Goal: Task Accomplishment & Management: Manage account settings

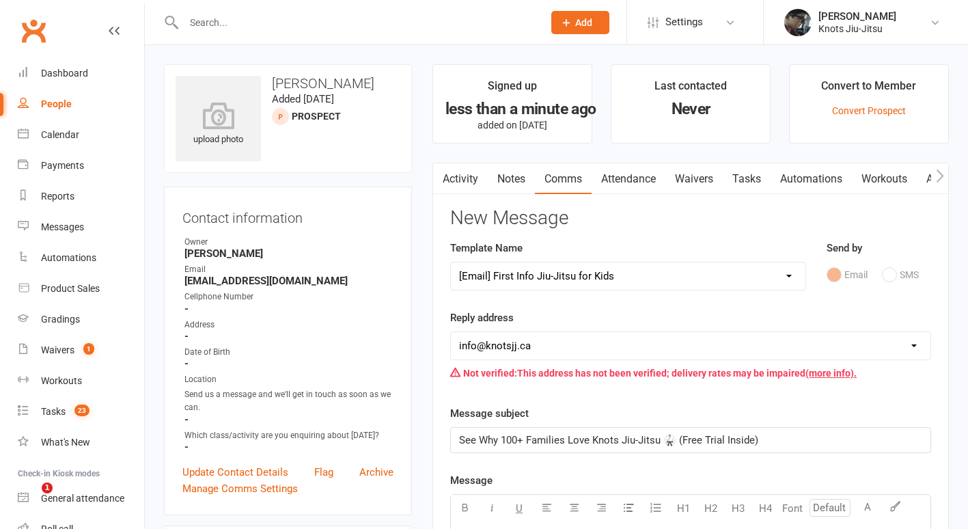
select select "23"
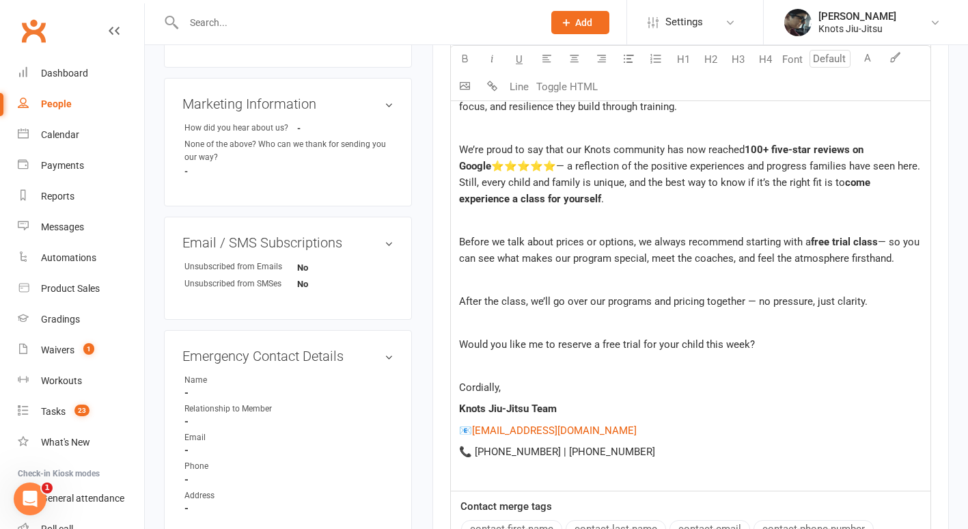
scroll to position [579, 0]
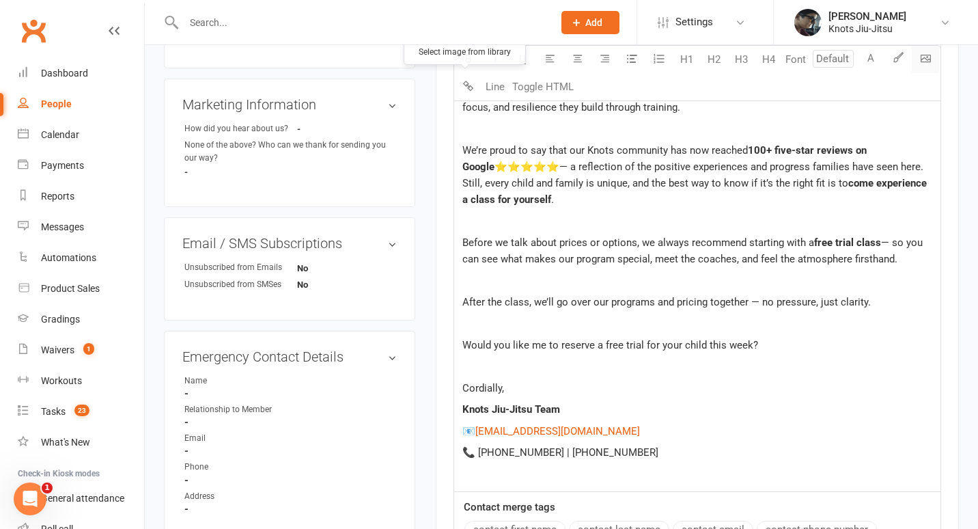
click at [469, 88] on body "Prospect Member Non-attending contact Class / event Appointment Grading event T…" at bounding box center [489, 137] width 978 height 1427
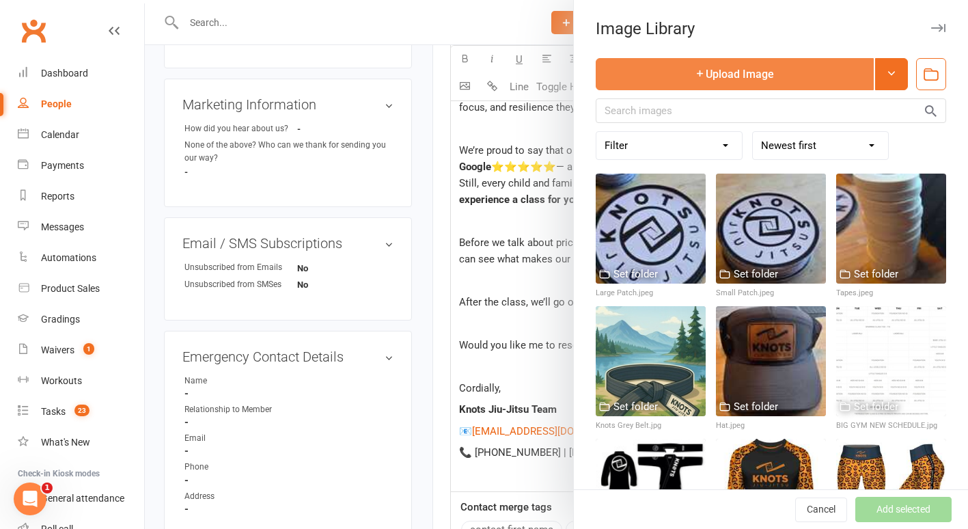
click at [766, 79] on button "Upload Image" at bounding box center [735, 74] width 278 height 32
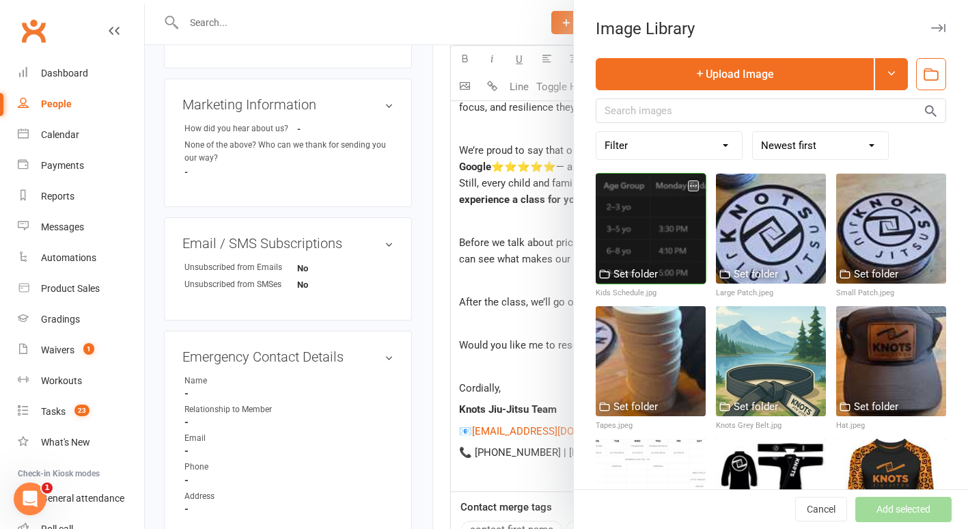
click at [637, 236] on div at bounding box center [651, 228] width 110 height 110
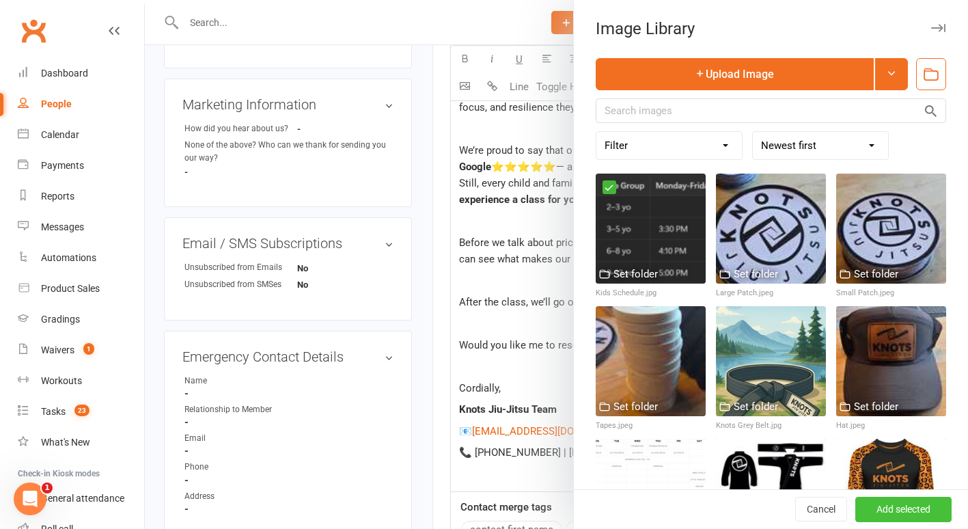
click at [912, 501] on button "Add selected" at bounding box center [903, 509] width 96 height 25
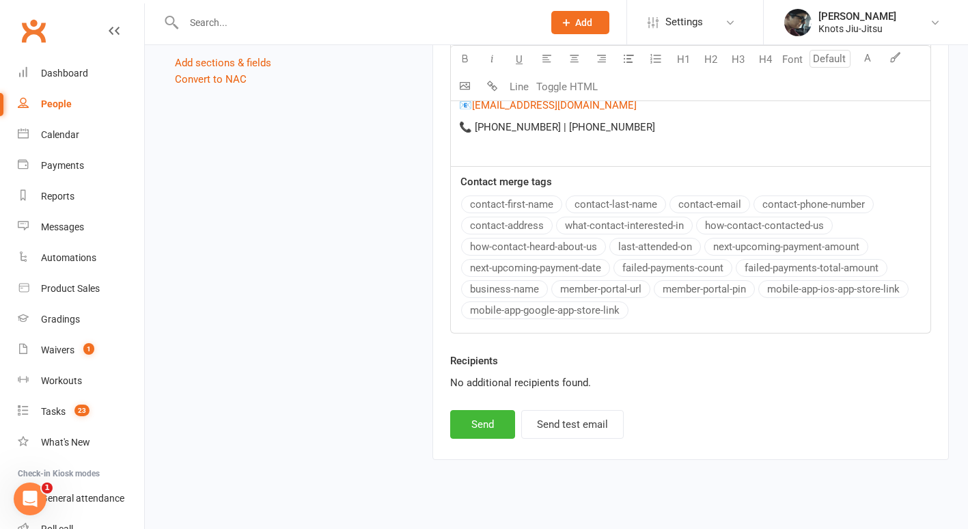
scroll to position [1159, 0]
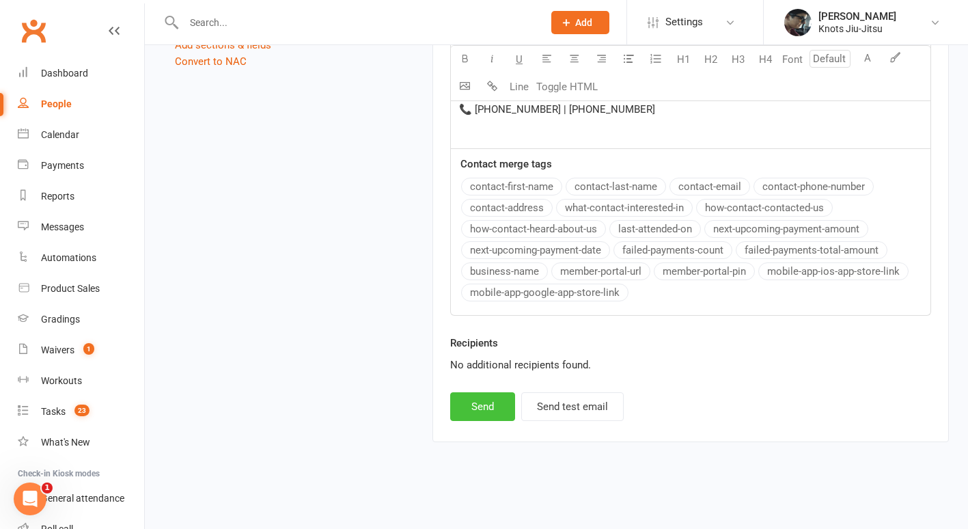
click at [489, 404] on button "Send" at bounding box center [482, 406] width 65 height 29
select select
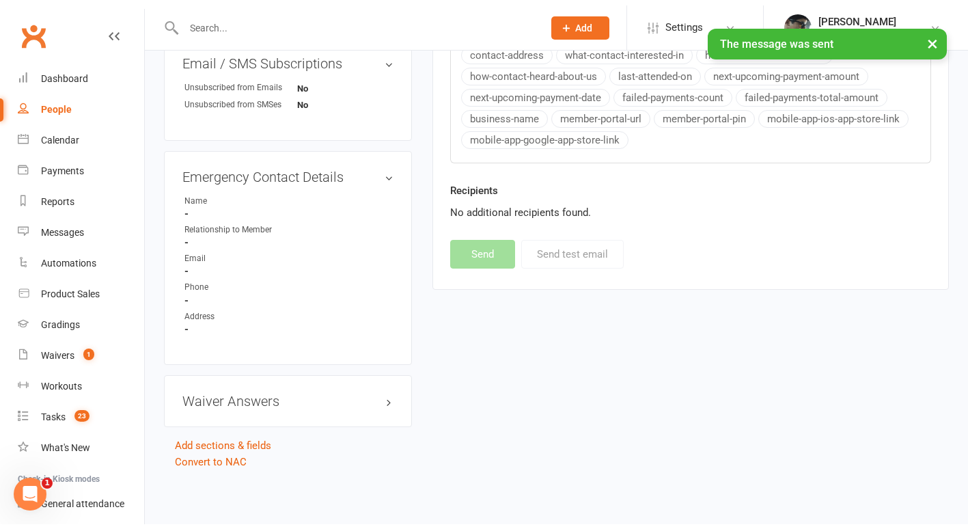
scroll to position [758, 0]
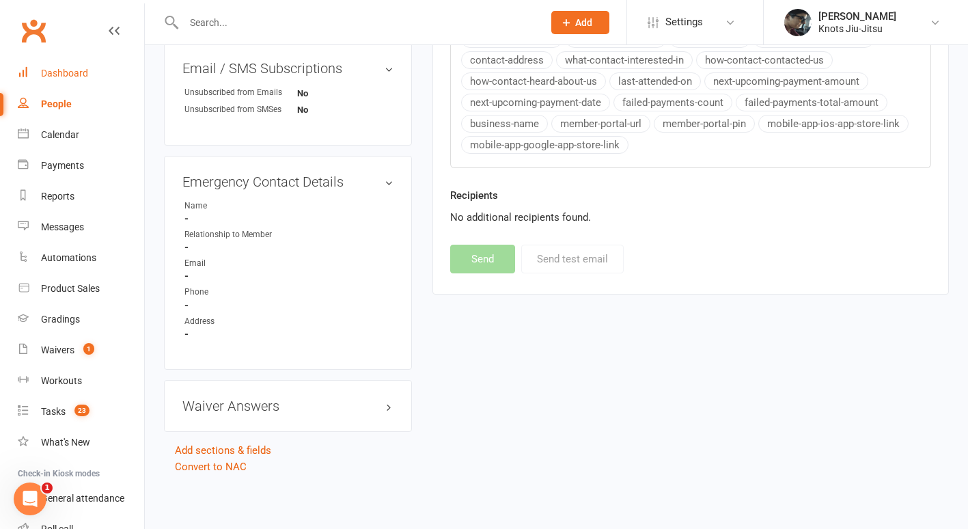
click at [81, 73] on div "Dashboard" at bounding box center [64, 73] width 47 height 11
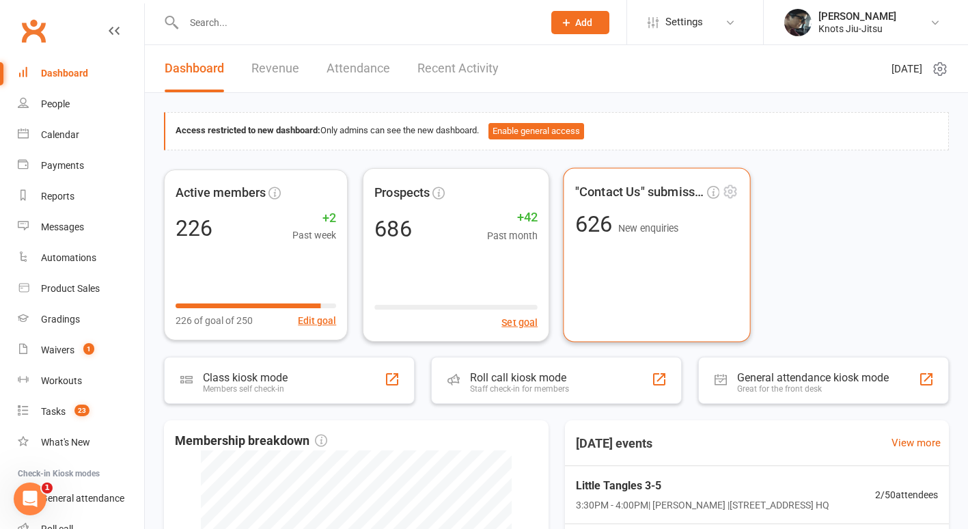
click at [604, 263] on div ""Contact Us" submissions 626 New enquiries" at bounding box center [657, 254] width 188 height 174
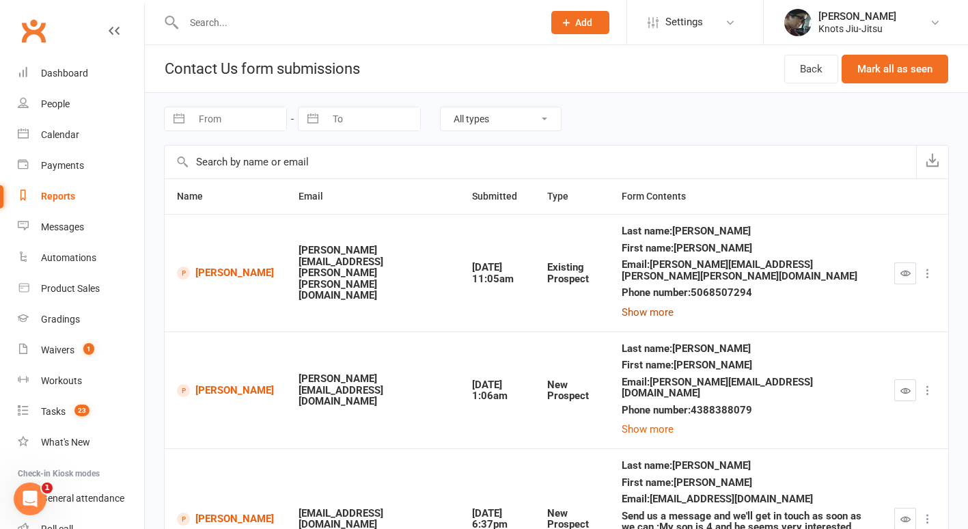
click at [635, 304] on button "Show more" at bounding box center [648, 312] width 52 height 16
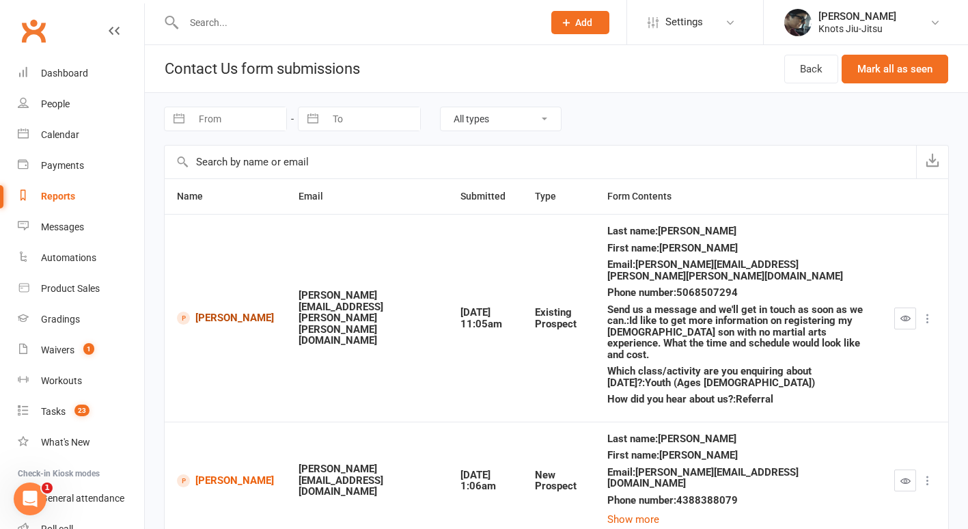
click at [226, 311] on link "[PERSON_NAME]" at bounding box center [225, 317] width 97 height 13
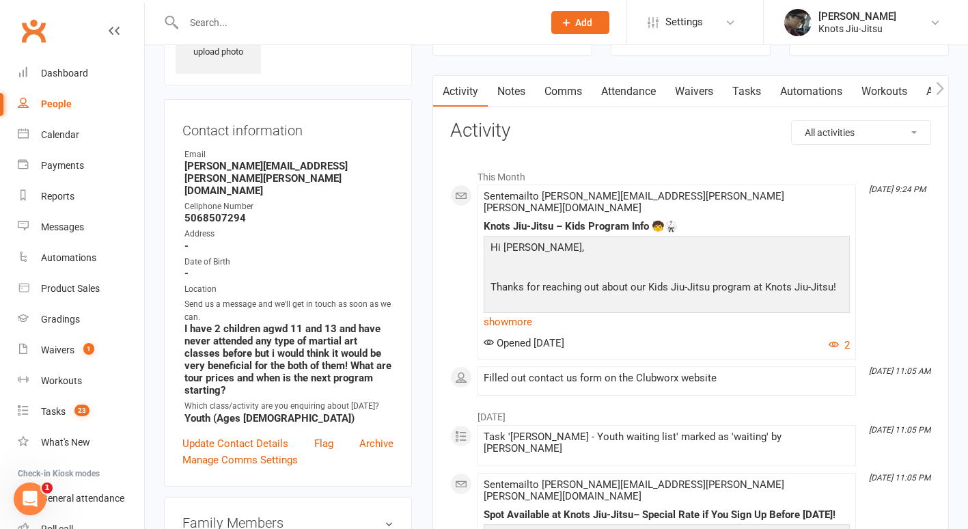
scroll to position [94, 0]
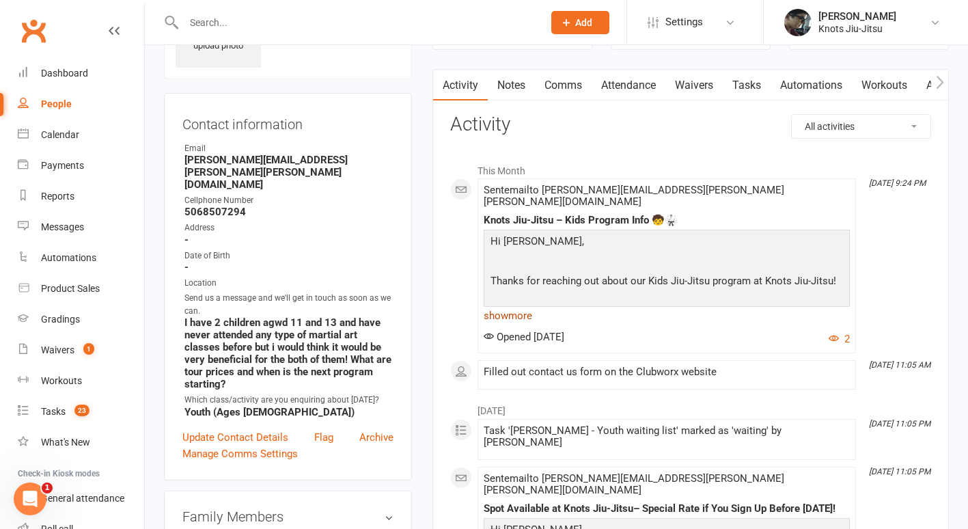
click at [531, 313] on link "show more" at bounding box center [667, 315] width 366 height 19
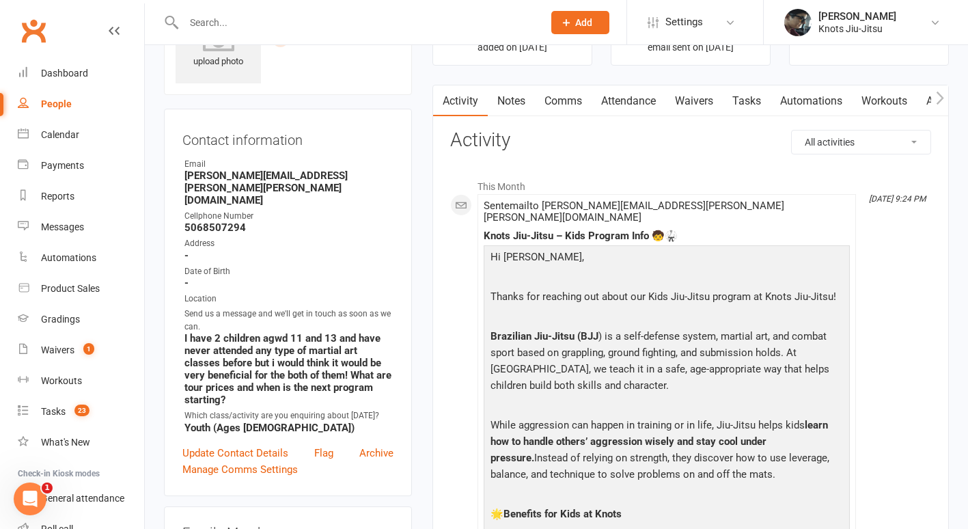
scroll to position [0, 0]
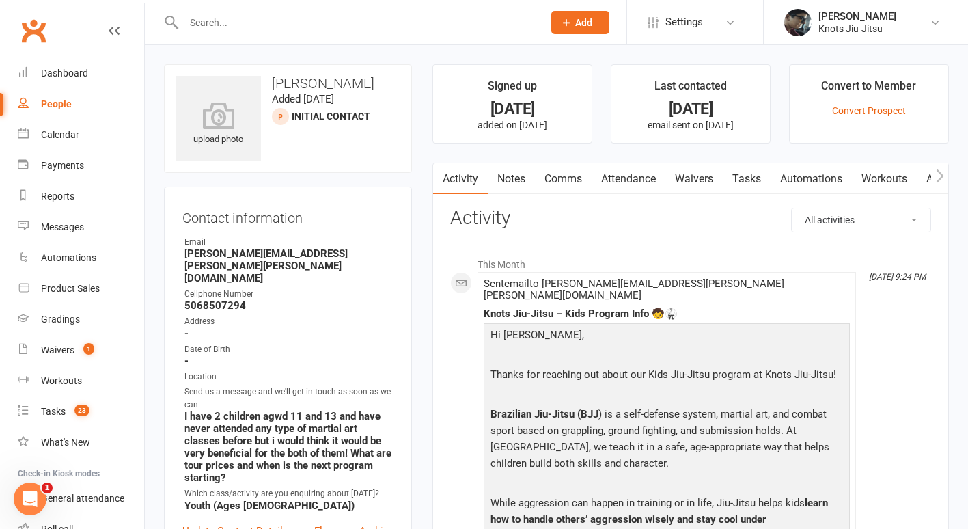
click at [600, 16] on button "Add" at bounding box center [580, 22] width 58 height 23
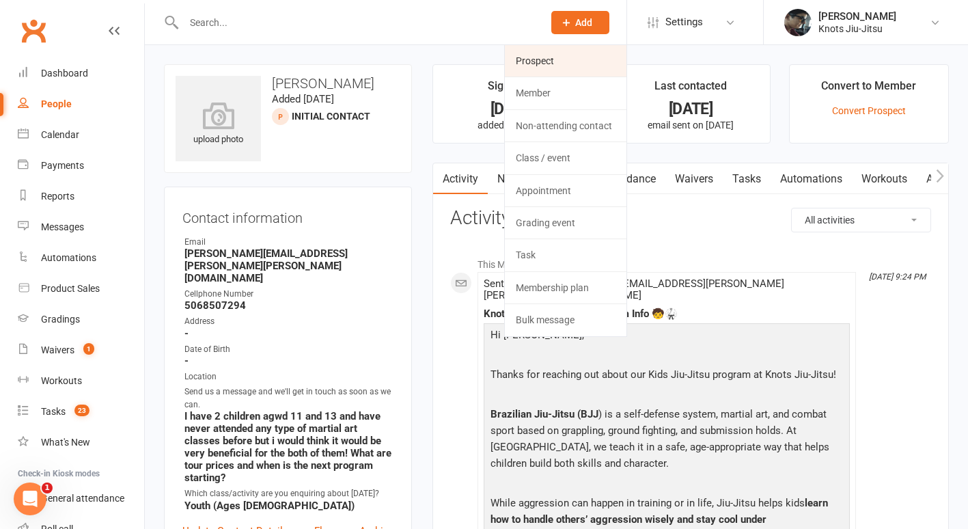
click at [566, 66] on link "Prospect" at bounding box center [566, 60] width 122 height 31
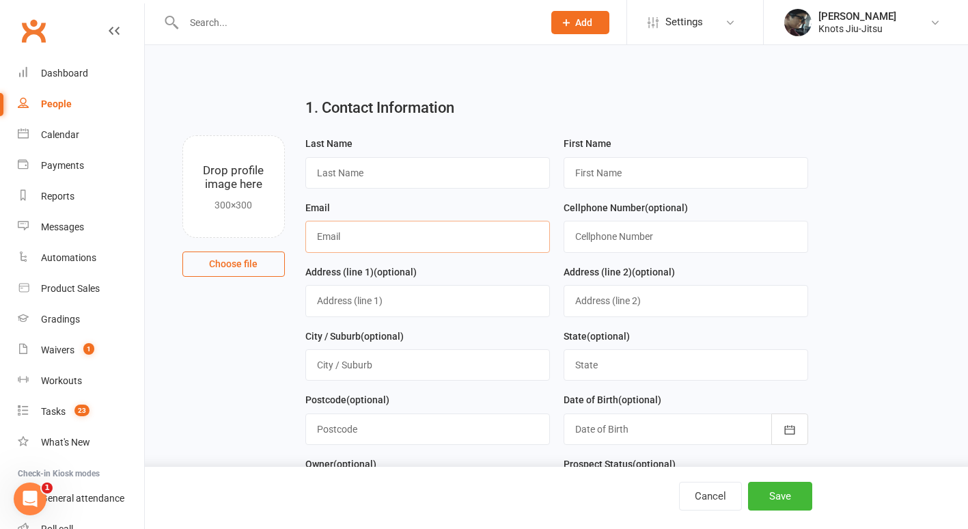
click at [466, 230] on input "text" at bounding box center [427, 236] width 245 height 31
paste input "[PERSON_NAME][EMAIL_ADDRESS][DOMAIN_NAME]"
type input "[PERSON_NAME][EMAIL_ADDRESS][DOMAIN_NAME]"
click at [600, 162] on input "text" at bounding box center [685, 172] width 245 height 31
paste input "[PERSON_NAME]"
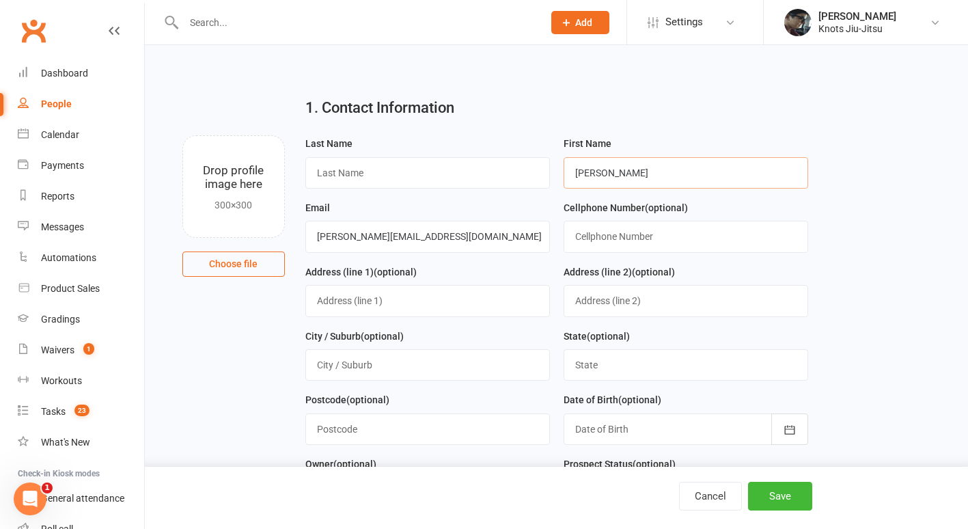
type input "[PERSON_NAME]"
click at [346, 184] on input "text" at bounding box center [427, 172] width 245 height 31
type input "Geldart"
click at [779, 494] on button "Save" at bounding box center [780, 496] width 64 height 29
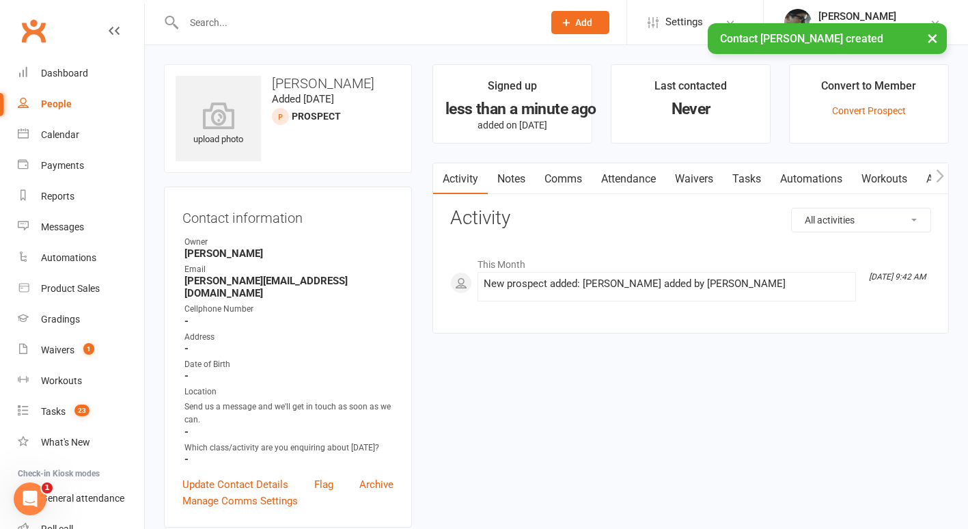
click at [570, 171] on link "Comms" at bounding box center [563, 178] width 57 height 31
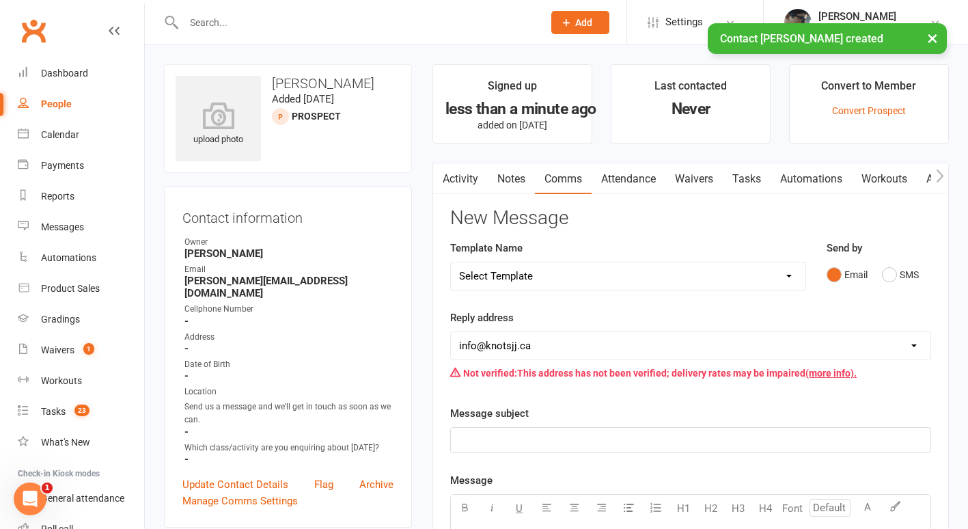
click at [652, 268] on select "Select Template [Email] Cancellation [Email] Failure of Payment [Email] Overdue…" at bounding box center [628, 275] width 354 height 27
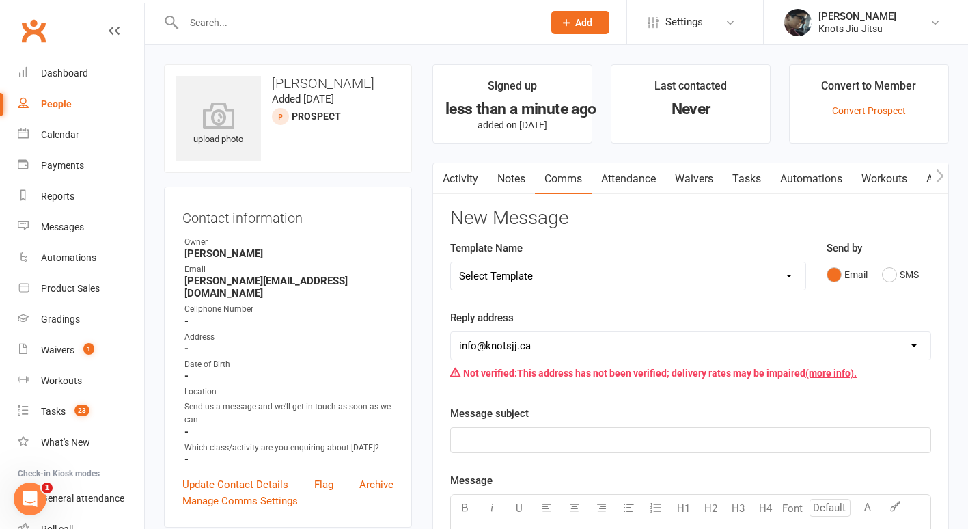
select select "23"
click at [451, 262] on select "Select Template [Email] Cancellation [Email] Failure of Payment [Email] Overdue…" at bounding box center [628, 275] width 354 height 27
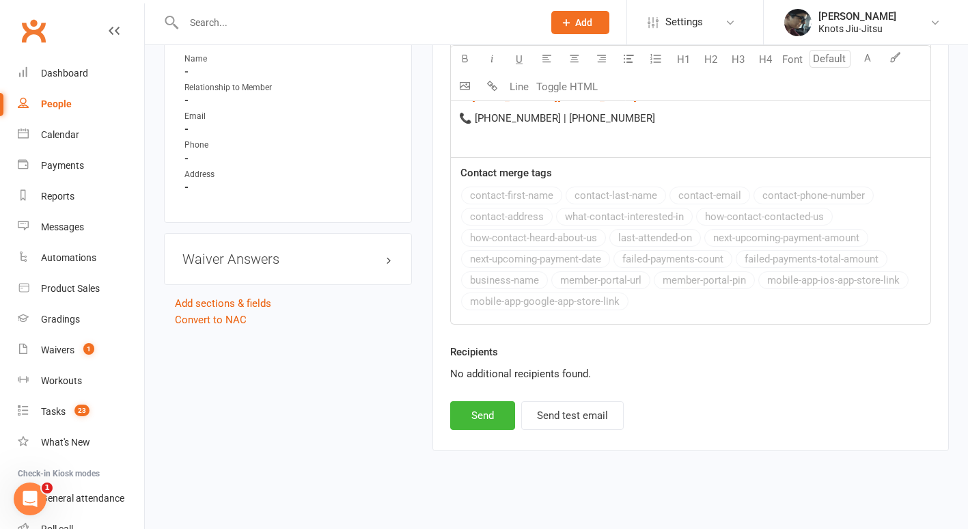
scroll to position [915, 0]
click at [471, 419] on button "Send" at bounding box center [482, 413] width 65 height 29
select select
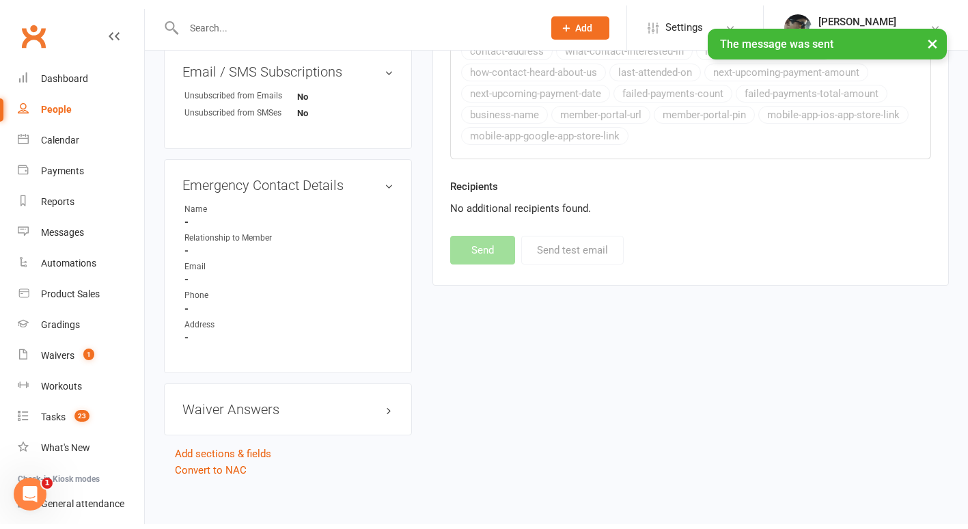
scroll to position [758, 0]
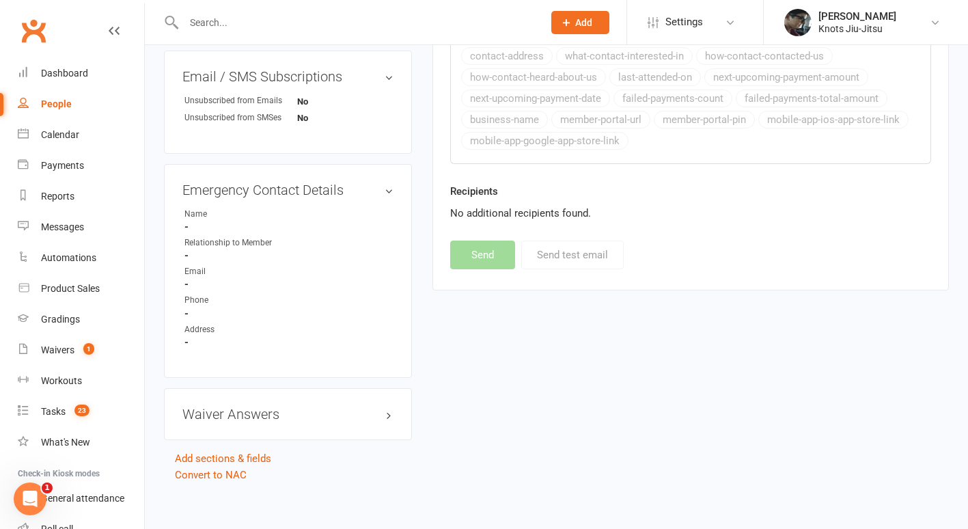
click at [587, 28] on button "Add" at bounding box center [580, 22] width 58 height 23
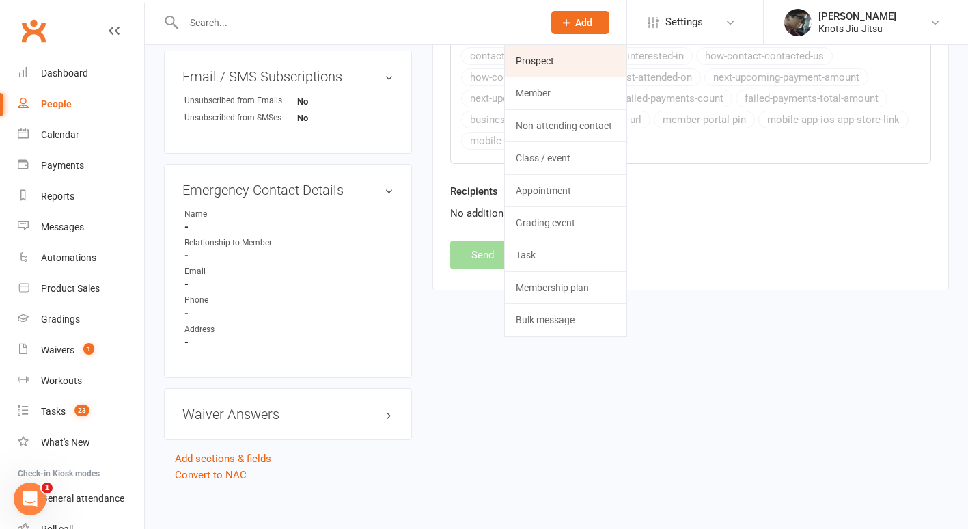
click at [561, 58] on link "Prospect" at bounding box center [566, 60] width 122 height 31
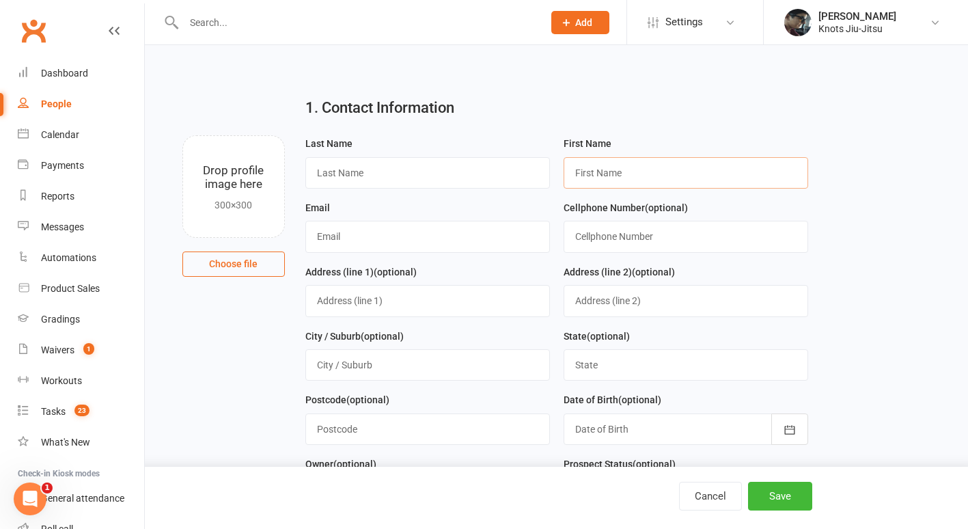
click at [600, 169] on input "text" at bounding box center [685, 172] width 245 height 31
type input "[PERSON_NAME]"
click at [469, 176] on input "text" at bounding box center [427, 172] width 245 height 31
type input "Power"
click at [447, 227] on input "text" at bounding box center [427, 236] width 245 height 31
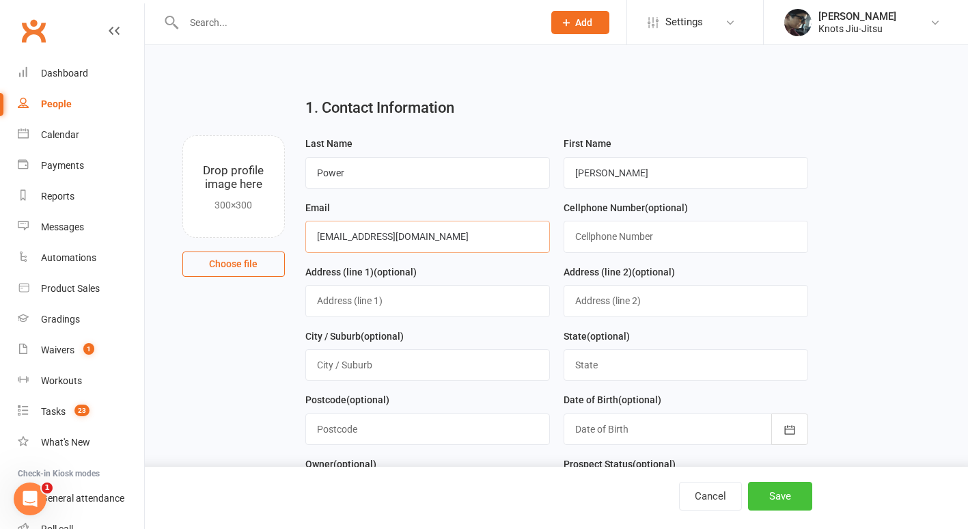
type input "[EMAIL_ADDRESS][DOMAIN_NAME]"
click at [782, 502] on button "Save" at bounding box center [780, 496] width 64 height 29
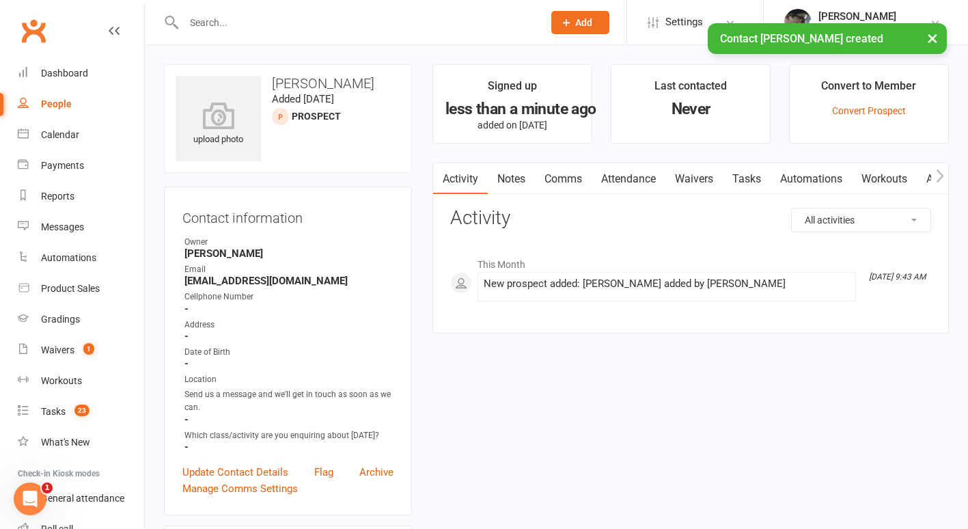
click at [568, 182] on link "Comms" at bounding box center [563, 178] width 57 height 31
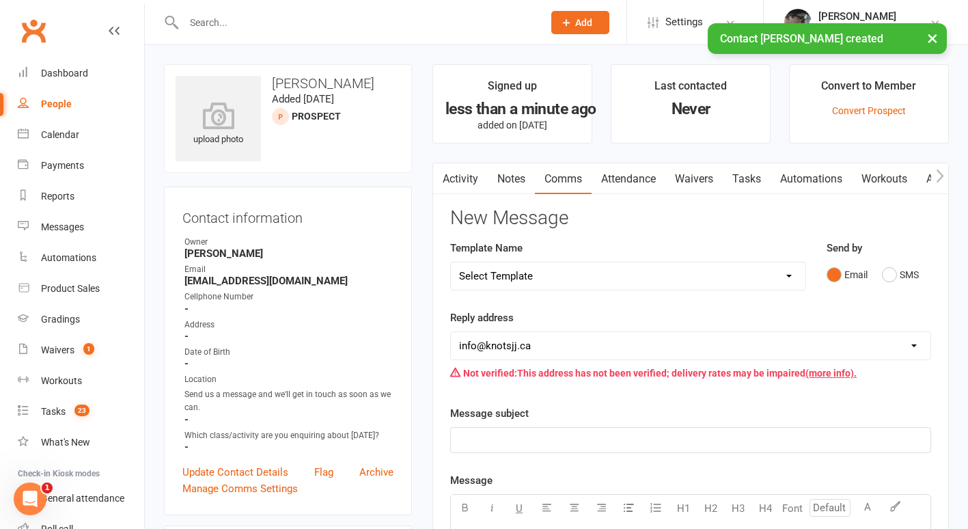
click at [540, 270] on select "Select Template [Email] Cancellation [Email] Failure of Payment [Email] Overdue…" at bounding box center [628, 275] width 354 height 27
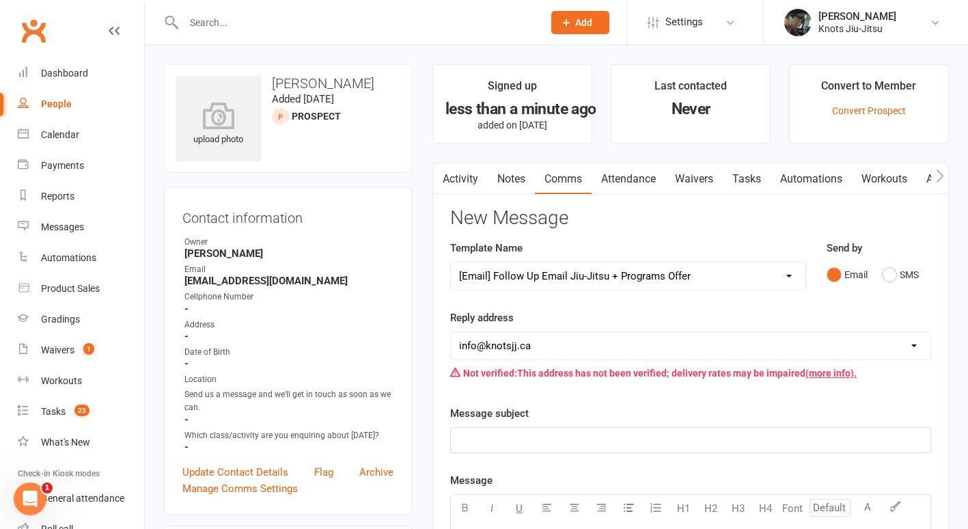
click at [451, 262] on select "Select Template [Email] Cancellation [Email] Failure of Payment [Email] Overdue…" at bounding box center [628, 275] width 354 height 27
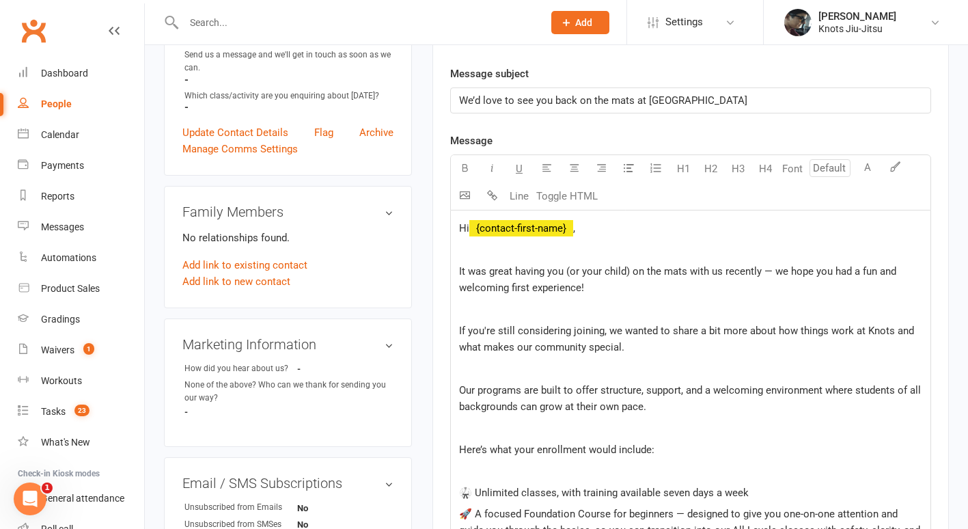
scroll to position [67, 0]
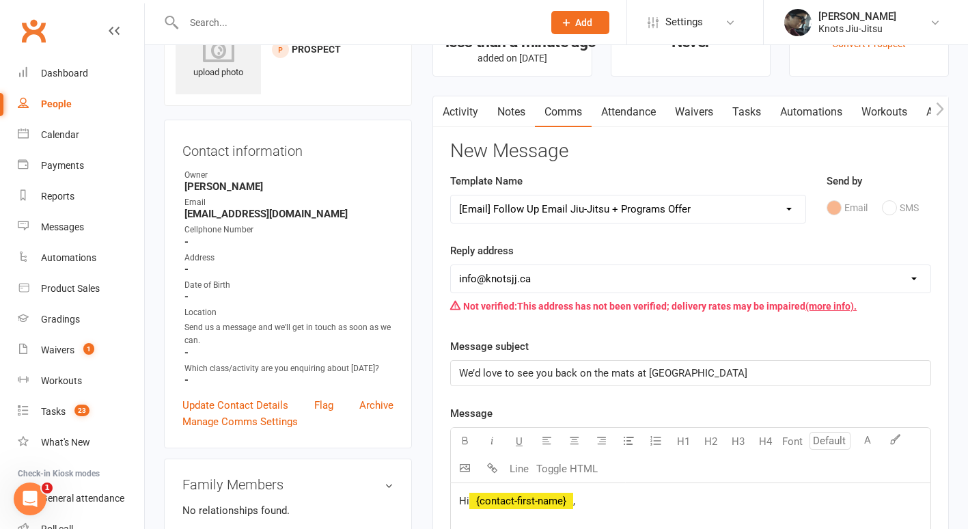
click at [620, 210] on select "Select Template [Email] Cancellation [Email] Failure of Payment [Email] Overdue…" at bounding box center [628, 208] width 354 height 27
select select "25"
click at [451, 195] on select "Select Template [Email] Cancellation [Email] Failure of Payment [Email] Overdue…" at bounding box center [628, 208] width 354 height 27
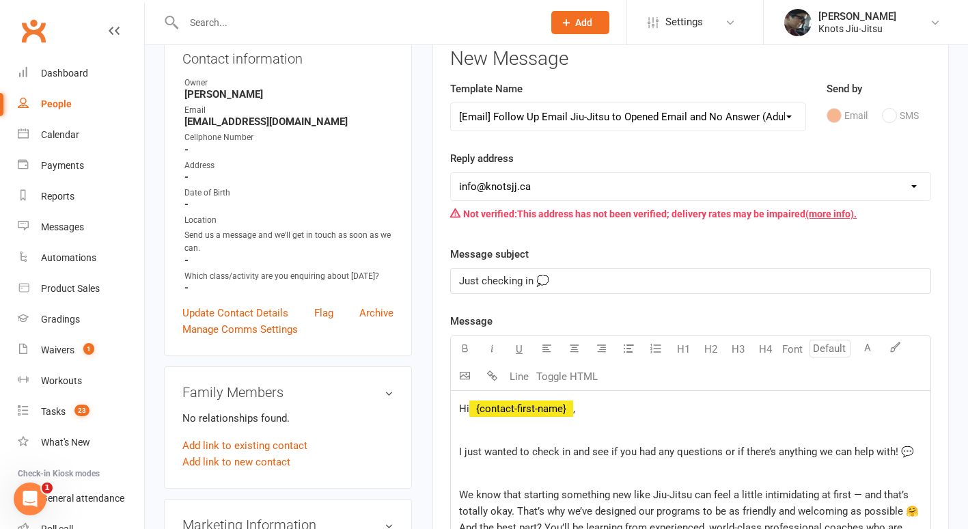
scroll to position [162, 0]
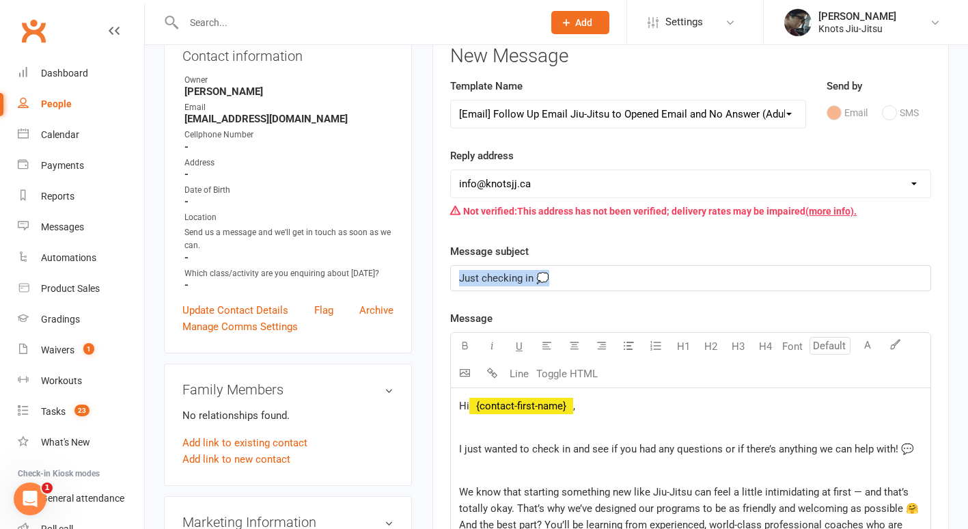
drag, startPoint x: 566, startPoint y: 281, endPoint x: 436, endPoint y: 285, distance: 129.1
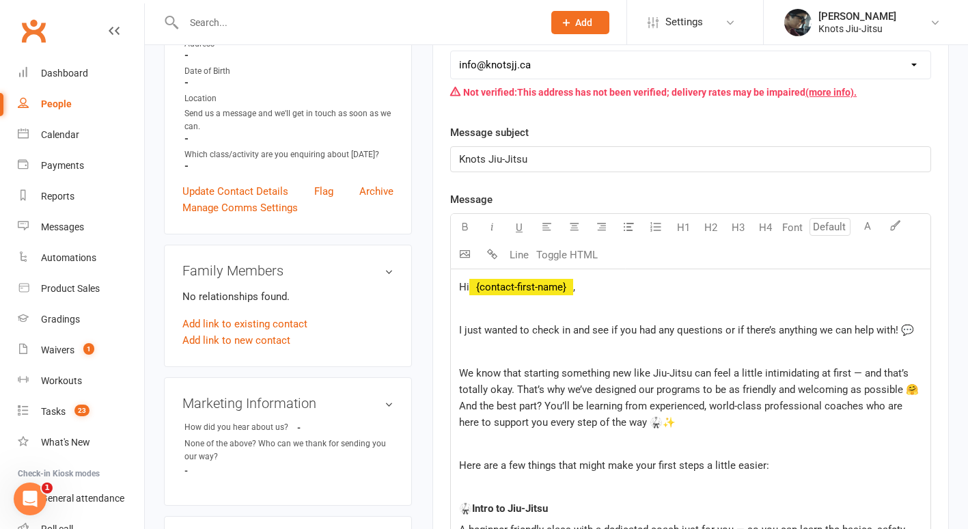
scroll to position [286, 0]
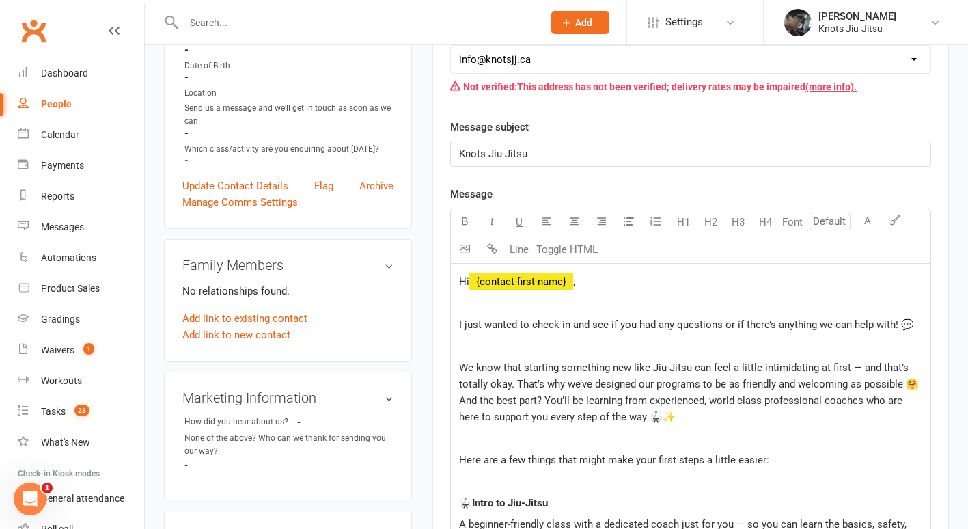
click at [559, 344] on p at bounding box center [690, 345] width 463 height 16
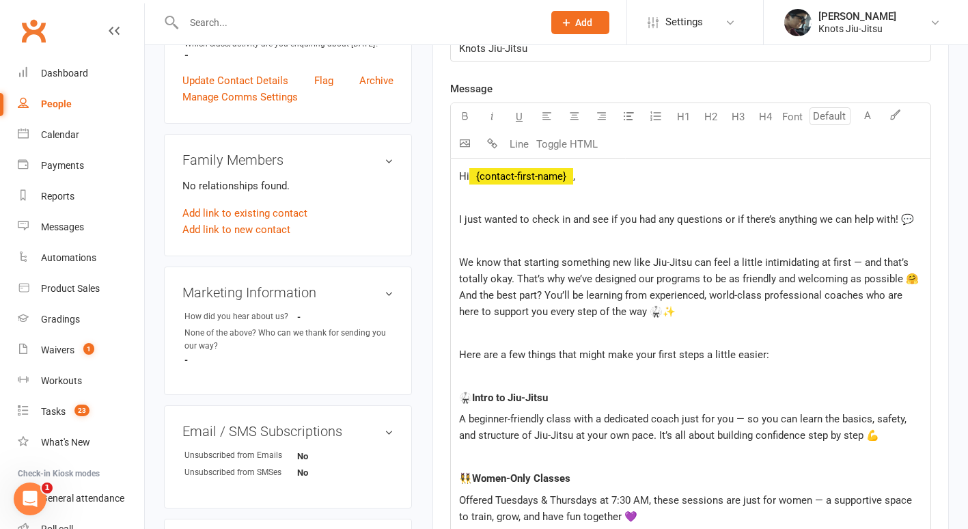
scroll to position [391, 0]
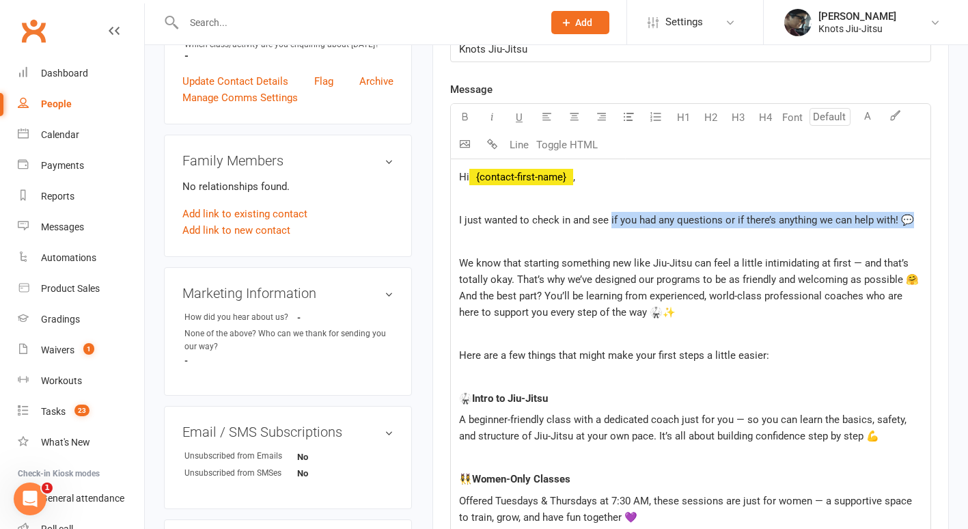
drag, startPoint x: 609, startPoint y: 219, endPoint x: 906, endPoint y: 218, distance: 296.4
click at [906, 218] on span "I just wanted to check in and see if you had any questions or if there’s anythi…" at bounding box center [686, 220] width 455 height 12
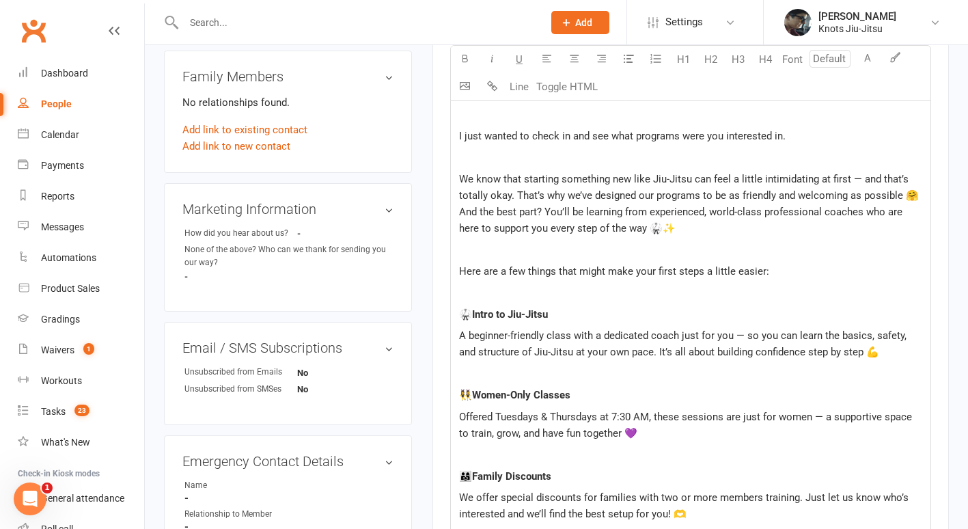
scroll to position [475, 0]
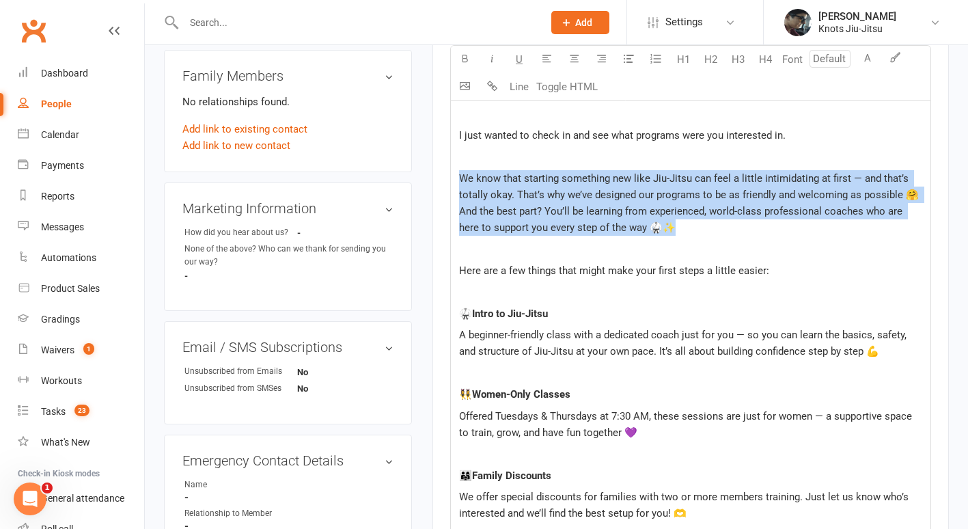
drag, startPoint x: 672, startPoint y: 232, endPoint x: 452, endPoint y: 174, distance: 227.5
click at [544, 213] on span "We know that starting something new like Jiu-Jitsu can feel a little intimidati…" at bounding box center [690, 202] width 462 height 61
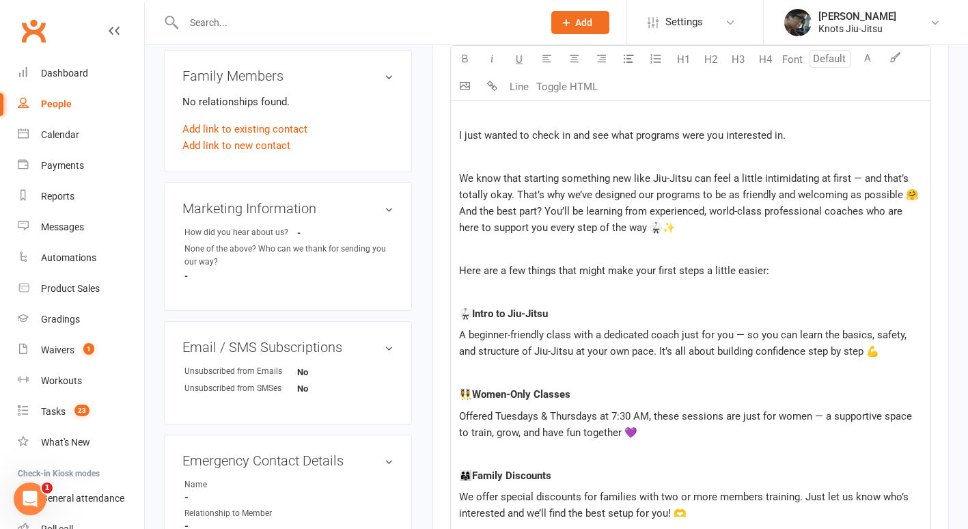
click at [544, 213] on span "We know that starting something new like Jiu-Jitsu can feel a little intimidati…" at bounding box center [690, 202] width 462 height 61
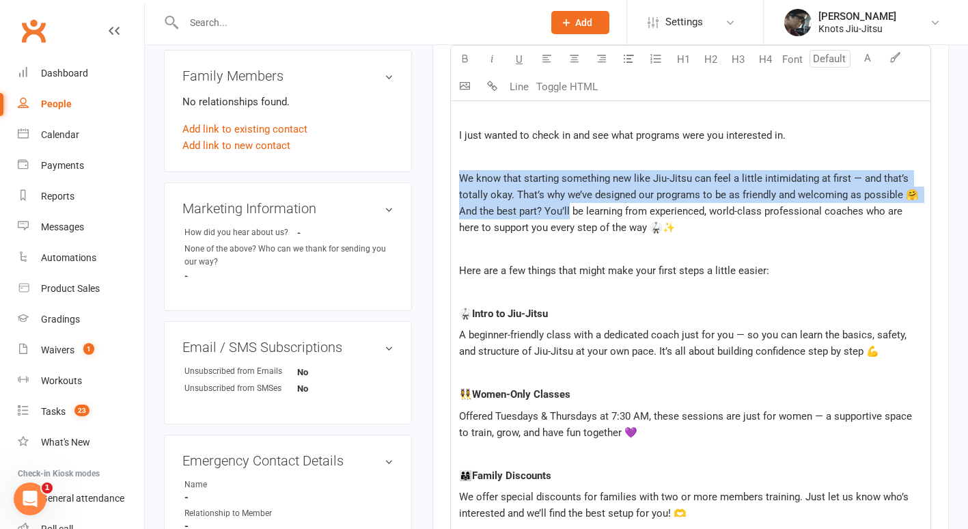
drag, startPoint x: 544, startPoint y: 213, endPoint x: 454, endPoint y: 170, distance: 99.3
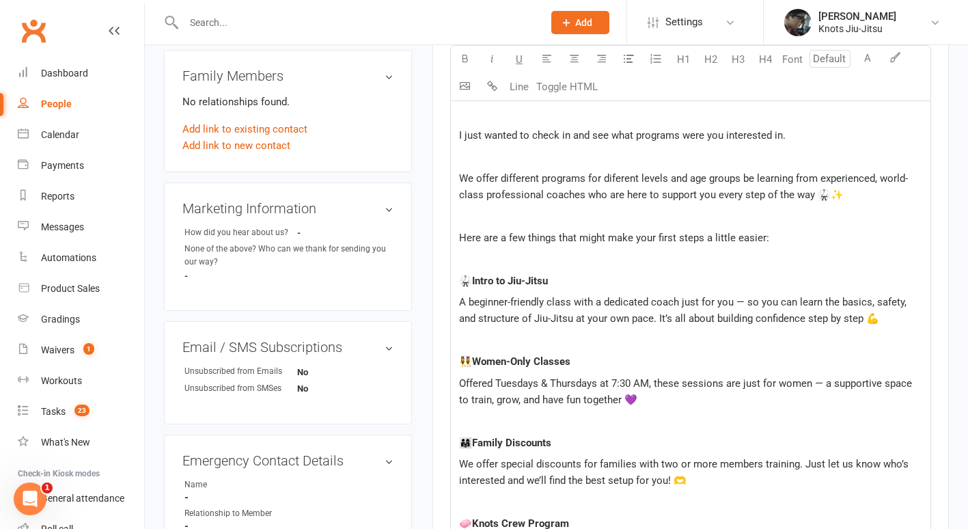
click at [626, 177] on span "We offer different programs for diferent levels and age groups be learning from…" at bounding box center [683, 186] width 449 height 29
click at [742, 180] on span "We offer different programs for different levels and age groups be learning fro…" at bounding box center [685, 186] width 452 height 29
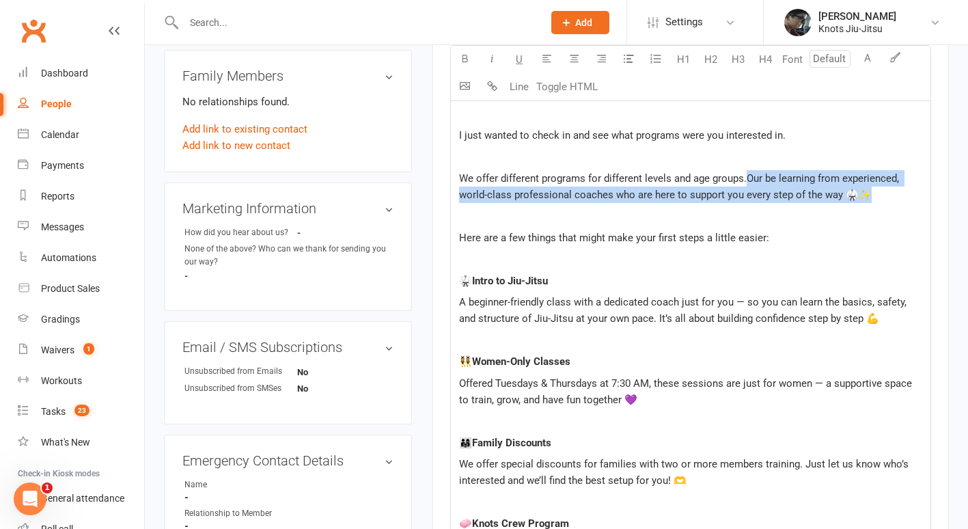
drag, startPoint x: 747, startPoint y: 178, endPoint x: 882, endPoint y: 194, distance: 135.5
click at [882, 194] on p "We offer different programs for different levels and age groups.Our be learning…" at bounding box center [690, 186] width 463 height 33
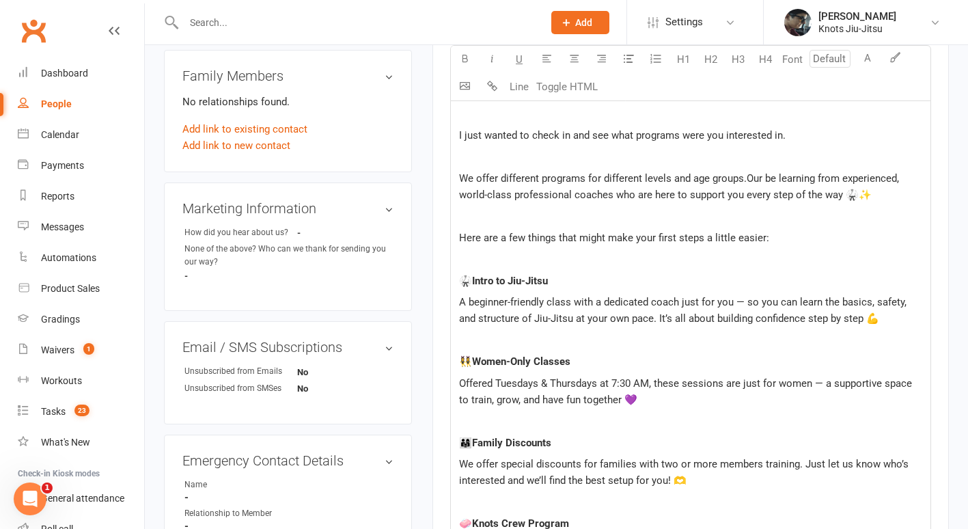
click at [744, 179] on span "We offer different programs for different levels and age groups.Our be learning…" at bounding box center [680, 186] width 443 height 29
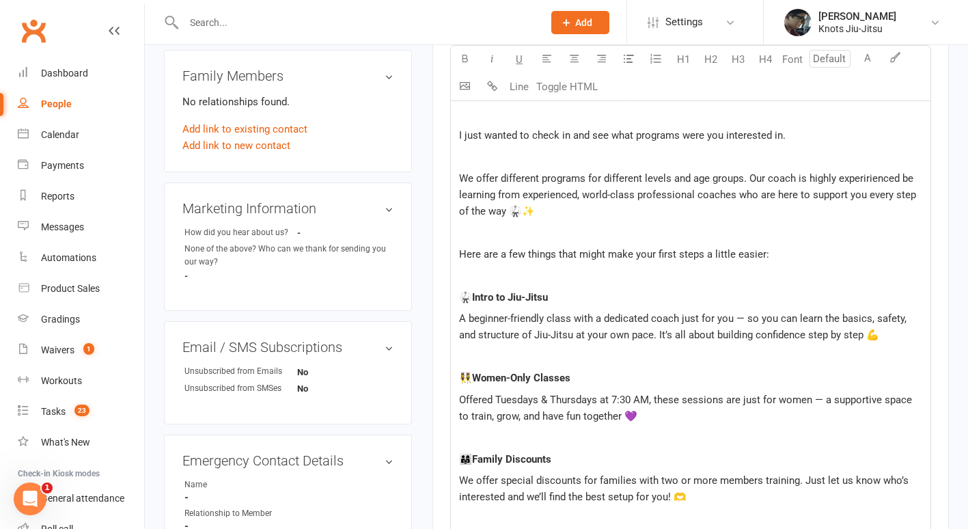
click at [876, 180] on span "We offer different programs for different levels and age groups. Our coach is h…" at bounding box center [689, 194] width 460 height 45
drag, startPoint x: 548, startPoint y: 192, endPoint x: 783, endPoint y: 196, distance: 235.0
click at [783, 196] on span "We offer different programs for different levels and age groups. Our coach is h…" at bounding box center [690, 194] width 462 height 45
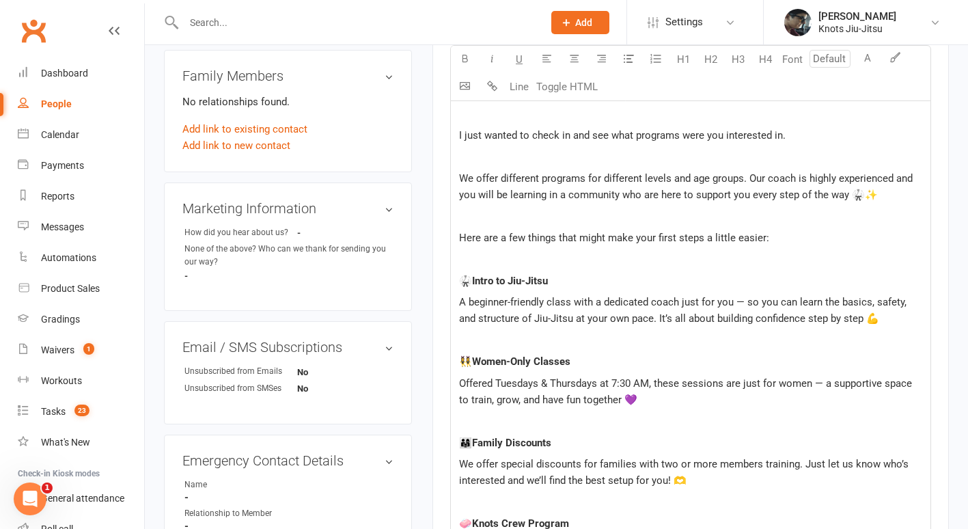
click at [643, 195] on span "We offer different programs for different levels and age groups. Our coach is h…" at bounding box center [687, 186] width 456 height 29
drag, startPoint x: 643, startPoint y: 195, endPoint x: 656, endPoint y: 195, distance: 12.3
click at [656, 195] on span "We offer different programs for different levels and age groups. Our coach is h…" at bounding box center [687, 186] width 456 height 29
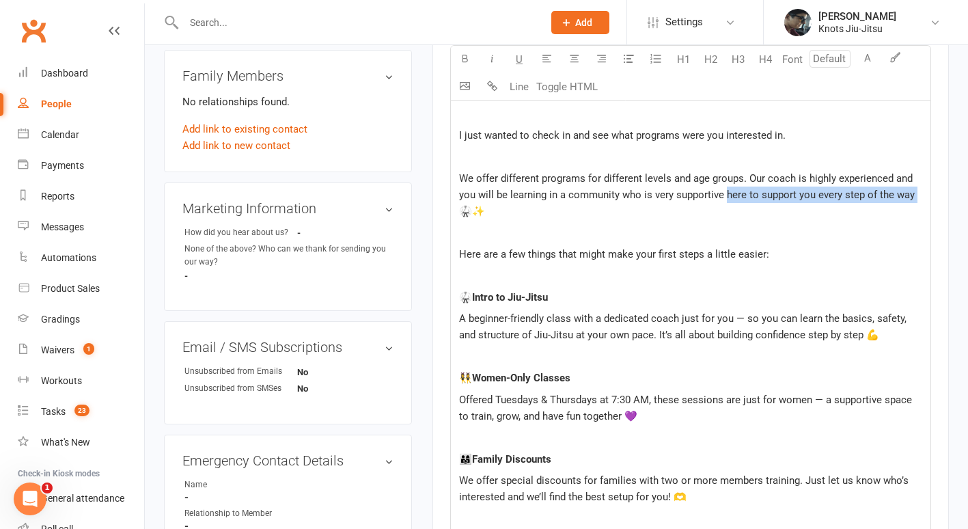
drag, startPoint x: 723, startPoint y: 197, endPoint x: 917, endPoint y: 201, distance: 193.3
click at [917, 201] on p "We offer different programs for different levels and age groups. Our coach is h…" at bounding box center [690, 194] width 463 height 49
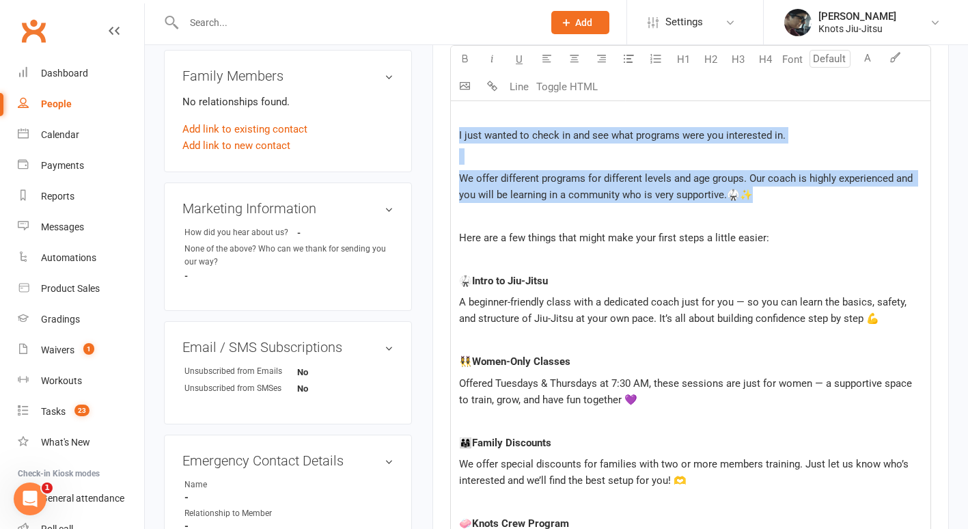
drag, startPoint x: 771, startPoint y: 189, endPoint x: 447, endPoint y: 128, distance: 329.3
click at [447, 128] on div "Activity Notes Comms Attendance Waivers Tasks Automations Workouts Assessments …" at bounding box center [690, 511] width 516 height 1649
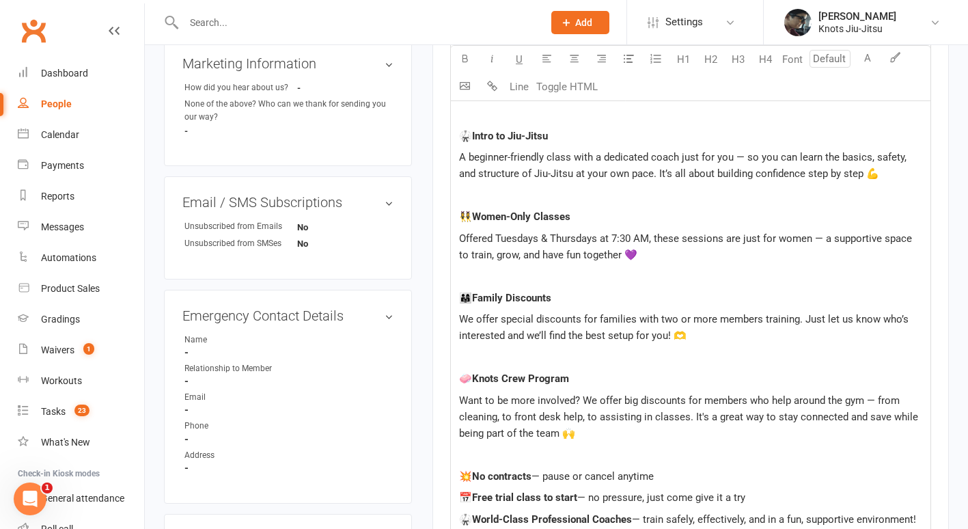
scroll to position [610, 0]
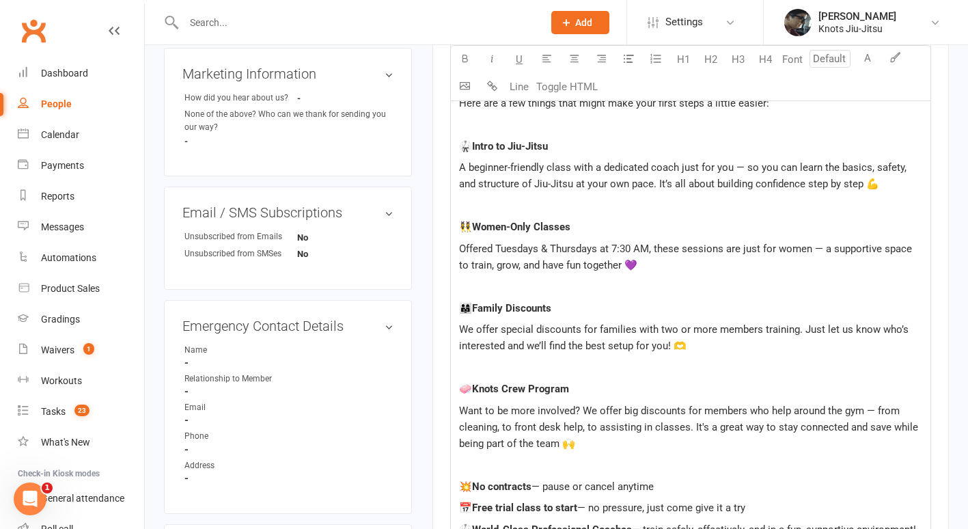
click at [639, 271] on p "Offered Tuesdays & Thursdays at 7:30 AM, these sessions are just for women — a …" at bounding box center [690, 256] width 463 height 33
click at [589, 228] on p "👯‍♀️ Women-Only Classes" at bounding box center [690, 227] width 463 height 16
click at [461, 251] on span "Offered Tuesdays & Thursdays at 7:30 AM, these sessions are just for women — a …" at bounding box center [687, 256] width 456 height 29
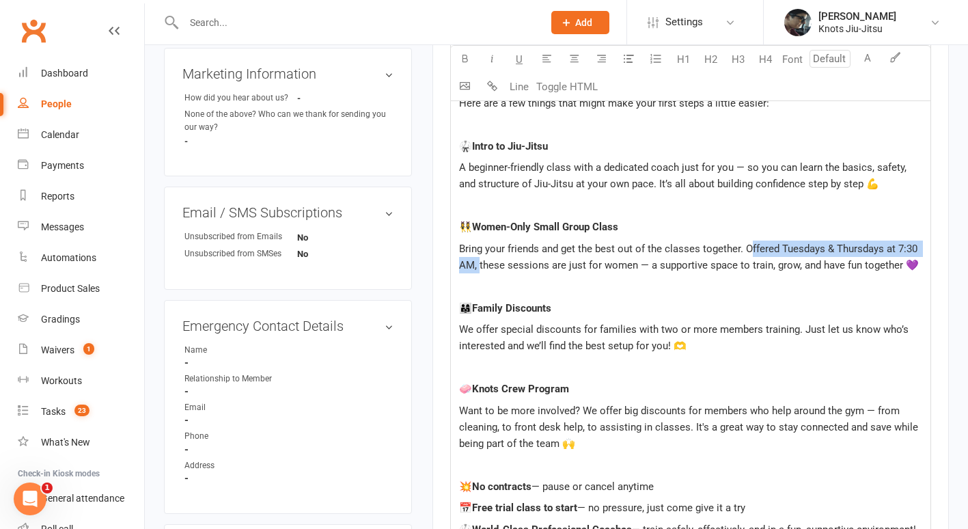
drag, startPoint x: 748, startPoint y: 247, endPoint x: 478, endPoint y: 268, distance: 270.6
click at [478, 268] on span "Bring your friends and get the best out of the classes together. Offered Tuesda…" at bounding box center [689, 256] width 461 height 29
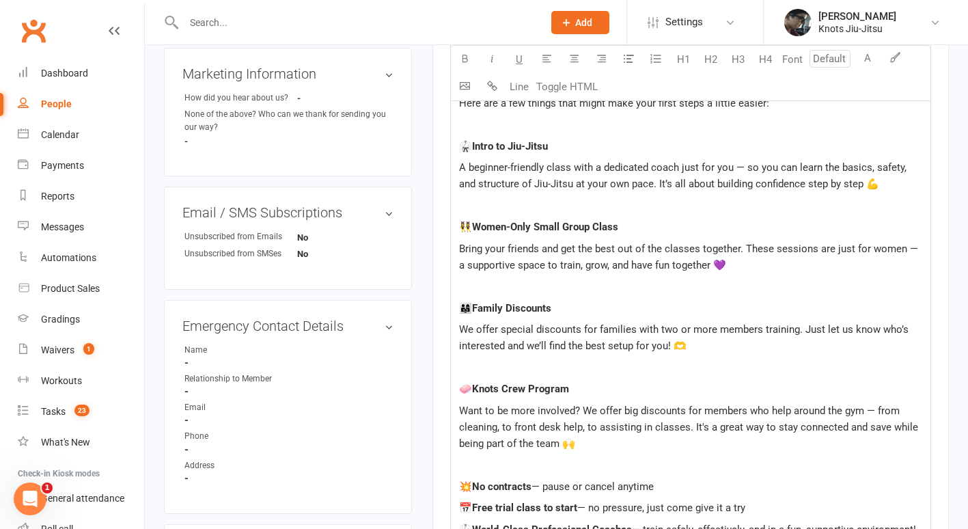
click at [703, 268] on span "Bring your friends and get the best out of the classes together. These sessions…" at bounding box center [690, 256] width 462 height 29
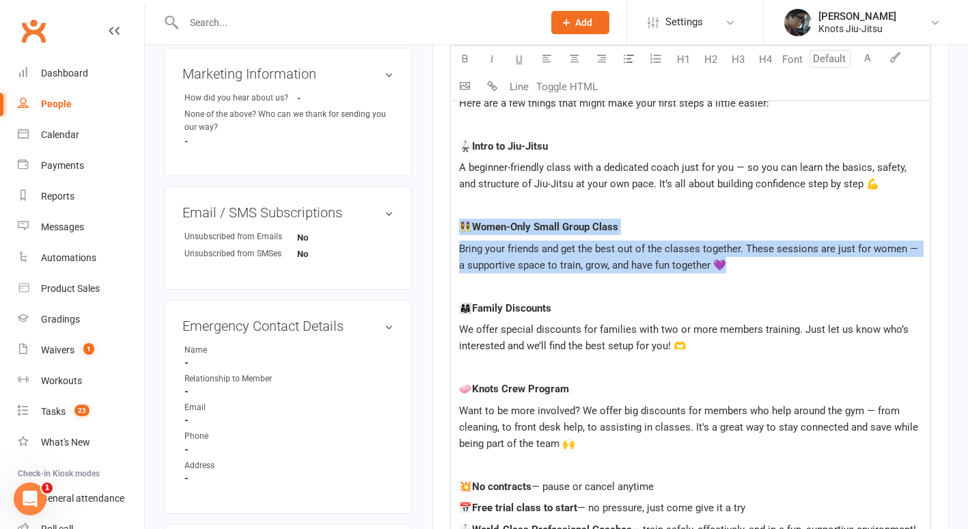
drag, startPoint x: 730, startPoint y: 265, endPoint x: 454, endPoint y: 225, distance: 279.5
click at [454, 225] on div "Hi ﻿ {contact-first-name} , I just wanted to check in and see which program you…" at bounding box center [690, 423] width 479 height 967
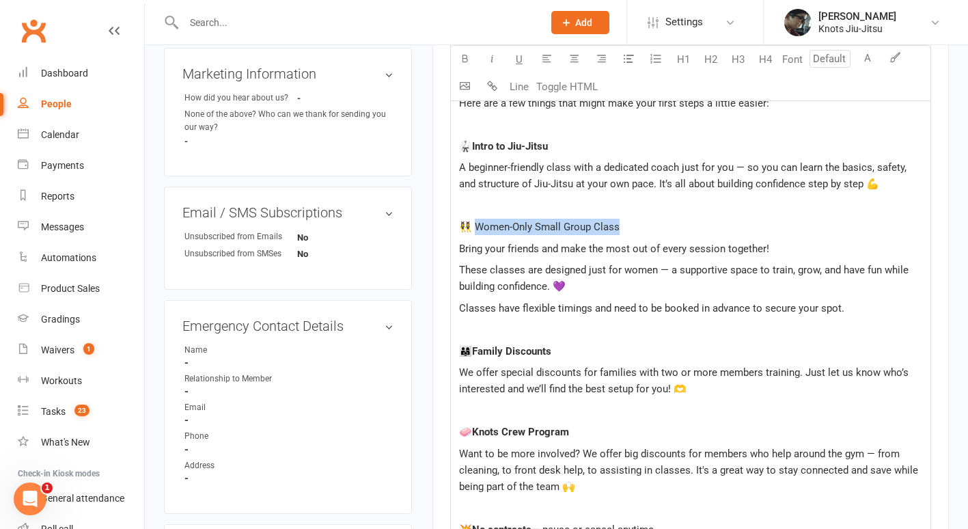
drag, startPoint x: 623, startPoint y: 229, endPoint x: 474, endPoint y: 228, distance: 148.9
click at [474, 228] on p "👯‍♀️ Women-Only Small Group Class" at bounding box center [690, 227] width 463 height 16
click at [470, 55] on button "button" at bounding box center [464, 59] width 27 height 27
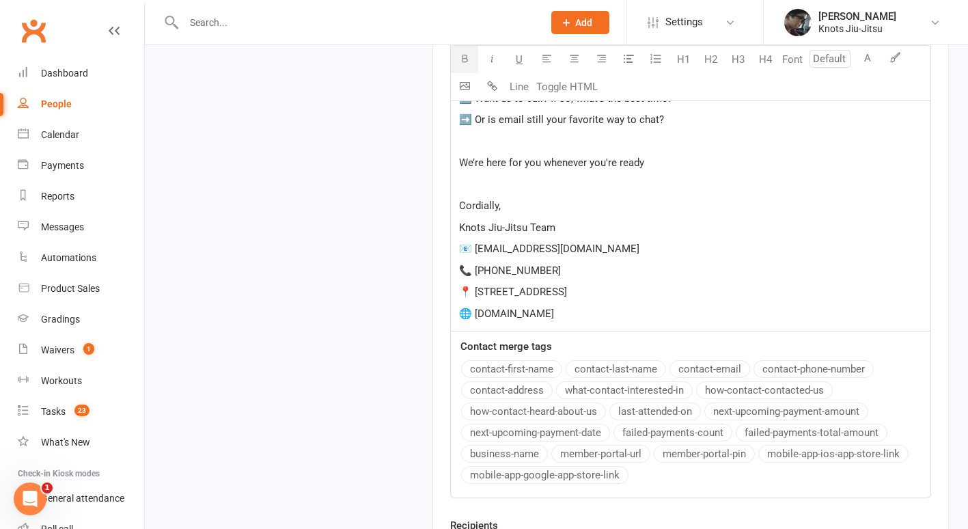
scroll to position [1236, 0]
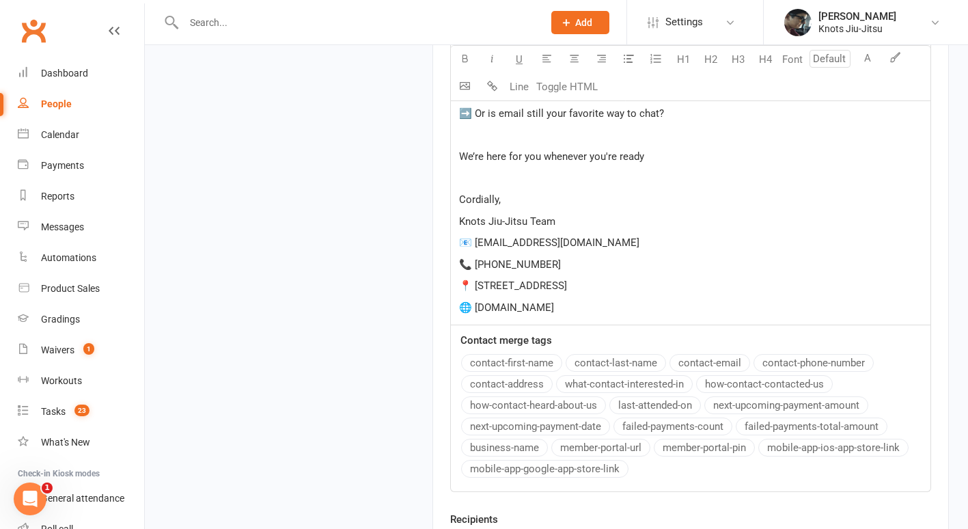
click at [551, 245] on p "📧 [EMAIL_ADDRESS][DOMAIN_NAME]" at bounding box center [690, 242] width 463 height 16
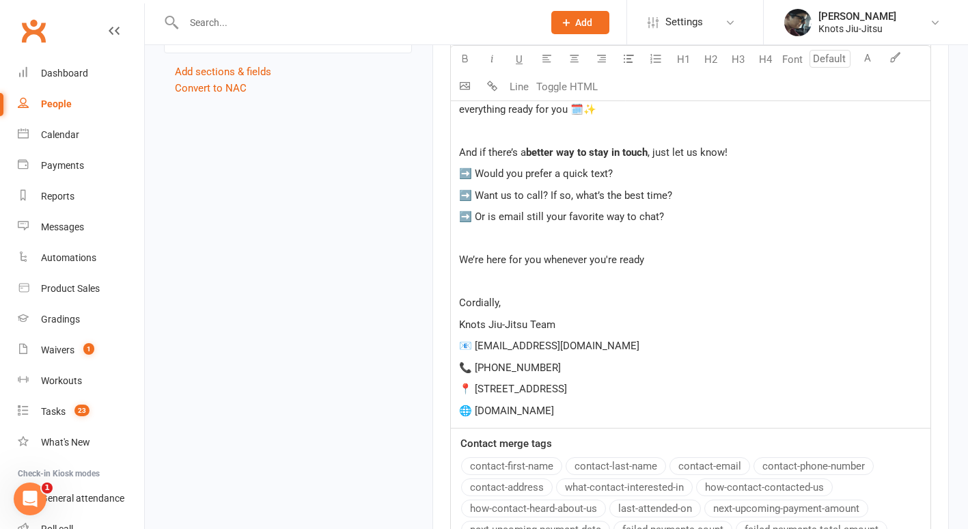
scroll to position [1412, 0]
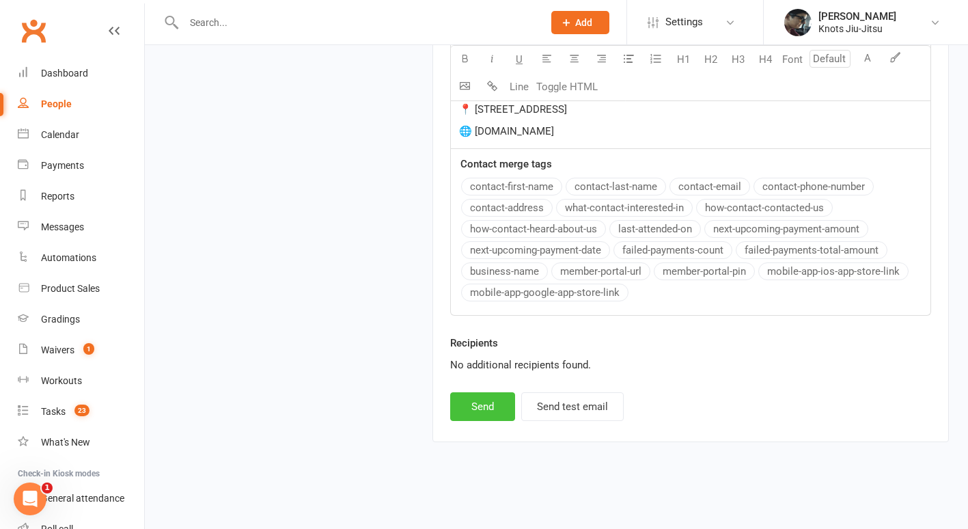
click at [462, 408] on button "Send" at bounding box center [482, 406] width 65 height 29
select select
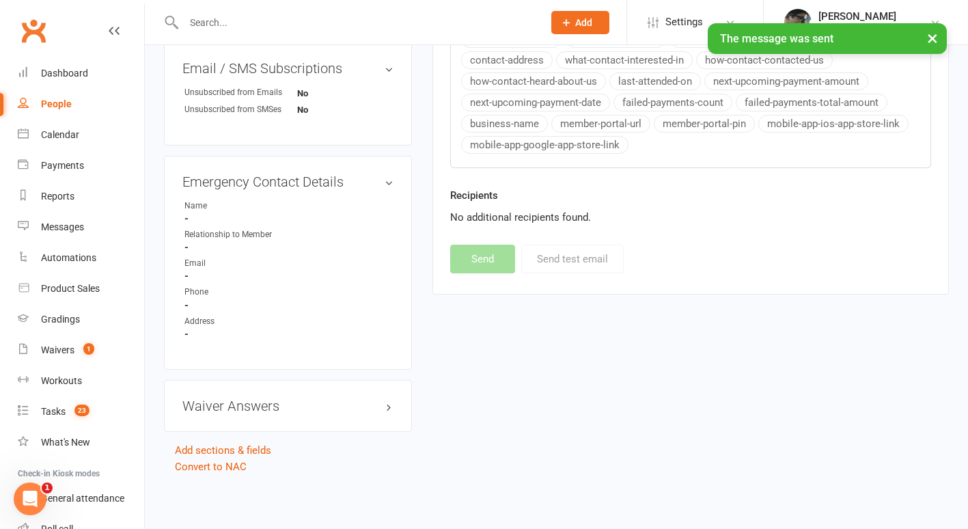
scroll to position [607, 0]
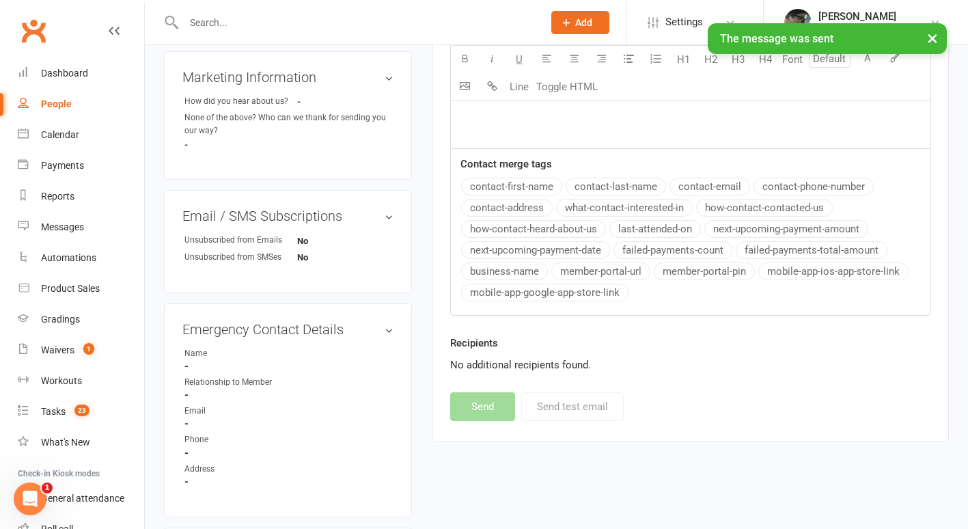
click at [63, 105] on div "People" at bounding box center [56, 103] width 31 height 11
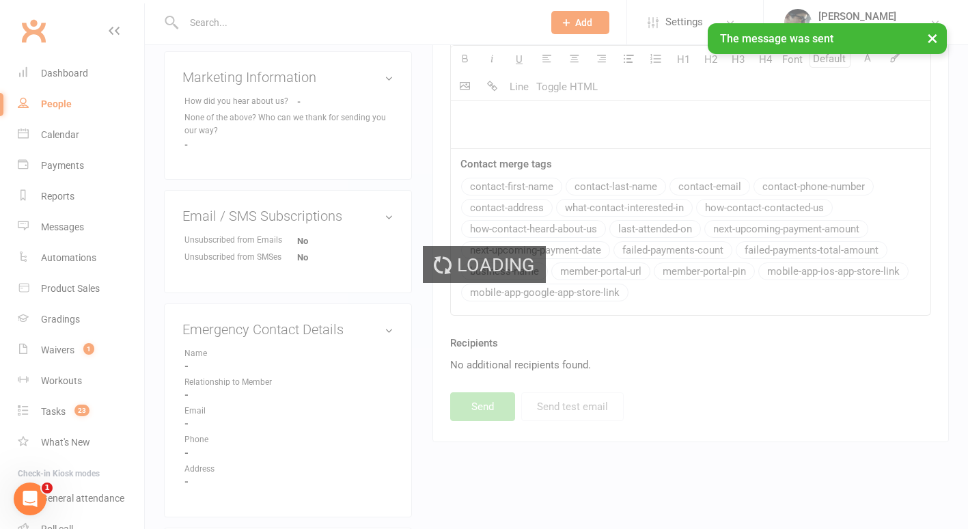
select select "100"
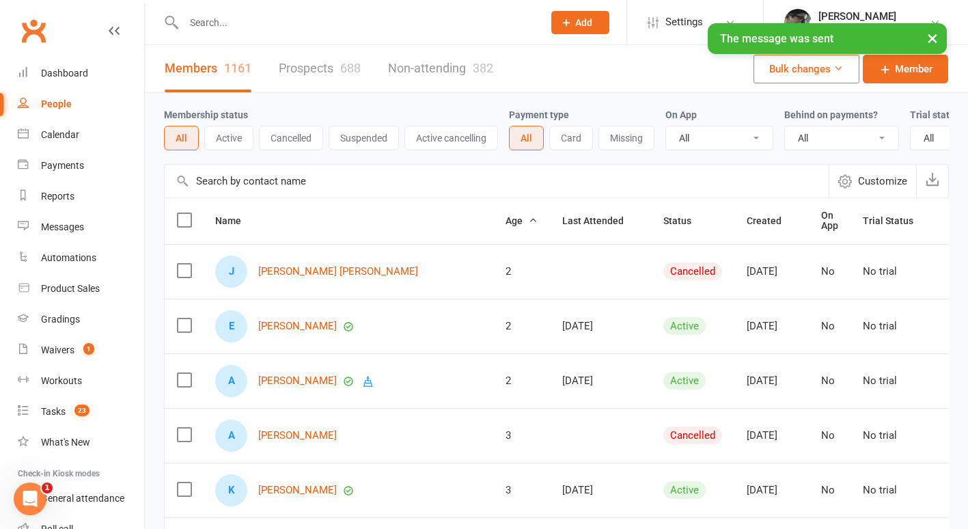
click at [296, 72] on link "Prospects 688" at bounding box center [320, 68] width 82 height 47
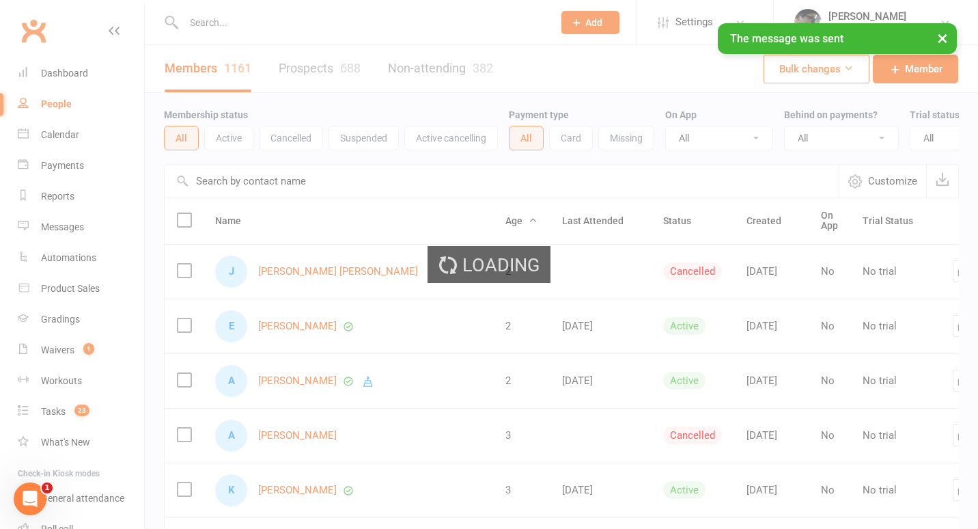
select select "100"
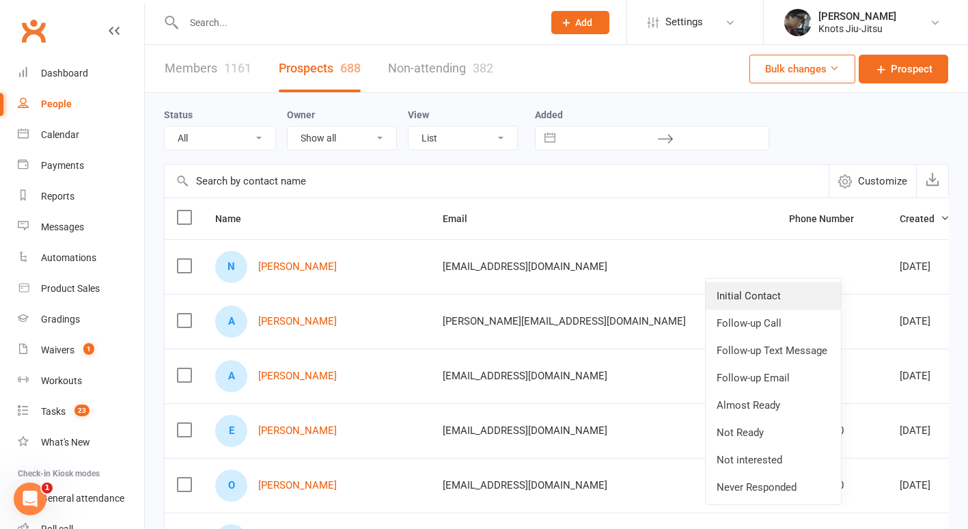
click at [778, 295] on link "Initial Contact" at bounding box center [773, 295] width 135 height 27
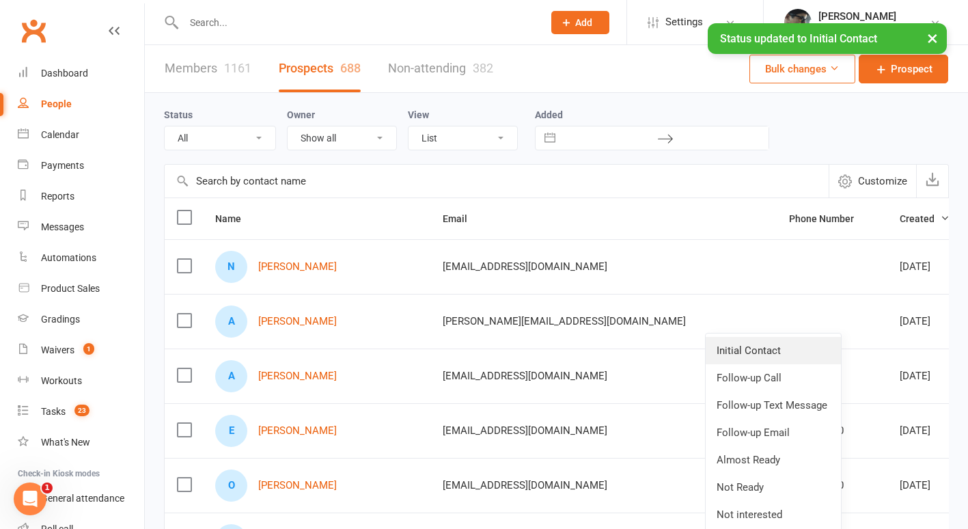
click at [786, 346] on link "Initial Contact" at bounding box center [773, 350] width 135 height 27
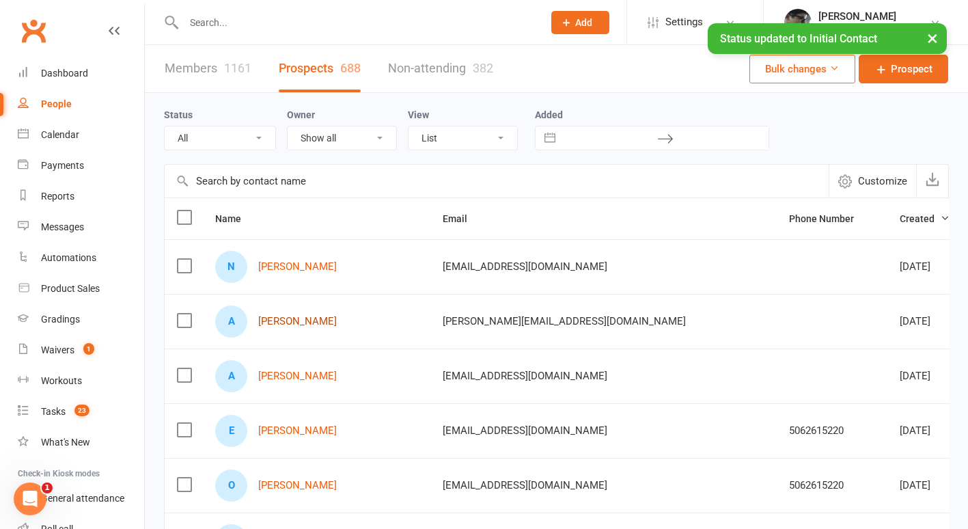
click at [322, 322] on link "[PERSON_NAME]" at bounding box center [297, 322] width 79 height 12
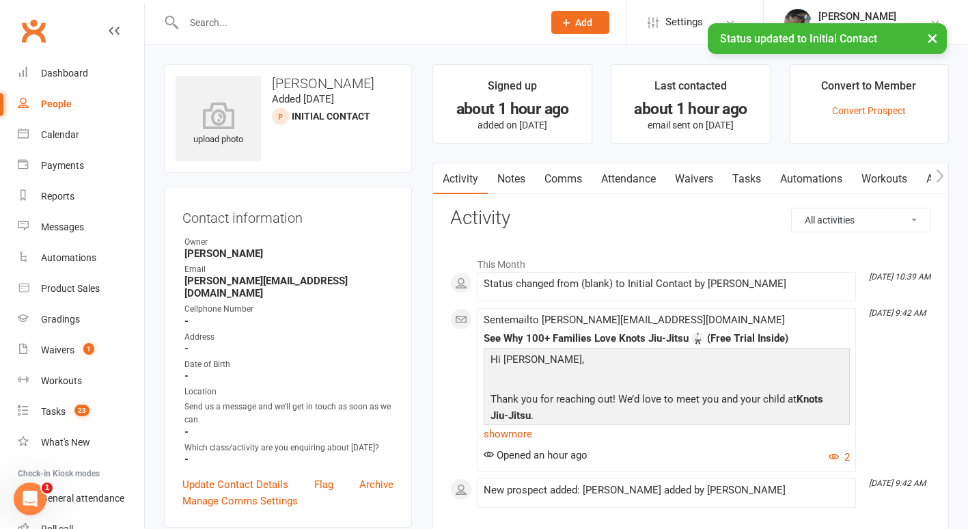
scroll to position [1, 0]
click at [503, 428] on link "show more" at bounding box center [667, 432] width 366 height 19
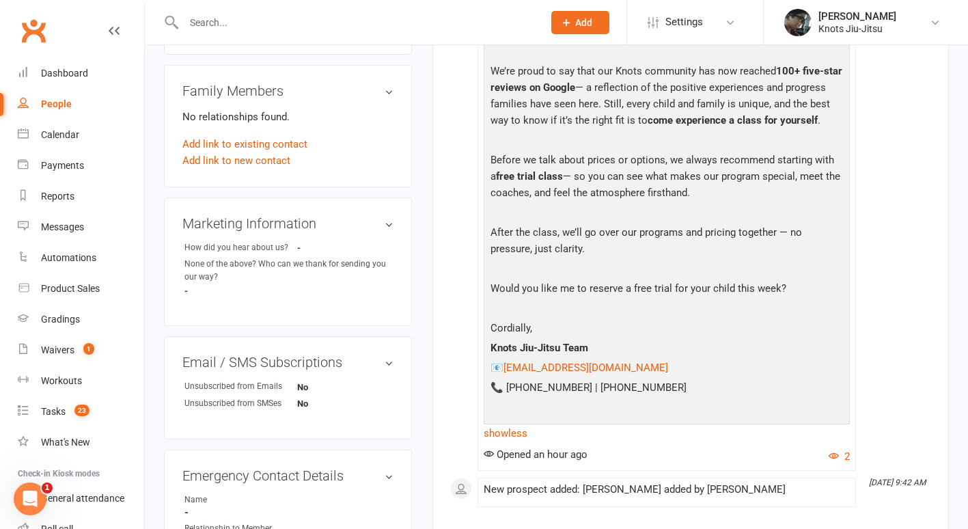
scroll to position [0, 0]
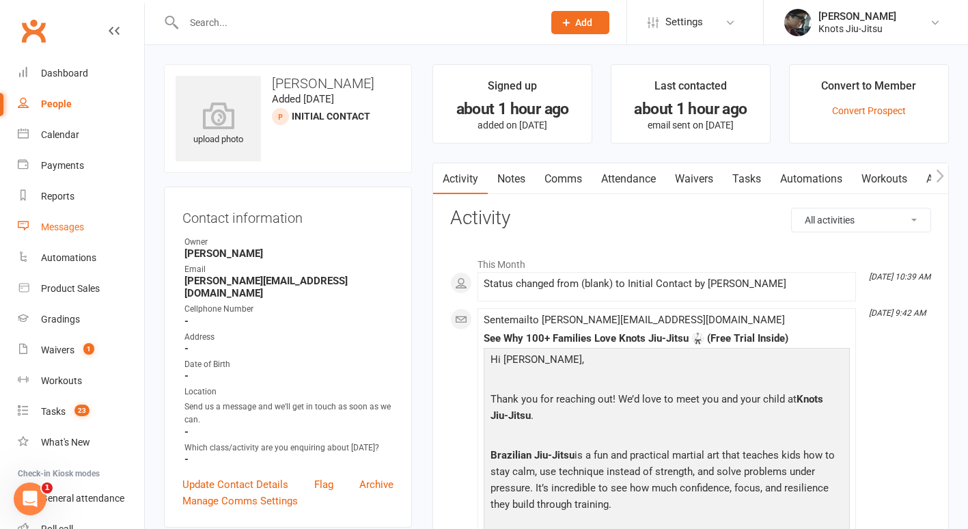
click at [72, 230] on div "Messages" at bounding box center [62, 226] width 43 height 11
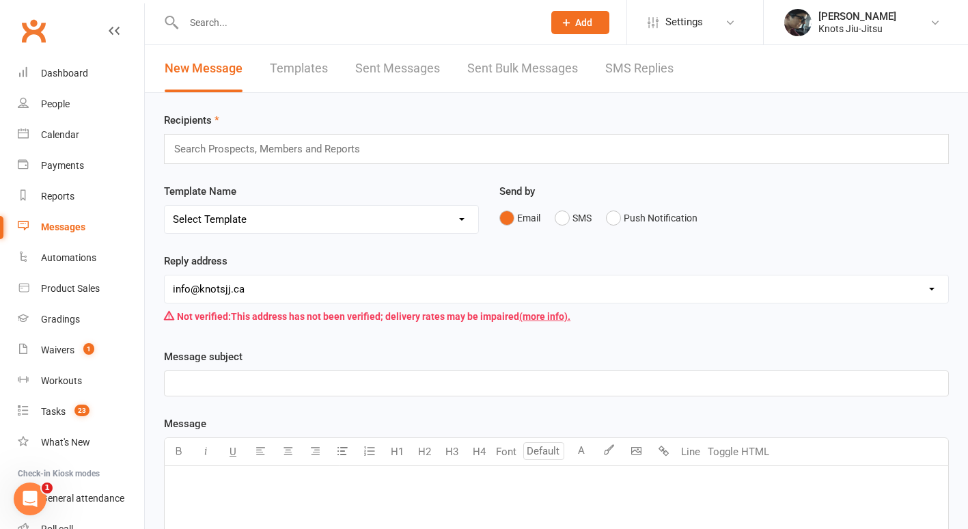
click at [305, 52] on link "Templates" at bounding box center [299, 68] width 58 height 47
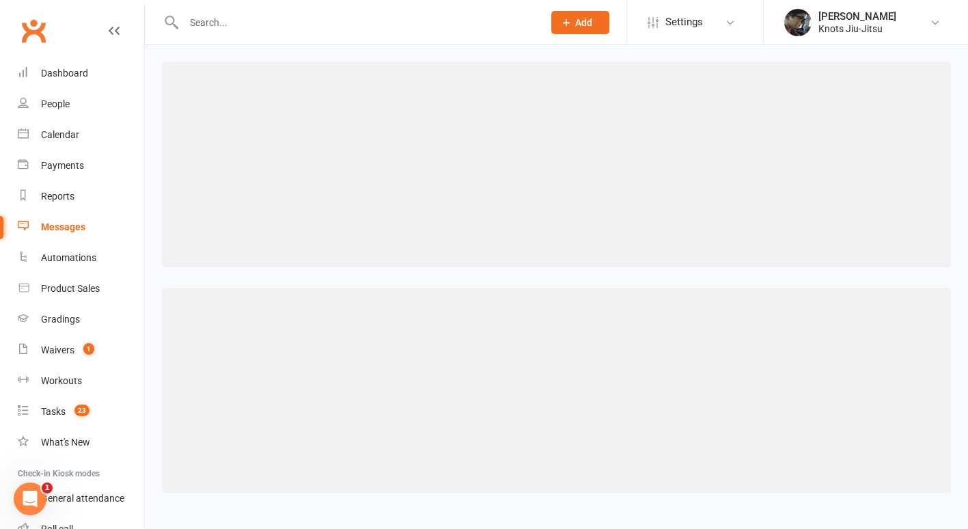
select select "grid"
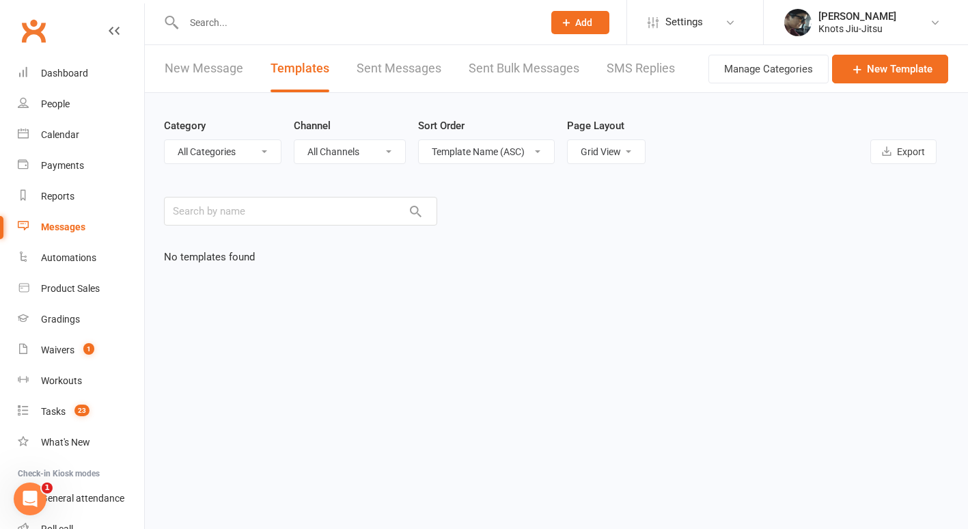
click at [245, 156] on select "All Categories (No category) Admin BELT PROMOTION Boxing Community Competition …" at bounding box center [223, 151] width 116 height 23
select select "17913"
click at [165, 140] on select "All Categories (No category) Admin BELT PROMOTION Boxing Community Competition …" at bounding box center [223, 151] width 116 height 23
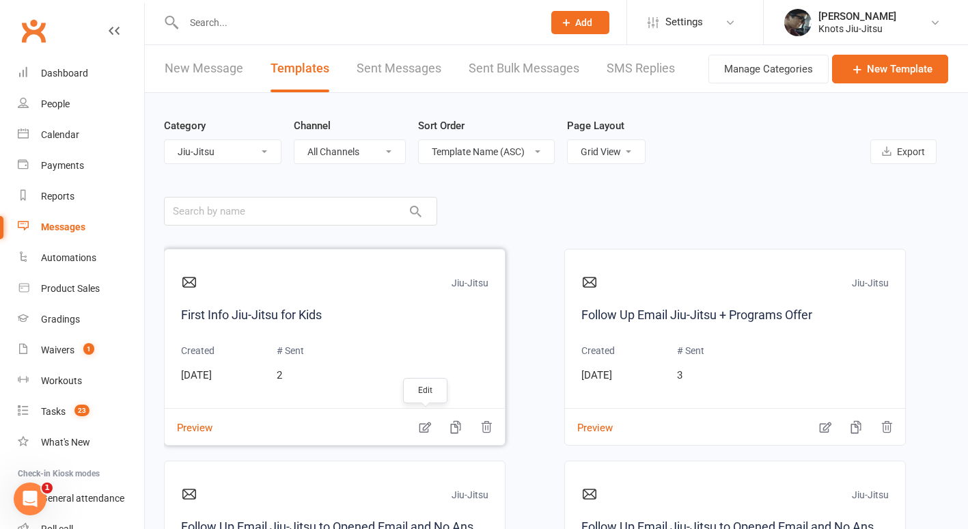
click at [424, 426] on icon "button" at bounding box center [425, 427] width 12 height 11
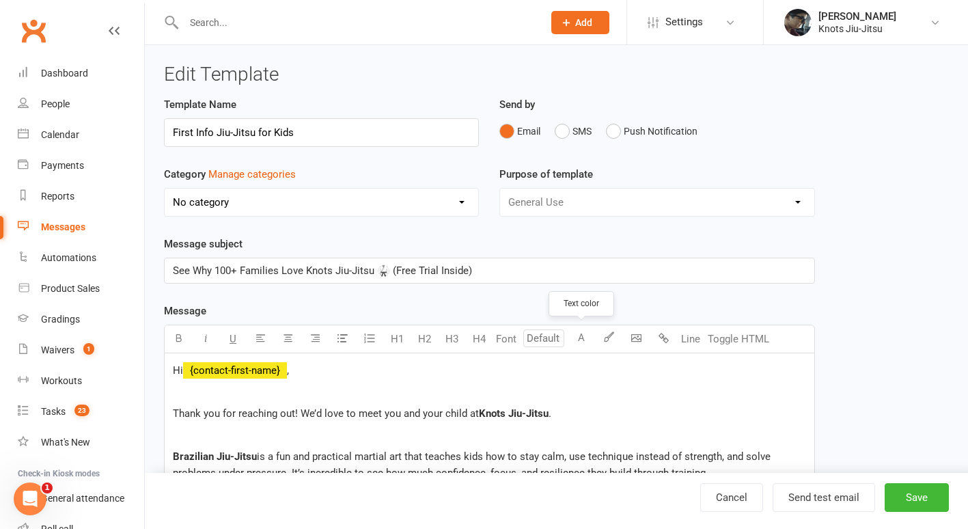
select select "17913"
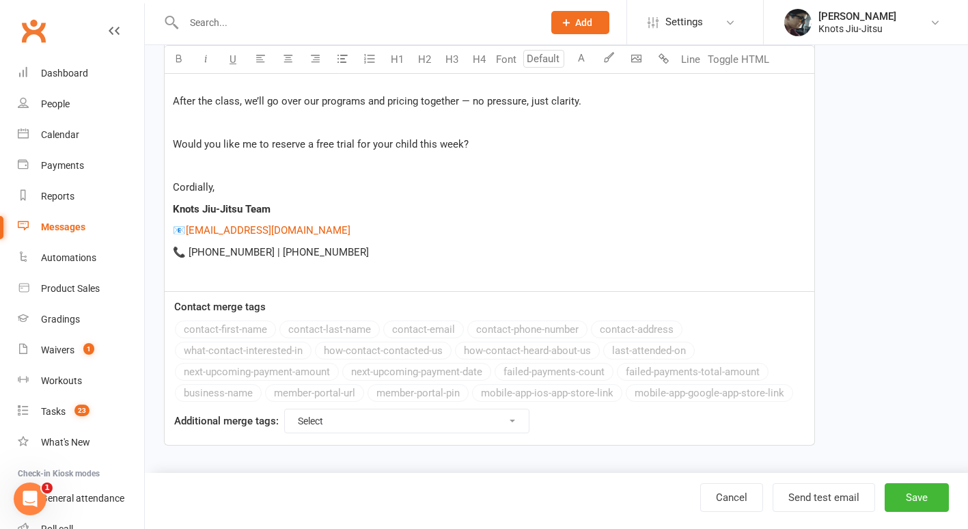
scroll to position [552, 0]
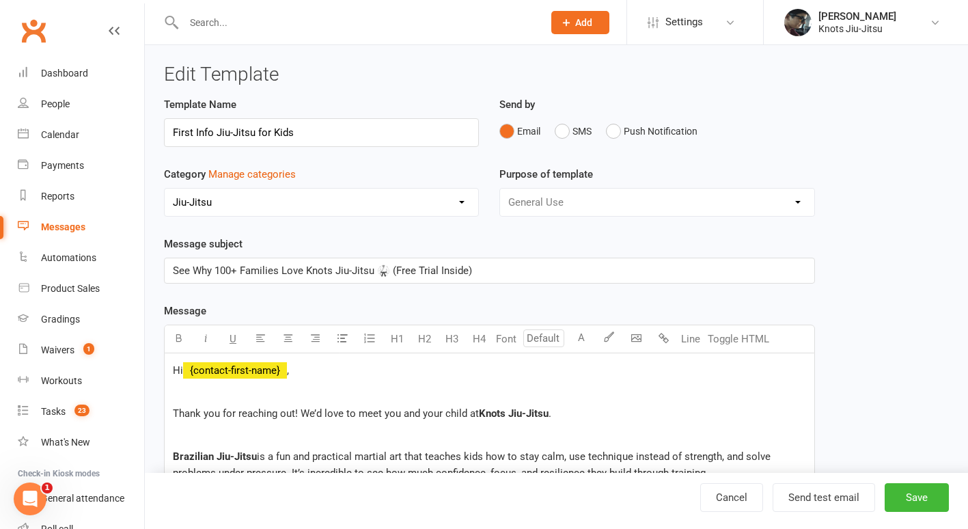
select select "grid"
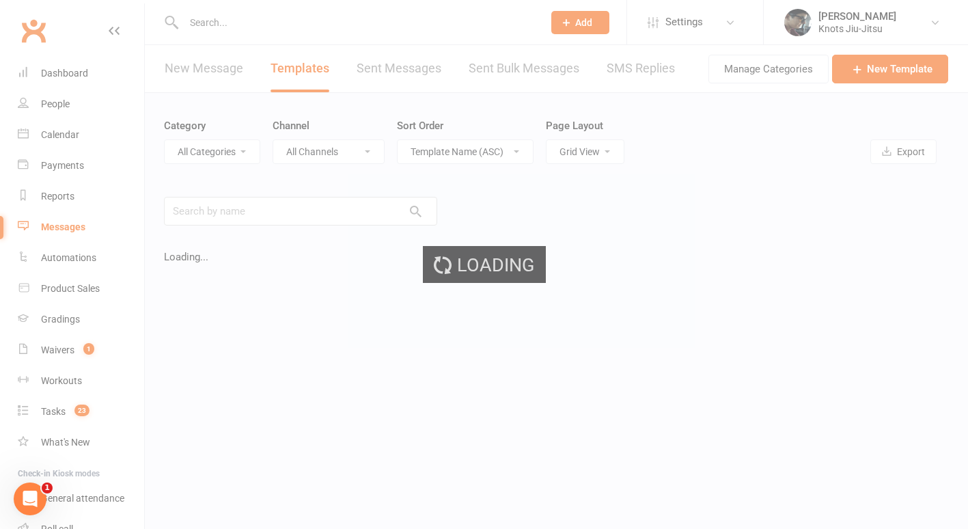
select select "17913"
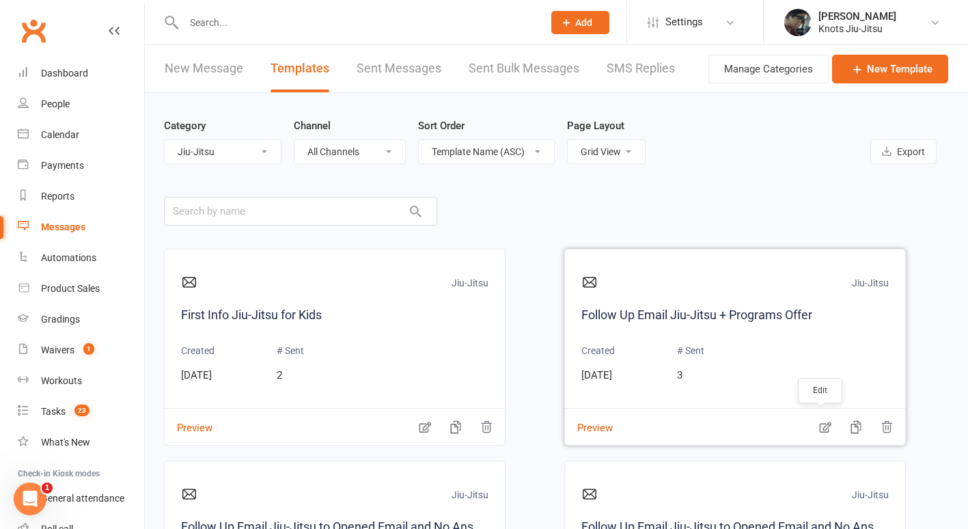
click at [819, 430] on icon "button" at bounding box center [825, 427] width 12 height 11
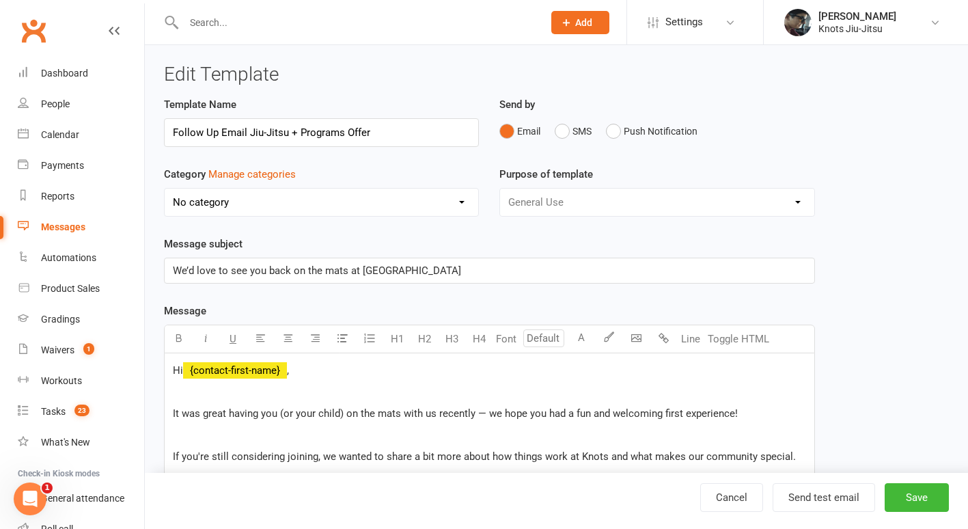
select select "17913"
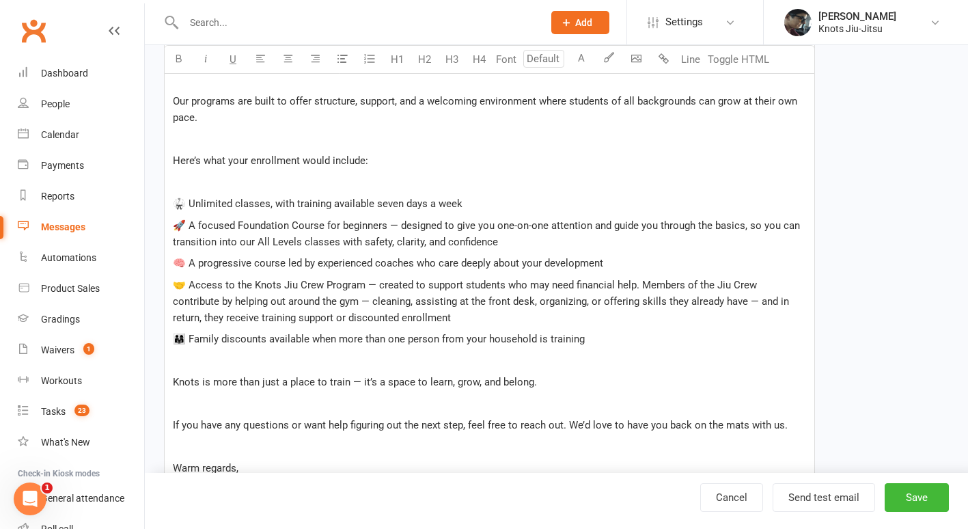
scroll to position [399, 0]
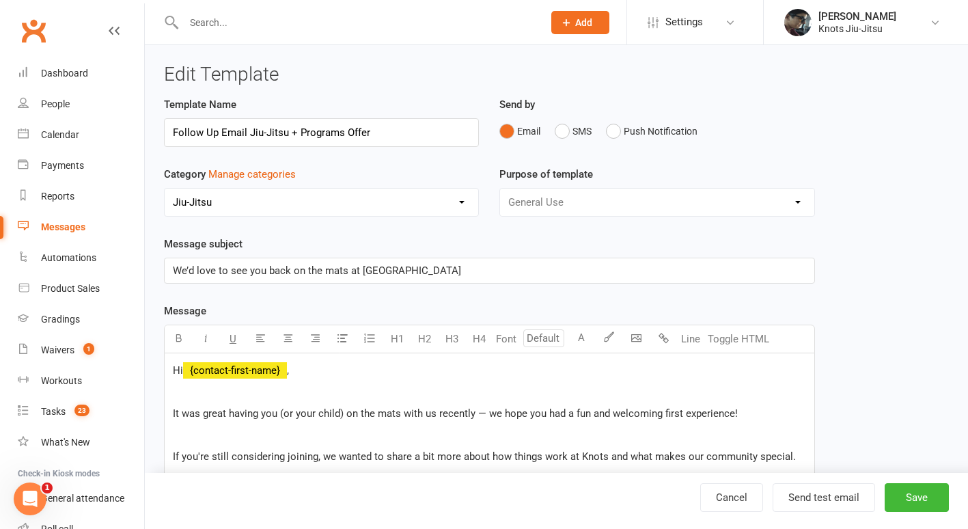
select select "grid"
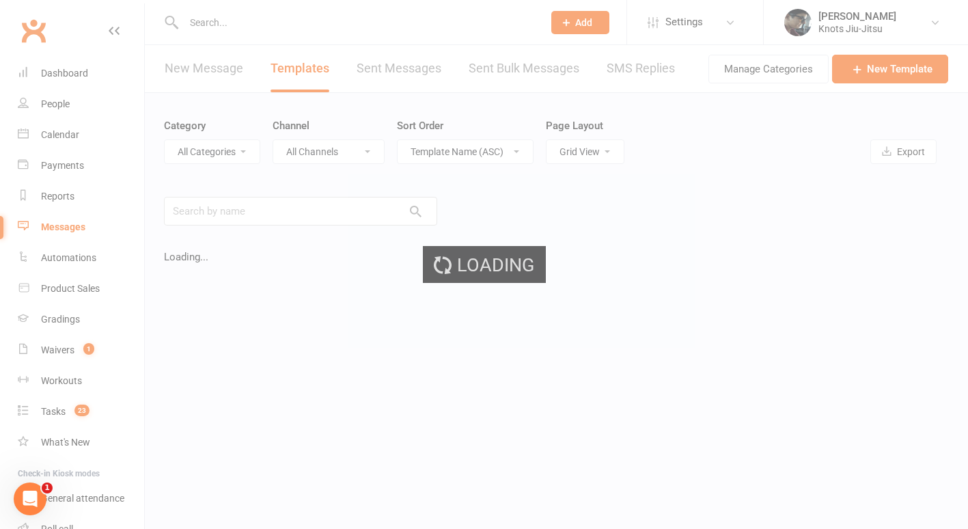
select select "17913"
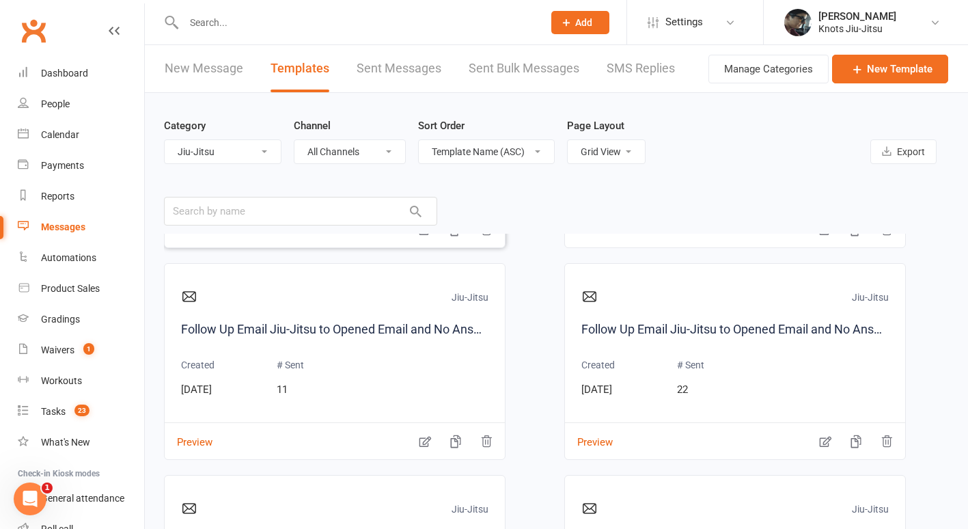
scroll to position [198, 0]
click at [428, 445] on icon "button" at bounding box center [425, 441] width 12 height 11
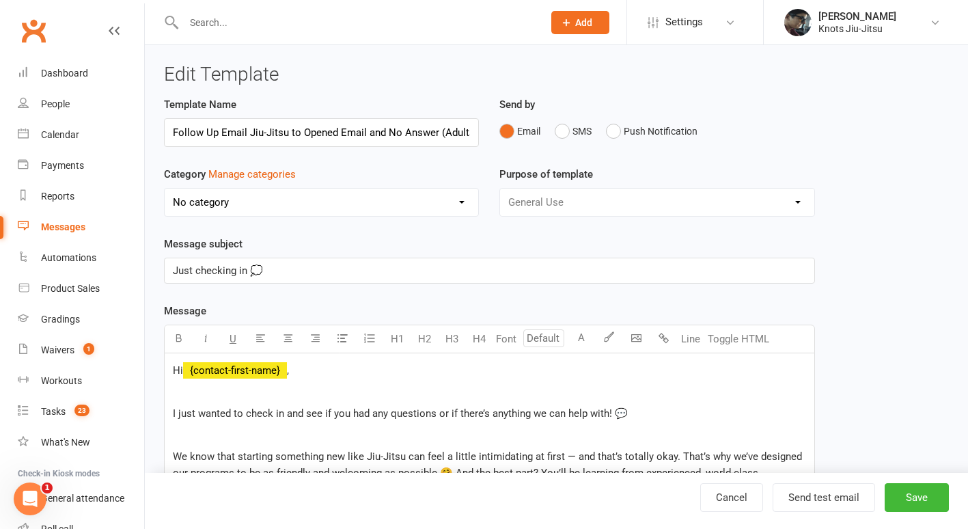
scroll to position [0, 5]
select select "17913"
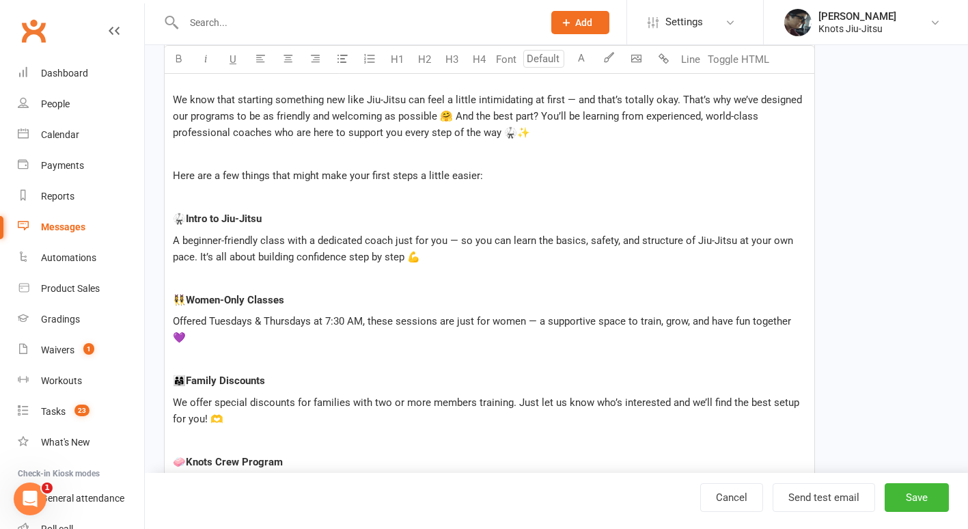
scroll to position [0, 0]
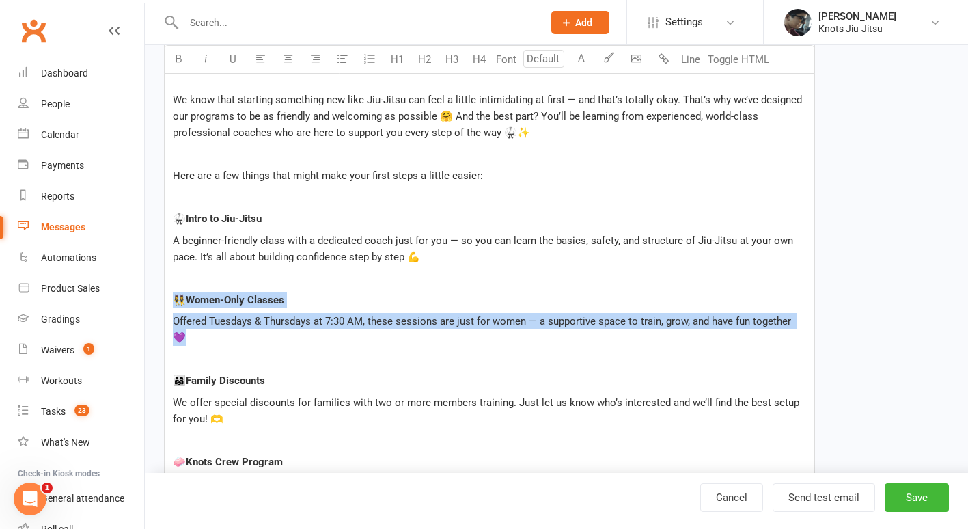
drag, startPoint x: 804, startPoint y: 320, endPoint x: 149, endPoint y: 300, distance: 655.3
click at [149, 300] on div "Edit Template Template Name Follow Up Email Jiu-Jitsu to Opened Email and No An…" at bounding box center [556, 410] width 823 height 1443
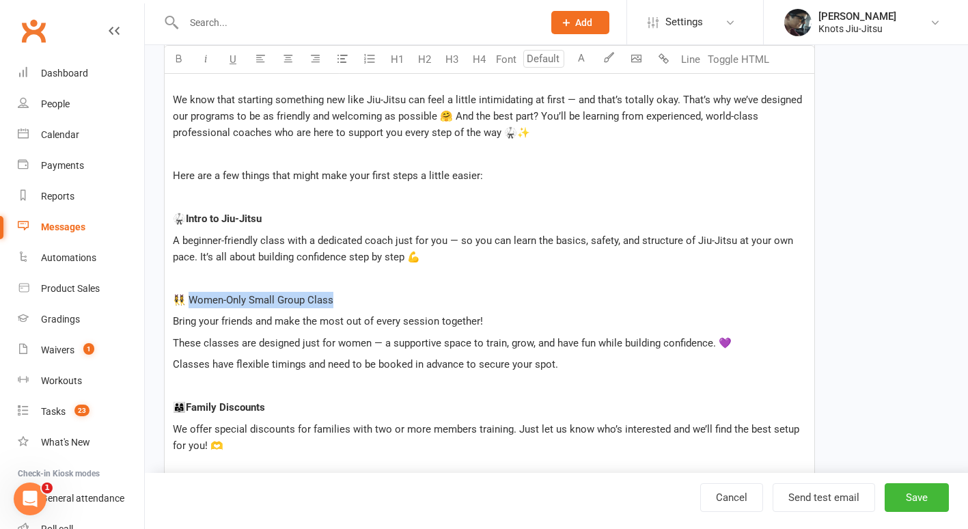
drag, startPoint x: 335, startPoint y: 298, endPoint x: 192, endPoint y: 302, distance: 142.8
click at [192, 302] on p "👯‍♀️ Women-Only Small Group Class" at bounding box center [489, 300] width 633 height 16
click at [180, 55] on icon "button" at bounding box center [178, 58] width 10 height 10
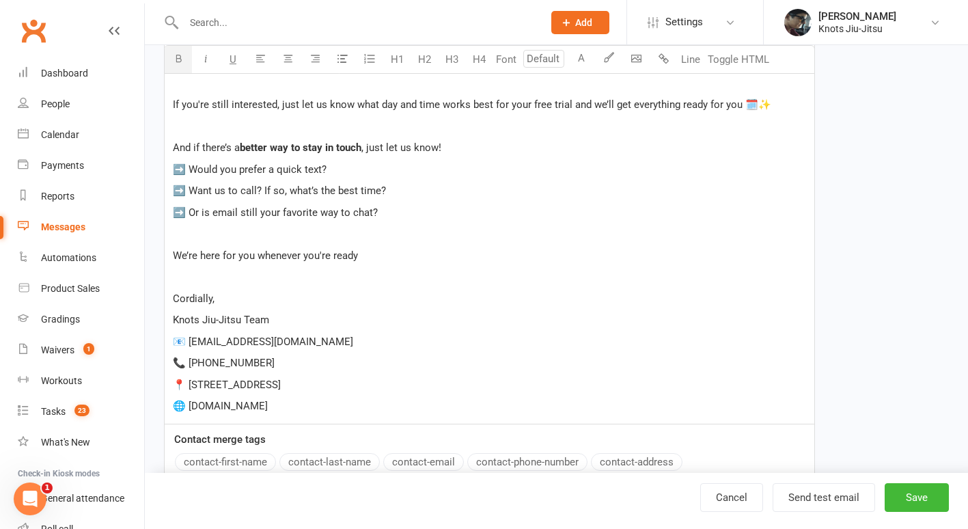
scroll to position [908, 0]
click at [273, 340] on p "📧 [EMAIL_ADDRESS][DOMAIN_NAME]" at bounding box center [489, 341] width 633 height 16
click at [930, 495] on button "Save" at bounding box center [916, 497] width 64 height 29
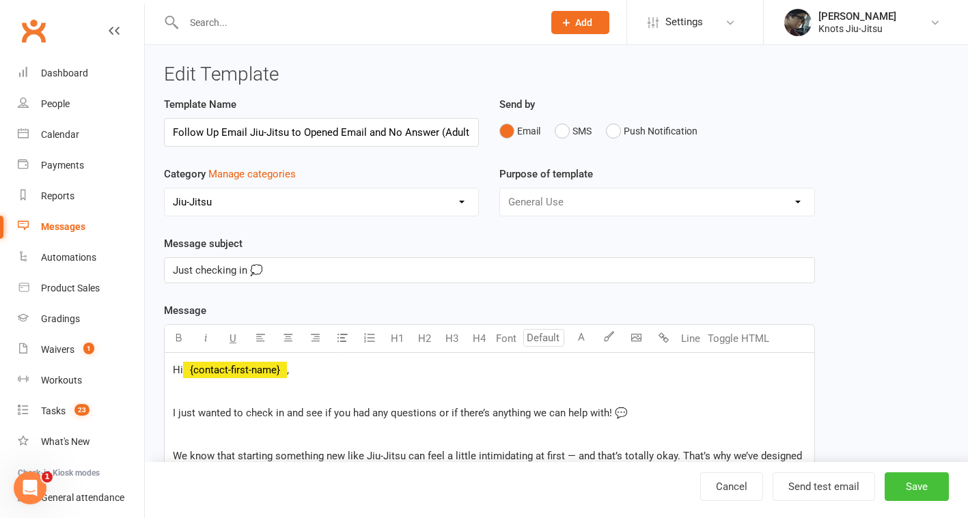
select select "17913"
select select "grid"
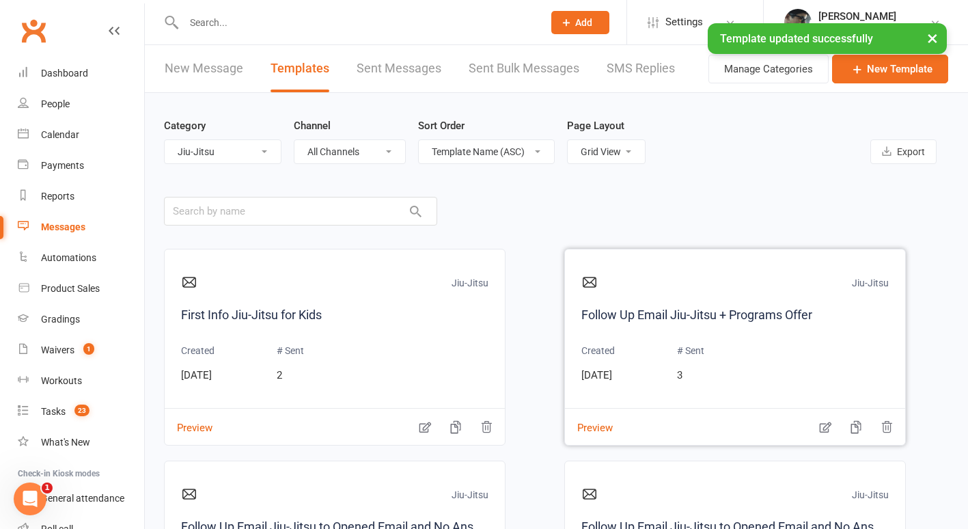
scroll to position [255, 0]
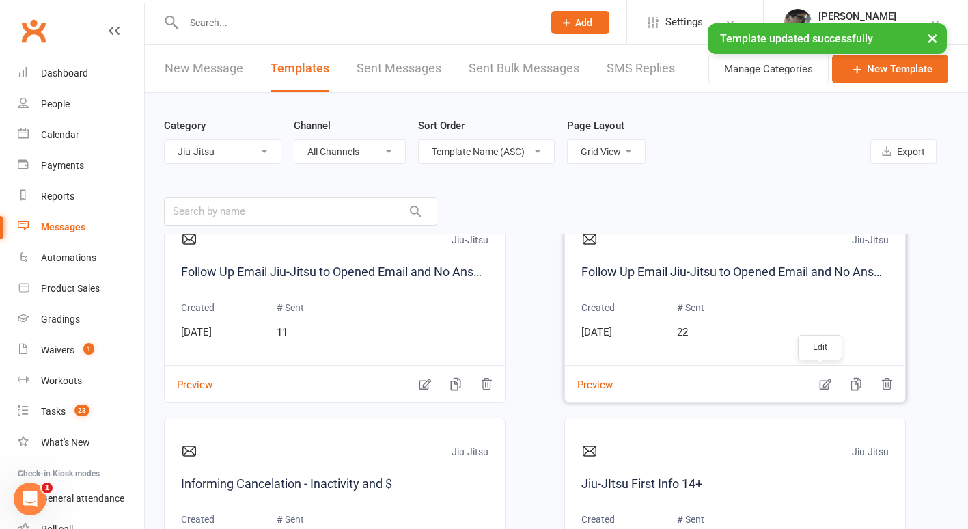
click at [818, 383] on icon "button" at bounding box center [825, 384] width 14 height 14
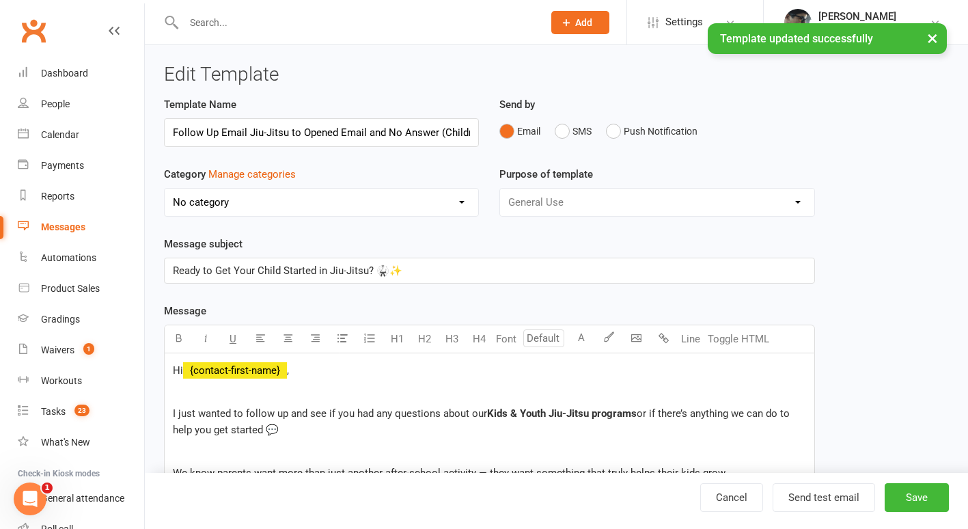
scroll to position [0, 13]
select select "17913"
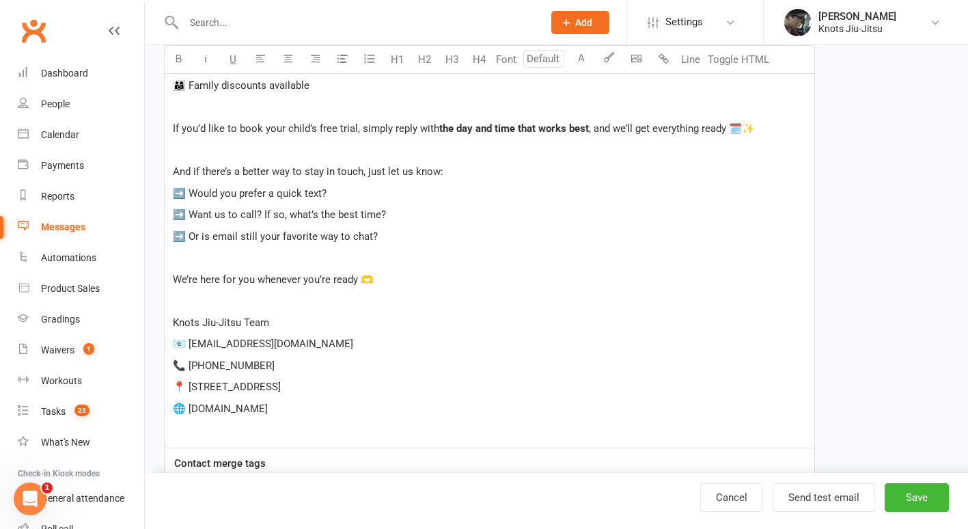
scroll to position [706, 0]
click at [287, 348] on p "📧 [EMAIL_ADDRESS][DOMAIN_NAME]" at bounding box center [489, 343] width 633 height 16
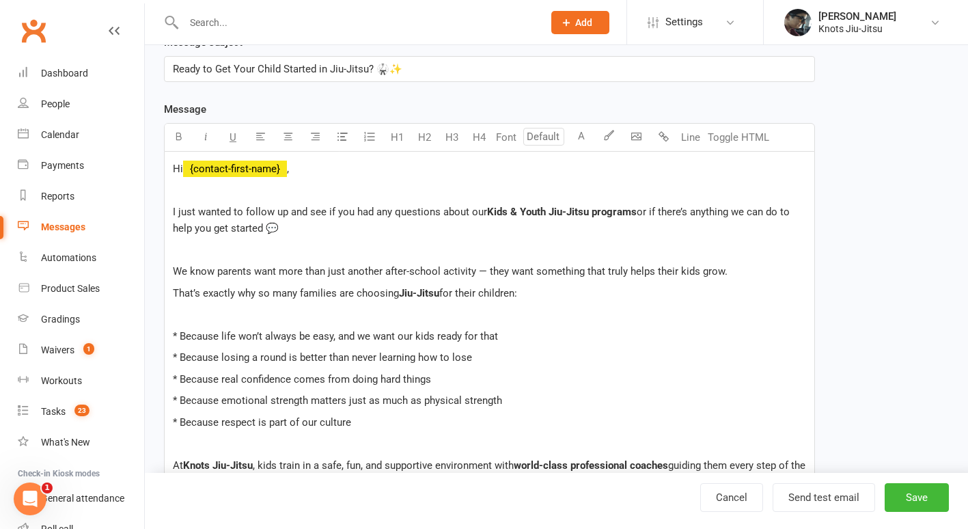
scroll to position [194, 0]
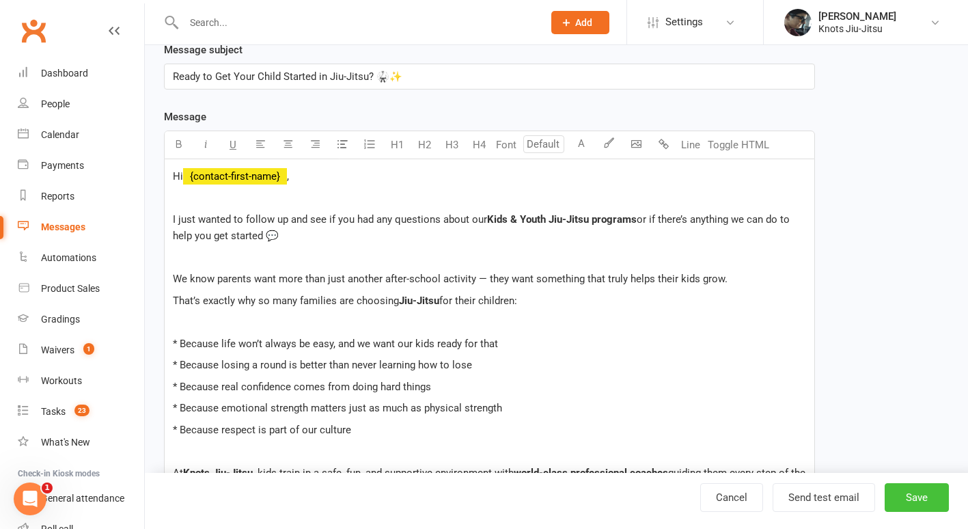
click at [912, 493] on button "Save" at bounding box center [916, 497] width 64 height 29
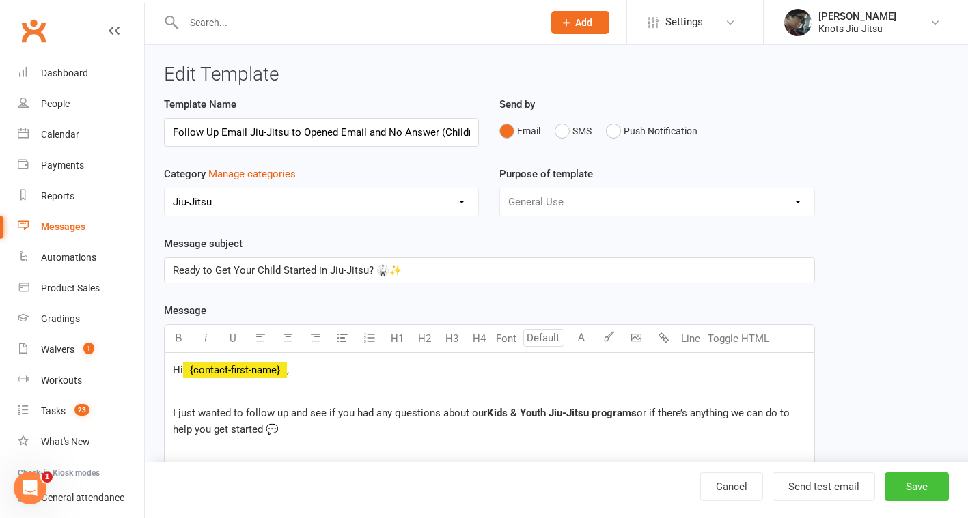
select select "grid"
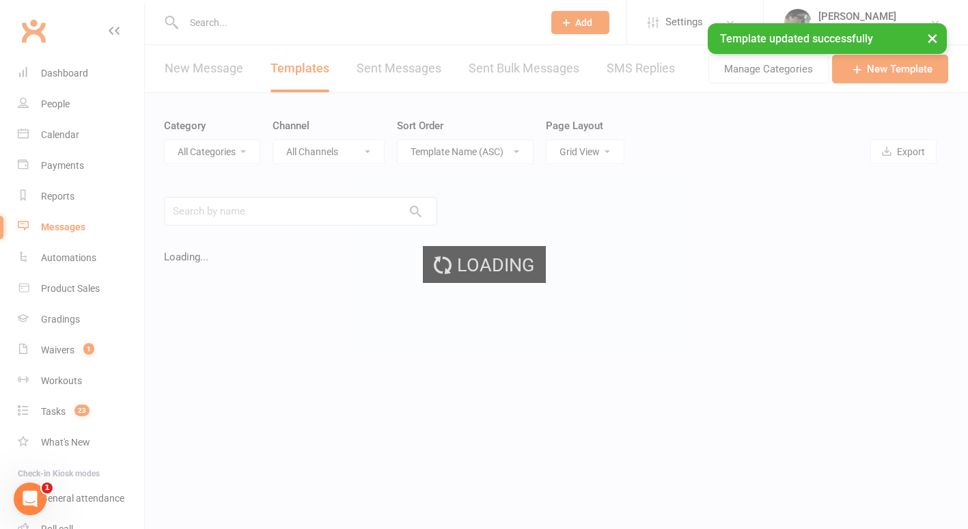
select select "17913"
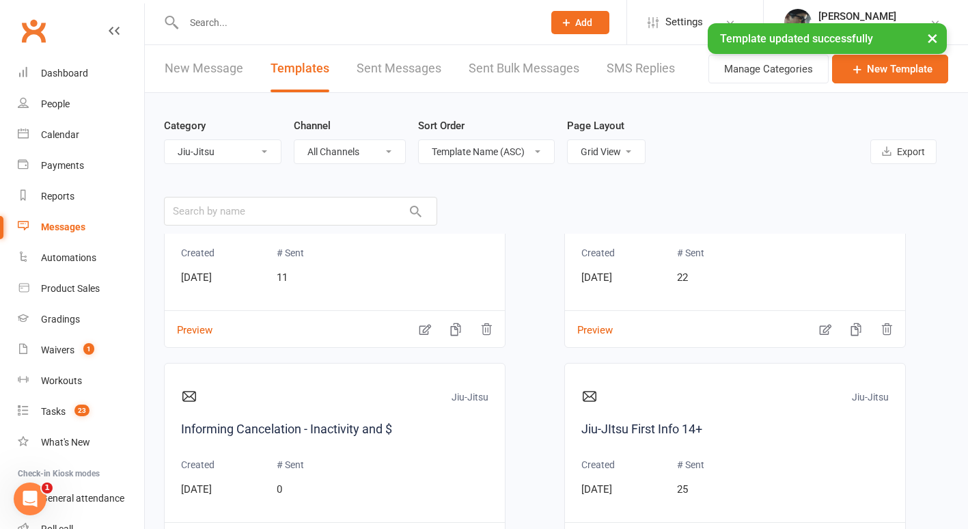
scroll to position [400, 0]
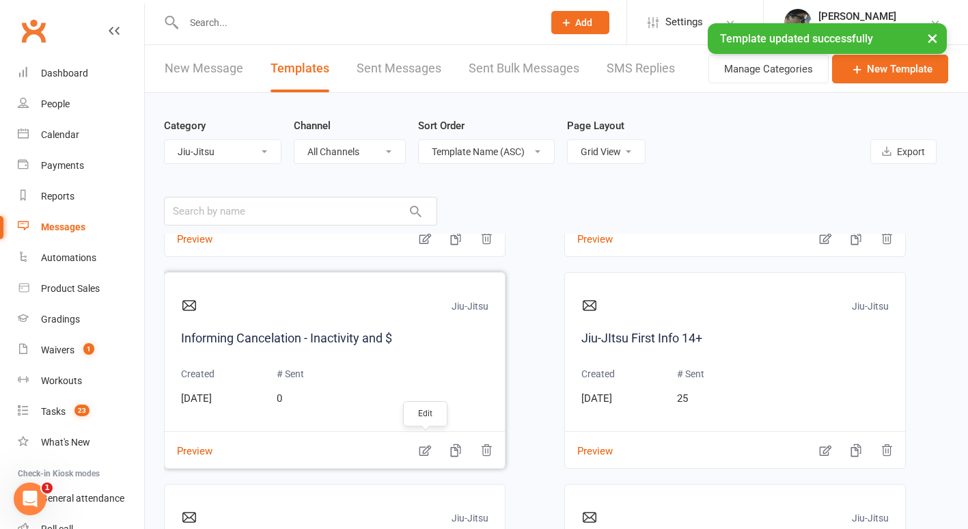
click at [423, 451] on icon "button" at bounding box center [425, 450] width 14 height 14
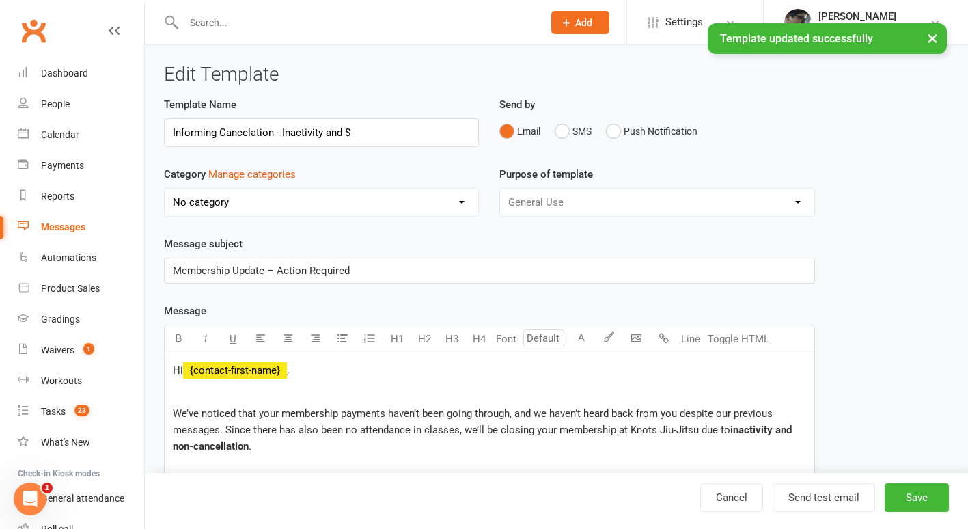
select select "17913"
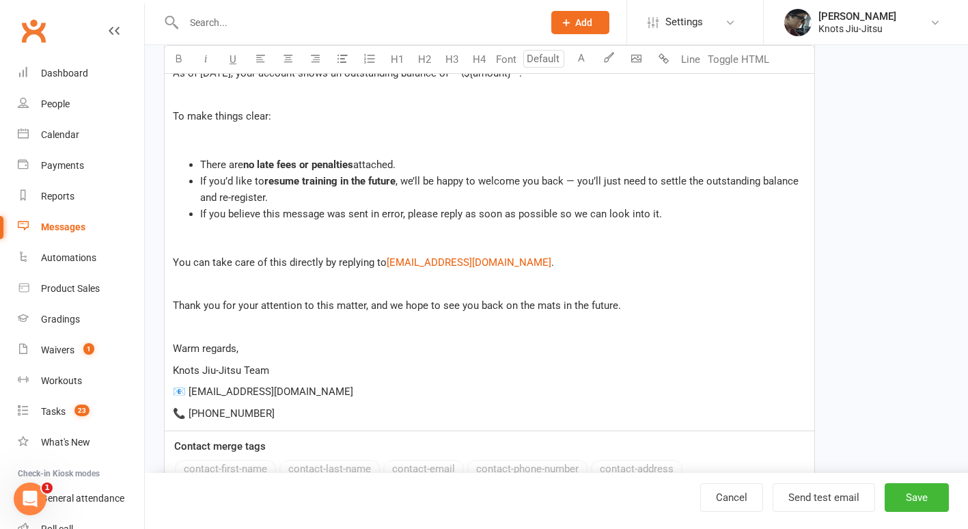
scroll to position [418, 0]
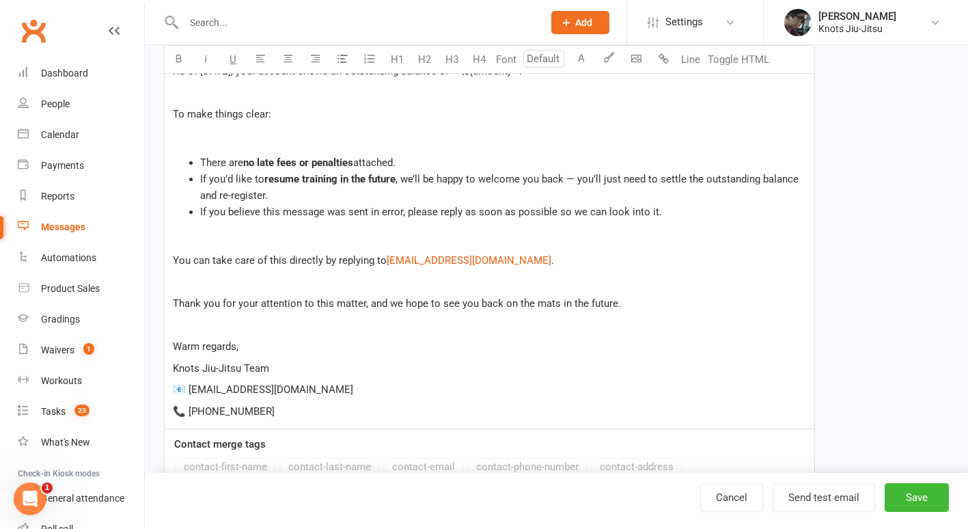
click at [298, 391] on p "📧 [EMAIL_ADDRESS][DOMAIN_NAME]" at bounding box center [489, 389] width 633 height 16
click at [205, 382] on p "📧 [EMAIL_ADDRESS][DOMAIN_NAME]" at bounding box center [489, 389] width 633 height 16
click at [921, 494] on button "Save" at bounding box center [916, 497] width 64 height 29
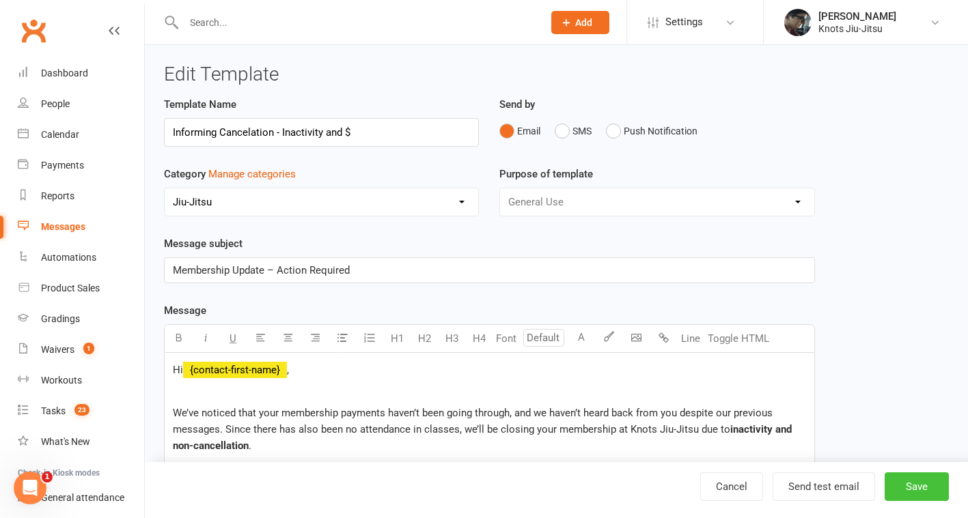
select select "grid"
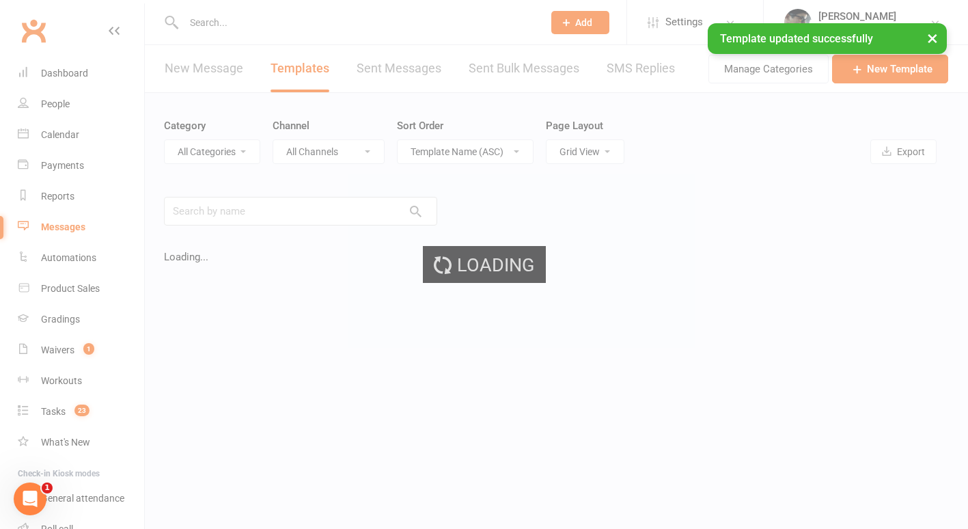
select select "17913"
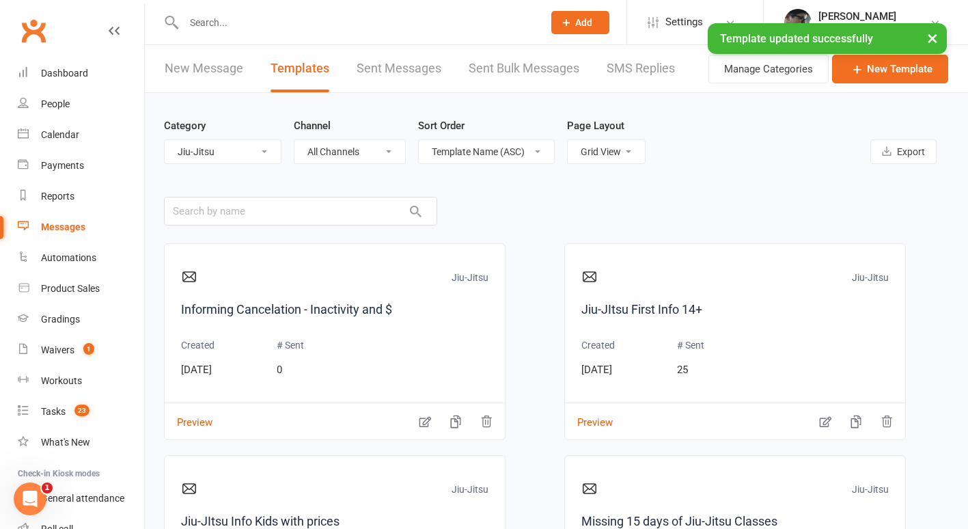
scroll to position [432, 0]
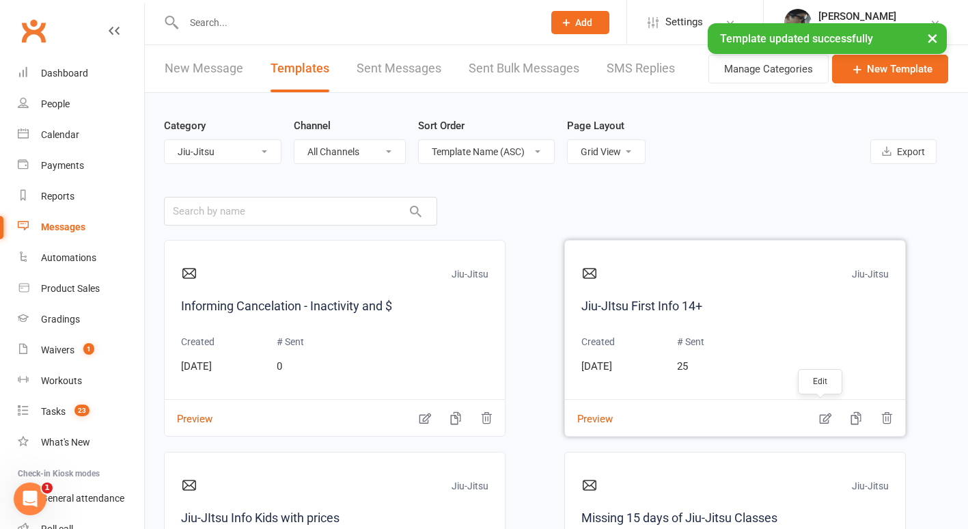
click at [819, 419] on icon "button" at bounding box center [825, 418] width 14 height 14
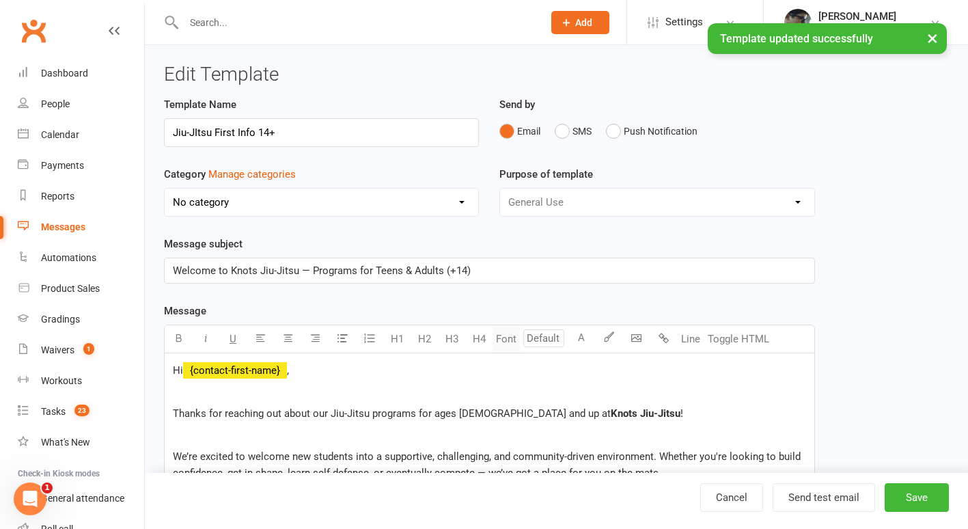
select select "17913"
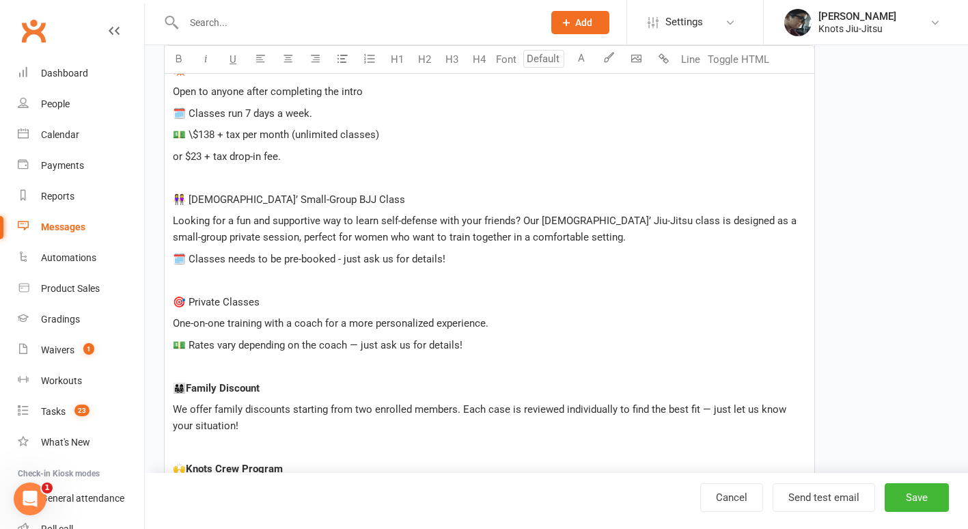
scroll to position [595, 0]
drag, startPoint x: 339, startPoint y: 202, endPoint x: 186, endPoint y: 194, distance: 153.2
click at [186, 194] on p "👭 [DEMOGRAPHIC_DATA]’ Small-Group BJJ Class" at bounding box center [489, 201] width 633 height 16
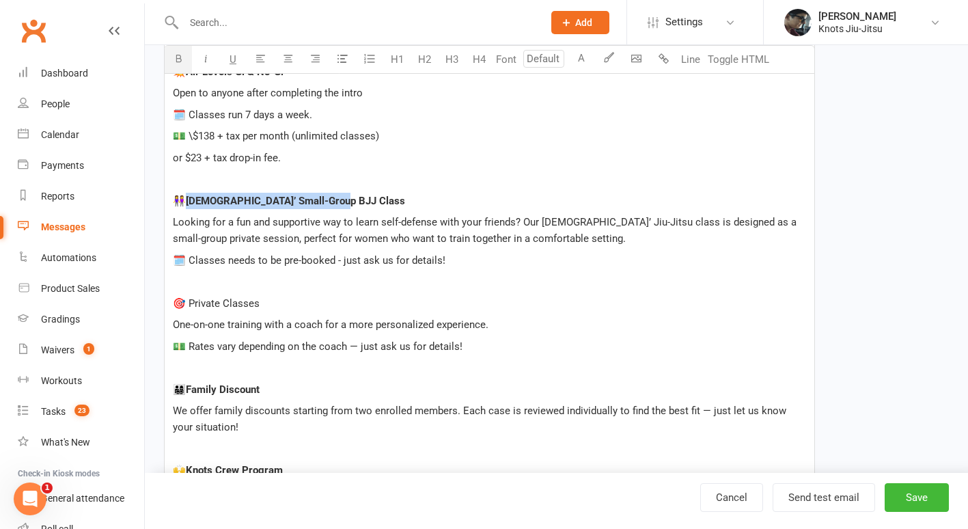
click at [180, 55] on icon "button" at bounding box center [178, 58] width 10 height 10
drag, startPoint x: 260, startPoint y: 300, endPoint x: 191, endPoint y: 302, distance: 69.0
click at [191, 302] on p "🎯 Private Classes" at bounding box center [489, 303] width 633 height 16
click at [180, 48] on button "button" at bounding box center [178, 59] width 27 height 27
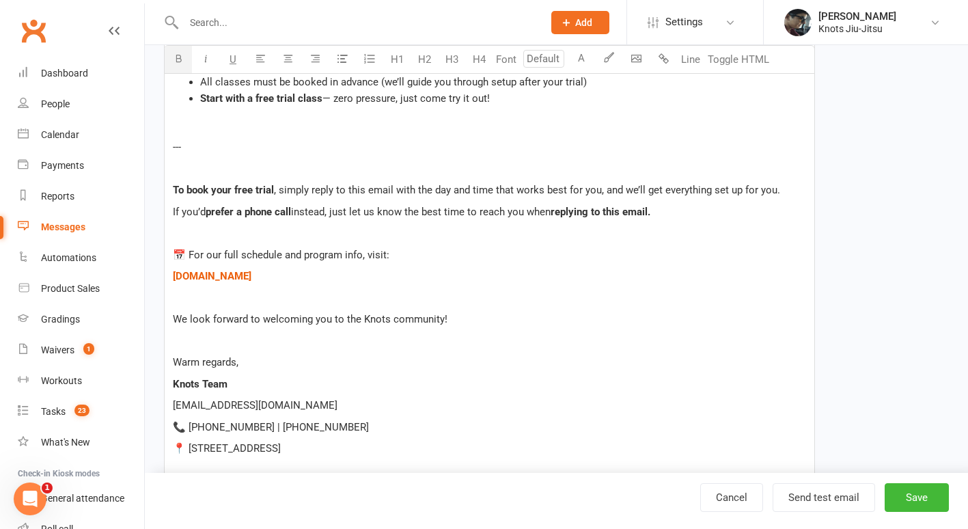
scroll to position [1170, 0]
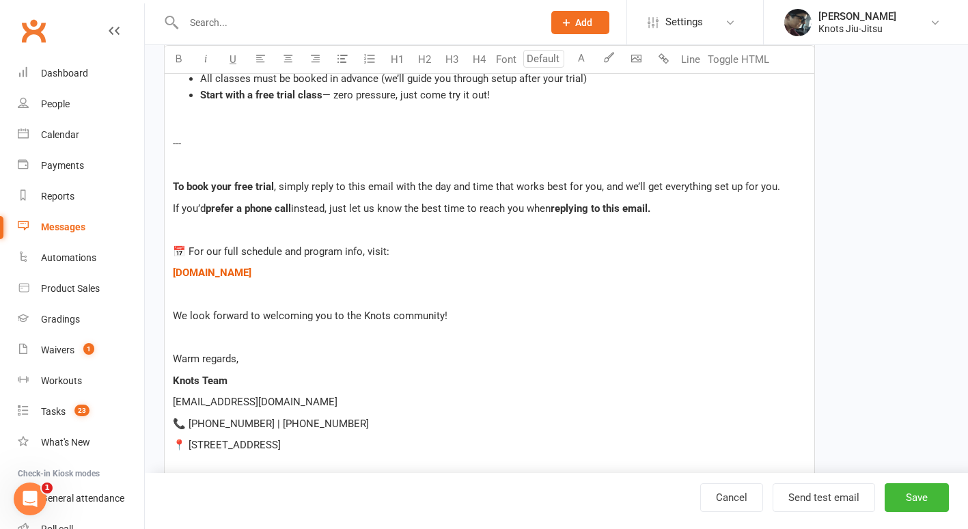
click at [254, 405] on p "[EMAIL_ADDRESS][DOMAIN_NAME]" at bounding box center [489, 401] width 633 height 16
click at [926, 492] on button "Save" at bounding box center [916, 497] width 64 height 29
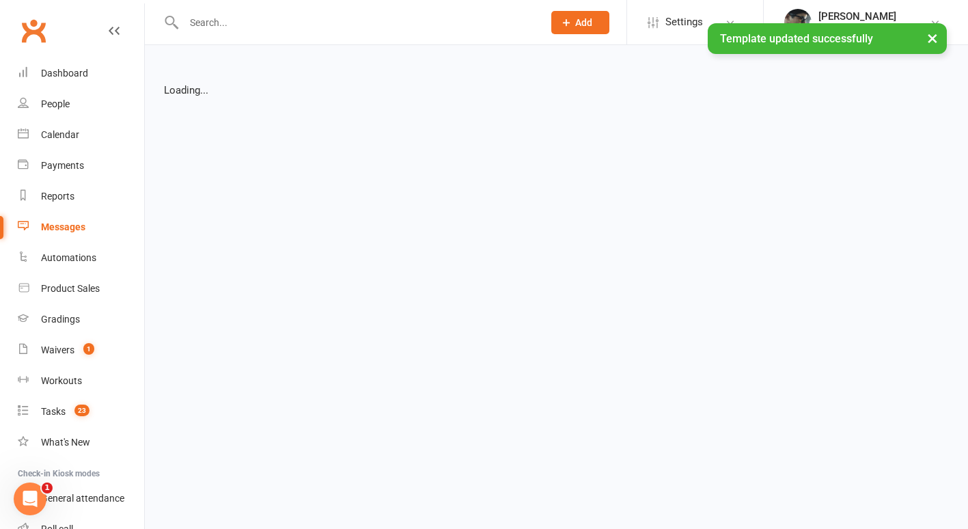
select select "grid"
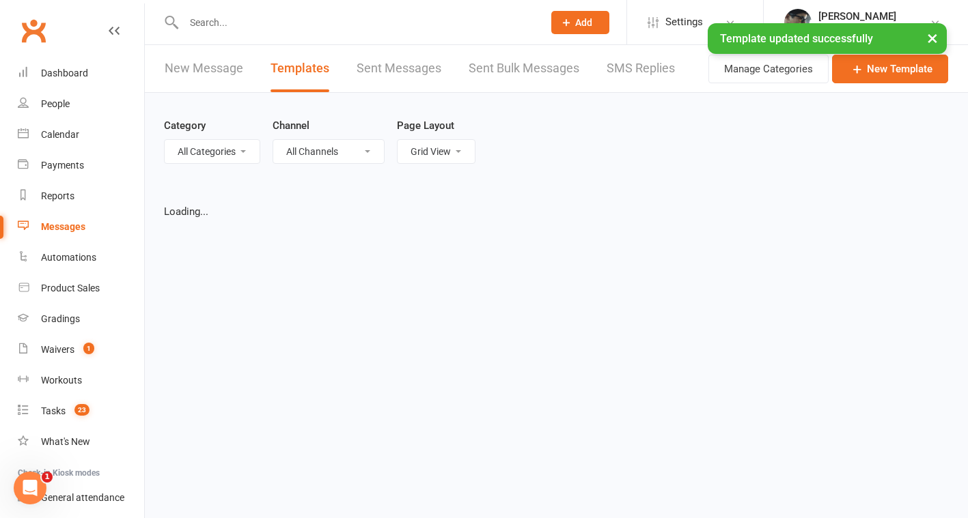
select select "17913"
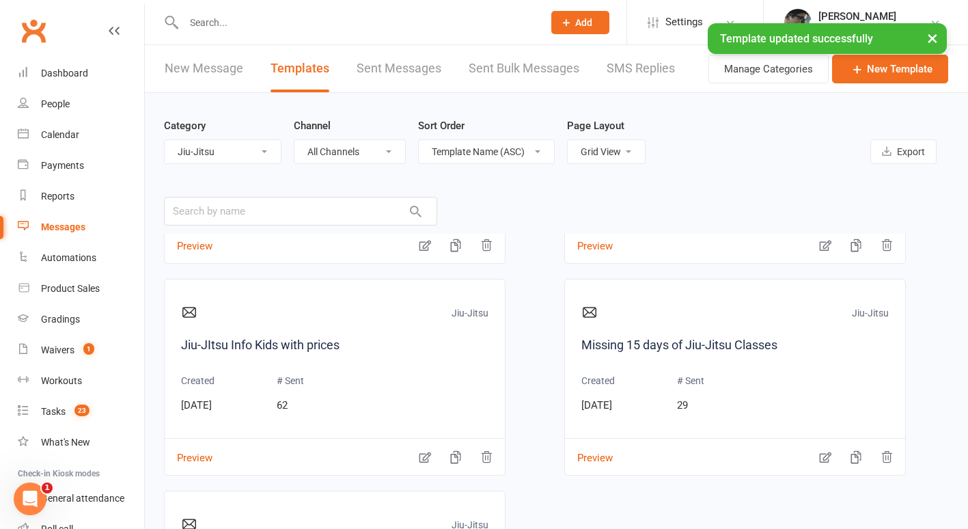
scroll to position [647, 0]
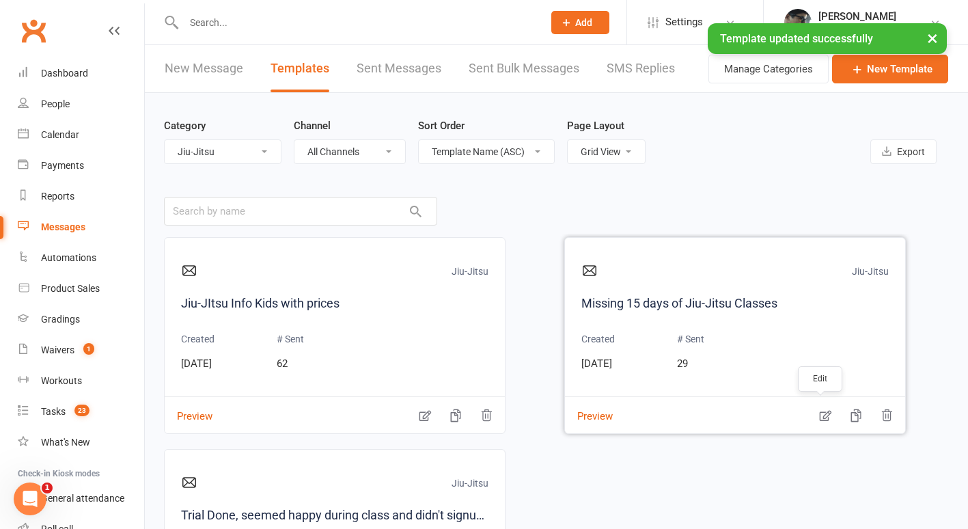
click at [818, 421] on icon "button" at bounding box center [825, 415] width 14 height 14
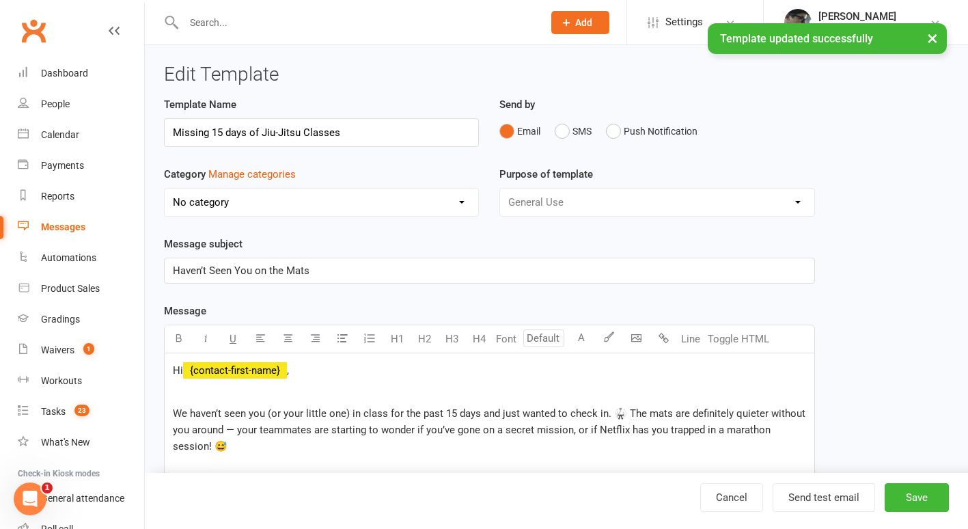
select select "17913"
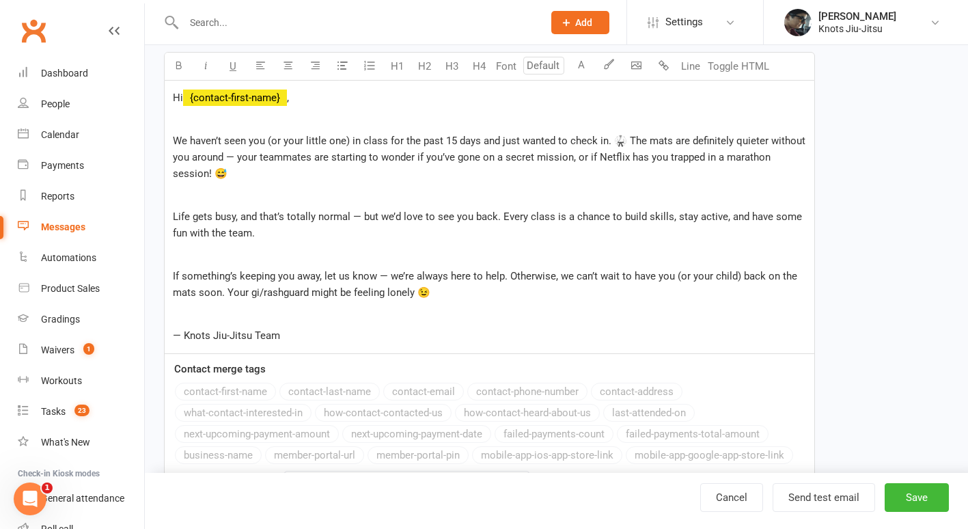
scroll to position [273, 0]
click at [916, 502] on button "Save" at bounding box center [916, 497] width 64 height 29
select select "grid"
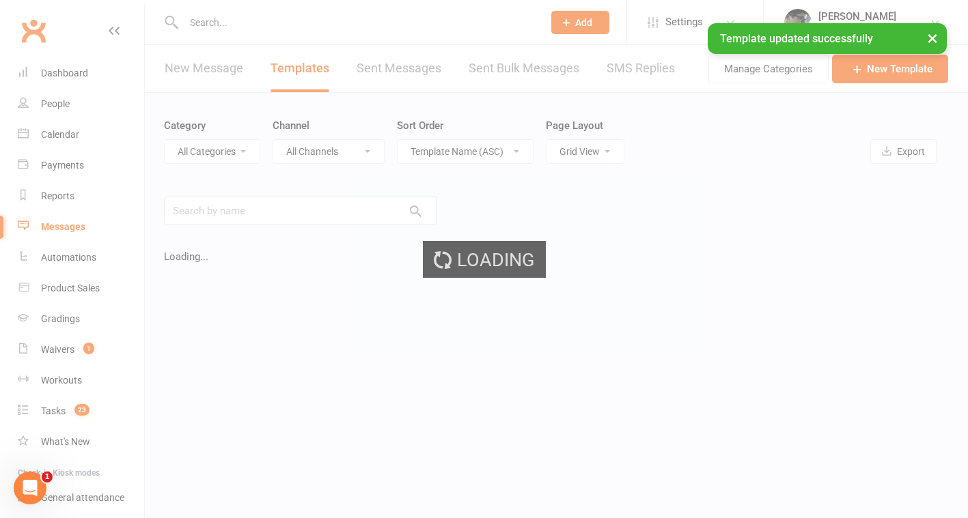
select select "17913"
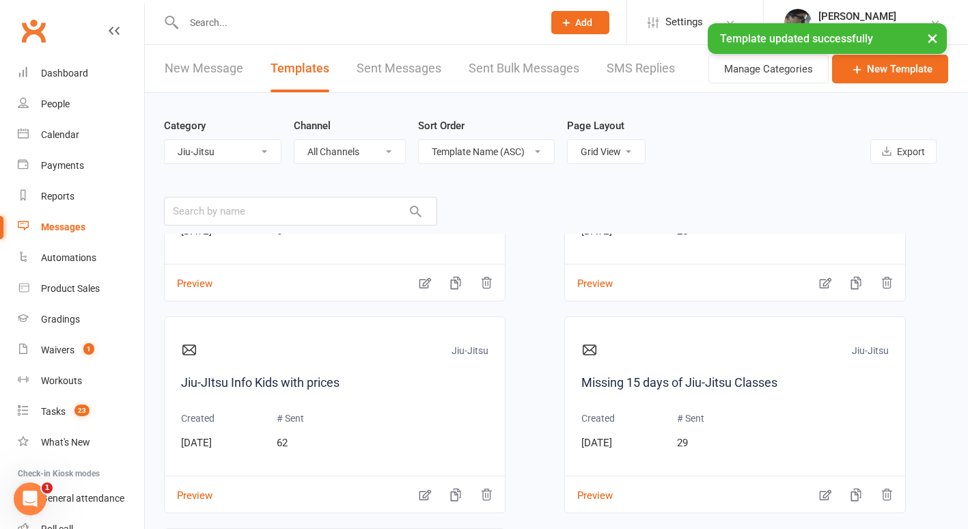
scroll to position [600, 0]
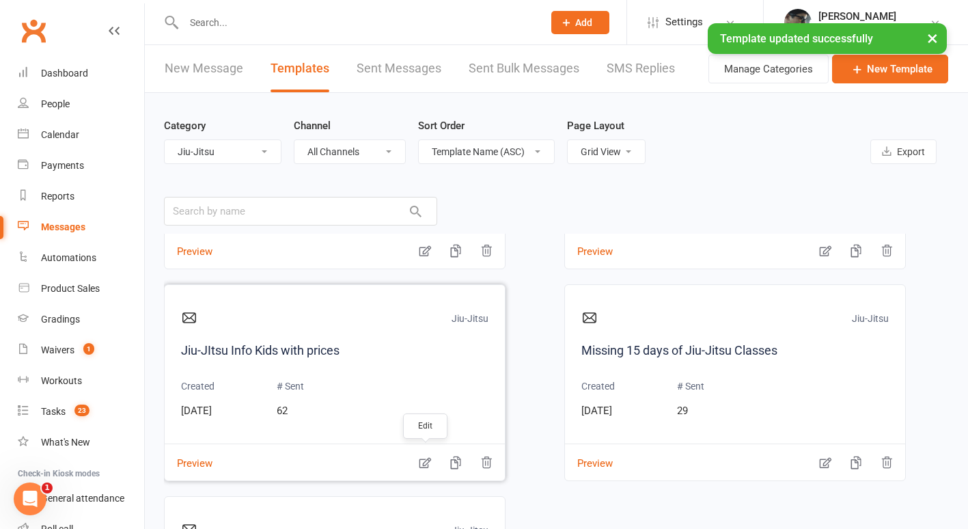
click at [426, 464] on icon "button" at bounding box center [425, 463] width 12 height 11
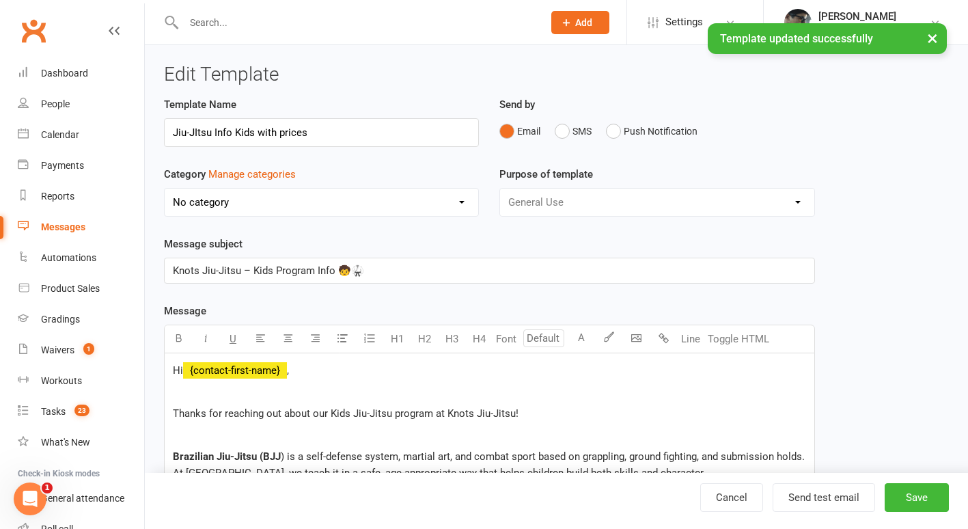
select select "17913"
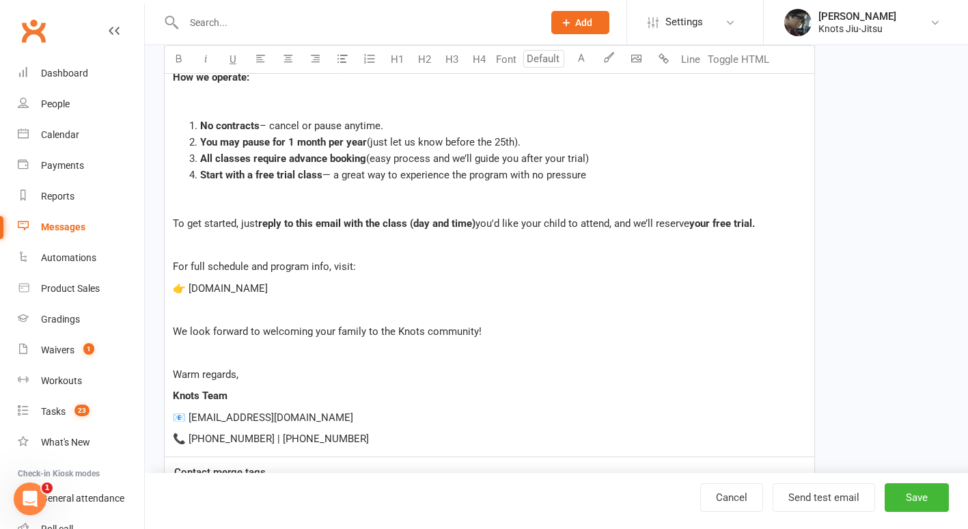
scroll to position [1494, 0]
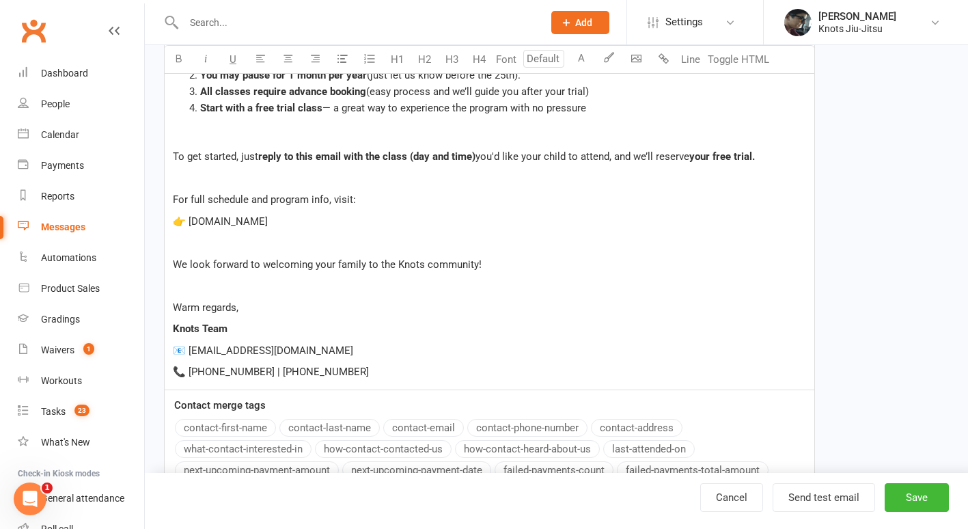
click at [277, 349] on p "📧 [EMAIL_ADDRESS][DOMAIN_NAME]" at bounding box center [489, 350] width 633 height 16
click at [907, 482] on div "Cancel Send test email Save" at bounding box center [556, 501] width 823 height 56
click at [904, 489] on button "Save" at bounding box center [916, 497] width 64 height 29
select select "grid"
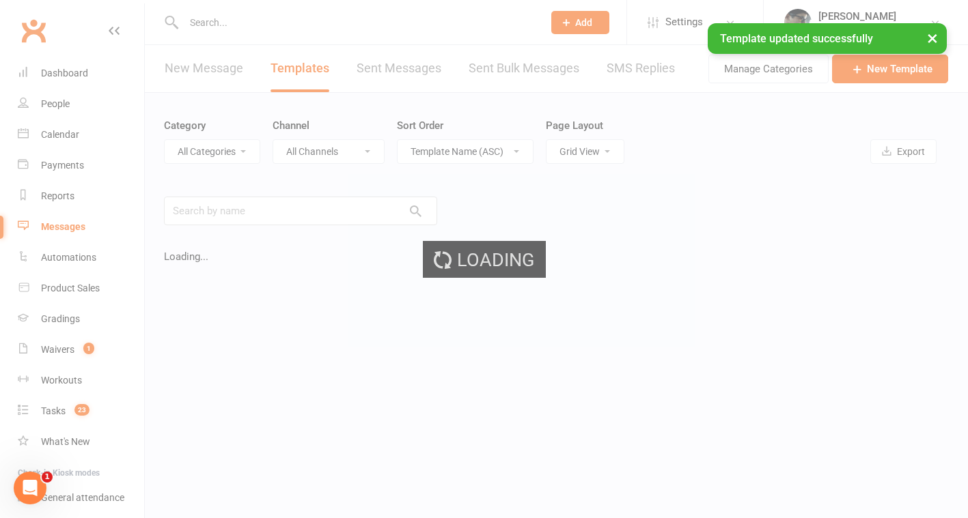
select select "17913"
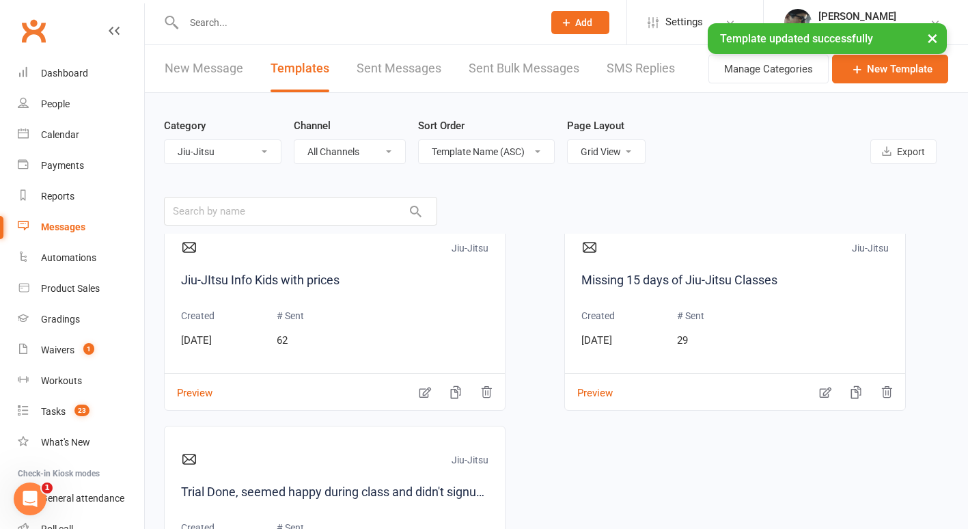
scroll to position [167, 0]
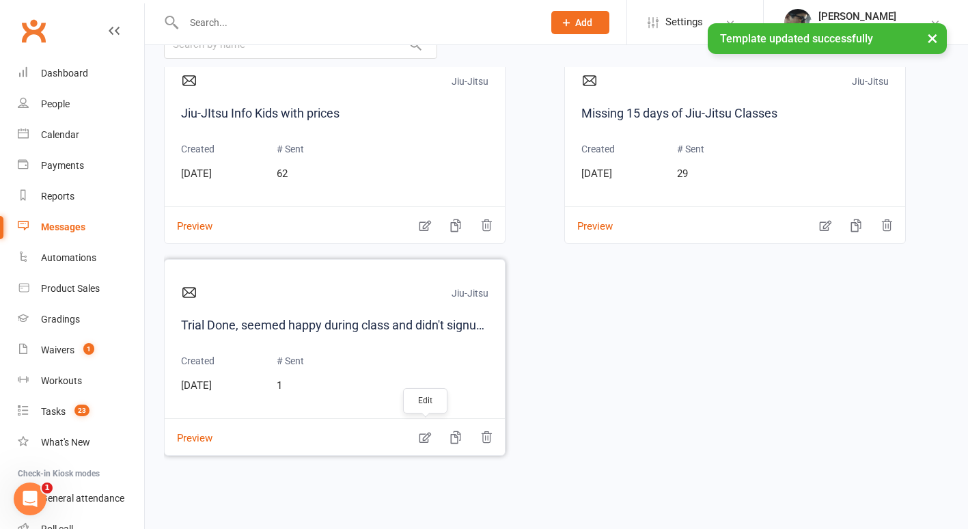
click at [423, 438] on icon "button" at bounding box center [425, 437] width 12 height 11
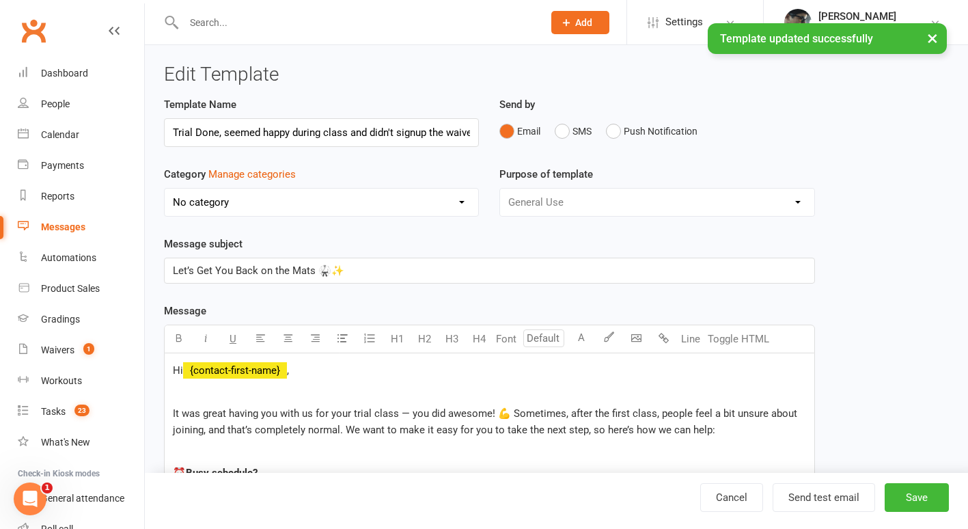
scroll to position [0, 8]
select select "17913"
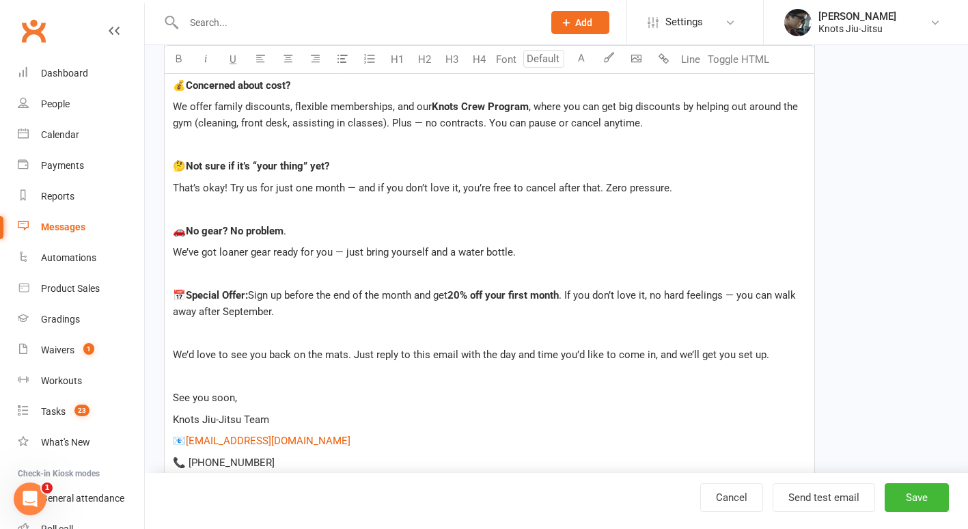
scroll to position [651, 0]
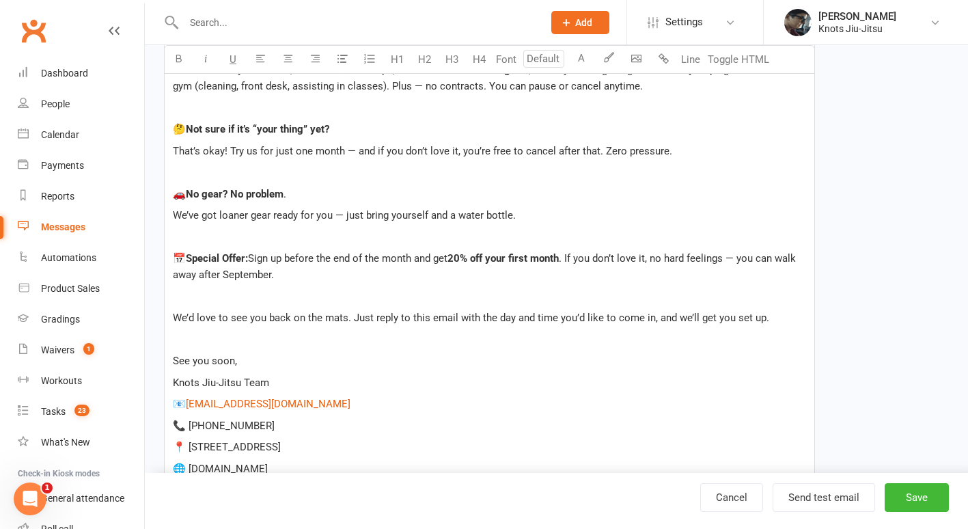
click at [281, 397] on div "Hi ﻿ {contact-first-name} , It was great having you with us for your trial clas…" at bounding box center [490, 115] width 650 height 827
click at [279, 395] on p "📧 $ [EMAIL_ADDRESS][DOMAIN_NAME] $" at bounding box center [489, 403] width 633 height 16
click at [265, 395] on p "📧 $ [EMAIL_ADDRESS][DOMAIN_NAME] $ ﻿" at bounding box center [489, 403] width 633 height 16
click at [277, 395] on p "📧 $ [EMAIL_ADDRESS][DOMAIN_NAME] $ ﻿" at bounding box center [489, 403] width 633 height 16
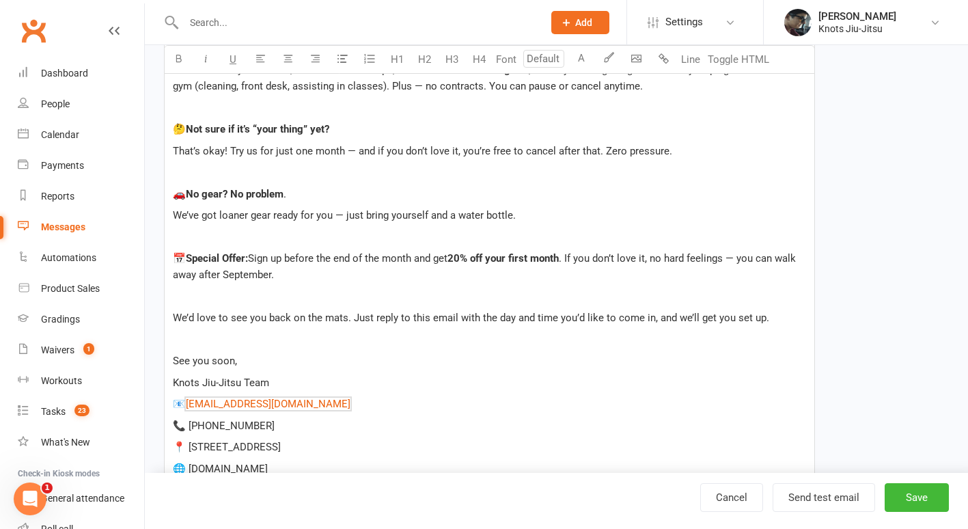
click at [344, 395] on p "📧 $ [EMAIL_ADDRESS][DOMAIN_NAME] $ ﻿" at bounding box center [489, 403] width 633 height 16
click at [907, 496] on button "Save" at bounding box center [916, 497] width 64 height 29
select select "grid"
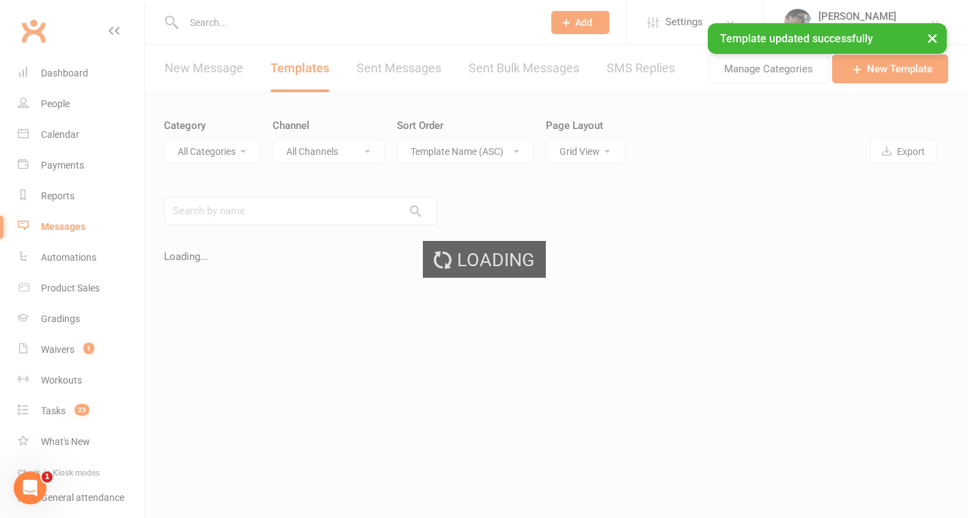
select select "17913"
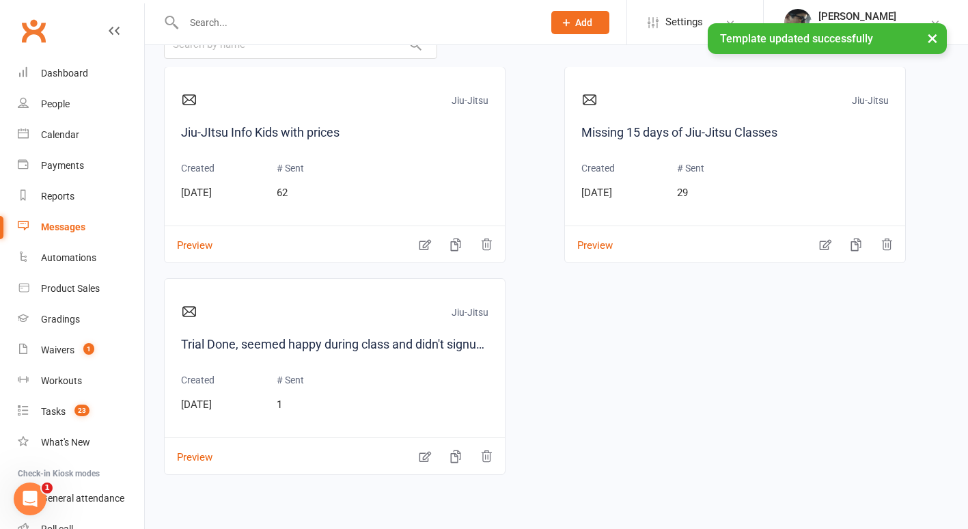
scroll to position [650, 0]
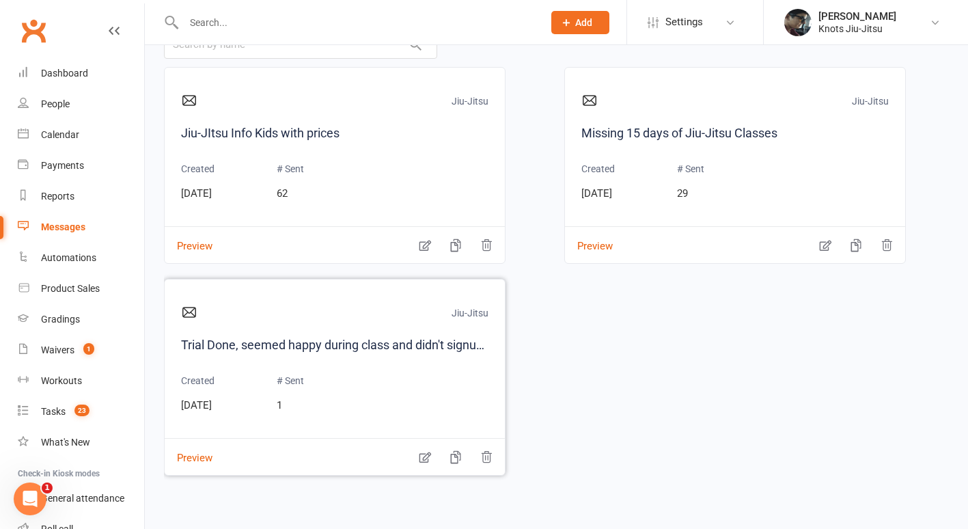
click at [345, 361] on div "Jiu-Jitsu Trial Done, seemed happy during class and didn't signup the waiver. C…" at bounding box center [334, 361] width 307 height 130
click at [327, 346] on link "Trial Done, seemed happy during class and didn't signup the waiver." at bounding box center [334, 345] width 307 height 20
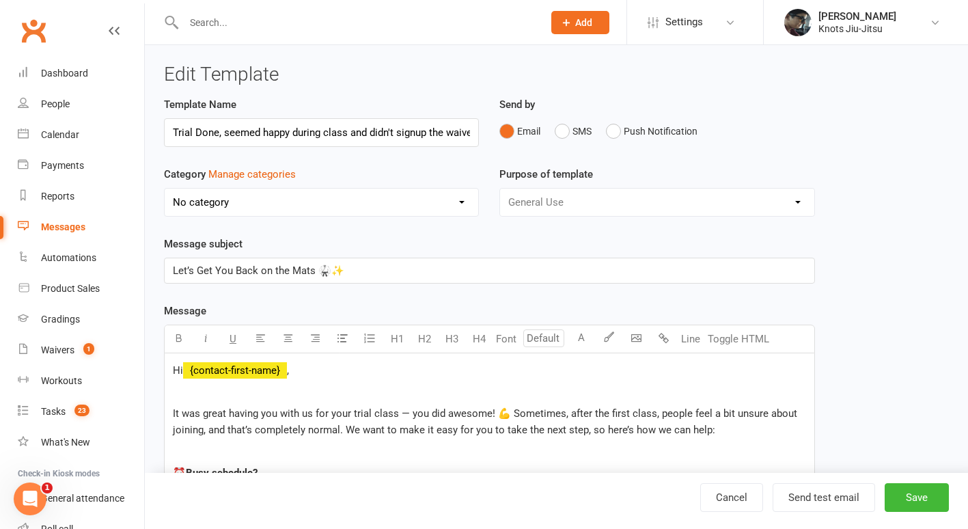
scroll to position [0, 8]
select select "17913"
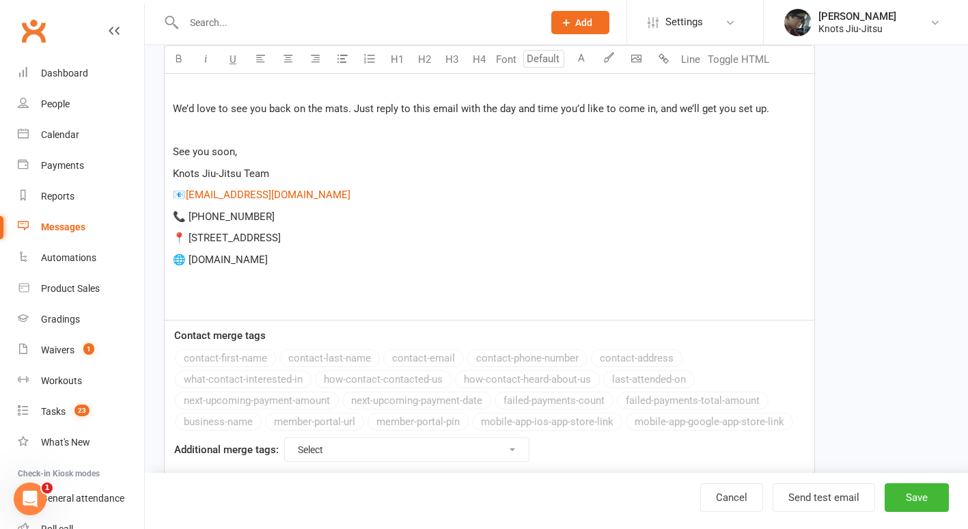
scroll to position [861, 0]
click at [257, 188] on span "[EMAIL_ADDRESS][DOMAIN_NAME]" at bounding box center [268, 194] width 165 height 12
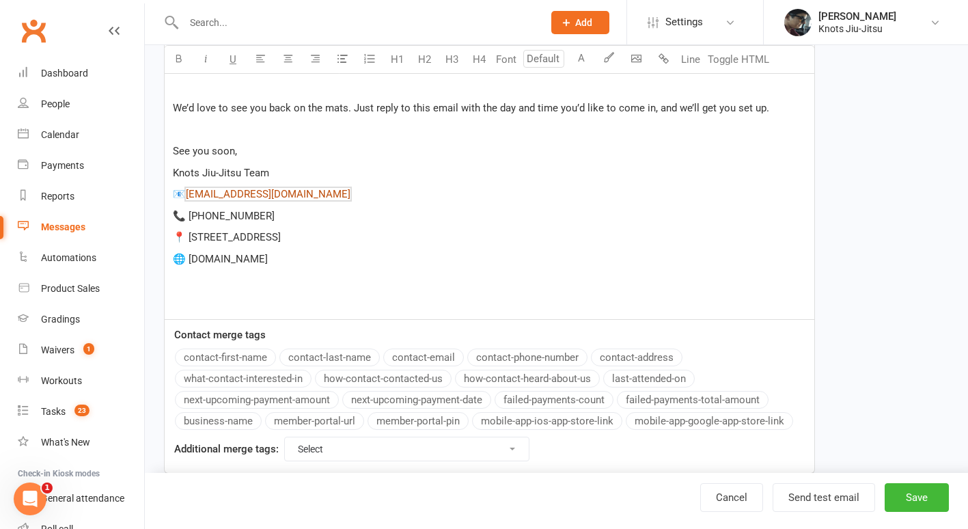
scroll to position [0, 0]
click at [243, 188] on span "[EMAIL_ADDRESS][DOMAIN_NAME]" at bounding box center [268, 194] width 165 height 12
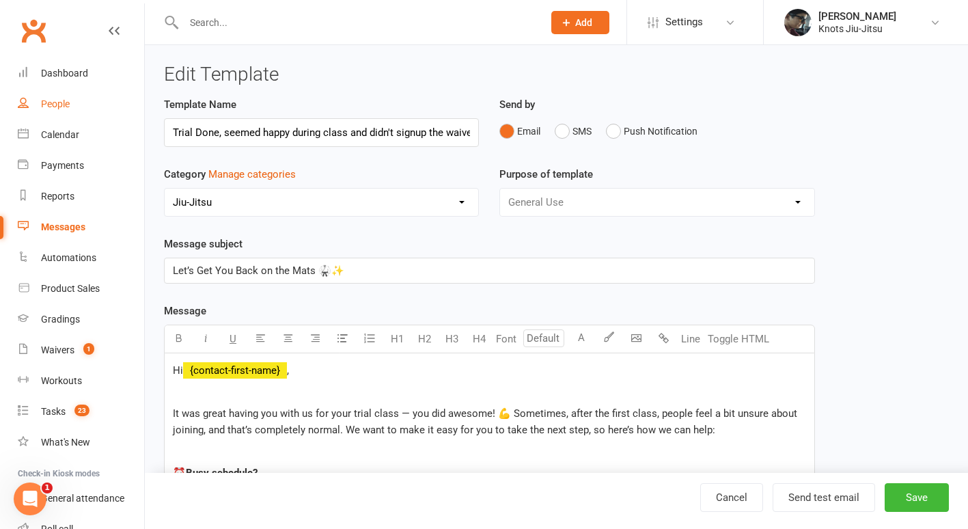
click at [56, 107] on div "People" at bounding box center [55, 103] width 29 height 11
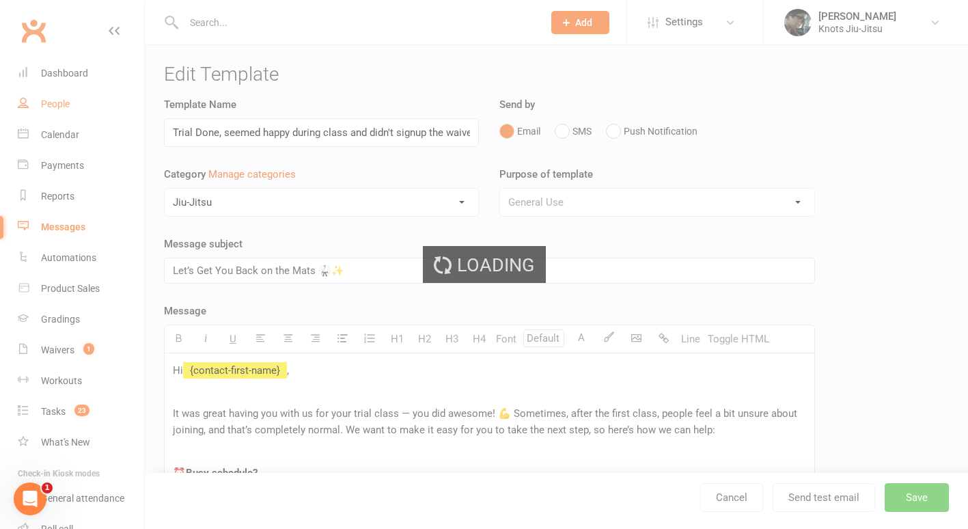
select select "100"
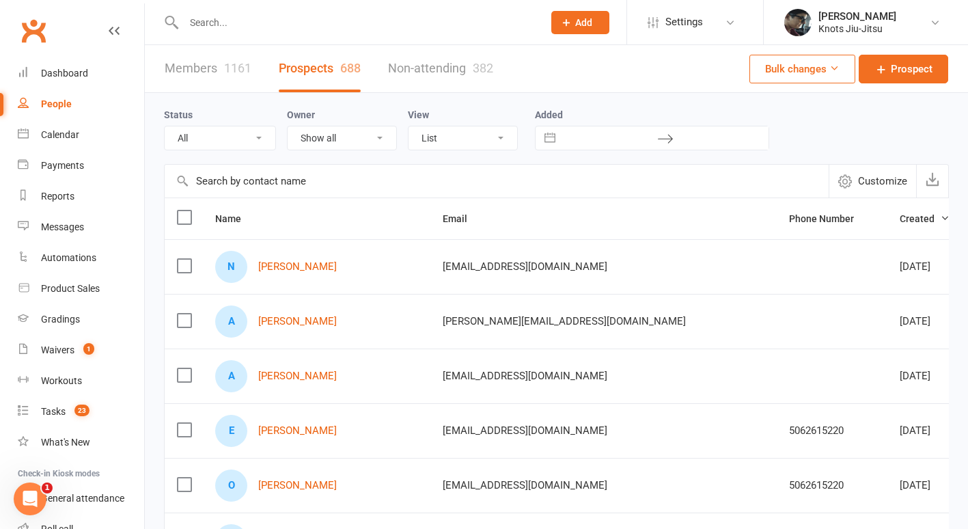
click at [294, 258] on div "N [PERSON_NAME]" at bounding box center [316, 267] width 203 height 32
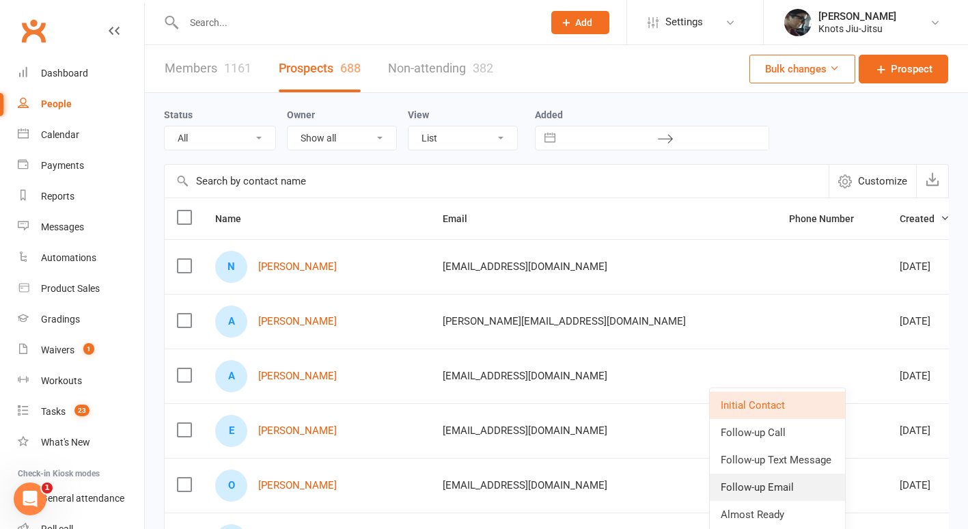
click at [789, 488] on link "Follow-up Email" at bounding box center [777, 486] width 135 height 27
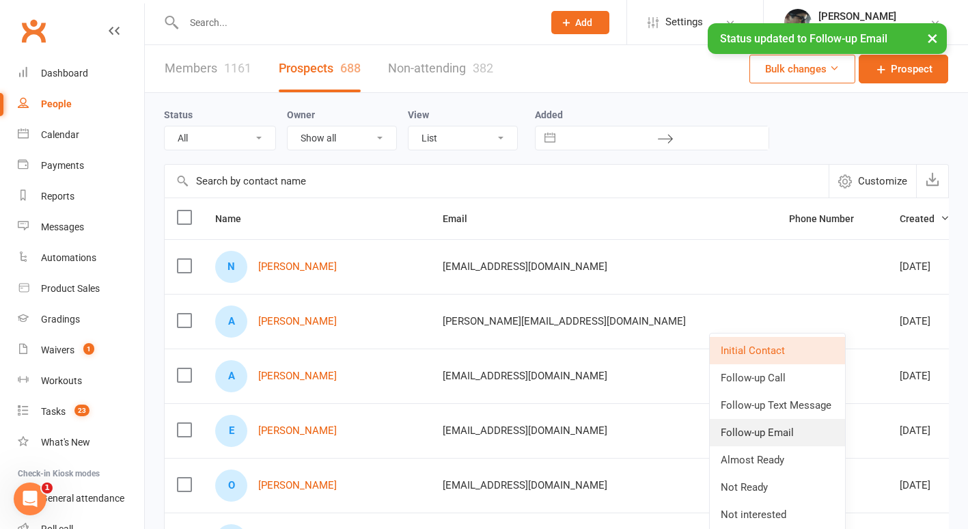
click at [792, 434] on link "Follow-up Email" at bounding box center [777, 432] width 135 height 27
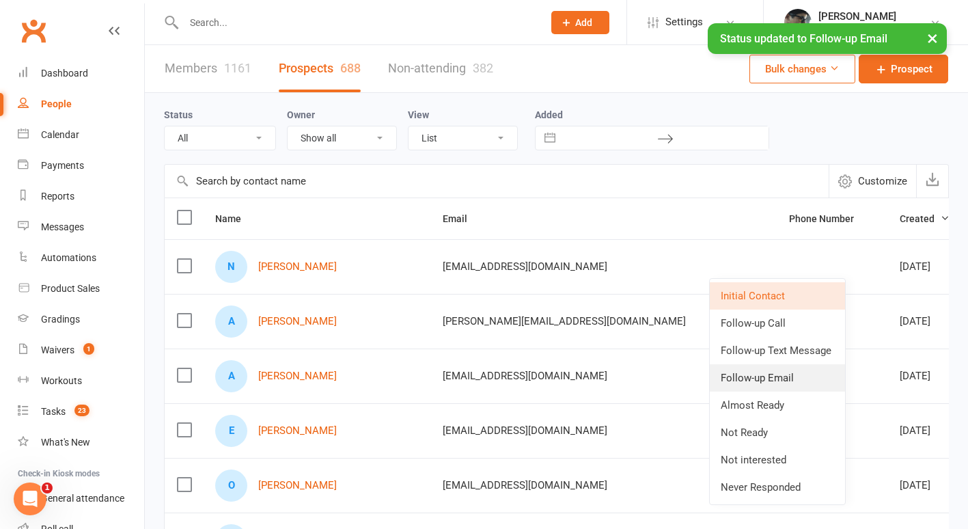
click at [778, 378] on link "Follow-up Email" at bounding box center [777, 377] width 135 height 27
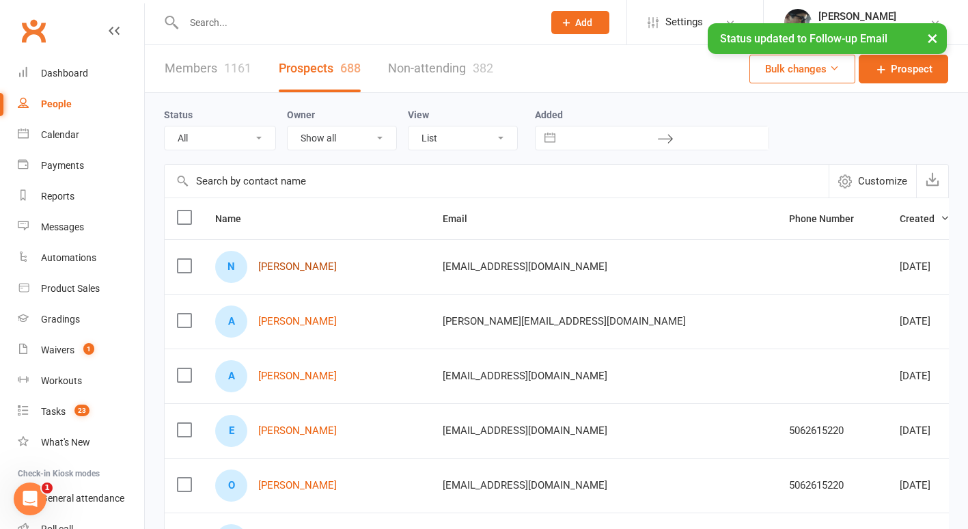
click at [283, 264] on link "[PERSON_NAME]" at bounding box center [297, 267] width 79 height 12
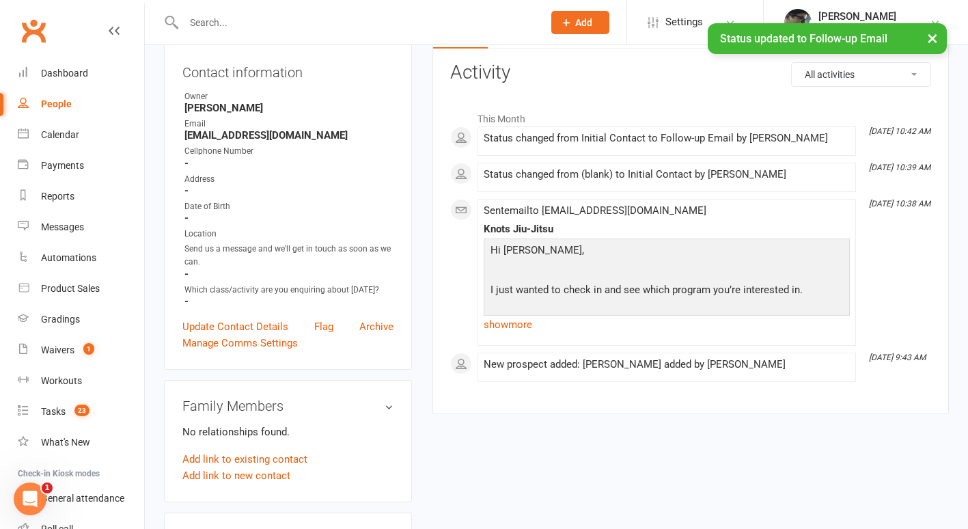
scroll to position [20, 0]
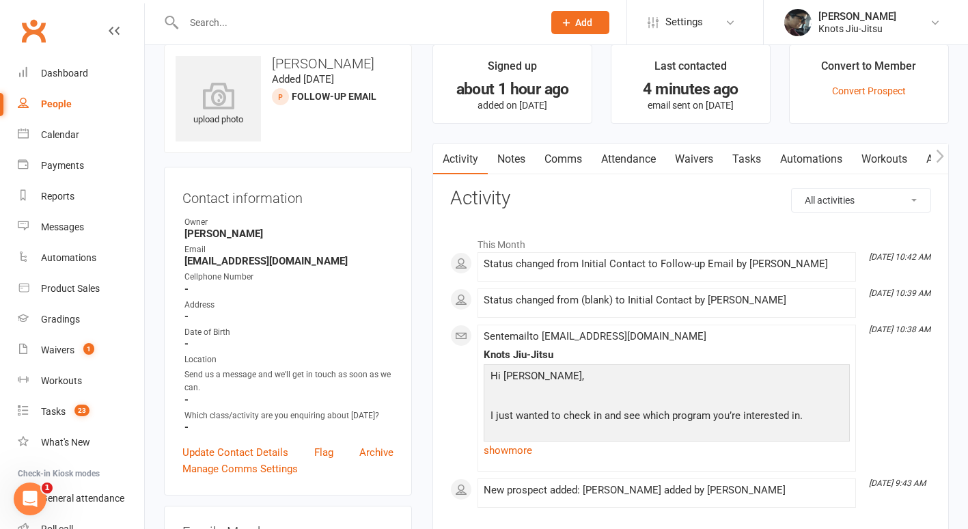
select select "100"
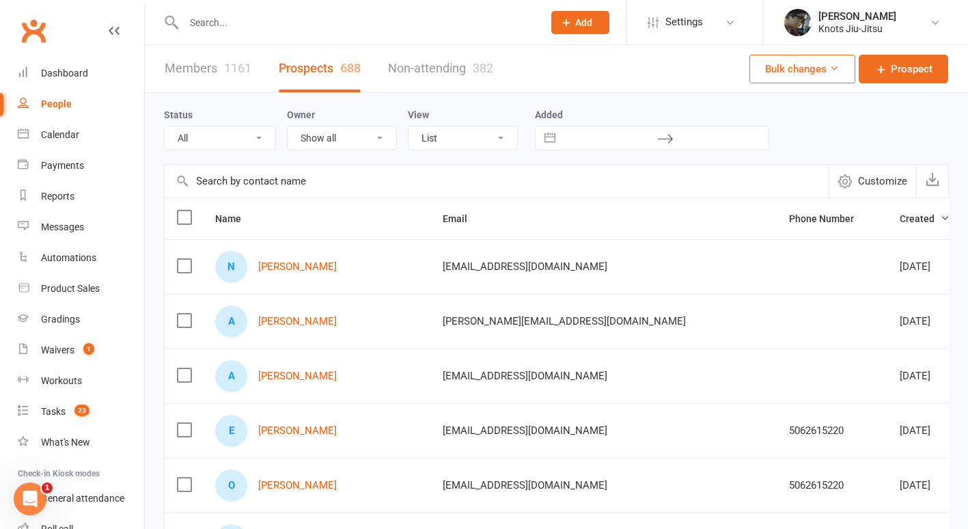
click at [300, 333] on div "A [PERSON_NAME]" at bounding box center [316, 321] width 203 height 32
click at [296, 318] on link "[PERSON_NAME]" at bounding box center [297, 322] width 79 height 12
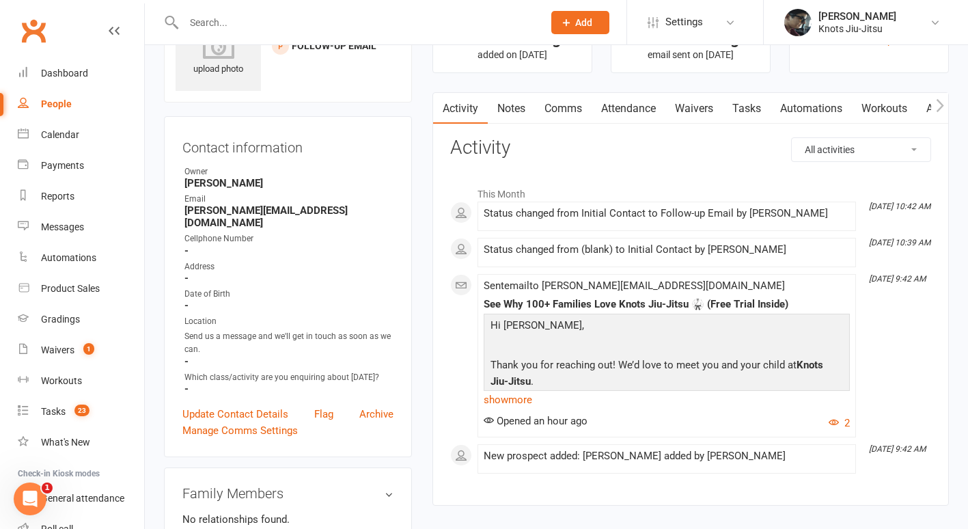
scroll to position [71, 0]
click at [523, 401] on link "show more" at bounding box center [667, 398] width 366 height 19
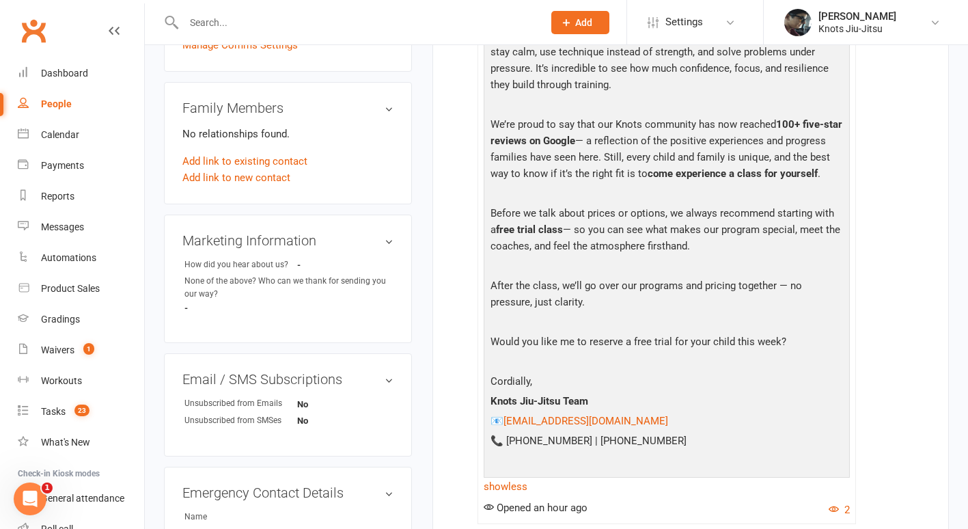
scroll to position [459, 0]
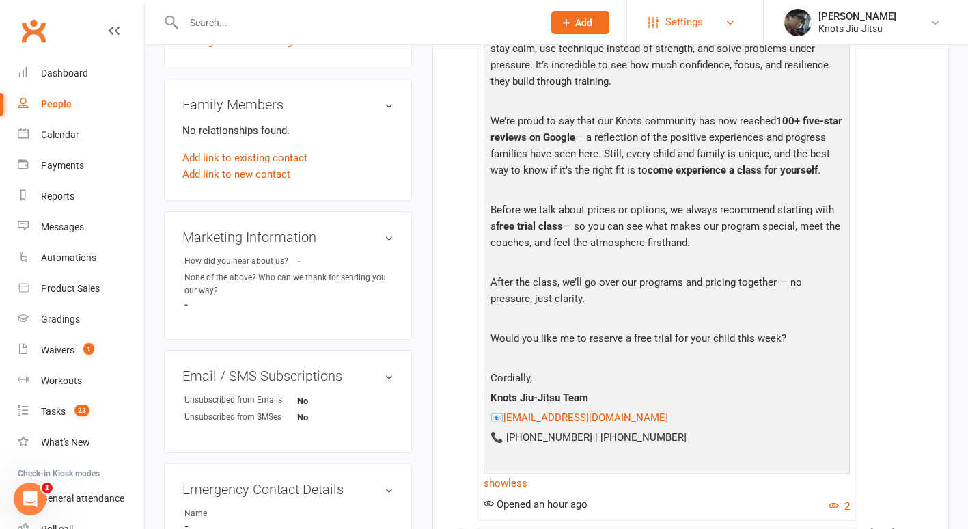
click at [697, 14] on span "Settings" at bounding box center [684, 22] width 38 height 31
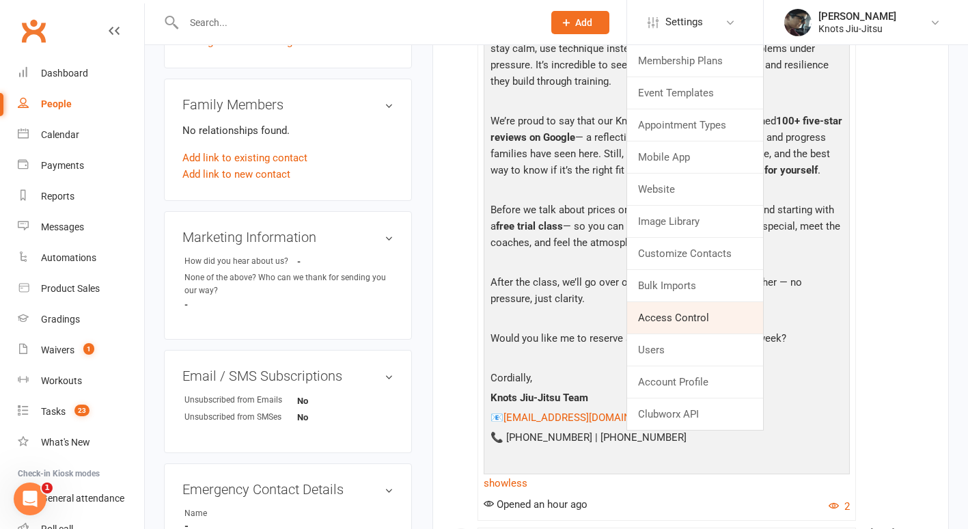
click at [700, 313] on link "Access Control" at bounding box center [695, 317] width 136 height 31
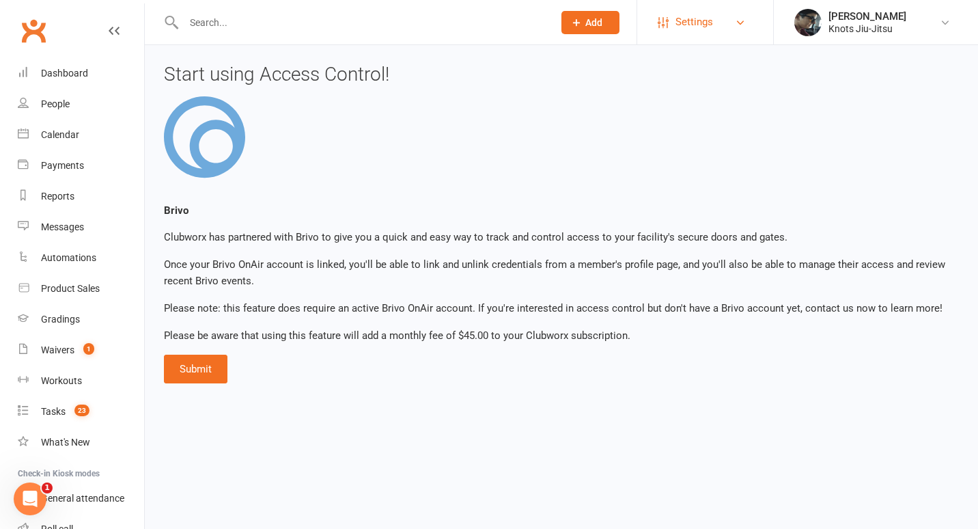
click at [724, 12] on link "Settings" at bounding box center [705, 22] width 95 height 31
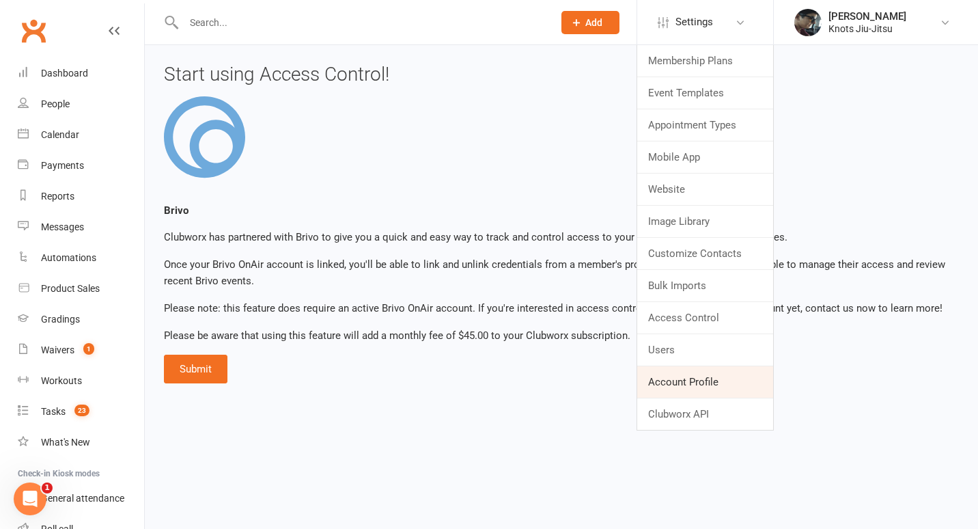
click at [693, 373] on link "Account Profile" at bounding box center [705, 381] width 136 height 31
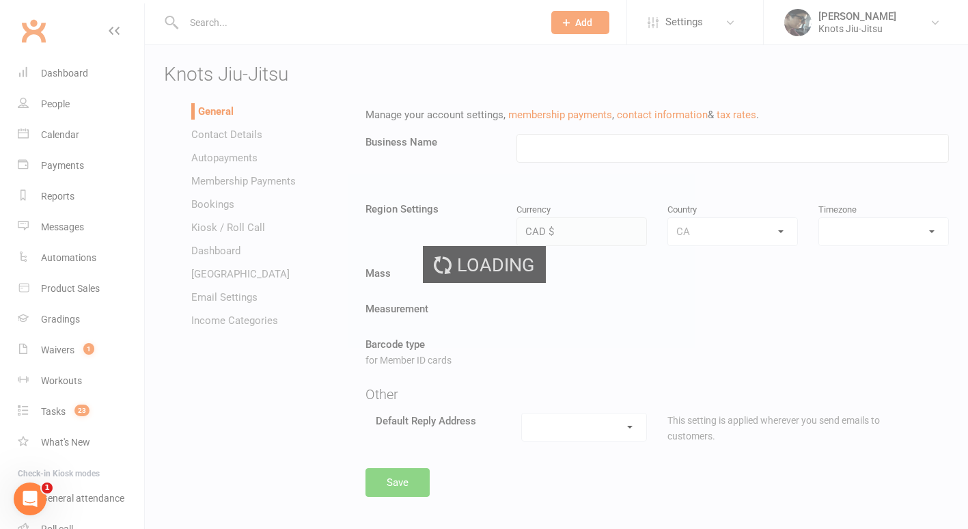
type input "Knots Jiu-Jitsu"
select select "America/[GEOGRAPHIC_DATA]"
select select "[EMAIL_ADDRESS][DOMAIN_NAME]"
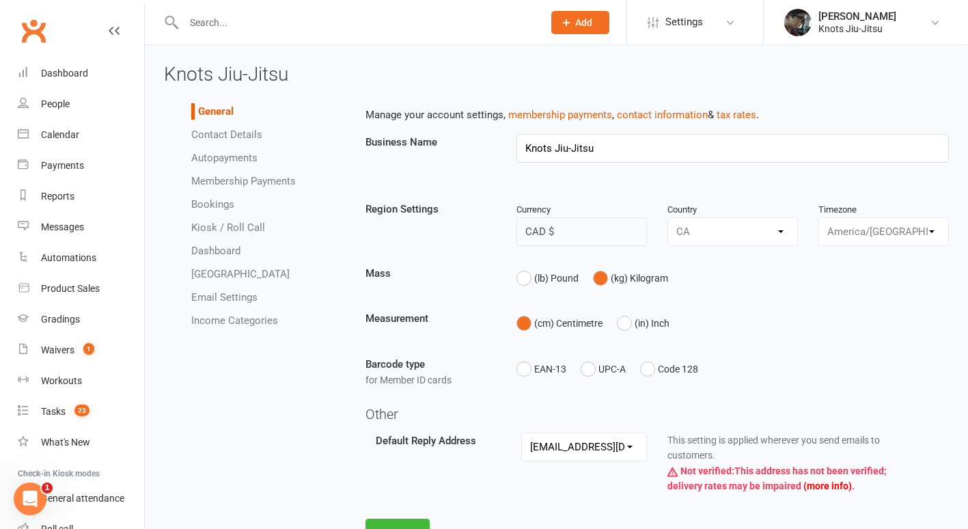
click at [239, 133] on link "Contact Details" at bounding box center [226, 134] width 71 height 12
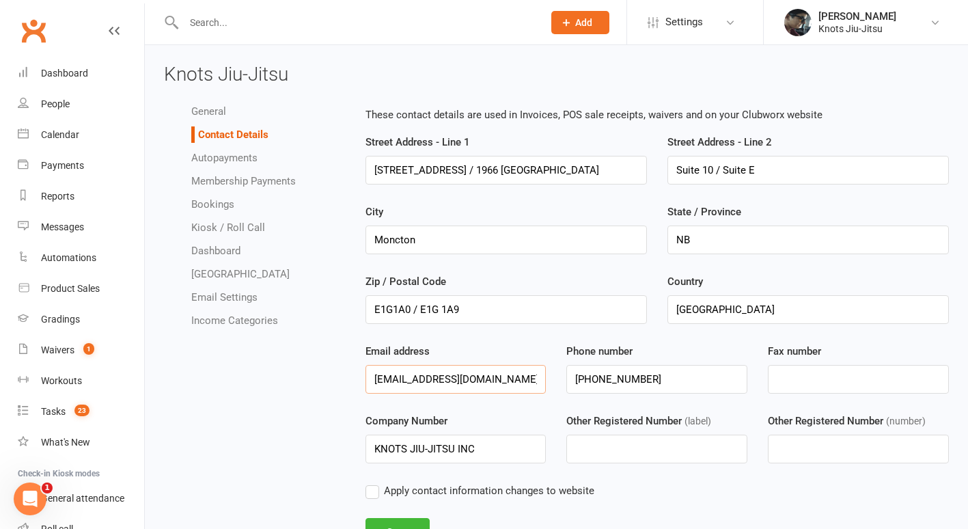
click at [472, 384] on input "[EMAIL_ADDRESS][DOMAIN_NAME]" at bounding box center [455, 379] width 181 height 29
type input "[EMAIL_ADDRESS][DOMAIN_NAME]"
click at [274, 415] on div "General Contact Details Autopayments Membership Payments Bookings Kiosk / Roll …" at bounding box center [556, 332] width 805 height 472
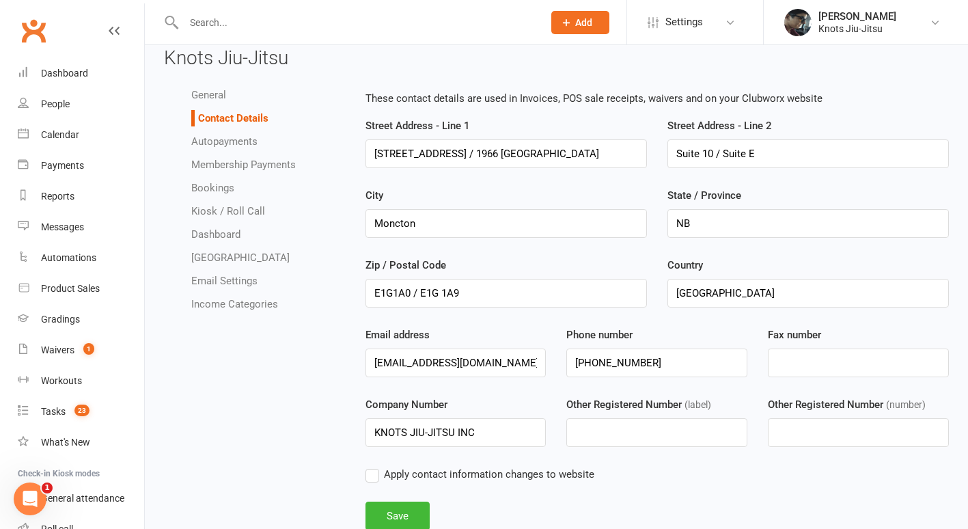
scroll to position [18, 0]
click at [408, 292] on input "E1G1A0 / E1G 1A9" at bounding box center [505, 291] width 281 height 29
click at [472, 302] on input "E1G1A5 / E1G 1A9" at bounding box center [505, 291] width 281 height 29
type input "E1G1A5"
click at [578, 165] on input "[STREET_ADDRESS] / 1966 [GEOGRAPHIC_DATA]" at bounding box center [505, 152] width 281 height 29
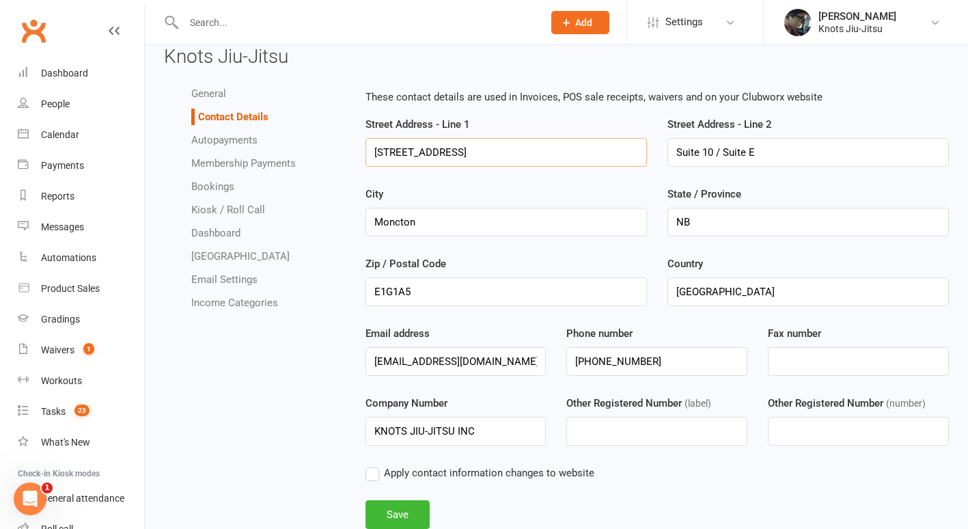
type input "[STREET_ADDRESS]"
drag, startPoint x: 763, startPoint y: 152, endPoint x: 636, endPoint y: 160, distance: 127.3
click at [636, 160] on div "Street Address - Line [GEOGRAPHIC_DATA][STREET_ADDRESS] Address - Line [GEOGRAP…" at bounding box center [657, 151] width 604 height 70
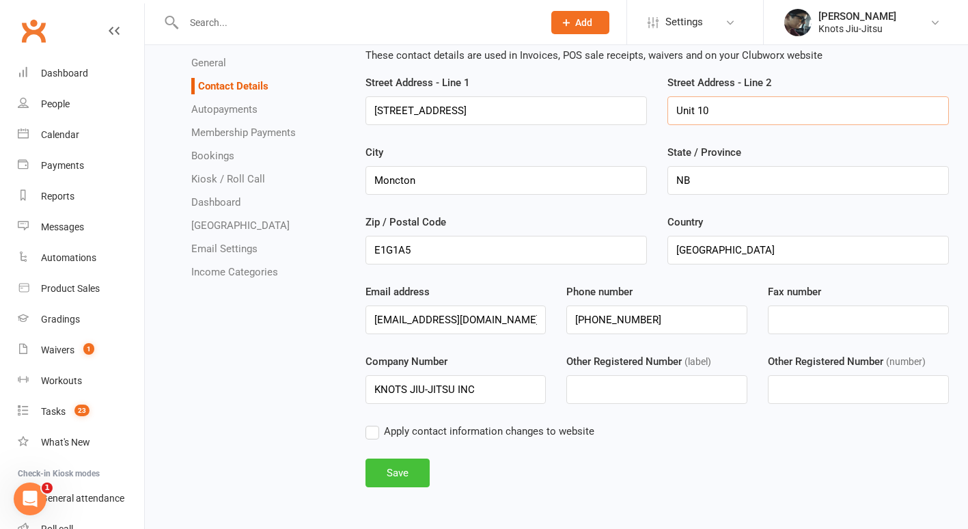
type input "Unit 10"
click at [412, 477] on button "Save" at bounding box center [397, 472] width 64 height 29
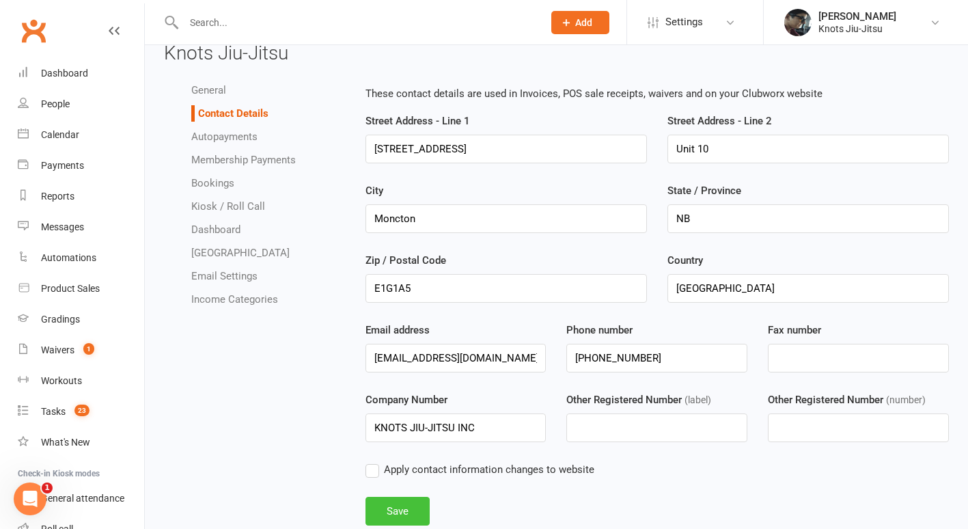
scroll to position [10, 0]
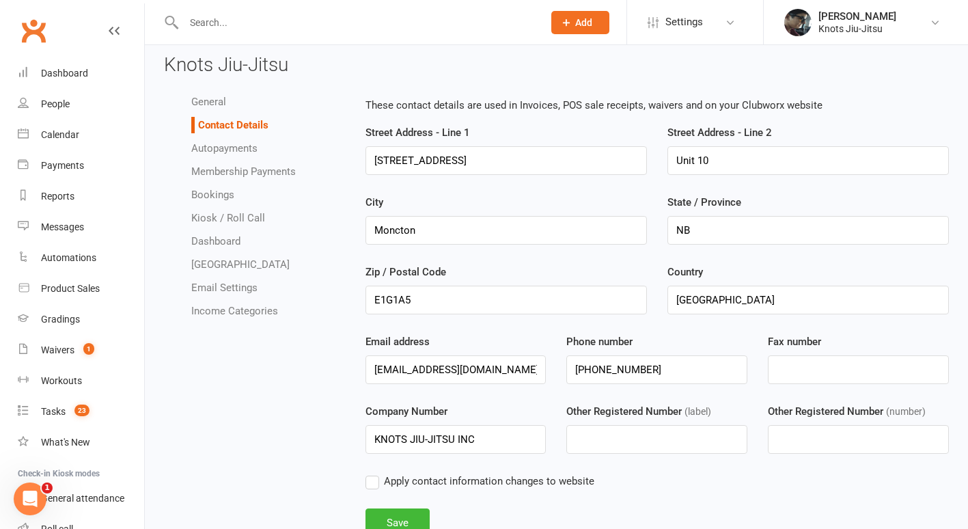
click at [240, 146] on link "Autopayments" at bounding box center [224, 148] width 66 height 12
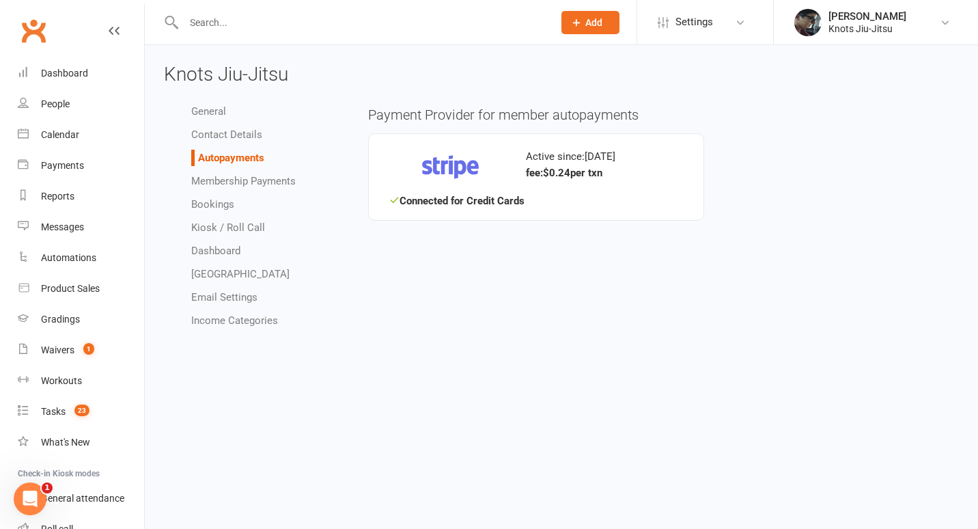
click at [253, 180] on link "Membership Payments" at bounding box center [243, 181] width 104 height 12
select select "1002"
select select "expire_class_packs_on_booking_creation"
select select "allow_make_up_classes_for_expired_memberships_up_to_90d"
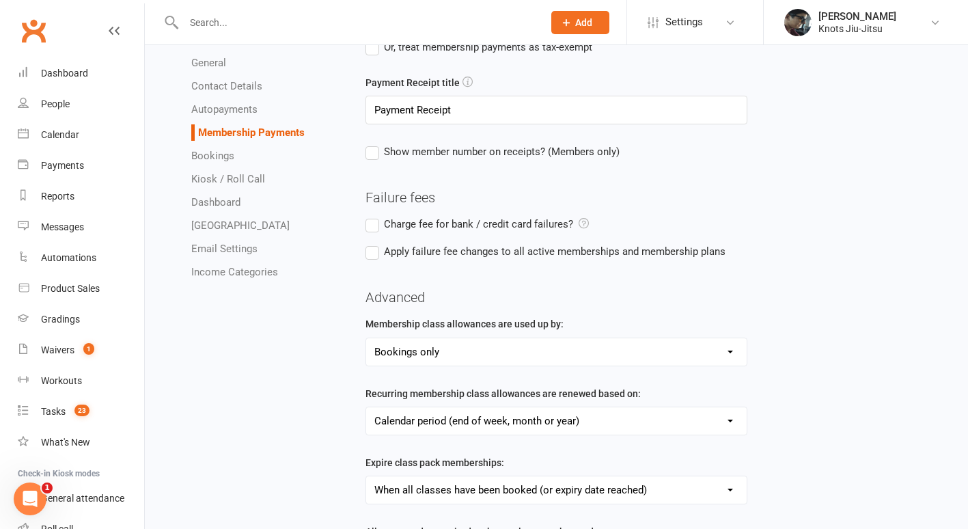
scroll to position [135, 0]
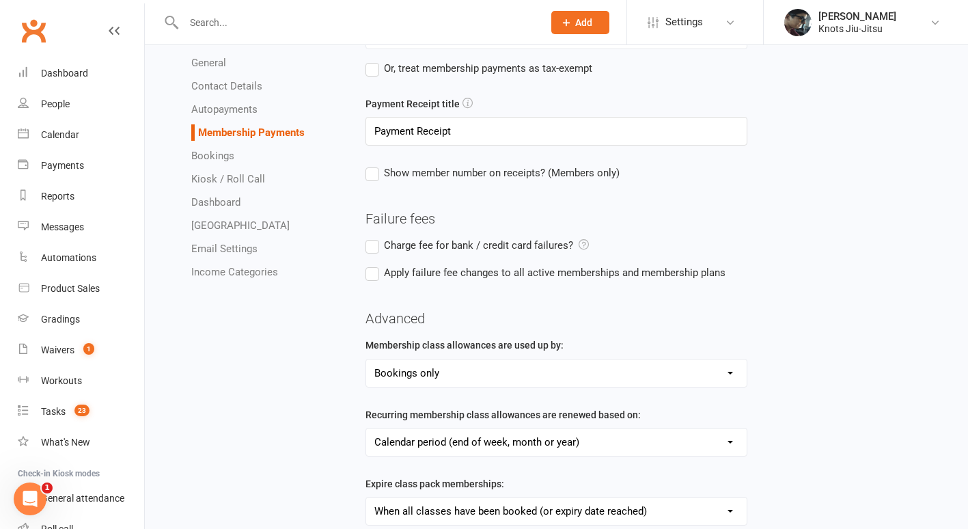
click at [217, 156] on link "Bookings" at bounding box center [212, 156] width 43 height 12
select select "send_booking_confirmation_email_to_none"
select select "false"
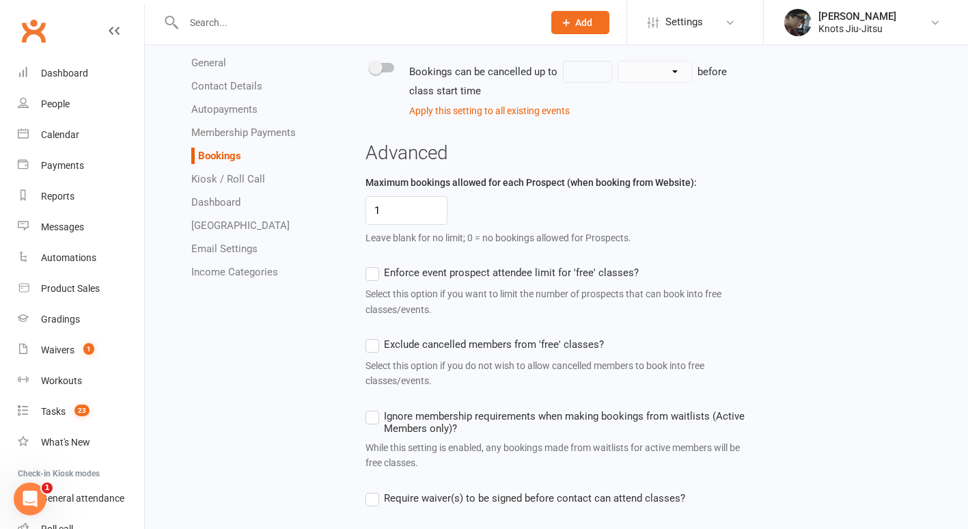
scroll to position [1157, 0]
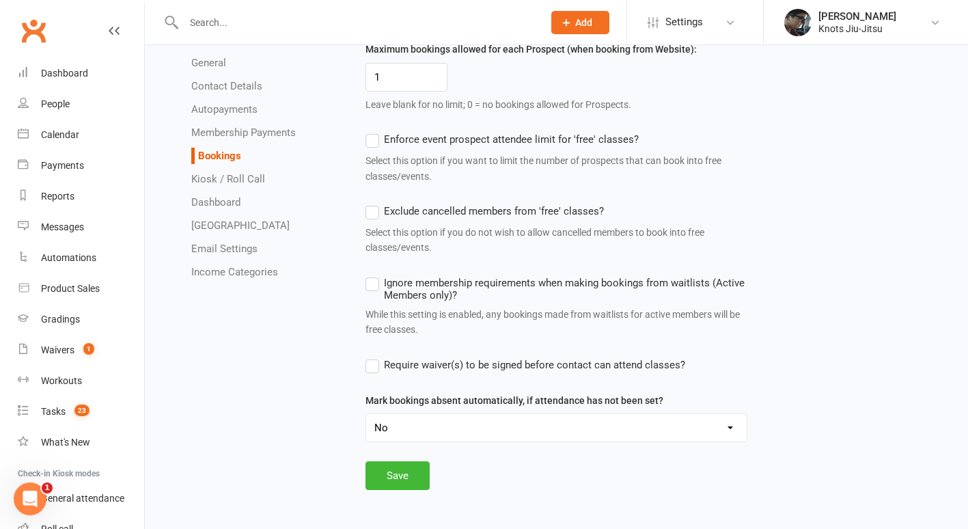
click at [248, 173] on link "Kiosk / Roll Call" at bounding box center [228, 179] width 74 height 12
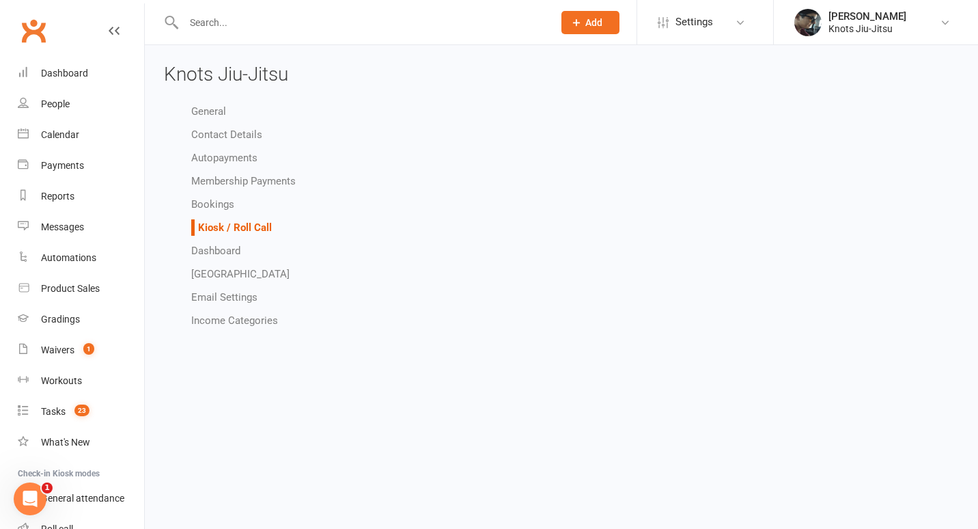
select select "all_attendees_sort_order_checked_in_desc"
select select "checked_in_attendee_sort_order_checked_in_desc"
select select "pending_attendee_sort_order_first_name_asc"
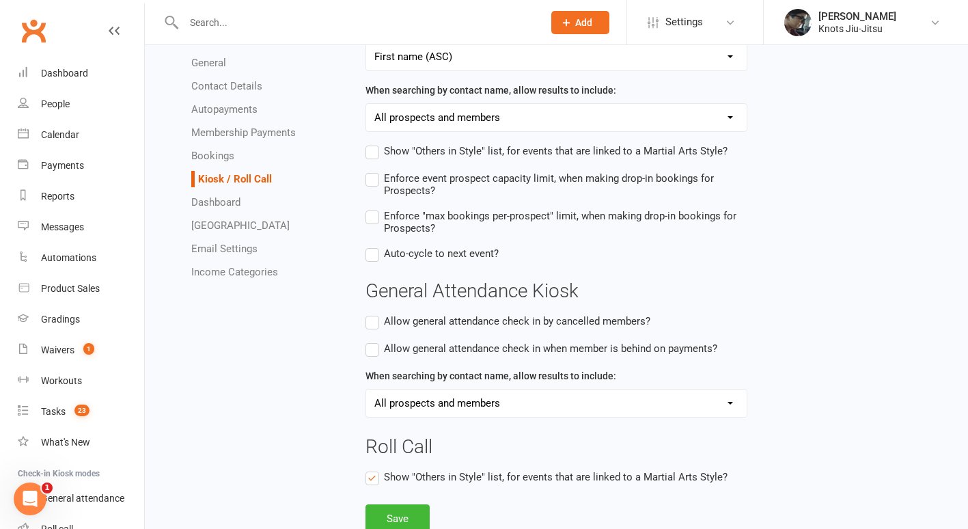
scroll to position [558, 0]
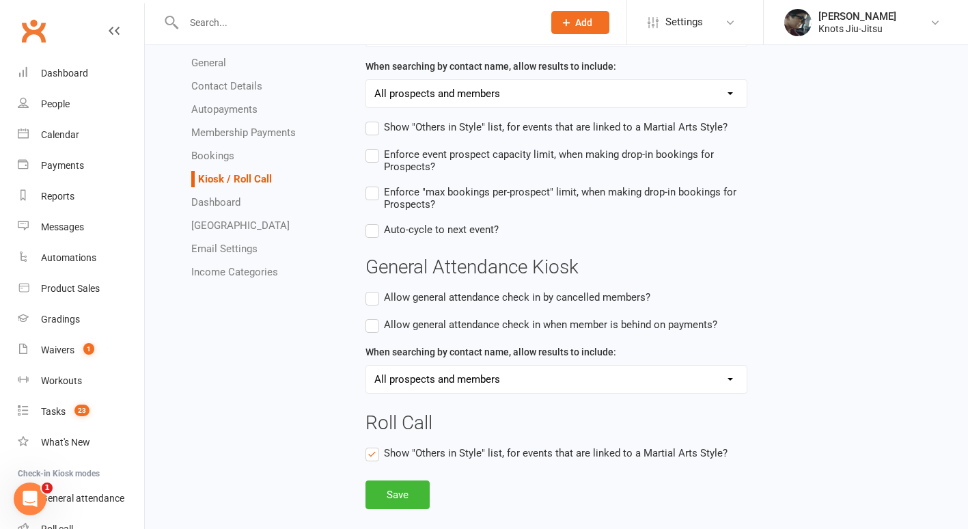
click at [230, 206] on link "Dashboard" at bounding box center [215, 202] width 49 height 12
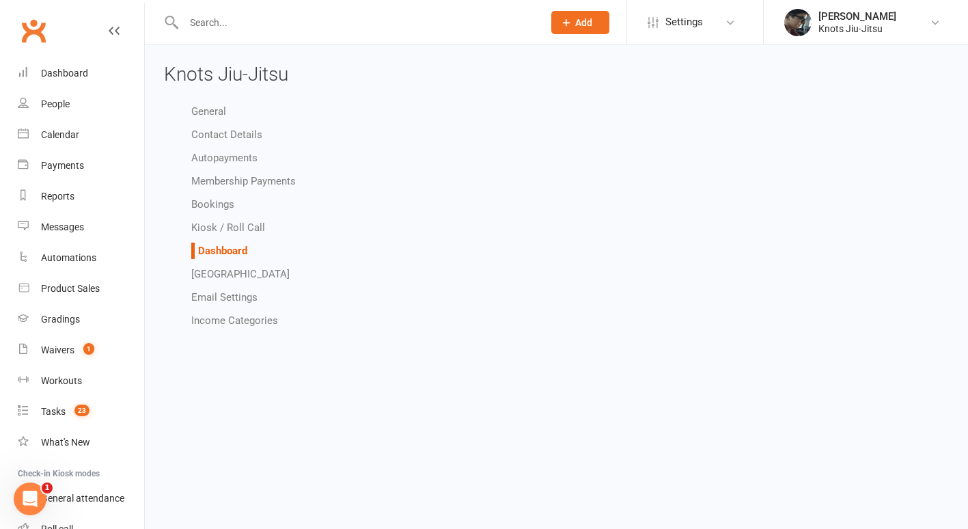
select select "show_active_members_for_owners_only"
select select "show_tasks_for_owners_only"
select select "show_attendance_for_owners_only"
select select "show_net_revenue_for_owners_only"
select select "show_monthly_revenue_for_owners_only"
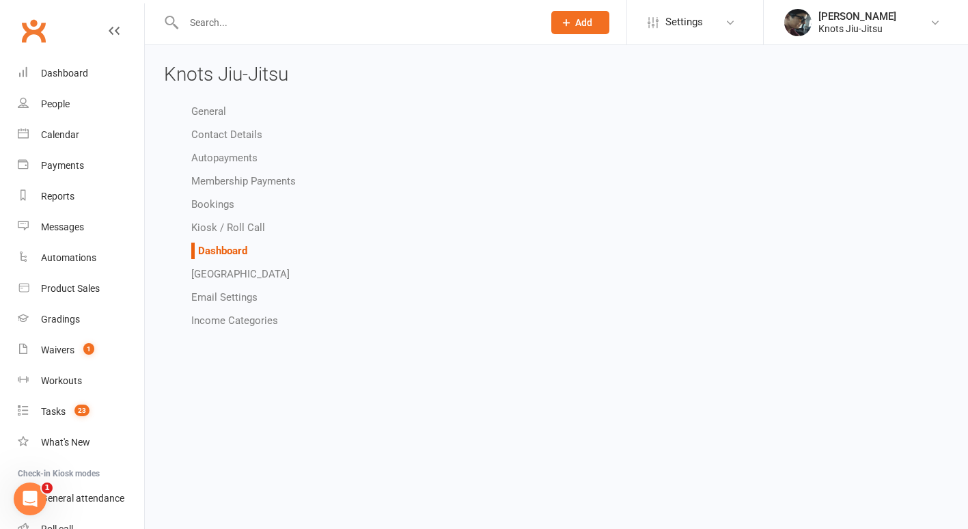
select select "show_recent_activity_for_owners_only"
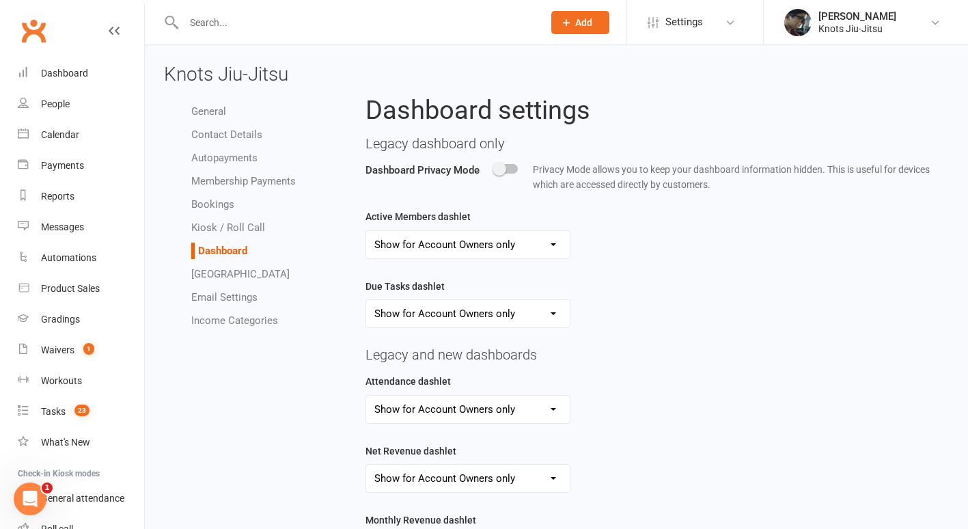
click at [466, 249] on select "Show for all user types Hide for all user types Show for Account Owners only" at bounding box center [468, 244] width 204 height 27
click at [340, 261] on ul "General Contact Details Autopayments Membership Payments Bookings Kiosk / Roll …" at bounding box center [254, 215] width 181 height 225
click at [252, 274] on link "[GEOGRAPHIC_DATA]" at bounding box center [240, 274] width 98 height 12
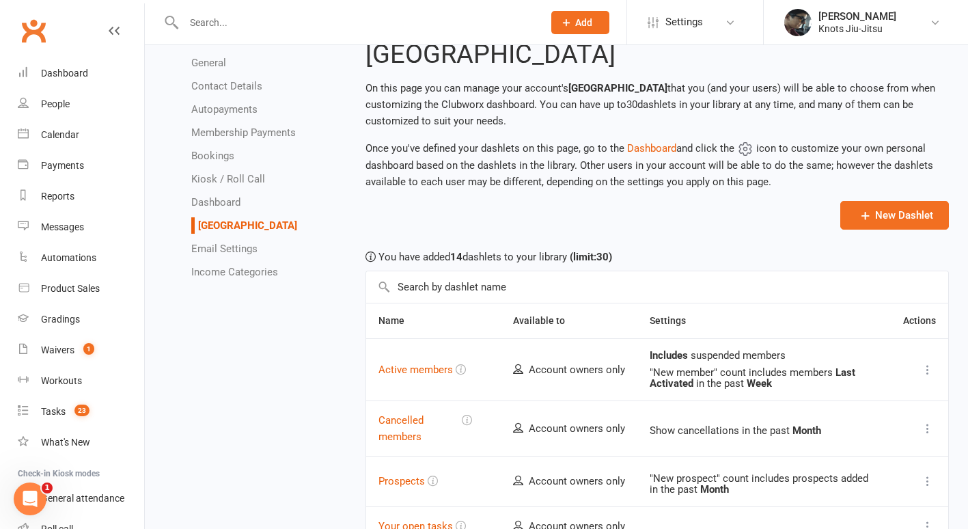
scroll to position [55, 0]
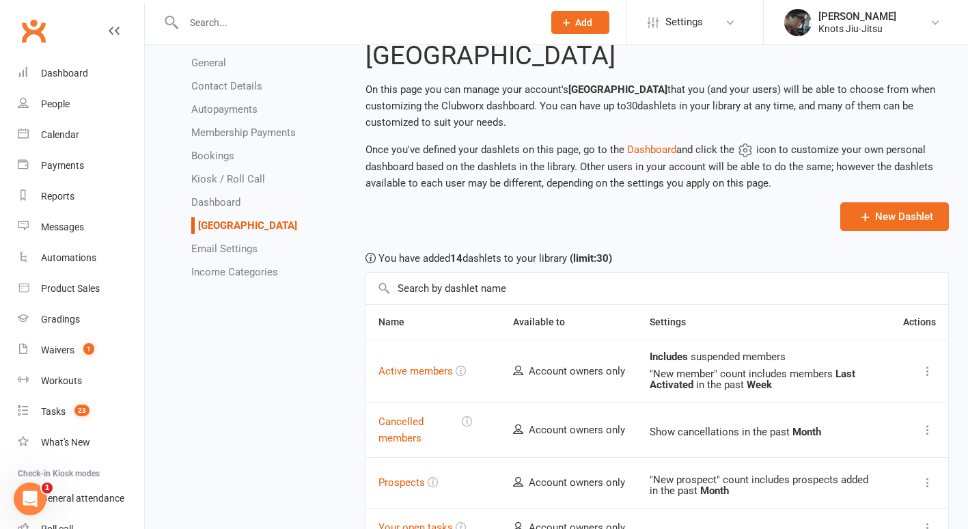
click at [226, 244] on link "Email Settings" at bounding box center [224, 248] width 66 height 12
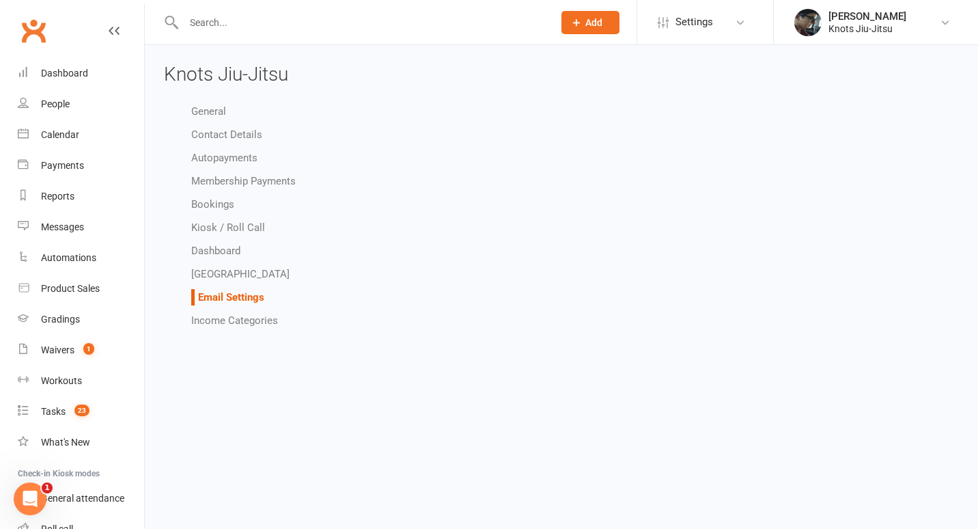
select select "other"
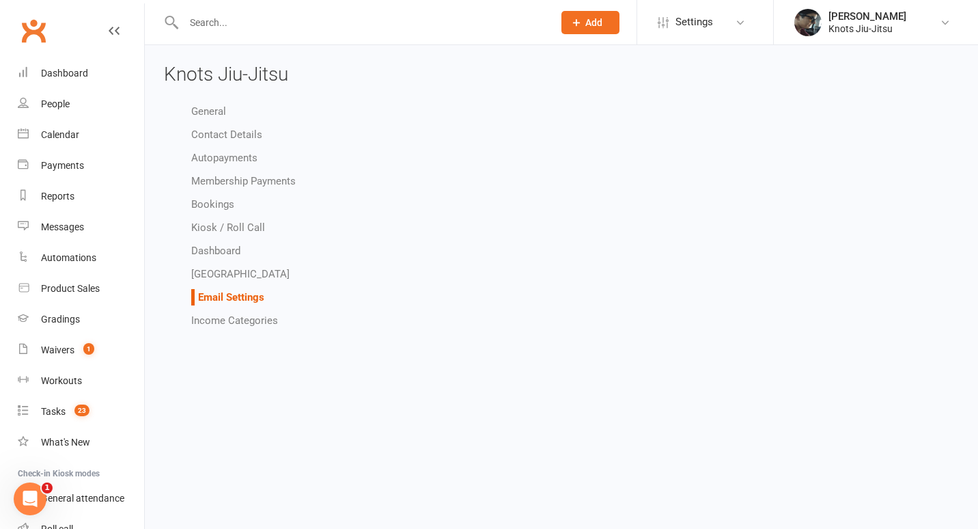
select select "other"
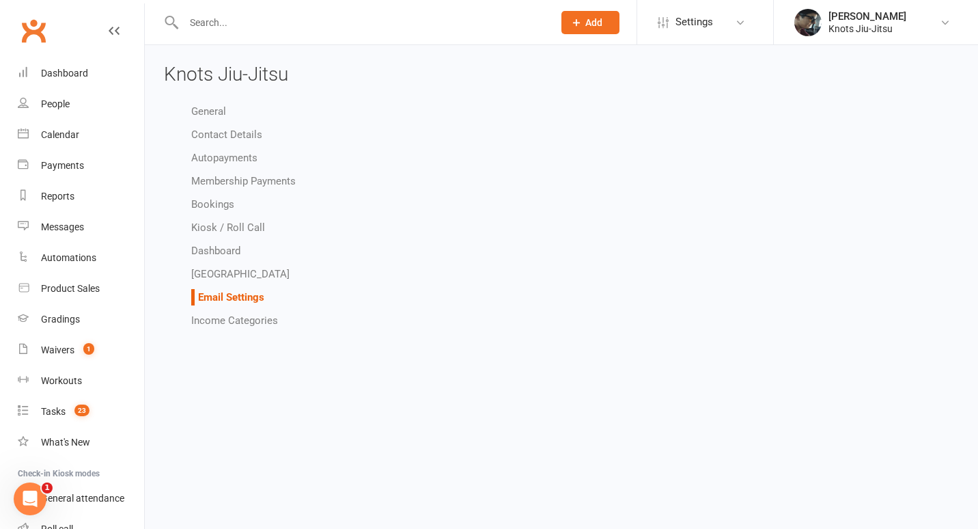
select select "other"
select select "do_not_send"
select select "other"
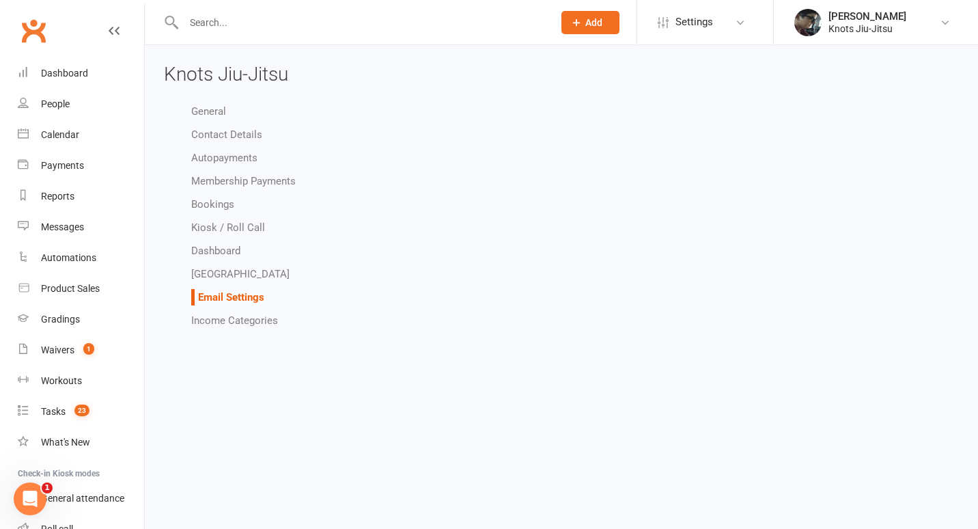
select select "other"
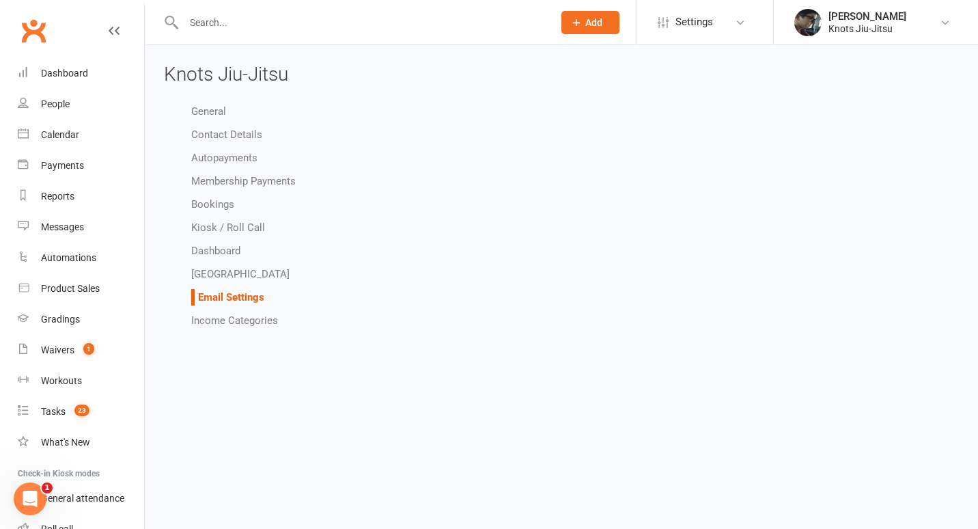
select select "other"
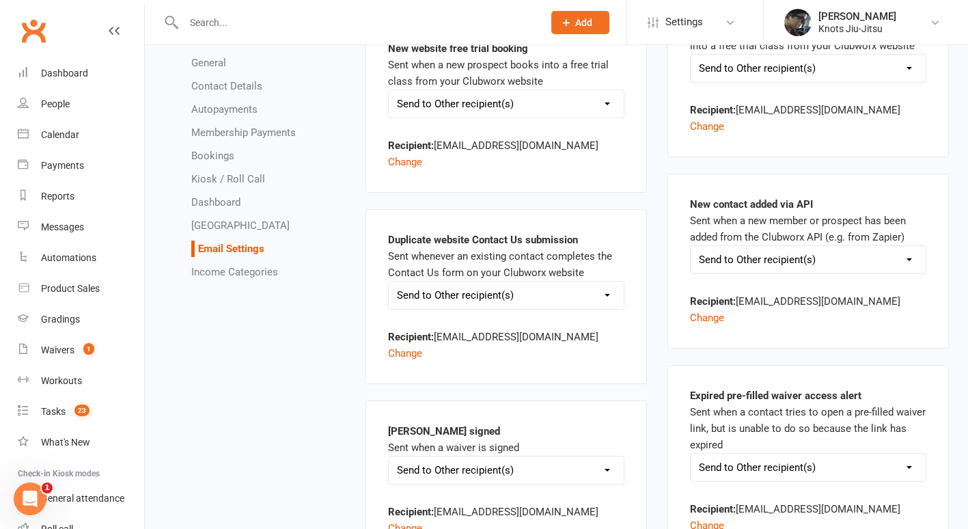
scroll to position [71, 0]
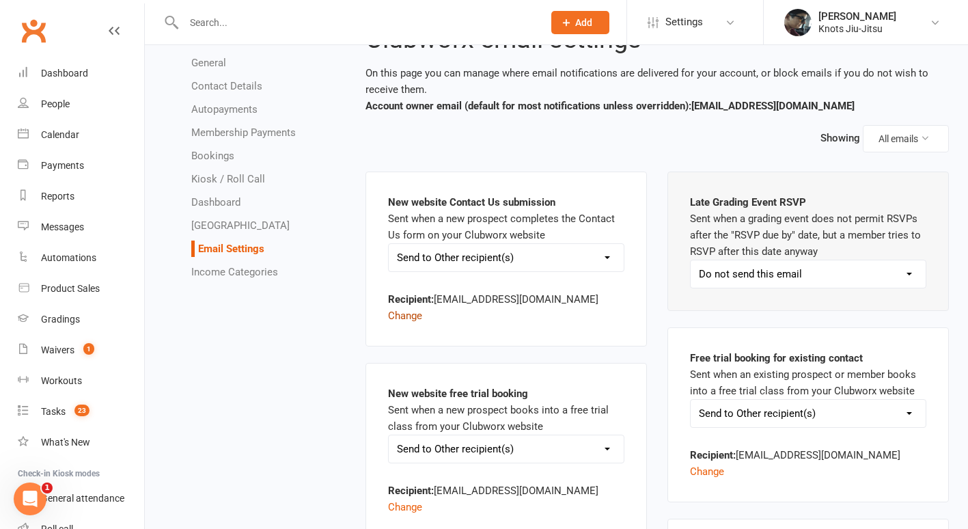
click at [422, 307] on button "Change" at bounding box center [405, 315] width 34 height 16
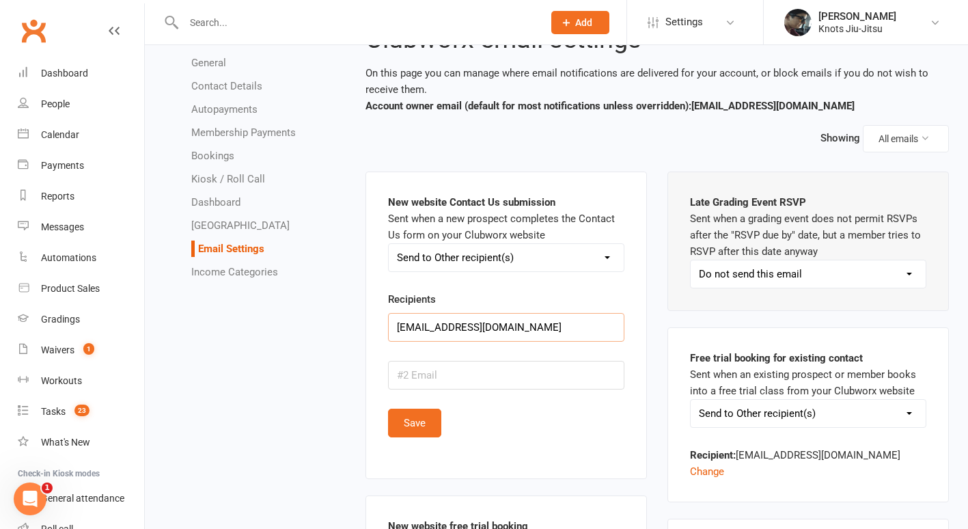
click at [495, 322] on input "[EMAIL_ADDRESS][DOMAIN_NAME]" at bounding box center [506, 327] width 236 height 29
drag, startPoint x: 495, startPoint y: 323, endPoint x: 339, endPoint y: 324, distance: 156.4
type input "[EMAIL_ADDRESS][DOMAIN_NAME]"
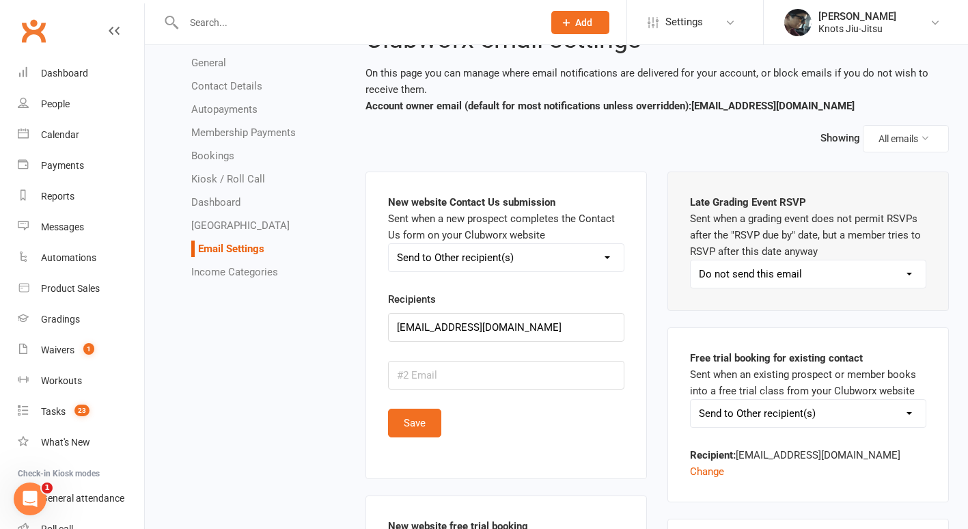
click at [445, 438] on div "New website Contact Us submission Sent when a new prospect completes the Contac…" at bounding box center [506, 325] width 236 height 262
click at [423, 426] on button "Save" at bounding box center [414, 422] width 53 height 29
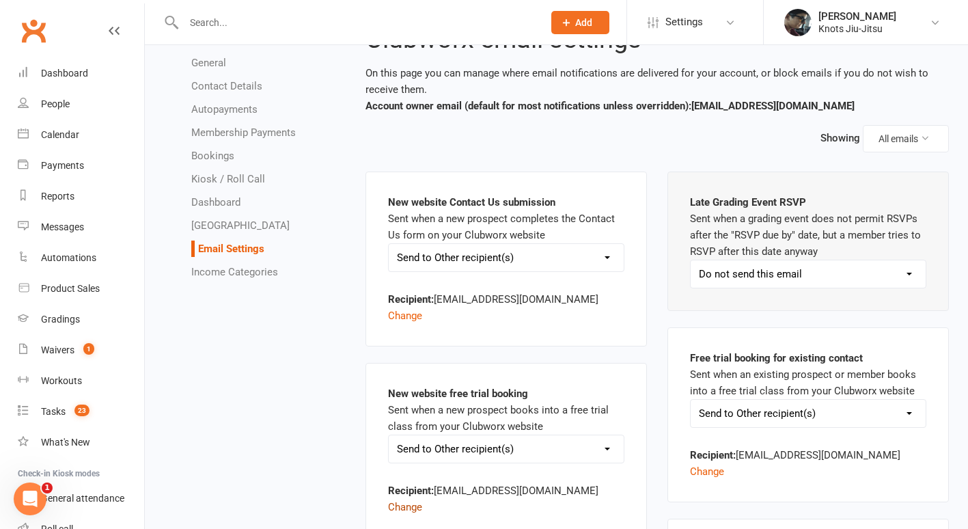
click at [422, 499] on button "Change" at bounding box center [405, 507] width 34 height 16
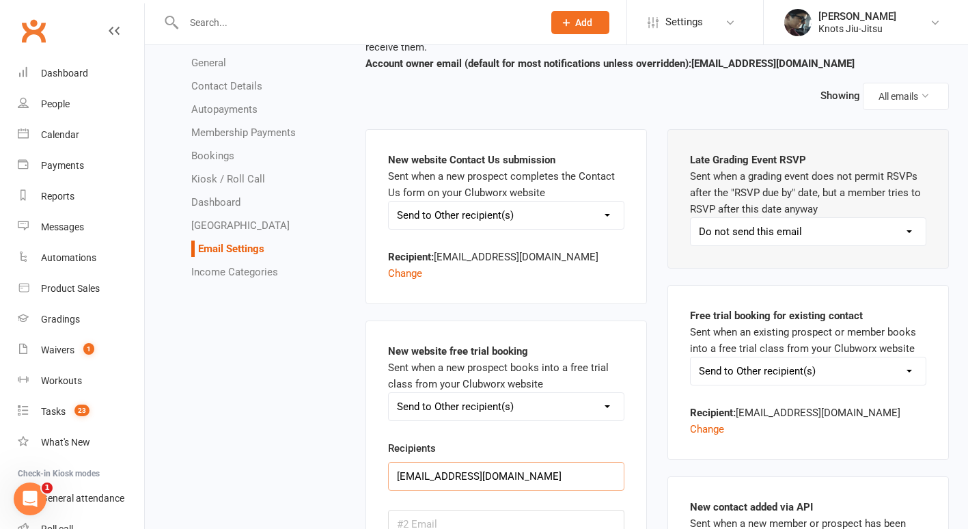
drag, startPoint x: 503, startPoint y: 465, endPoint x: 374, endPoint y: 470, distance: 128.5
click at [374, 470] on div "New website free trial booking Sent when a new prospect books into a free trial…" at bounding box center [505, 473] width 281 height 307
paste input "om"
type input "[EMAIL_ADDRESS][DOMAIN_NAME]"
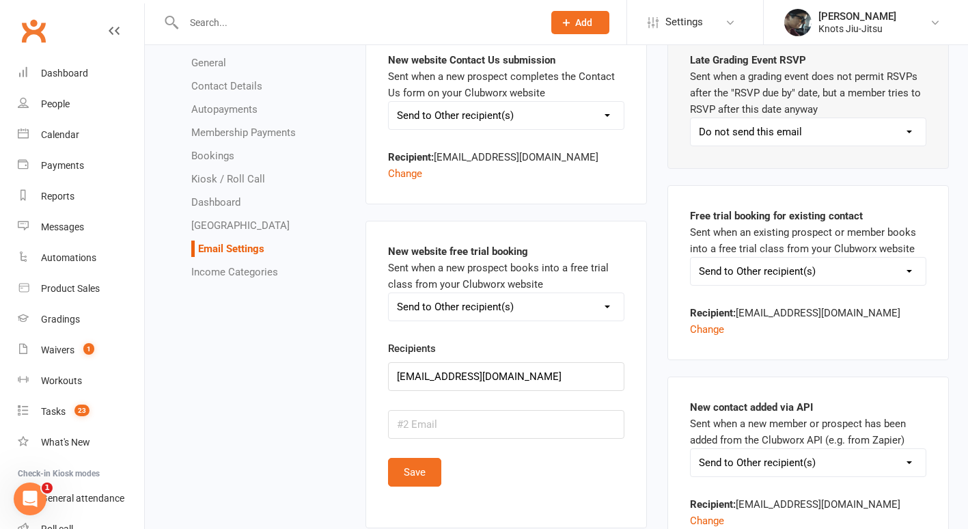
scroll to position [214, 0]
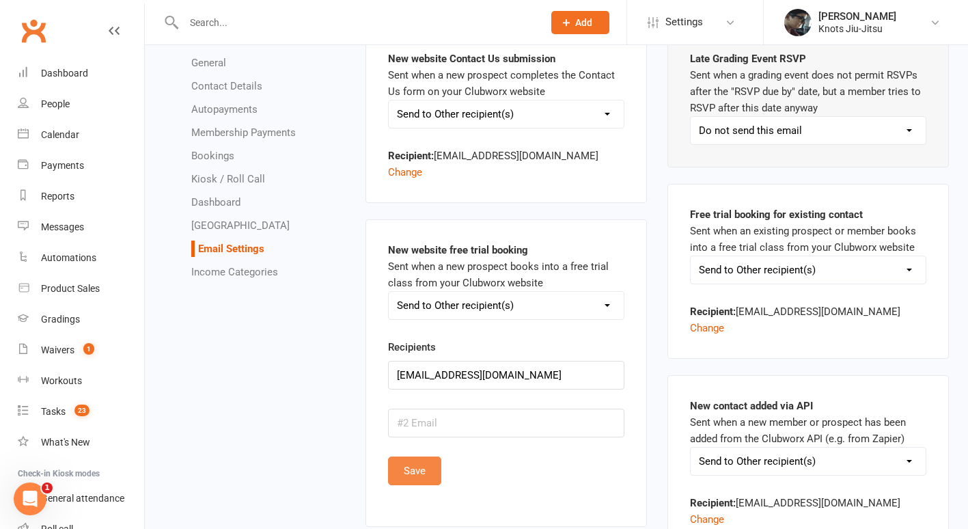
click at [428, 456] on button "Save" at bounding box center [414, 470] width 53 height 29
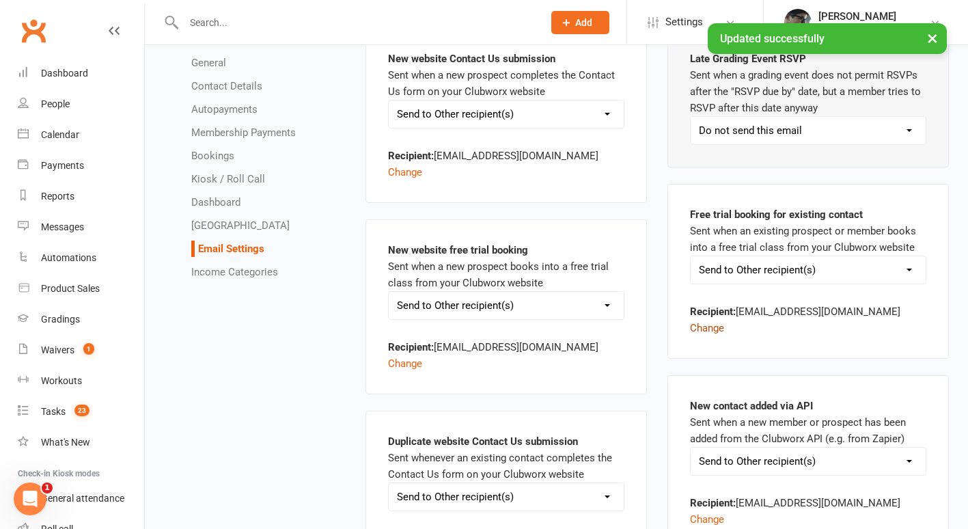
click at [724, 320] on button "Change" at bounding box center [707, 328] width 34 height 16
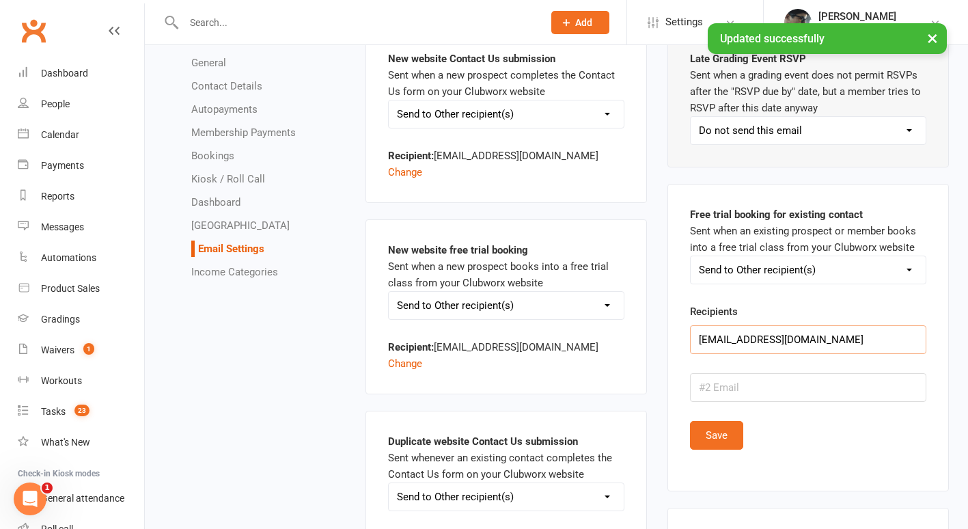
drag, startPoint x: 770, startPoint y: 340, endPoint x: 660, endPoint y: 342, distance: 110.7
paste input "om"
type input "[EMAIL_ADDRESS][DOMAIN_NAME]"
click at [695, 430] on button "Save" at bounding box center [716, 435] width 53 height 29
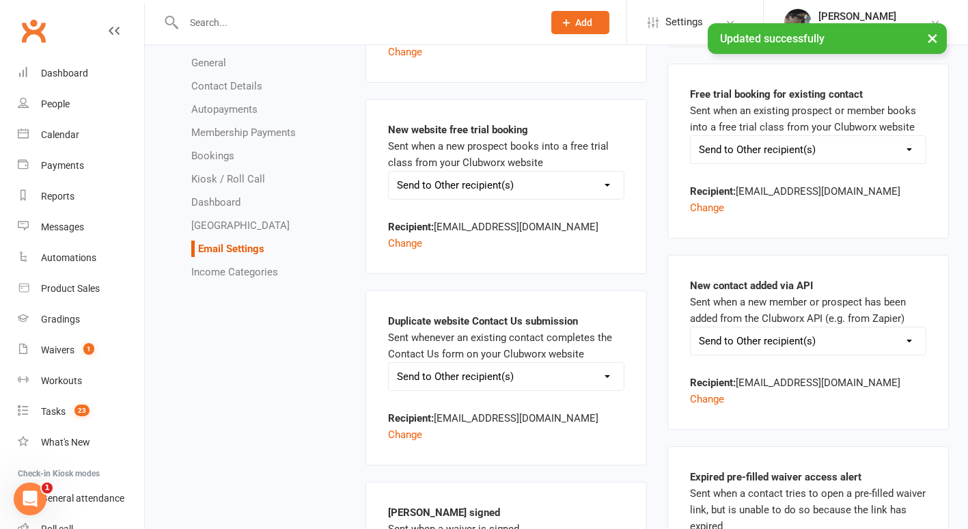
scroll to position [338, 0]
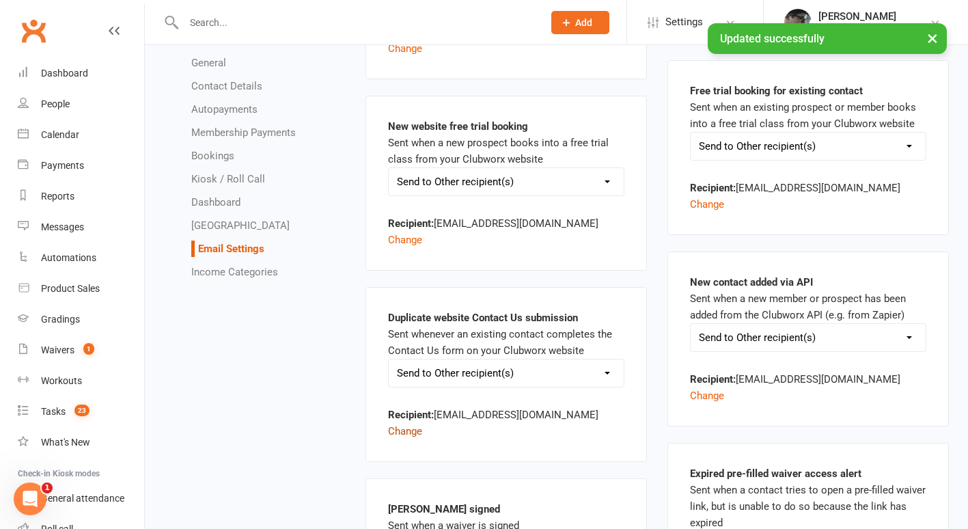
click at [422, 423] on button "Change" at bounding box center [405, 431] width 34 height 16
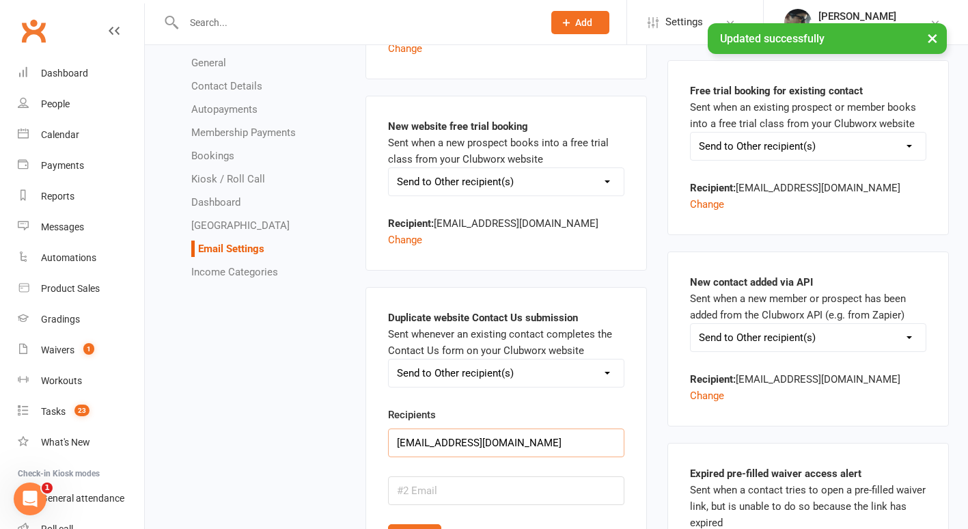
drag, startPoint x: 505, startPoint y: 413, endPoint x: 372, endPoint y: 421, distance: 132.7
click at [372, 421] on div "Duplicate website Contact Us submission Sent whenever an existing contact compl…" at bounding box center [505, 440] width 281 height 307
paste input "om"
type input "[EMAIL_ADDRESS][DOMAIN_NAME]"
click at [393, 524] on button "Save" at bounding box center [414, 538] width 53 height 29
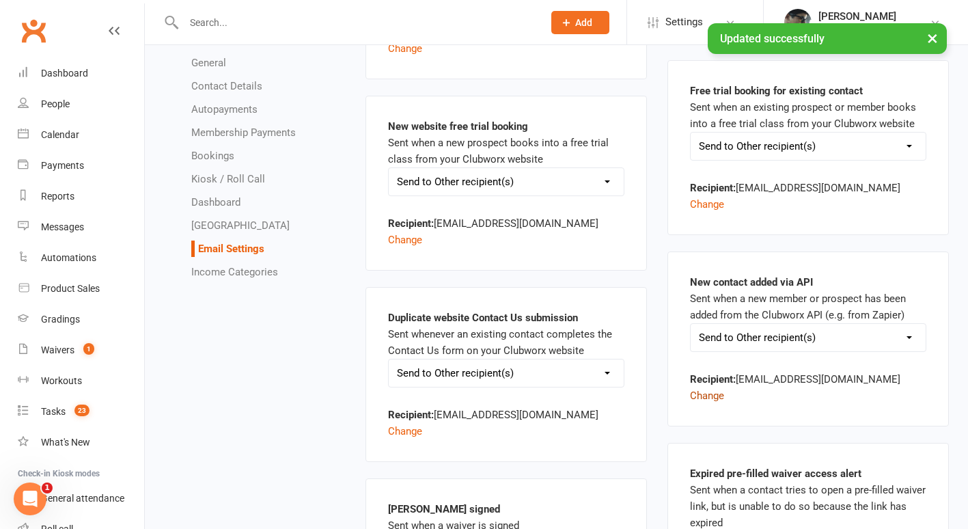
click at [724, 387] on button "Change" at bounding box center [707, 395] width 34 height 16
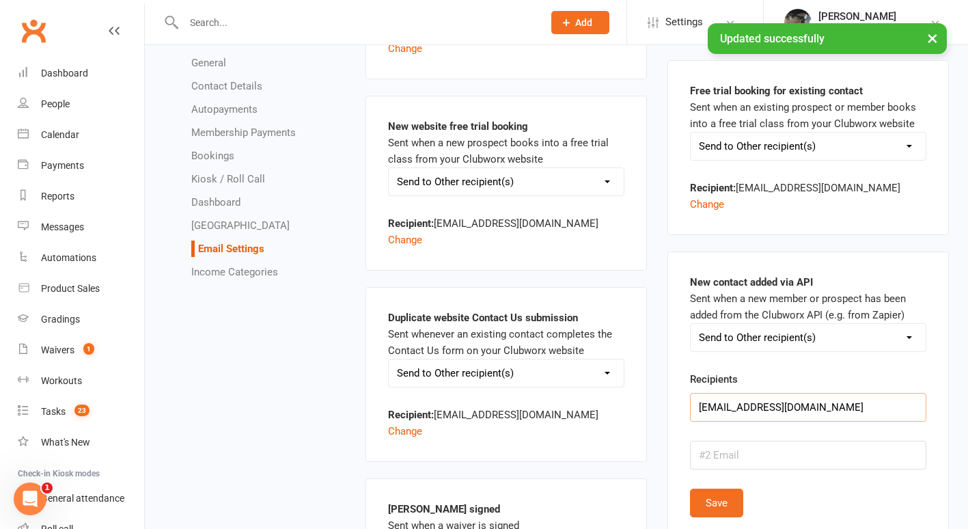
drag, startPoint x: 788, startPoint y: 396, endPoint x: 624, endPoint y: 374, distance: 165.4
paste input "om"
type input "[EMAIL_ADDRESS][DOMAIN_NAME]"
click at [707, 488] on button "Save" at bounding box center [716, 502] width 53 height 29
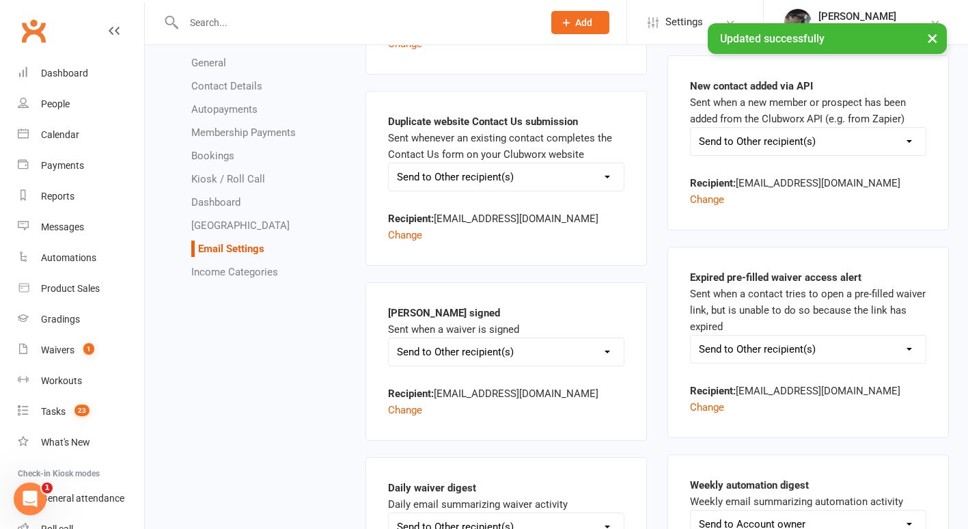
scroll to position [545, 0]
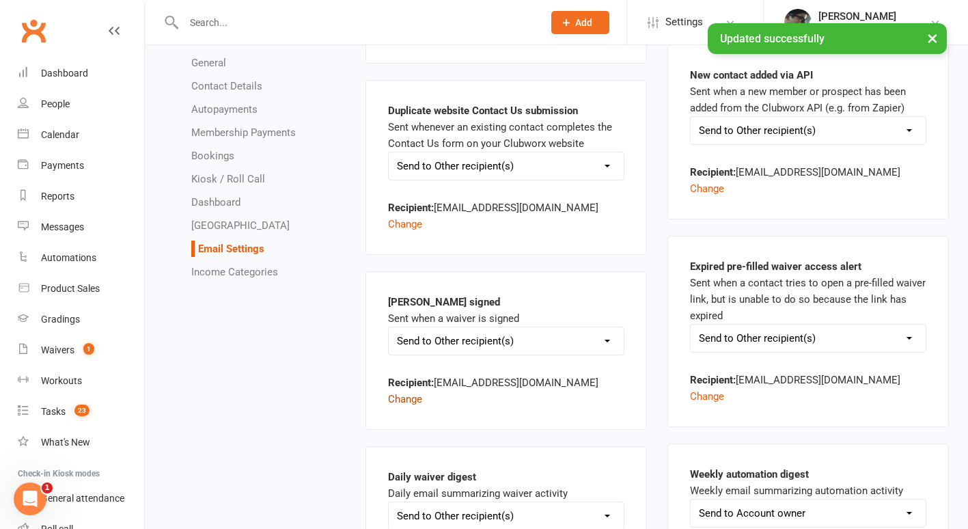
click at [422, 391] on button "Change" at bounding box center [405, 399] width 34 height 16
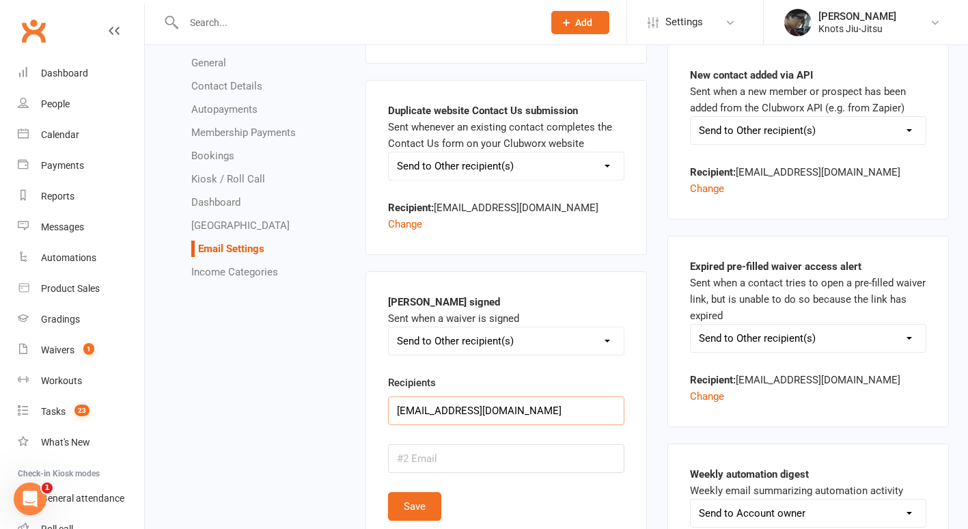
drag, startPoint x: 498, startPoint y: 355, endPoint x: 350, endPoint y: 348, distance: 147.7
paste input "om"
type input "[EMAIL_ADDRESS][DOMAIN_NAME]"
click at [400, 492] on button "Save" at bounding box center [414, 506] width 53 height 29
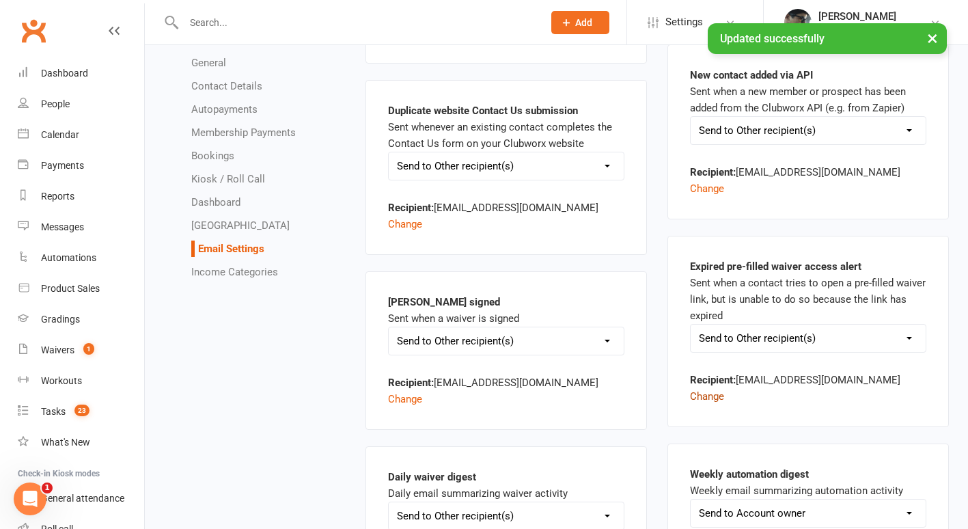
click at [724, 388] on button "Change" at bounding box center [707, 396] width 34 height 16
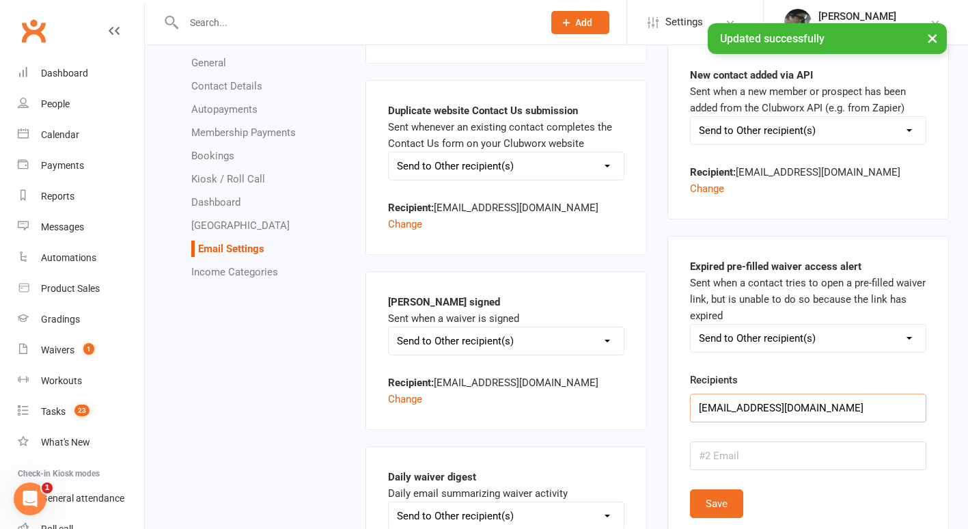
drag, startPoint x: 792, startPoint y: 372, endPoint x: 581, endPoint y: 348, distance: 211.7
paste input "om"
type input "[EMAIL_ADDRESS][DOMAIN_NAME]"
click at [715, 489] on button "Save" at bounding box center [716, 503] width 53 height 29
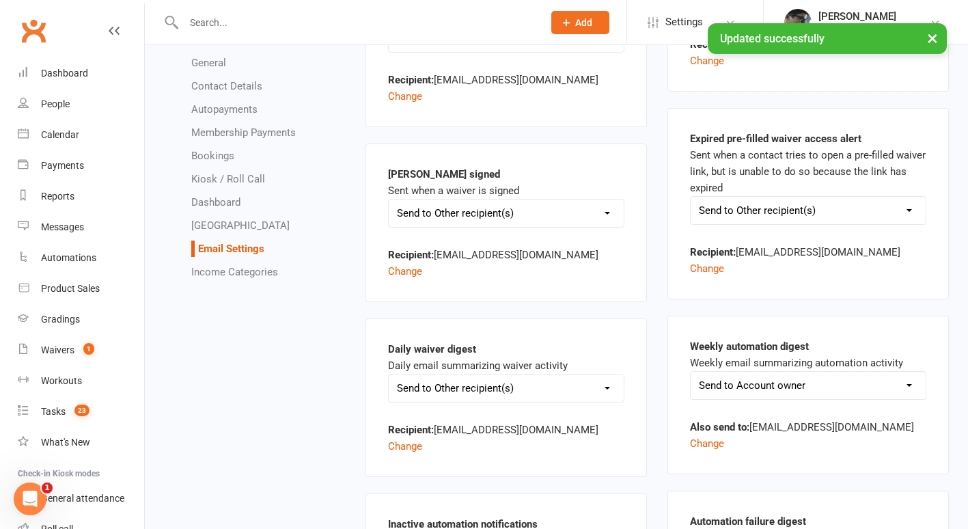
scroll to position [673, 0]
click at [422, 437] on button "Change" at bounding box center [405, 445] width 34 height 16
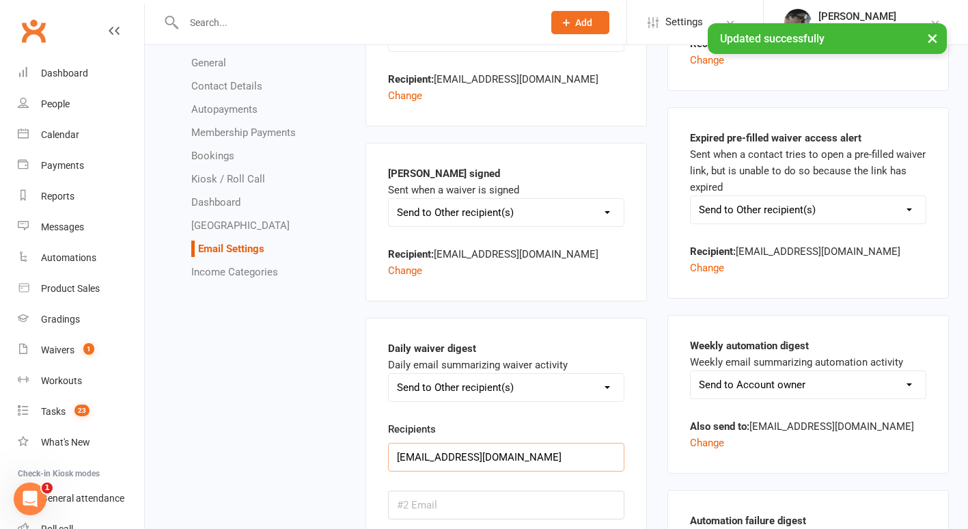
drag, startPoint x: 507, startPoint y: 385, endPoint x: 342, endPoint y: 374, distance: 165.7
paste input "om"
type input "[EMAIL_ADDRESS][DOMAIN_NAME]"
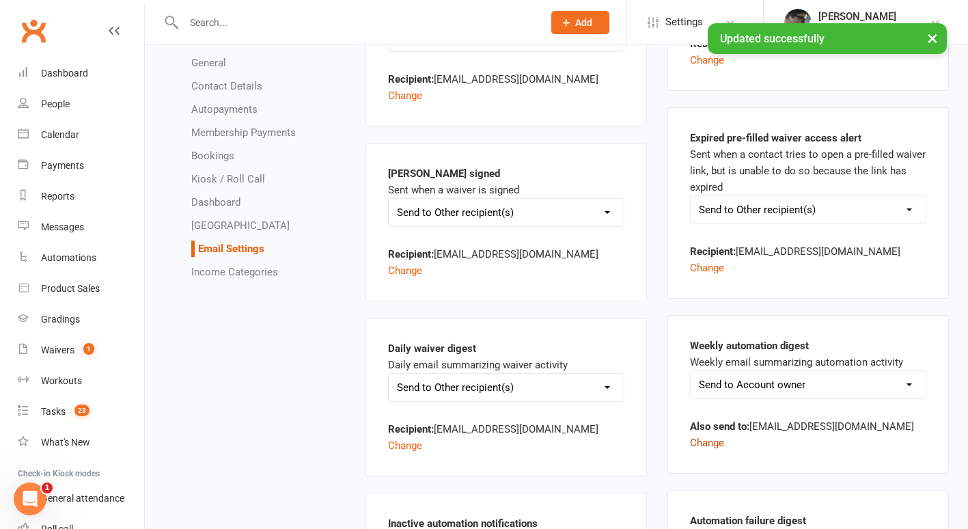
click at [724, 434] on button "Change" at bounding box center [707, 442] width 34 height 16
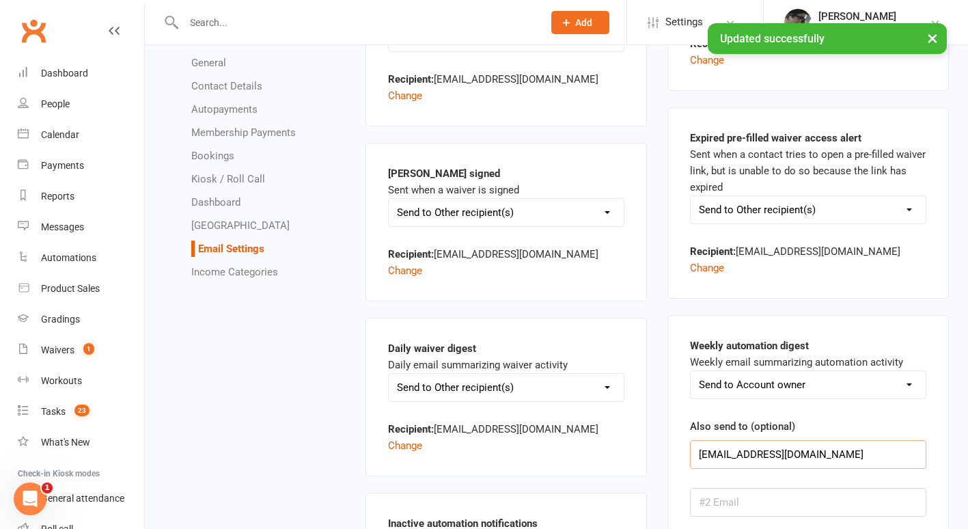
drag, startPoint x: 794, startPoint y: 416, endPoint x: 583, endPoint y: 385, distance: 214.0
paste input "om"
type input "[EMAIL_ADDRESS][DOMAIN_NAME]"
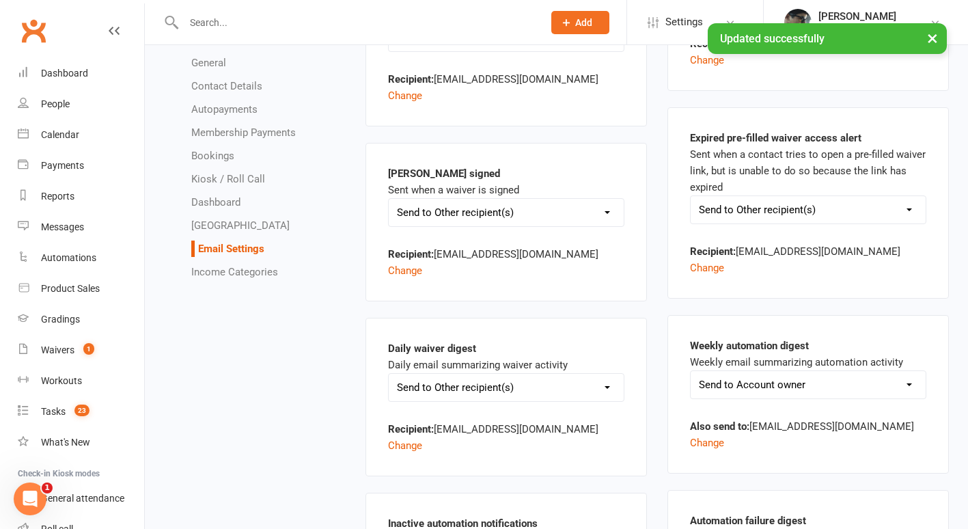
scroll to position [839, 0]
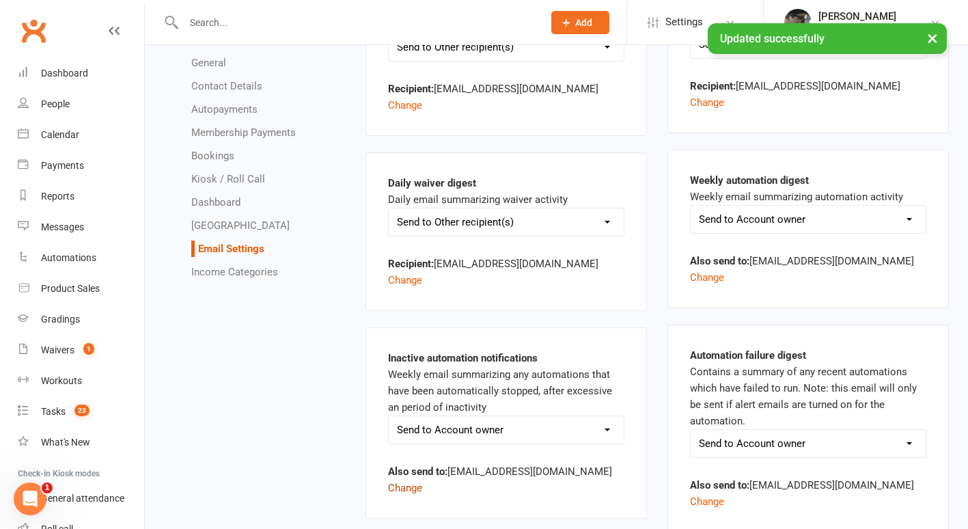
click at [422, 479] on button "Change" at bounding box center [405, 487] width 34 height 16
drag, startPoint x: 505, startPoint y: 413, endPoint x: 313, endPoint y: 393, distance: 192.9
paste input "om"
type input "[EMAIL_ADDRESS][DOMAIN_NAME]"
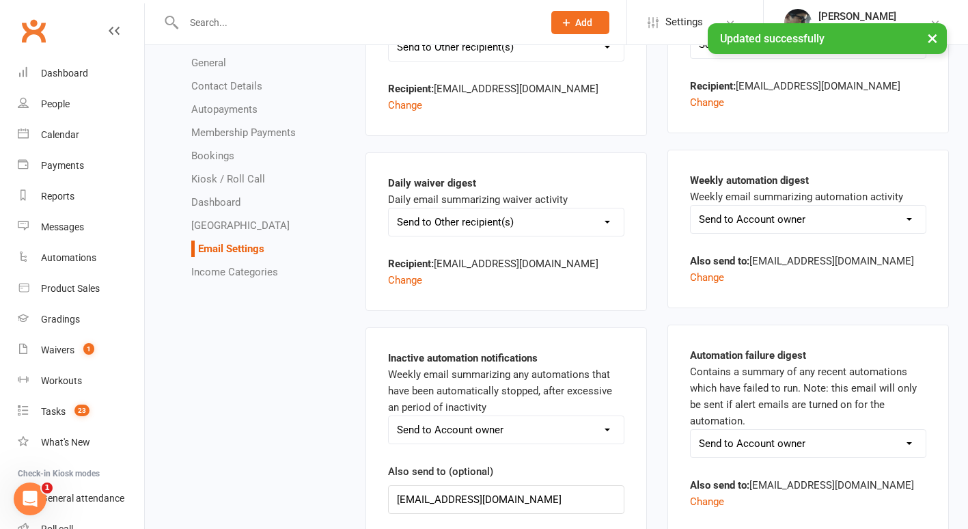
click at [724, 493] on button "Change" at bounding box center [707, 501] width 34 height 16
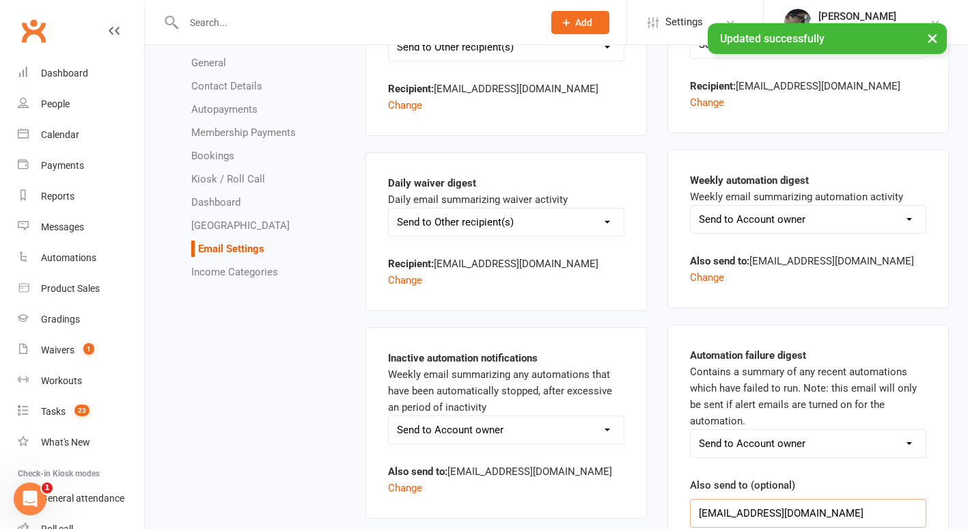
drag, startPoint x: 793, startPoint y: 449, endPoint x: 597, endPoint y: 419, distance: 198.2
paste input "om"
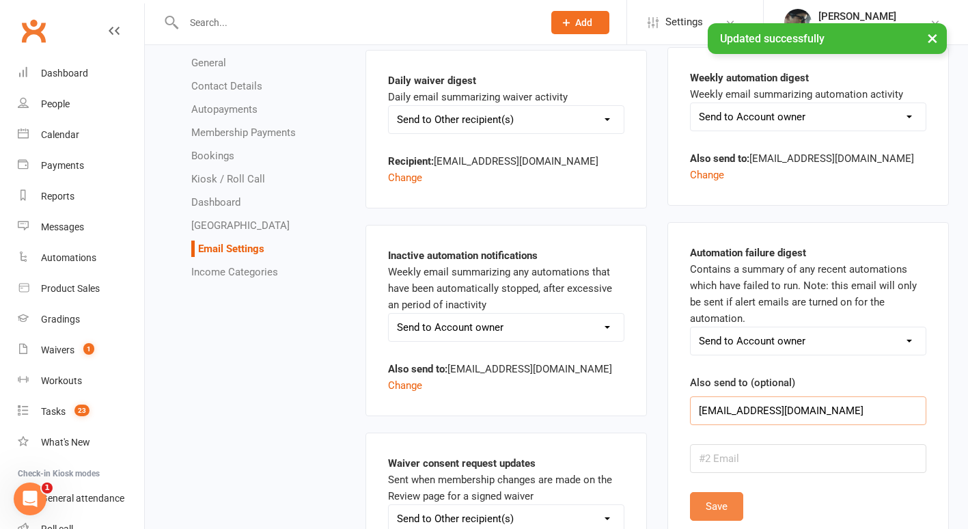
scroll to position [942, 0]
type input "[EMAIL_ADDRESS][DOMAIN_NAME]"
click at [712, 491] on button "Save" at bounding box center [716, 505] width 53 height 29
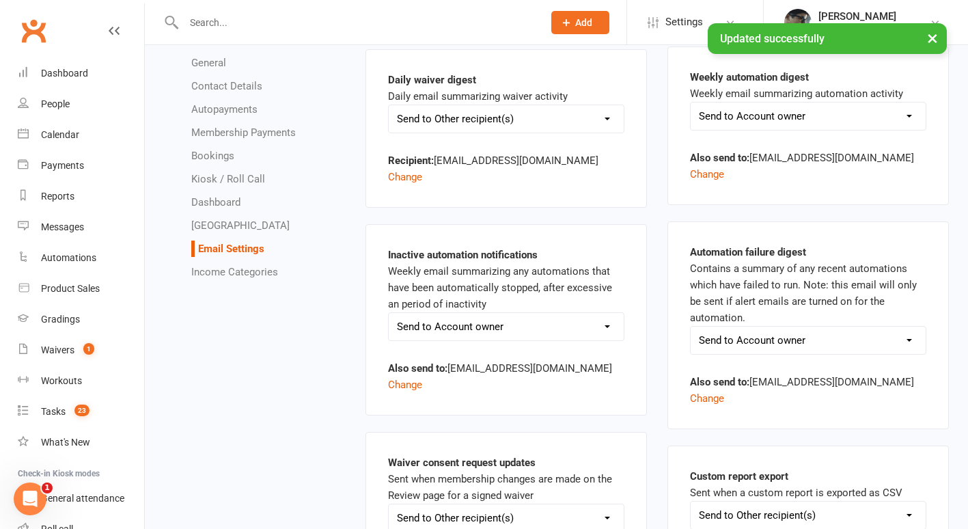
scroll to position [970, 0]
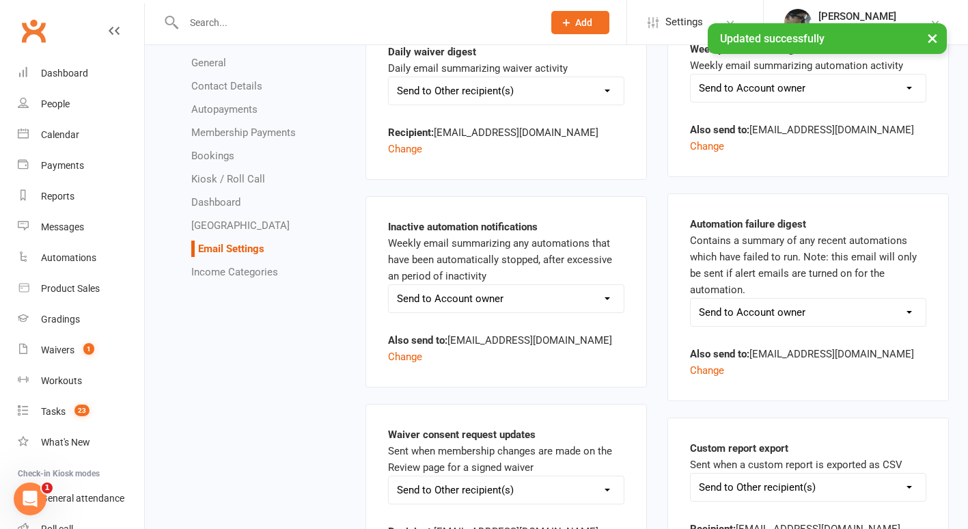
drag, startPoint x: 505, startPoint y: 454, endPoint x: 360, endPoint y: 440, distance: 145.4
paste input "om"
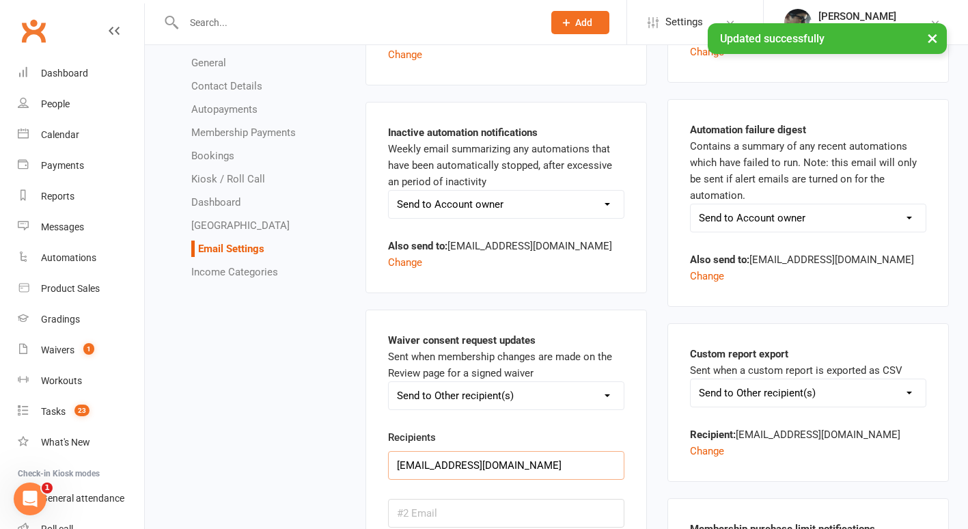
scroll to position [1065, 0]
type input "[EMAIL_ADDRESS][DOMAIN_NAME]"
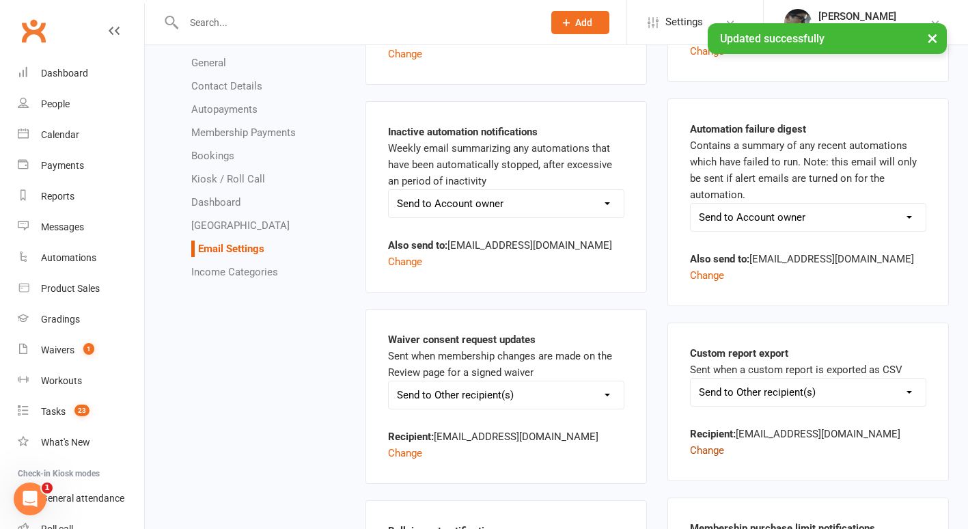
click at [724, 442] on button "Change" at bounding box center [707, 450] width 34 height 16
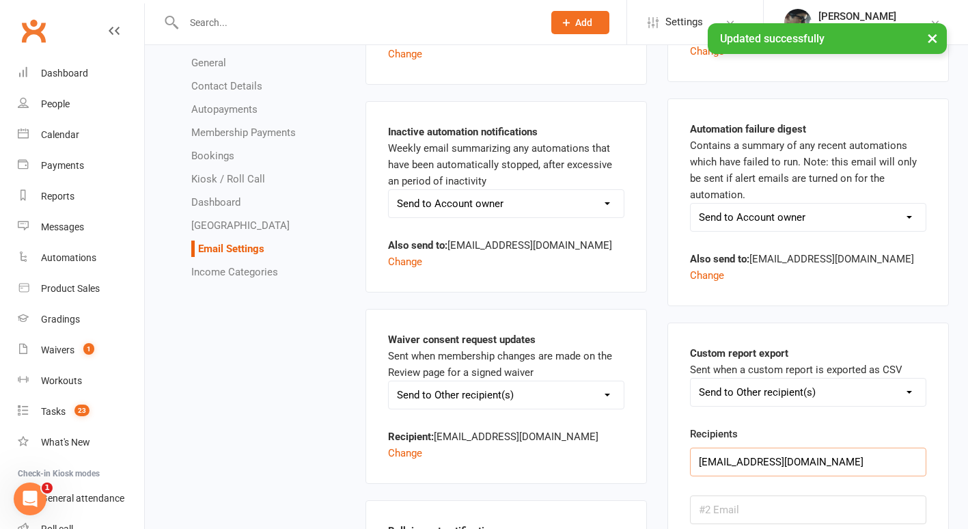
drag, startPoint x: 762, startPoint y: 381, endPoint x: 606, endPoint y: 365, distance: 156.5
paste input "om"
type input "[EMAIL_ADDRESS][DOMAIN_NAME]"
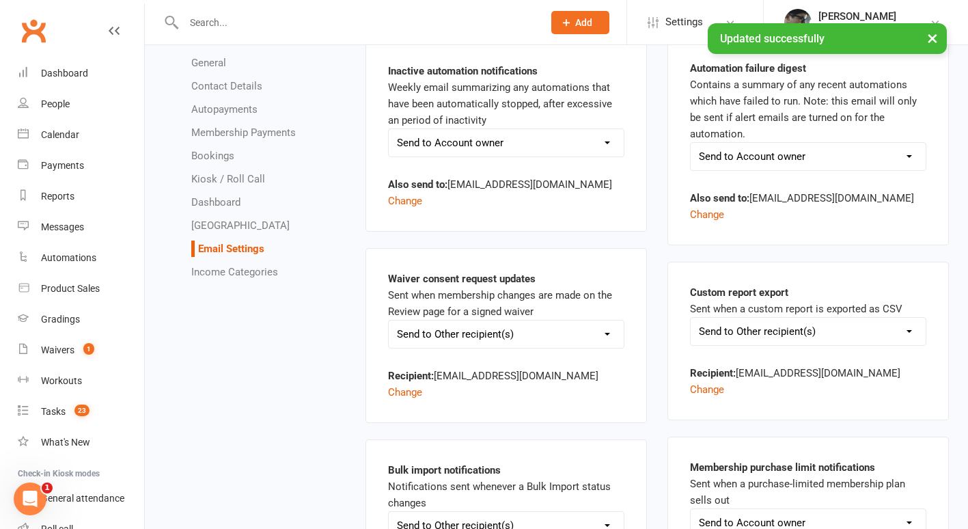
scroll to position [1127, 0]
drag, startPoint x: 490, startPoint y: 485, endPoint x: 320, endPoint y: 449, distance: 173.9
paste input "om"
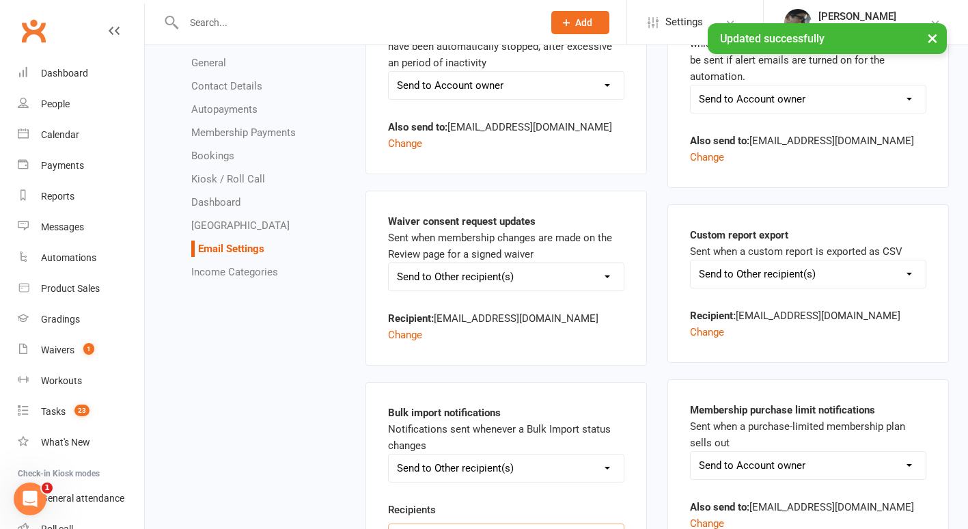
scroll to position [1184, 0]
type input "[EMAIL_ADDRESS][DOMAIN_NAME]"
click at [724, 514] on button "Change" at bounding box center [707, 522] width 34 height 16
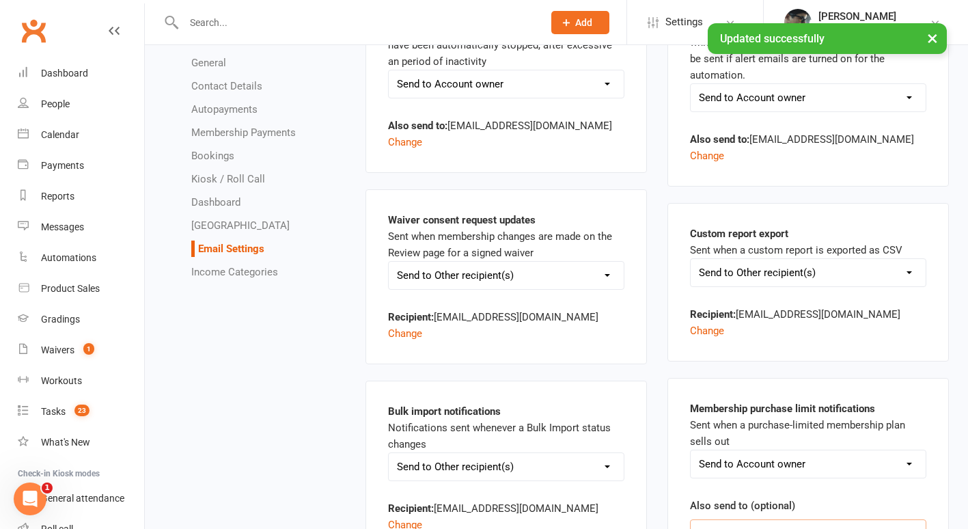
drag, startPoint x: 794, startPoint y: 438, endPoint x: 583, endPoint y: 417, distance: 212.8
paste input "om"
type input "[EMAIL_ADDRESS][DOMAIN_NAME]"
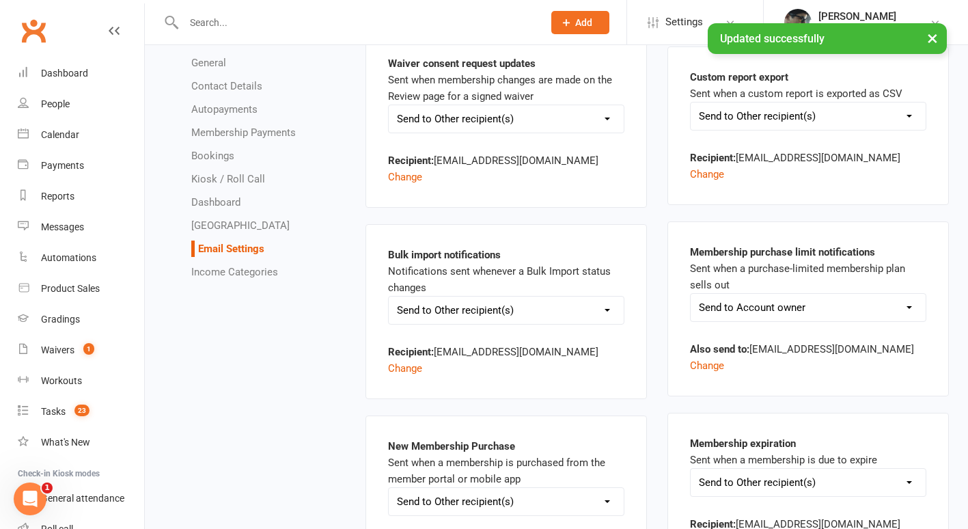
scroll to position [1341, 0]
drag, startPoint x: 514, startPoint y: 429, endPoint x: 317, endPoint y: 419, distance: 197.7
click at [317, 419] on div "General Contact Details Autopayments Membership Payments Bookings Kiosk / Roll …" at bounding box center [556, 472] width 805 height 3434
paste input "om"
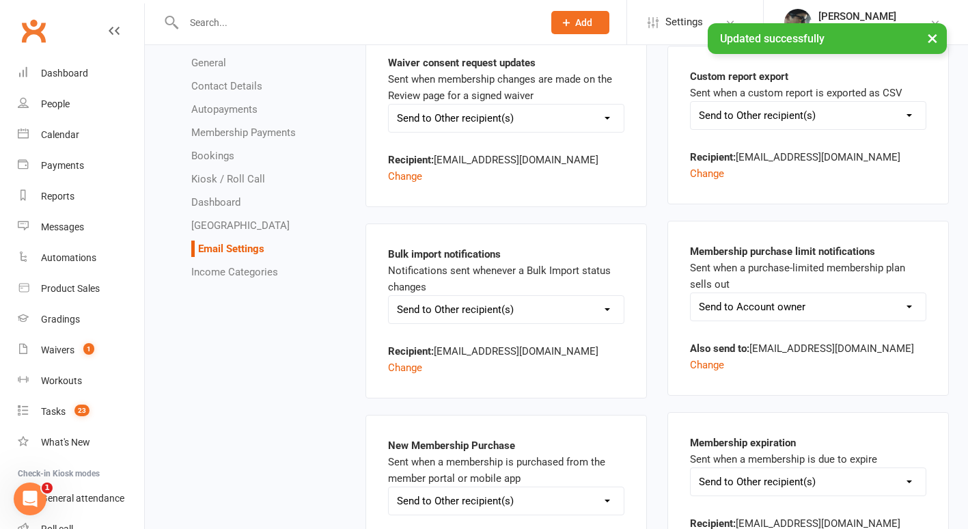
type input "[EMAIL_ADDRESS][DOMAIN_NAME]"
drag, startPoint x: 800, startPoint y: 437, endPoint x: 637, endPoint y: 406, distance: 166.1
click at [637, 406] on div "New website Contact Us submission Sent when a new prospect completes the Contac…" at bounding box center [657, 468] width 604 height 3134
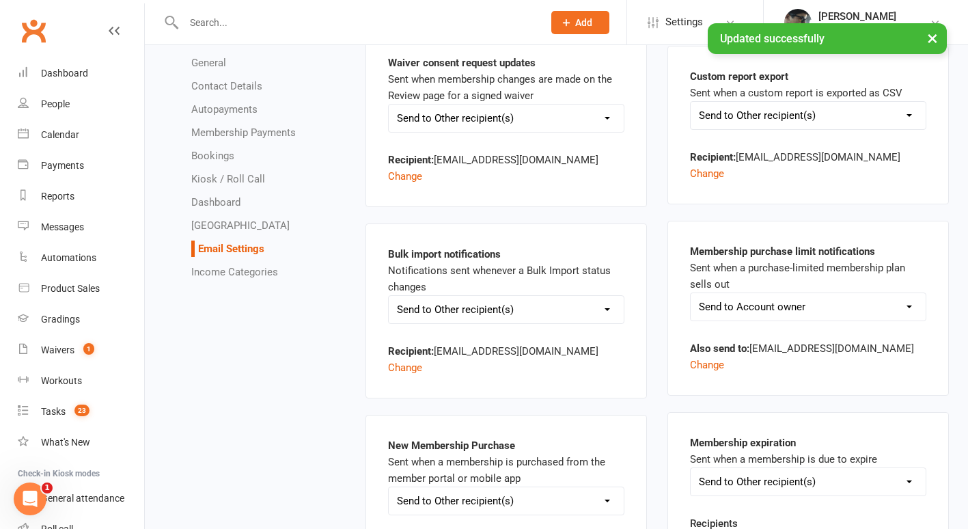
paste input "om"
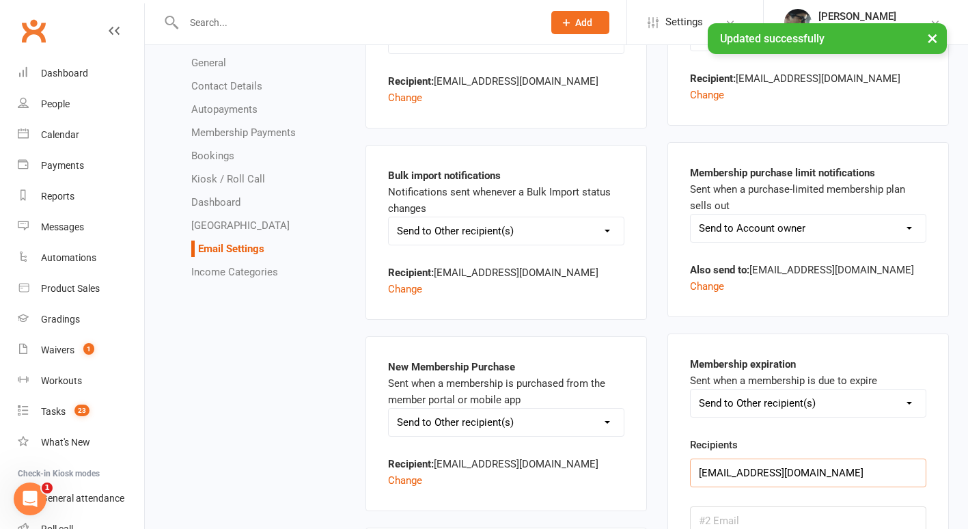
scroll to position [1421, 0]
type input "[EMAIL_ADDRESS][DOMAIN_NAME]"
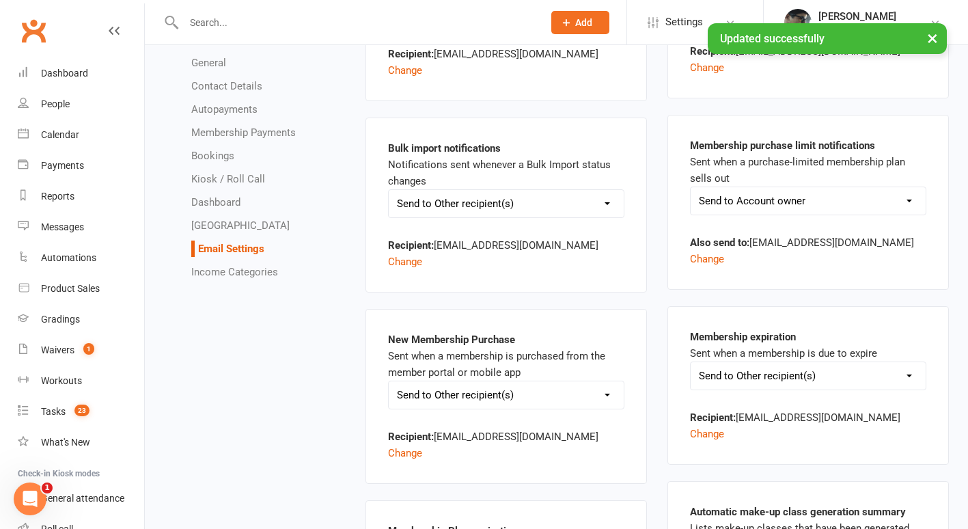
scroll to position [1448, 0]
drag, startPoint x: 499, startPoint y: 497, endPoint x: 362, endPoint y: 463, distance: 140.6
click at [362, 463] on div "New website Contact Us submission Sent when a new prospect completes the Contac…" at bounding box center [506, 427] width 302 height 3266
paste input "om"
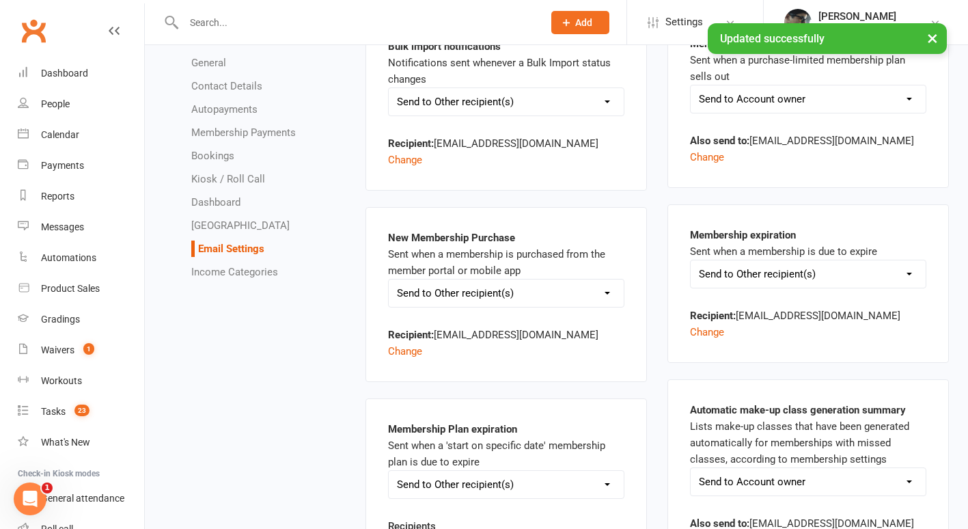
scroll to position [1550, 0]
type input "[EMAIL_ADDRESS][DOMAIN_NAME]"
click at [724, 528] on button "Change" at bounding box center [707, 539] width 34 height 16
drag, startPoint x: 770, startPoint y: 429, endPoint x: 671, endPoint y: 420, distance: 99.4
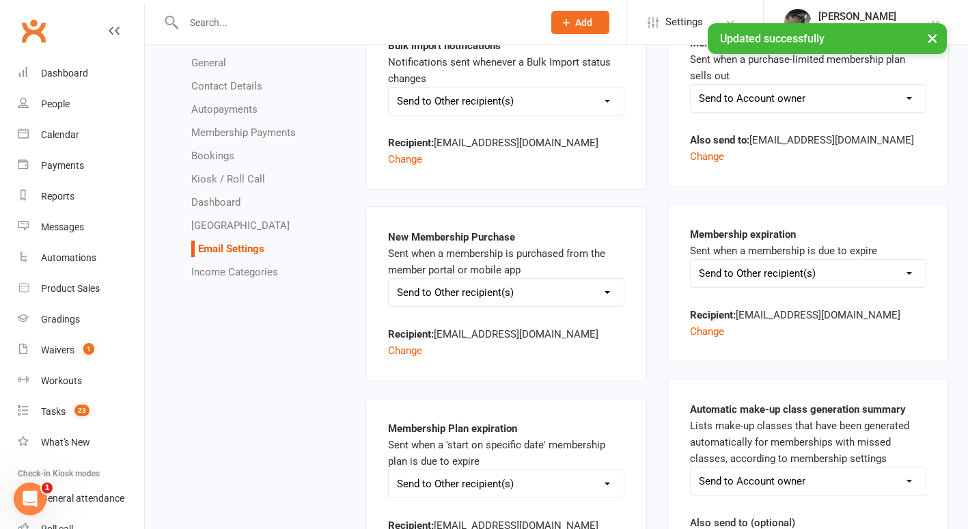
paste input "om"
type input "[EMAIL_ADDRESS][DOMAIN_NAME]"
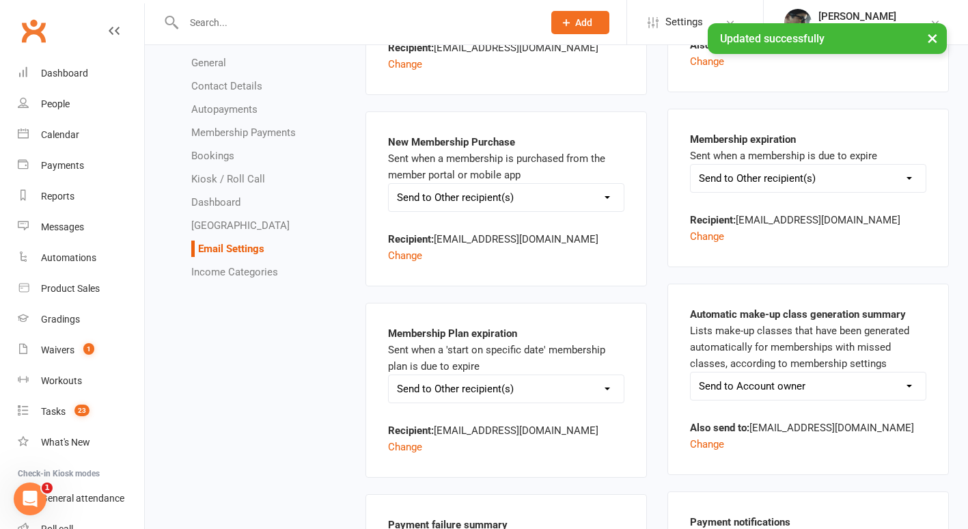
scroll to position [1645, 0]
drag, startPoint x: 508, startPoint y: 469, endPoint x: 344, endPoint y: 423, distance: 170.2
click at [344, 423] on div "General Contact Details Autopayments Membership Payments Bookings Kiosk / Roll …" at bounding box center [556, 168] width 805 height 3434
paste input "om"
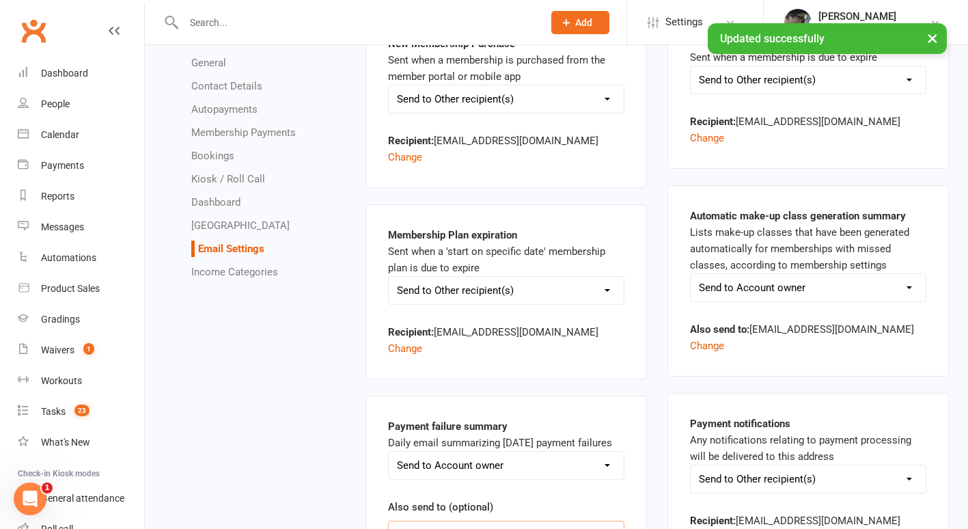
scroll to position [1744, 0]
type input "[EMAIL_ADDRESS][DOMAIN_NAME]"
click at [724, 528] on button "Change" at bounding box center [707, 536] width 34 height 16
drag, startPoint x: 785, startPoint y: 413, endPoint x: 648, endPoint y: 423, distance: 137.7
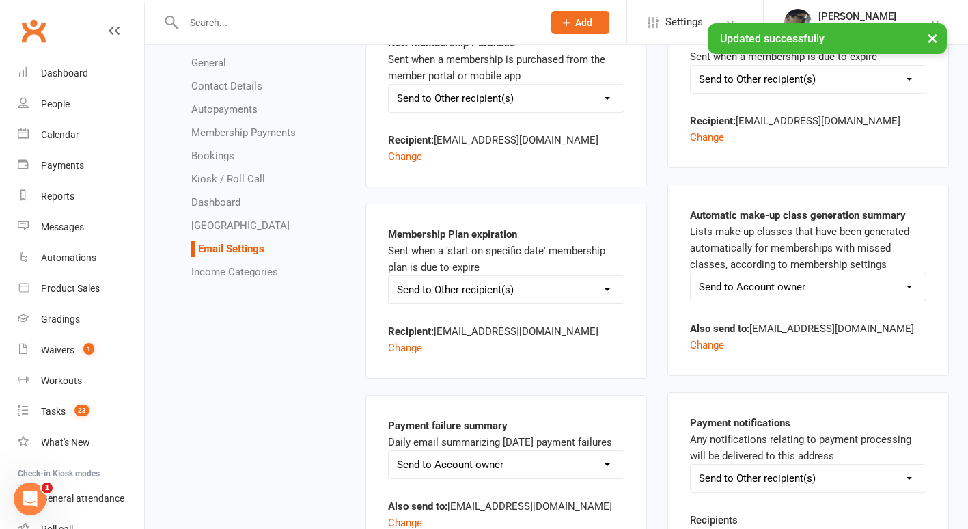
click at [648, 423] on div "New website Contact Us submission Sent when a new prospect completes the Contac…" at bounding box center [657, 66] width 604 height 3134
paste input "om"
type input "[EMAIL_ADDRESS][DOMAIN_NAME]"
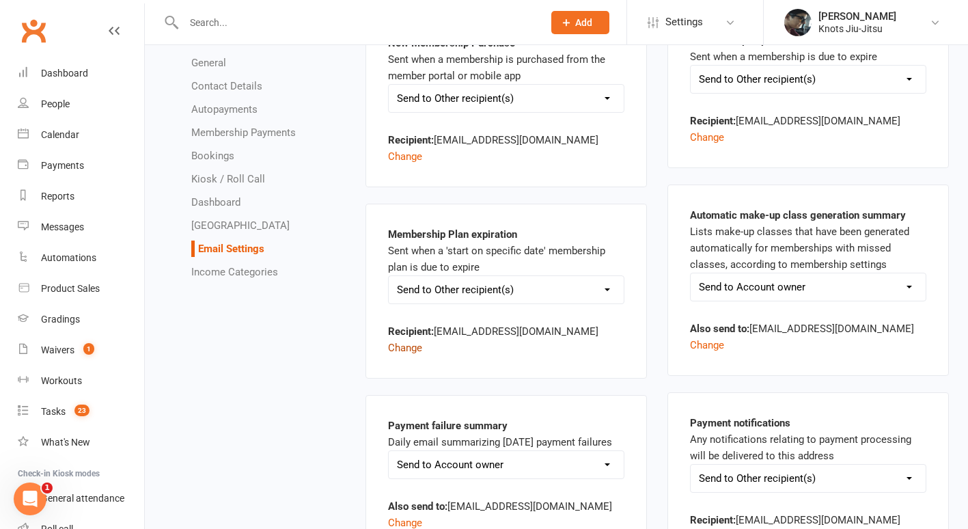
click at [422, 339] on button "Change" at bounding box center [405, 347] width 34 height 16
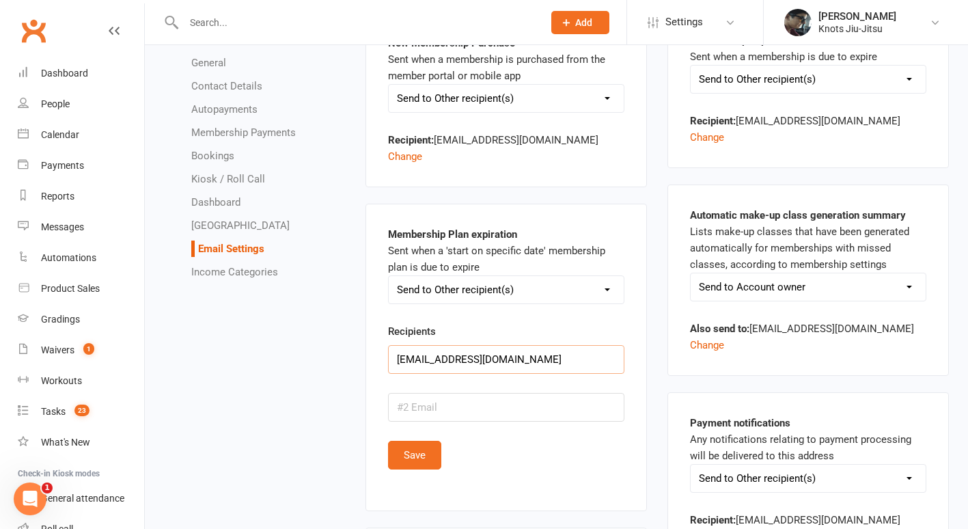
drag, startPoint x: 486, startPoint y: 213, endPoint x: 391, endPoint y: 195, distance: 96.7
click at [391, 323] on div "Recipients [EMAIL_ADDRESS][DOMAIN_NAME] Save" at bounding box center [506, 396] width 236 height 146
click at [408, 345] on input "[EMAIL_ADDRESS][DOMAIN_NAME]" at bounding box center [506, 359] width 236 height 29
type input "[EMAIL_ADDRESS][DOMAIN_NAME]"
click at [423, 441] on button "Save" at bounding box center [414, 455] width 53 height 29
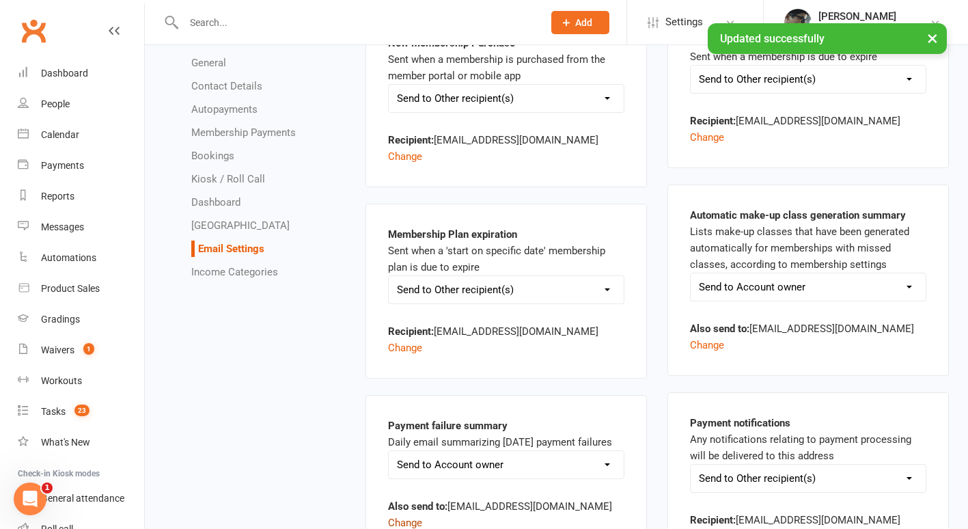
click at [422, 514] on button "Change" at bounding box center [405, 522] width 34 height 16
drag, startPoint x: 415, startPoint y: 374, endPoint x: 382, endPoint y: 380, distance: 32.8
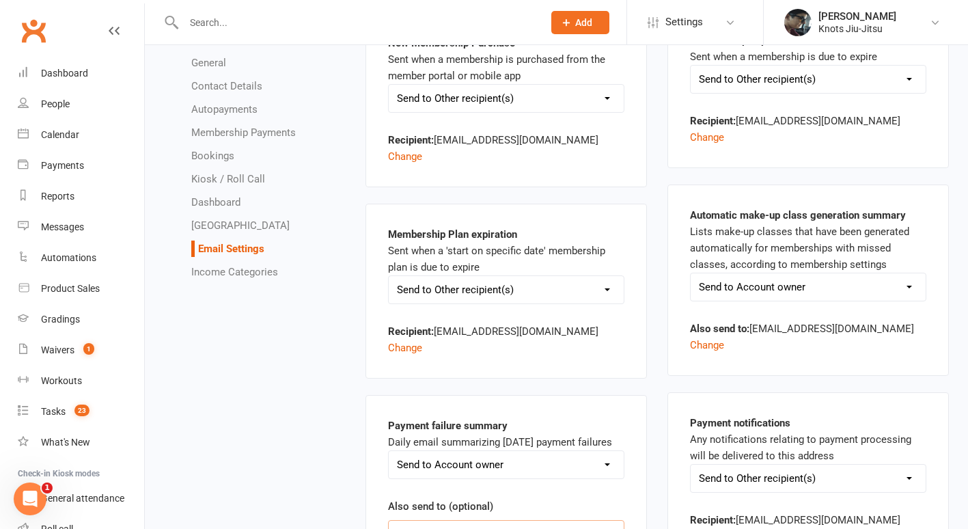
type input "[EMAIL_ADDRESS][DOMAIN_NAME]"
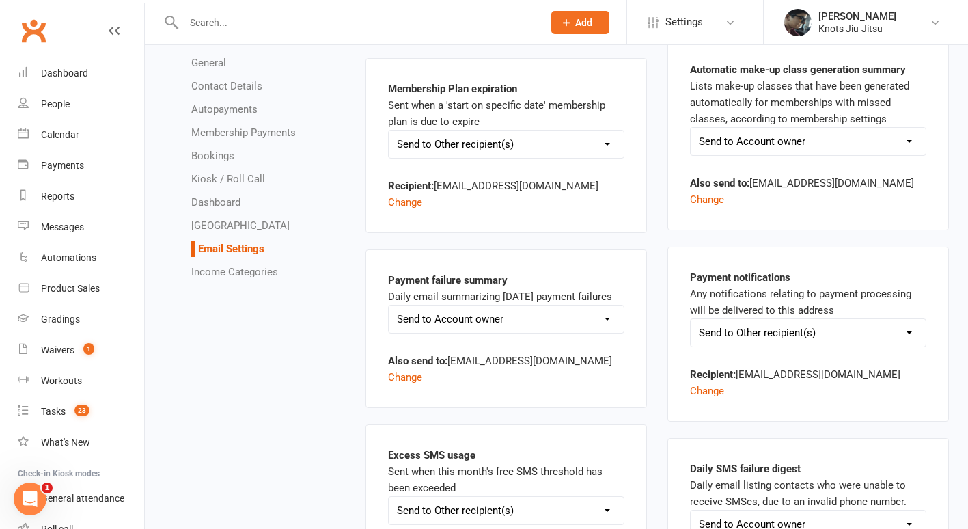
scroll to position [1892, 0]
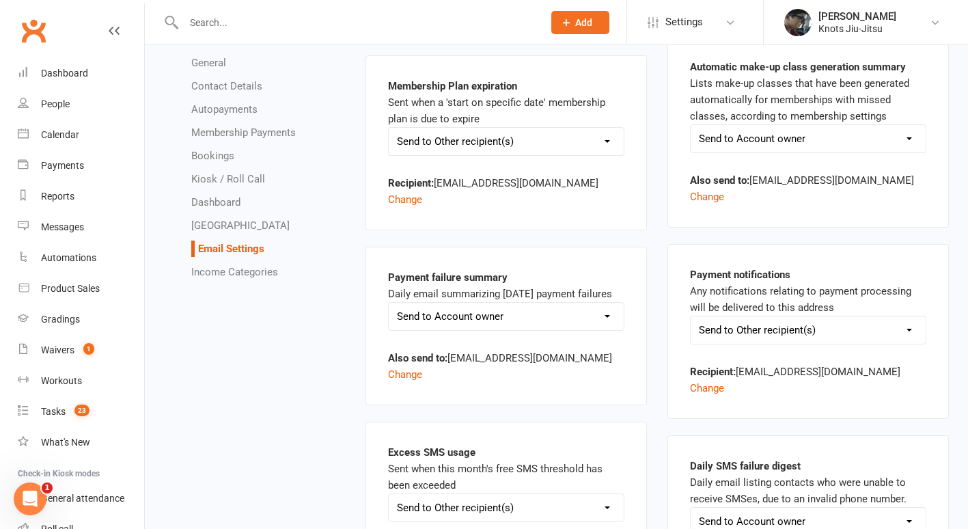
drag, startPoint x: 504, startPoint y: 393, endPoint x: 322, endPoint y: 365, distance: 183.8
paste input "om"
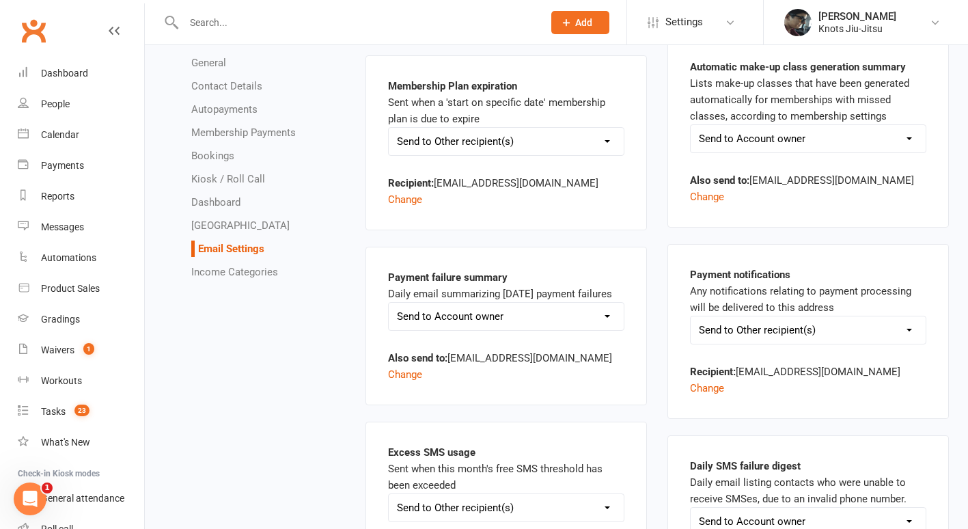
type input "[EMAIL_ADDRESS][DOMAIN_NAME]"
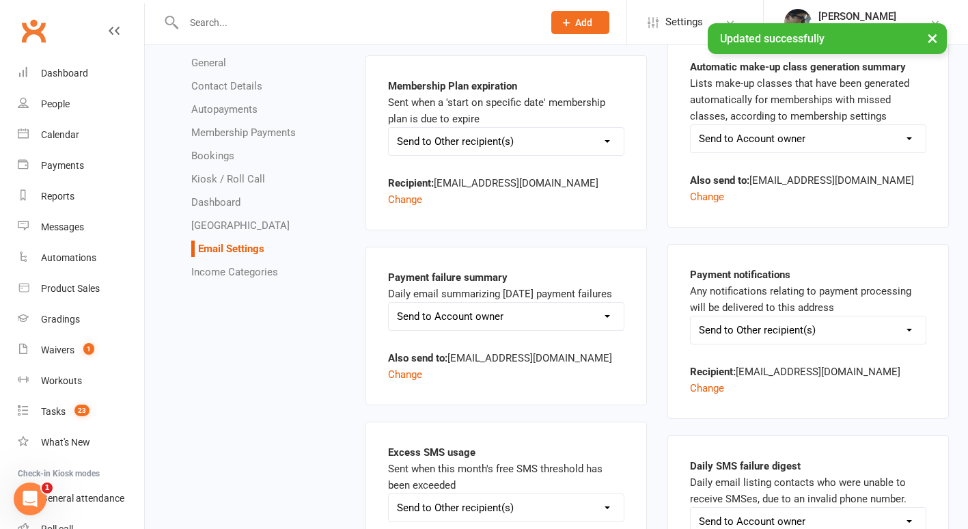
drag, startPoint x: 799, startPoint y: 426, endPoint x: 640, endPoint y: 404, distance: 160.7
paste input "om"
type input "[EMAIL_ADDRESS][DOMAIN_NAME]"
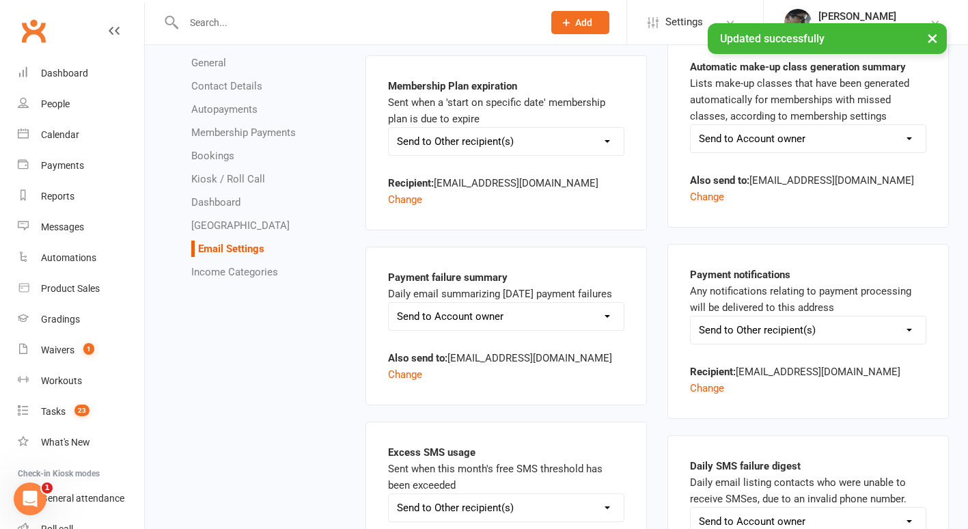
scroll to position [1981, 0]
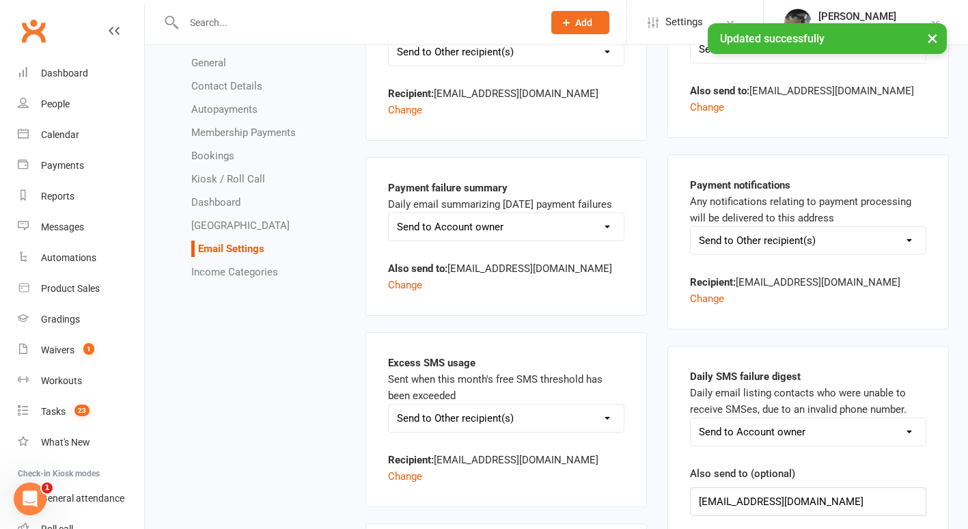
click at [712, 448] on div "Daily SMS failure digest Daily email listing contacts who were unable to receiv…" at bounding box center [808, 499] width 236 height 262
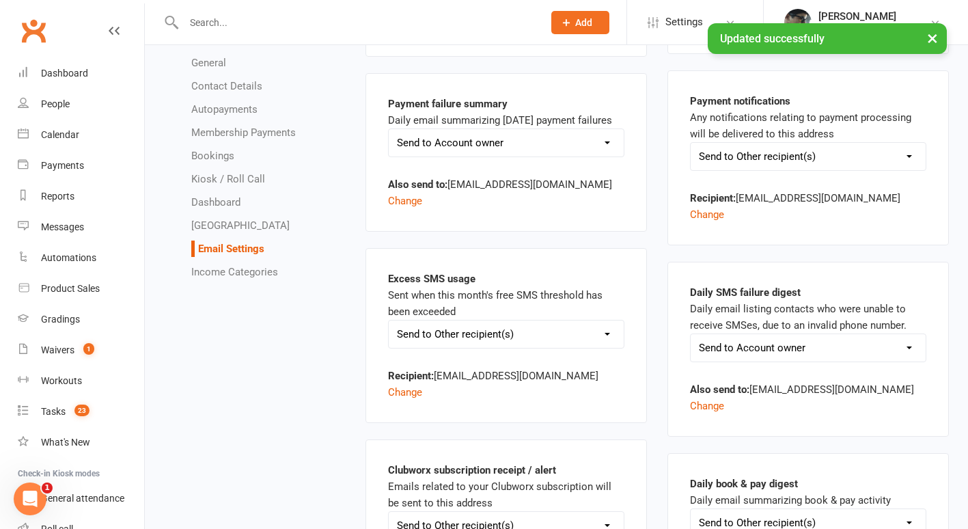
scroll to position [2066, 0]
drag, startPoint x: 478, startPoint y: 400, endPoint x: 348, endPoint y: 393, distance: 129.9
paste input "om"
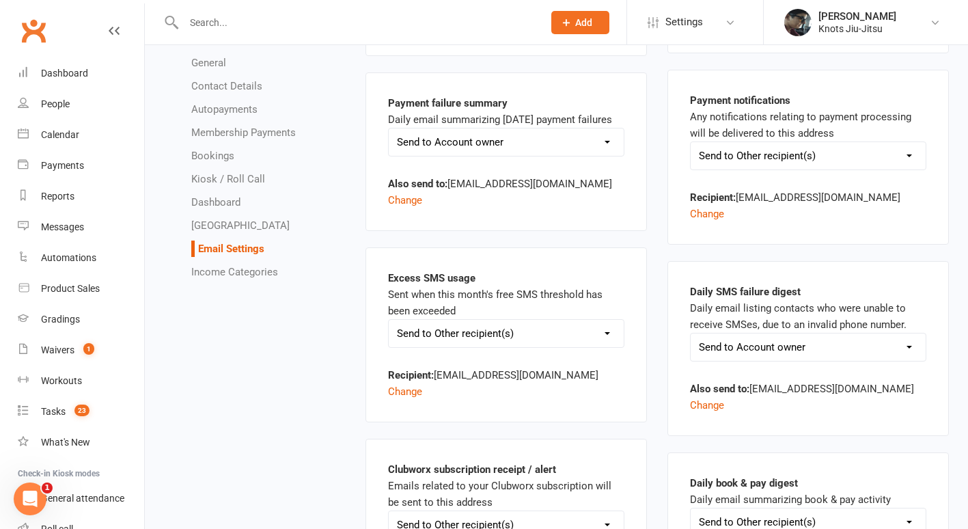
type input "[EMAIL_ADDRESS][DOMAIN_NAME]"
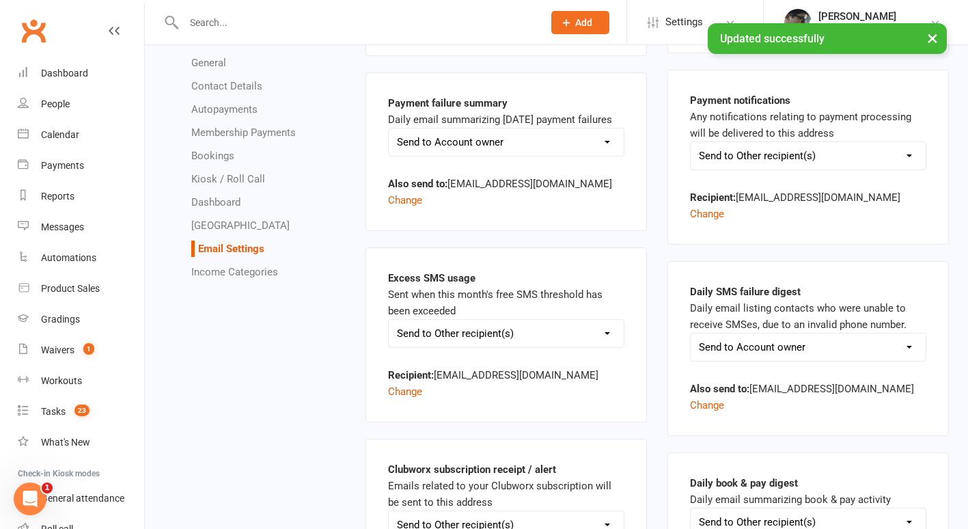
drag, startPoint x: 809, startPoint y: 411, endPoint x: 594, endPoint y: 382, distance: 217.1
paste input "om"
type input "[EMAIL_ADDRESS][DOMAIN_NAME]"
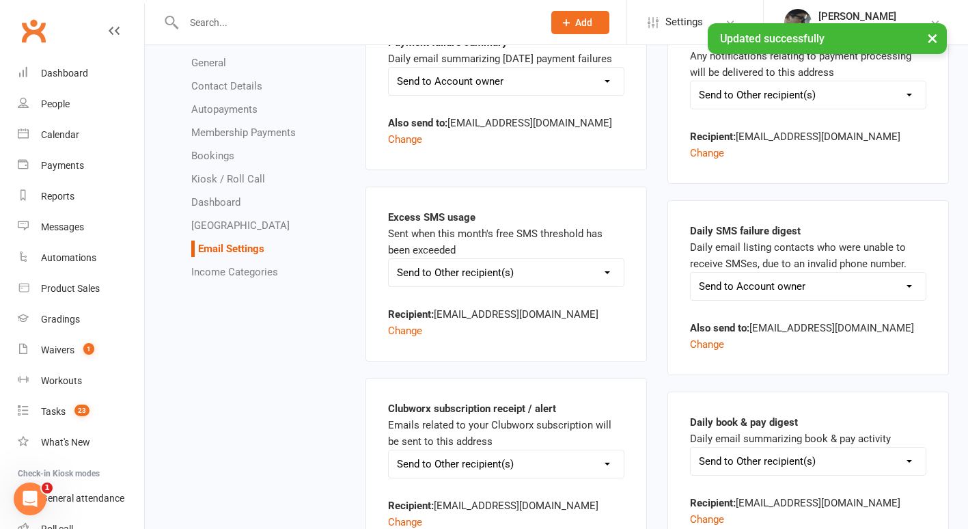
scroll to position [2257, 0]
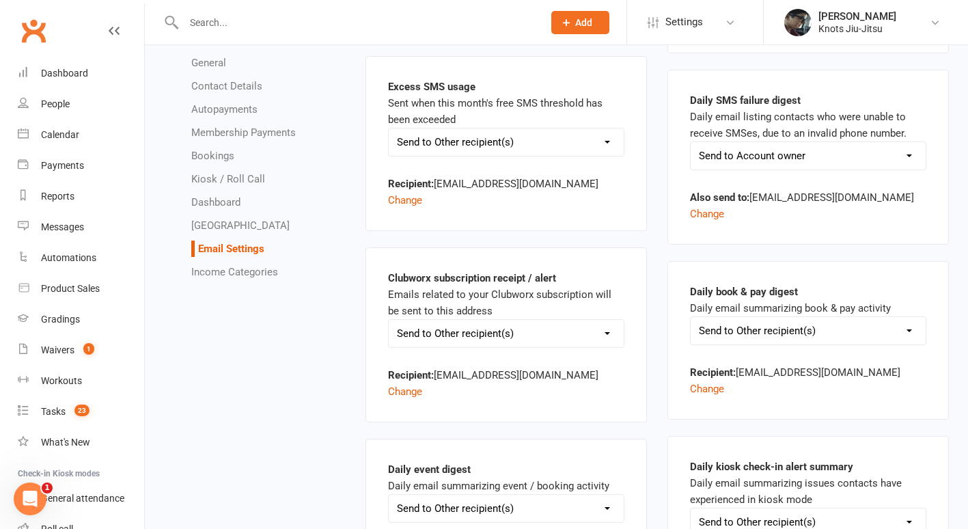
drag, startPoint x: 486, startPoint y: 369, endPoint x: 324, endPoint y: 346, distance: 163.5
paste input "om"
type input "[EMAIL_ADDRESS][DOMAIN_NAME]"
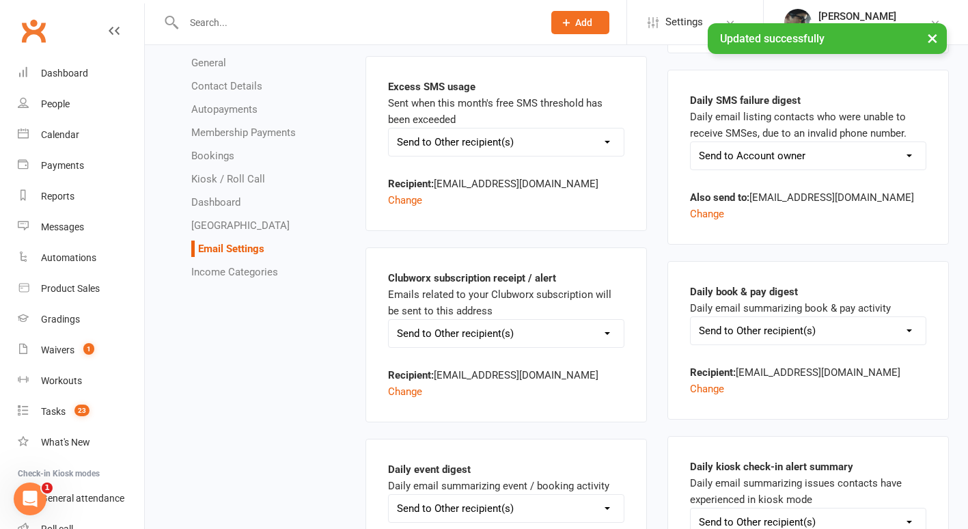
drag, startPoint x: 790, startPoint y: 402, endPoint x: 621, endPoint y: 372, distance: 172.2
paste input "om"
type input "[EMAIL_ADDRESS][DOMAIN_NAME]"
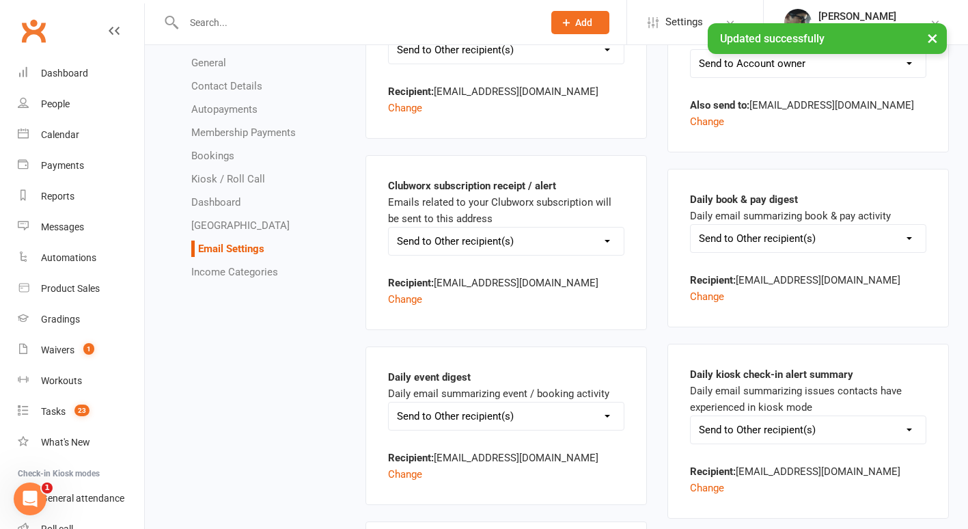
drag, startPoint x: 521, startPoint y: 443, endPoint x: 360, endPoint y: 421, distance: 162.6
paste input "om"
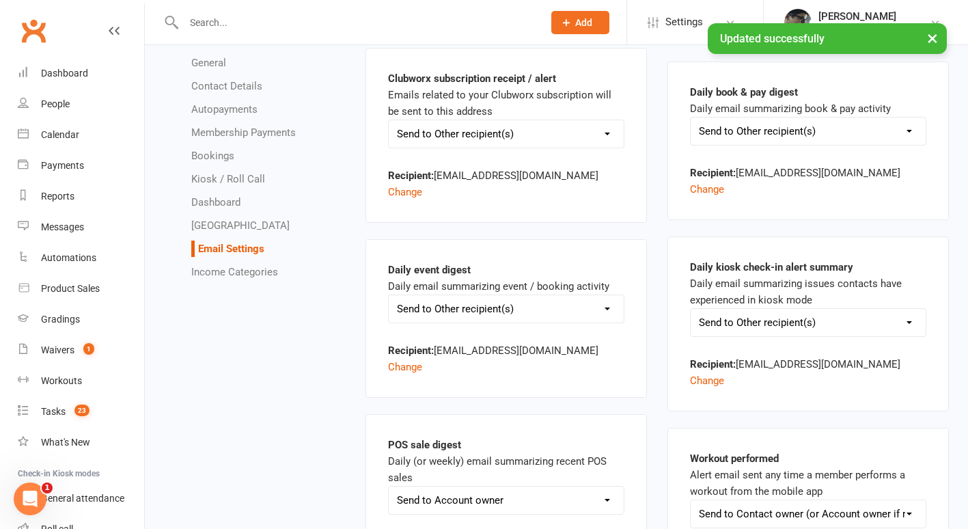
scroll to position [2458, 0]
type input "[EMAIL_ADDRESS][DOMAIN_NAME]"
drag, startPoint x: 799, startPoint y: 376, endPoint x: 637, endPoint y: 344, distance: 165.6
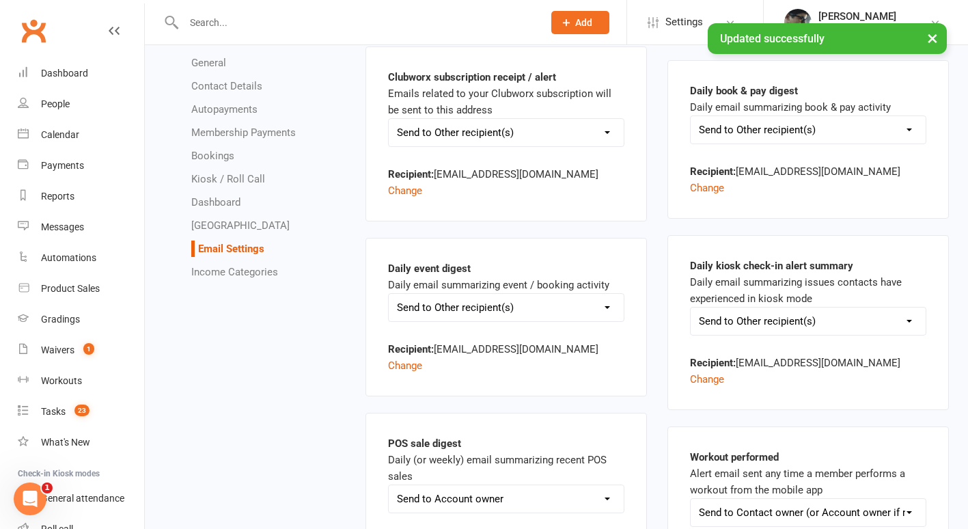
paste input "om"
type input "[EMAIL_ADDRESS][DOMAIN_NAME]"
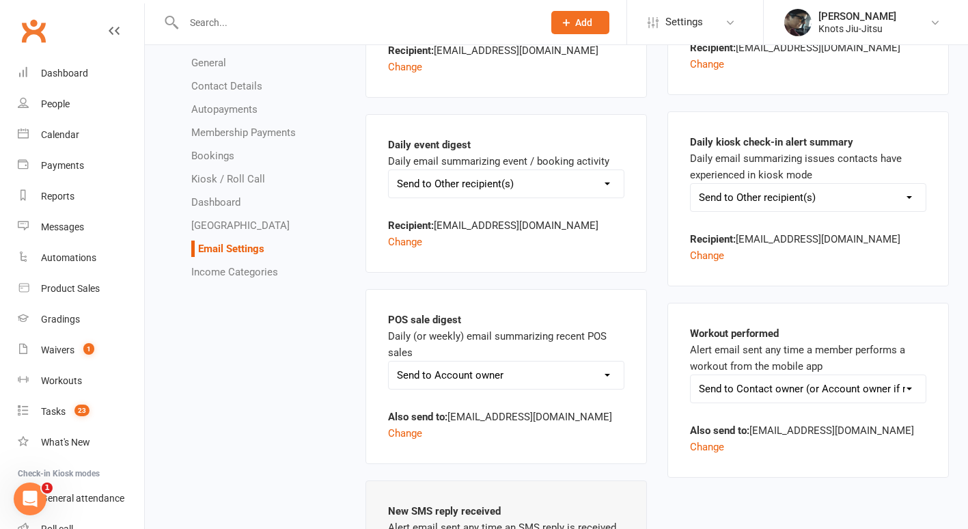
scroll to position [2627, 0]
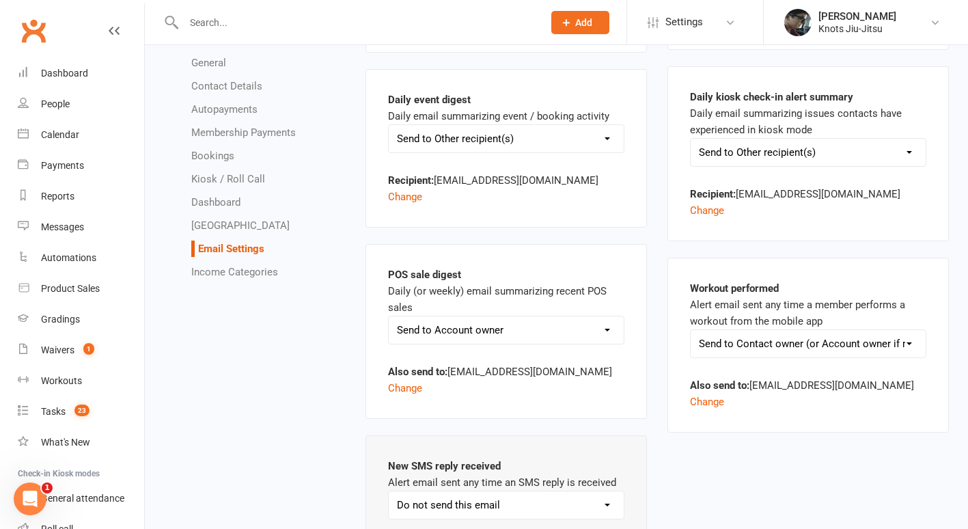
drag, startPoint x: 518, startPoint y: 459, endPoint x: 361, endPoint y: 462, distance: 157.1
drag, startPoint x: 417, startPoint y: 472, endPoint x: 382, endPoint y: 476, distance: 35.8
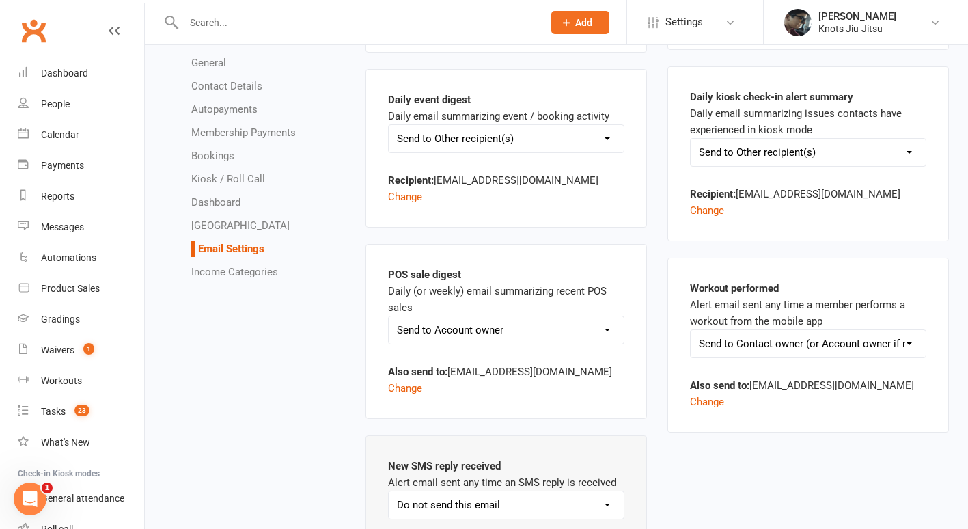
type input "[EMAIL_ADDRESS][DOMAIN_NAME]"
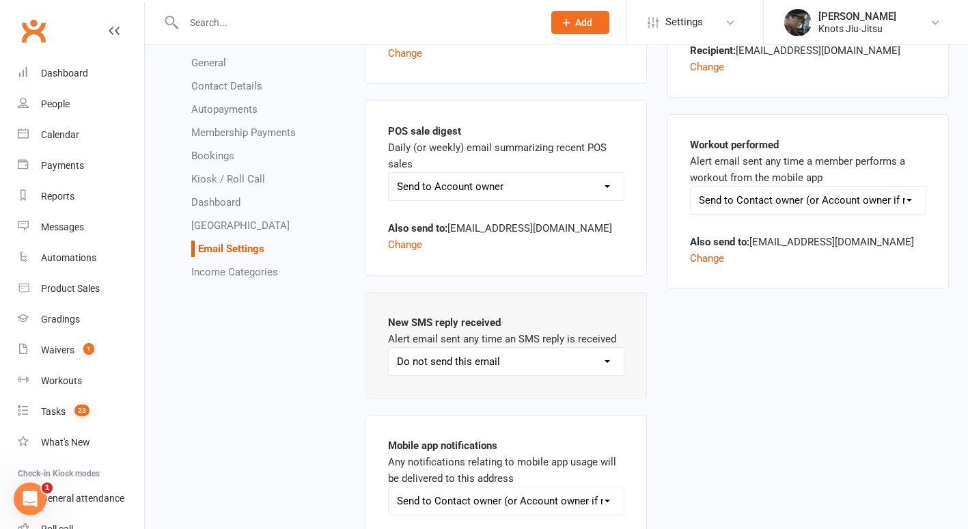
scroll to position [2776, 0]
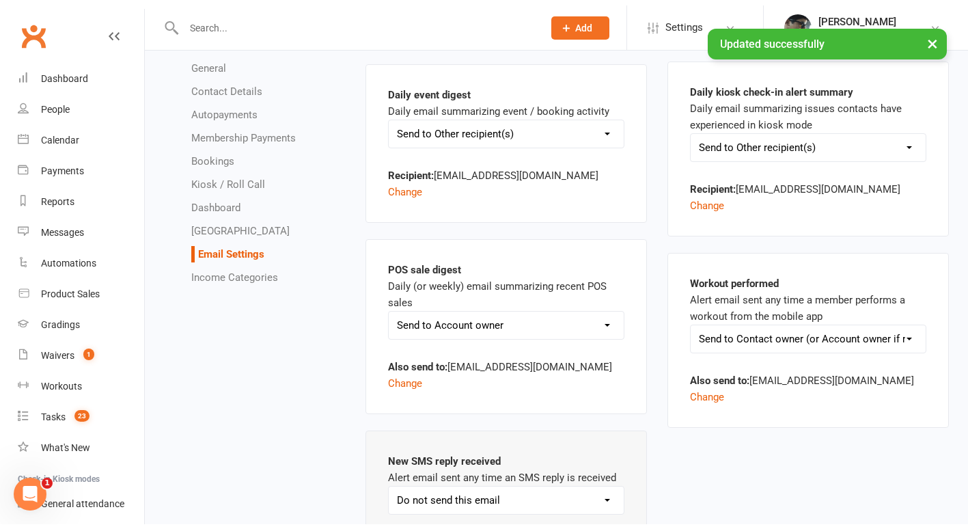
scroll to position [2627, 0]
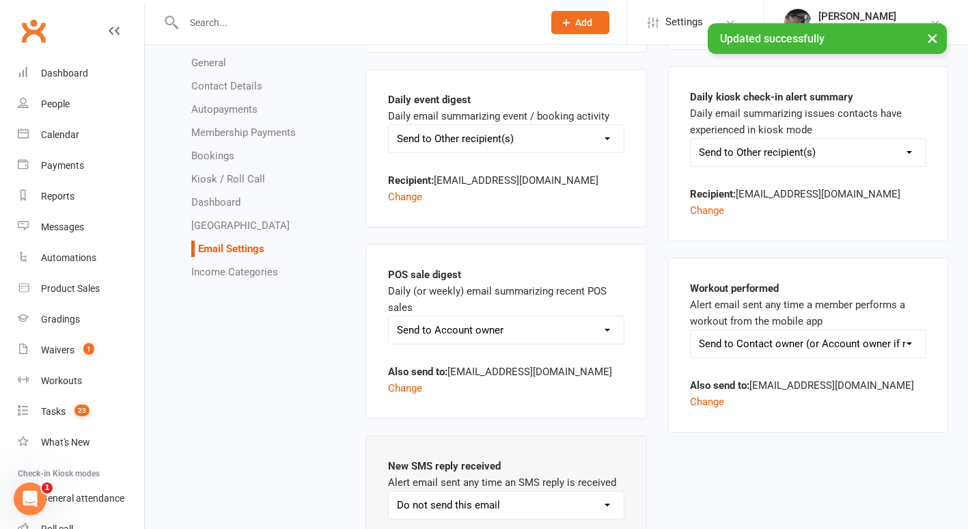
click at [260, 274] on link "Income Categories" at bounding box center [234, 272] width 87 height 12
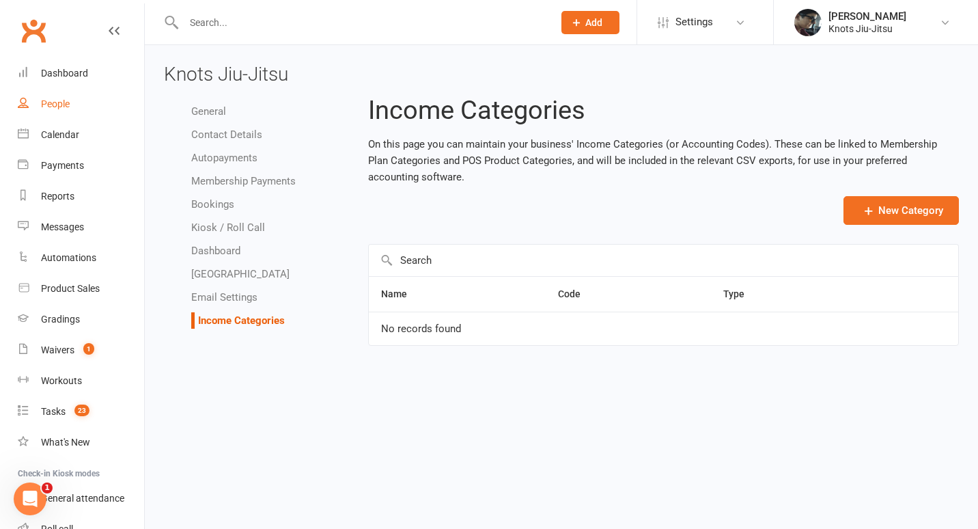
click at [62, 100] on div "People" at bounding box center [55, 103] width 29 height 11
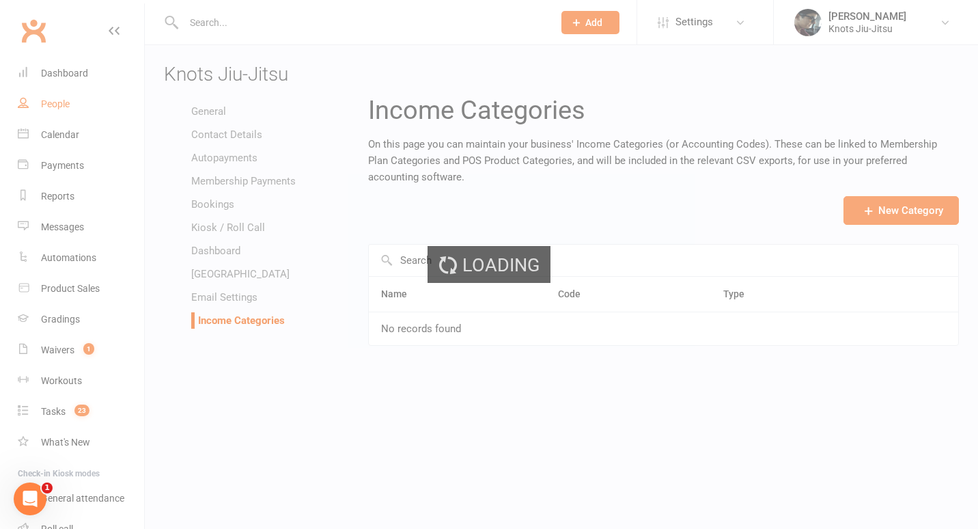
select select "100"
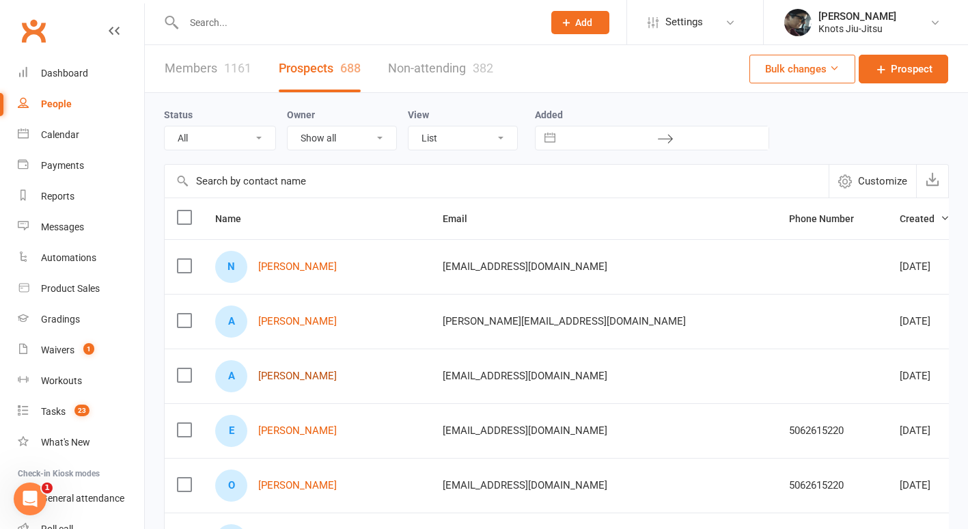
drag, startPoint x: 296, startPoint y: 371, endPoint x: 280, endPoint y: 376, distance: 17.3
click at [280, 376] on link "[PERSON_NAME]" at bounding box center [297, 376] width 79 height 12
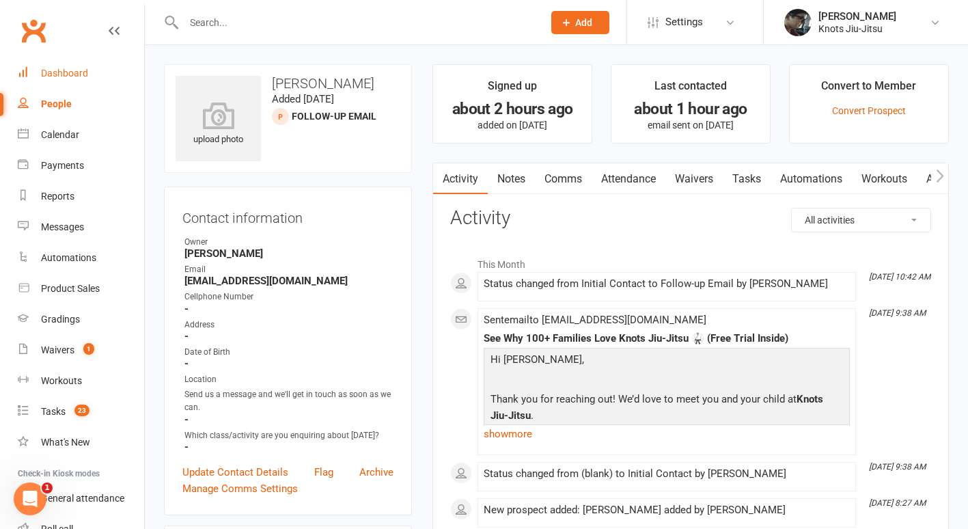
click at [55, 72] on div "Dashboard" at bounding box center [64, 73] width 47 height 11
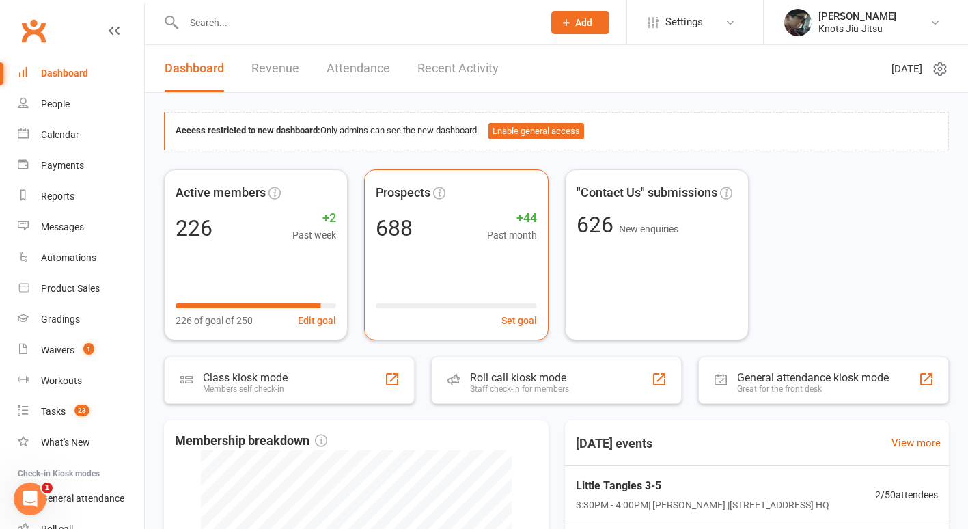
click at [456, 183] on span "Prospects" at bounding box center [456, 193] width 161 height 20
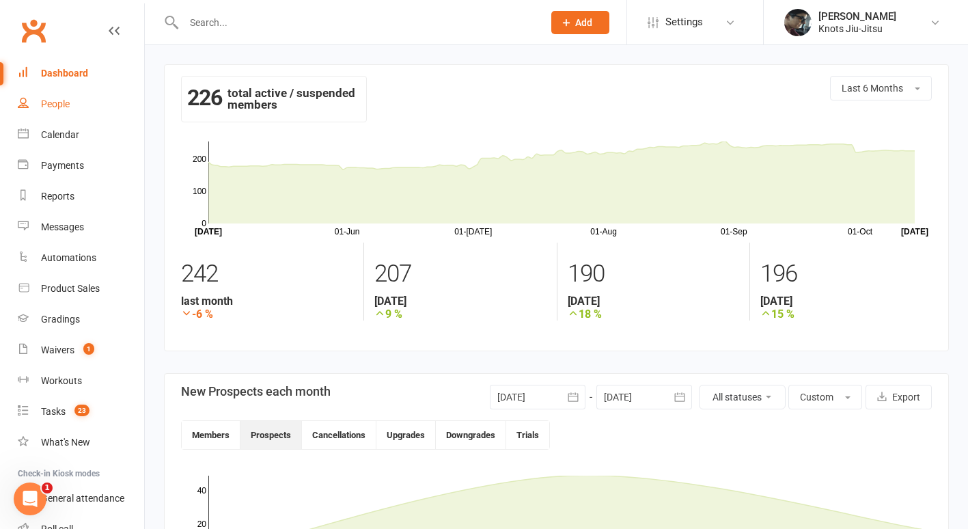
click at [53, 99] on div "People" at bounding box center [55, 103] width 29 height 11
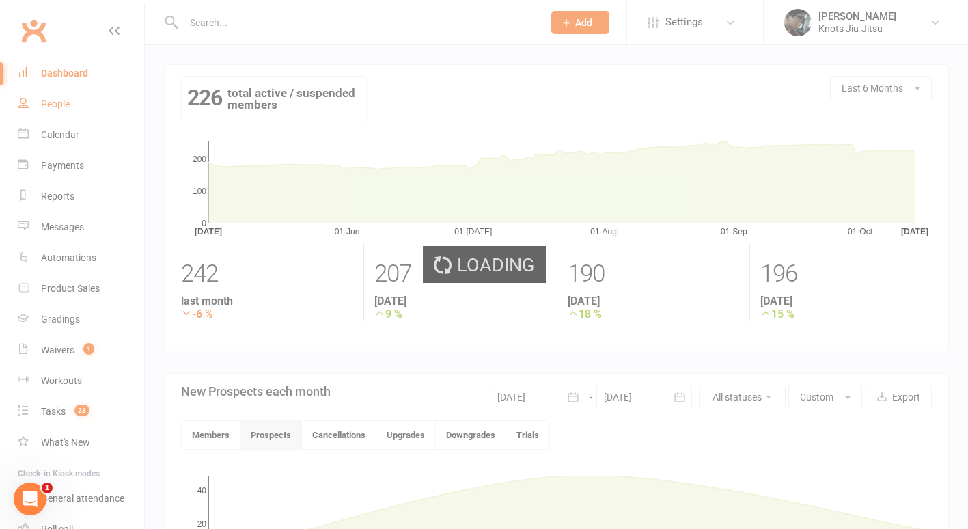
select select "100"
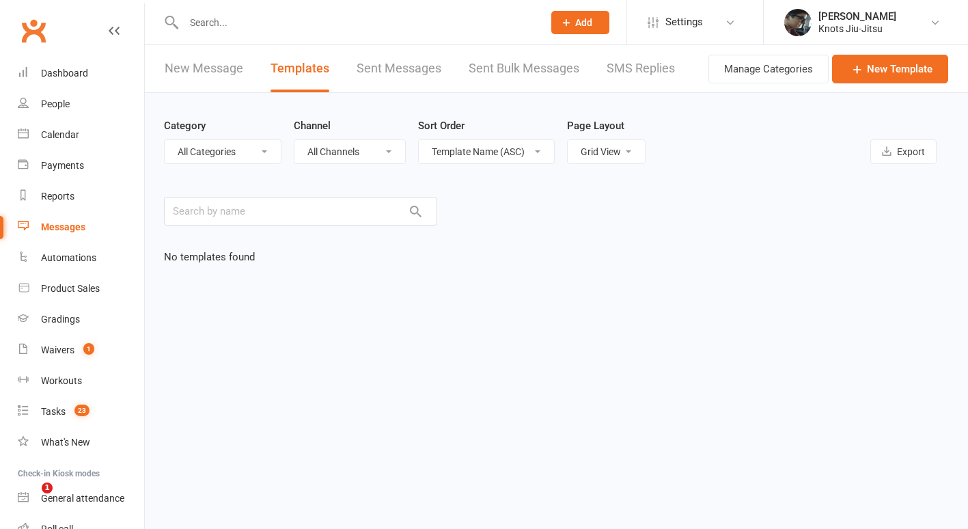
select select "grid"
click at [59, 106] on div "People" at bounding box center [55, 103] width 29 height 11
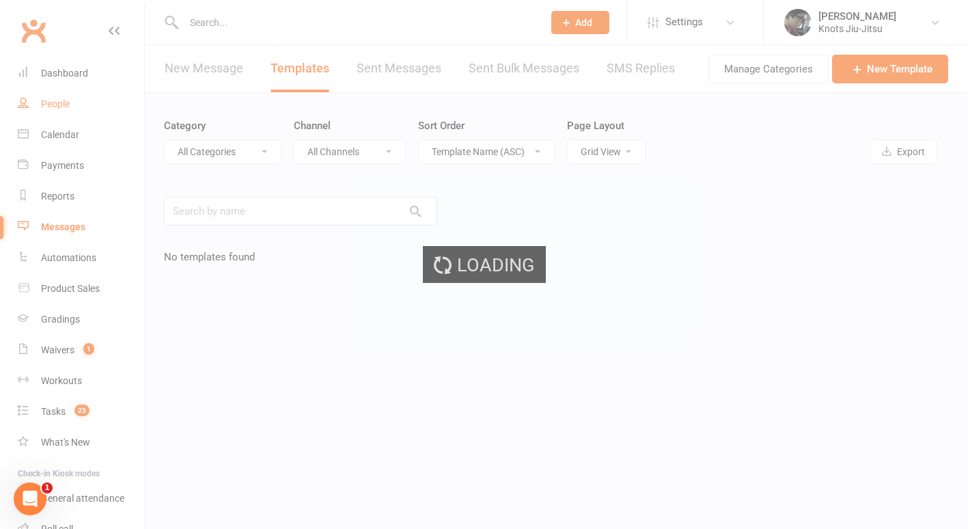
select select "100"
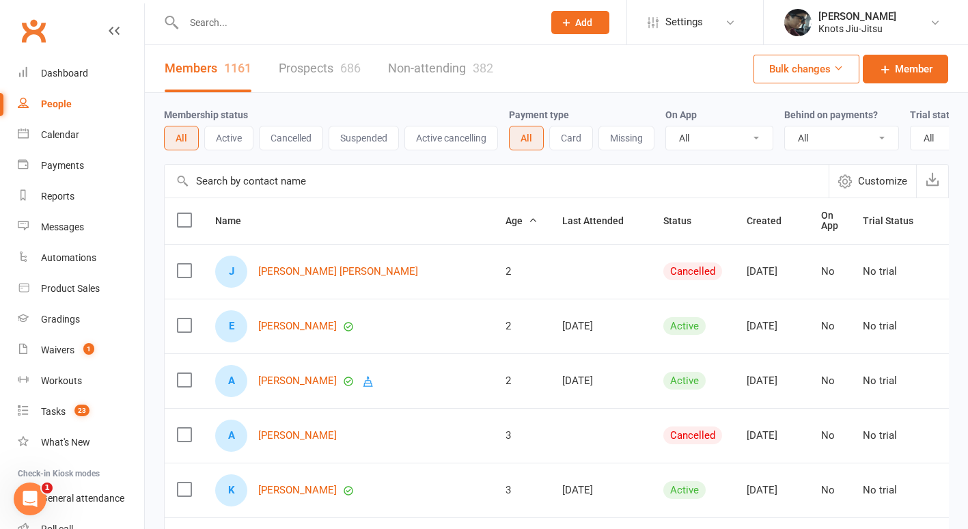
click at [326, 78] on link "Prospects 686" at bounding box center [320, 68] width 82 height 47
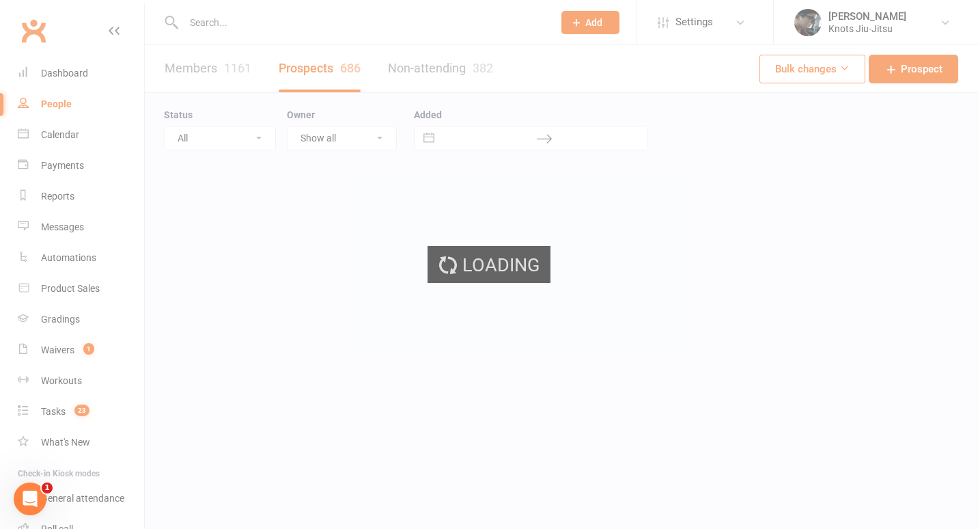
select select "100"
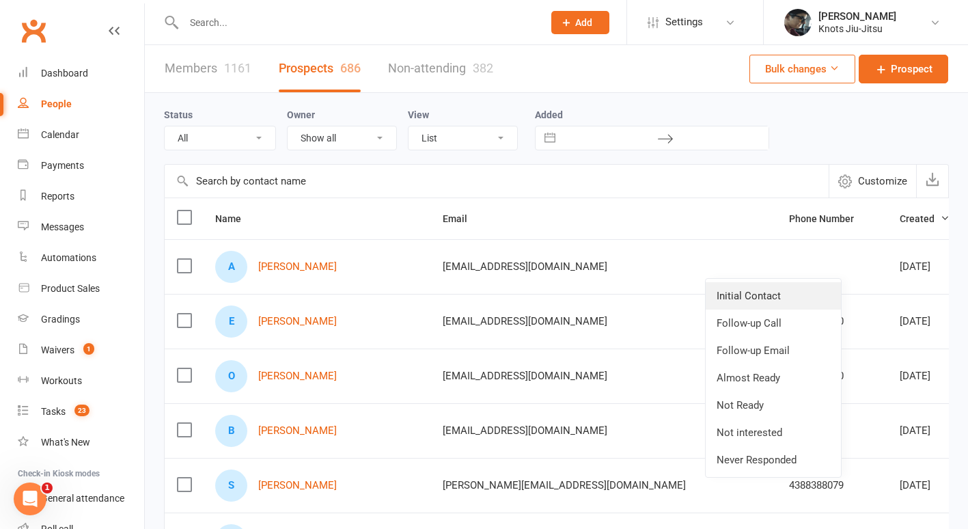
click at [784, 289] on link "Initial Contact" at bounding box center [773, 295] width 135 height 27
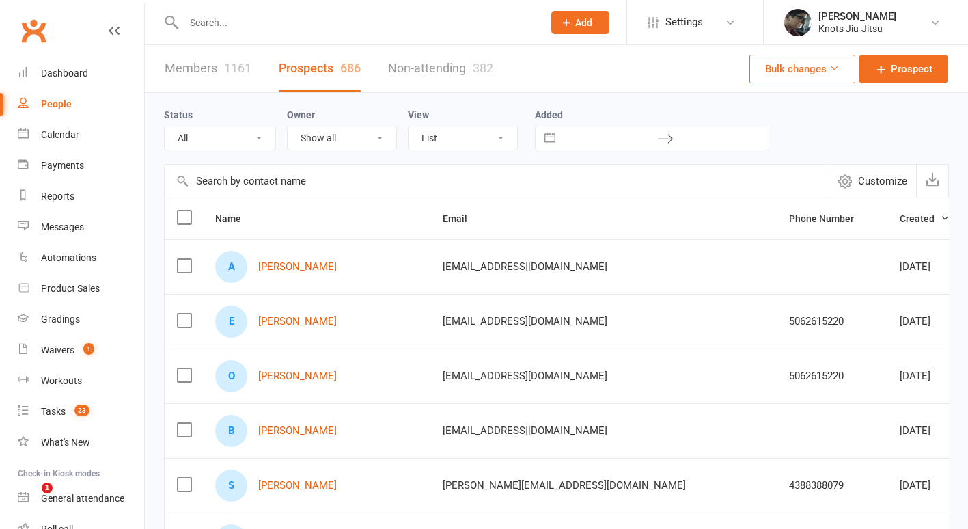
select select "100"
click at [682, 17] on span "Settings" at bounding box center [684, 22] width 38 height 31
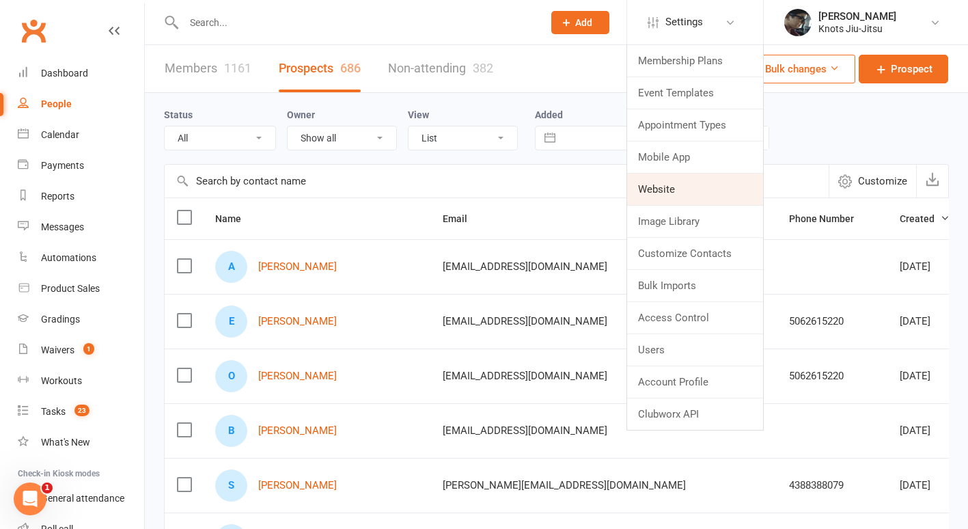
click at [672, 188] on link "Website" at bounding box center [695, 188] width 136 height 31
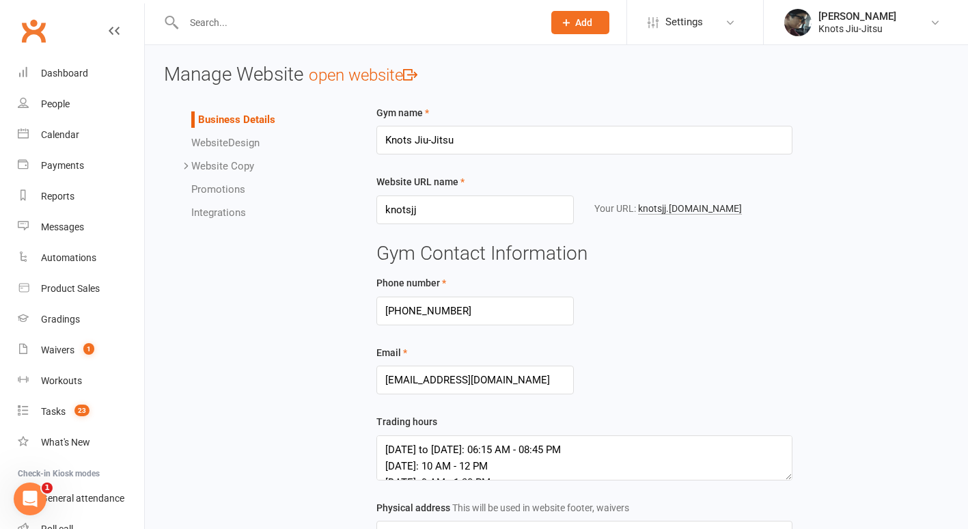
click at [251, 141] on link "Website Design" at bounding box center [225, 143] width 68 height 12
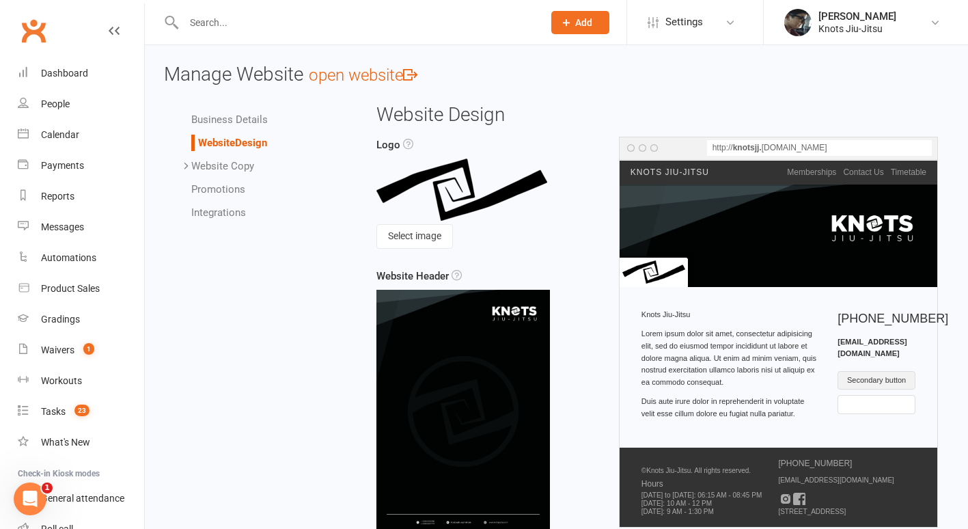
click at [242, 168] on link "Website Copy" at bounding box center [222, 166] width 63 height 12
click at [257, 212] on link "Contact Us" at bounding box center [244, 212] width 51 height 12
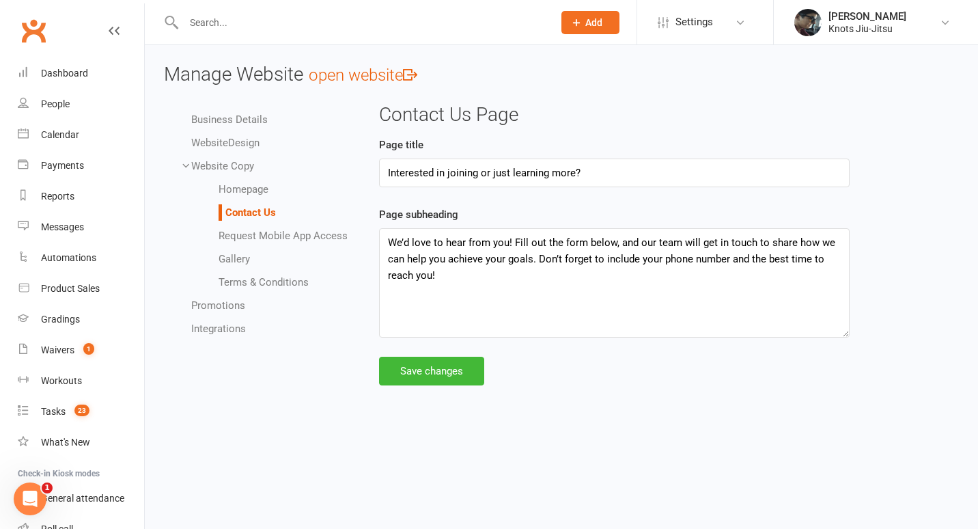
click at [252, 235] on link "Request Mobile App Access" at bounding box center [283, 235] width 129 height 12
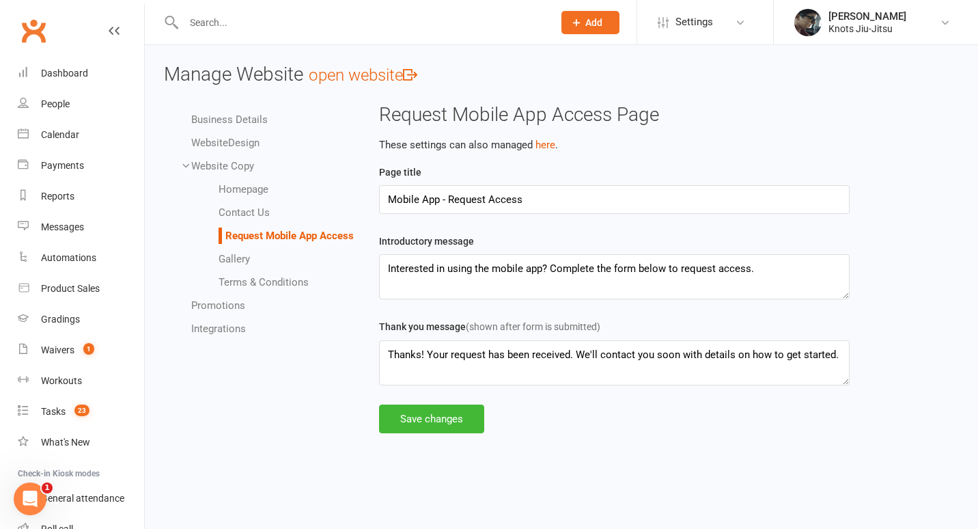
click at [241, 260] on link "Gallery" at bounding box center [234, 259] width 31 height 12
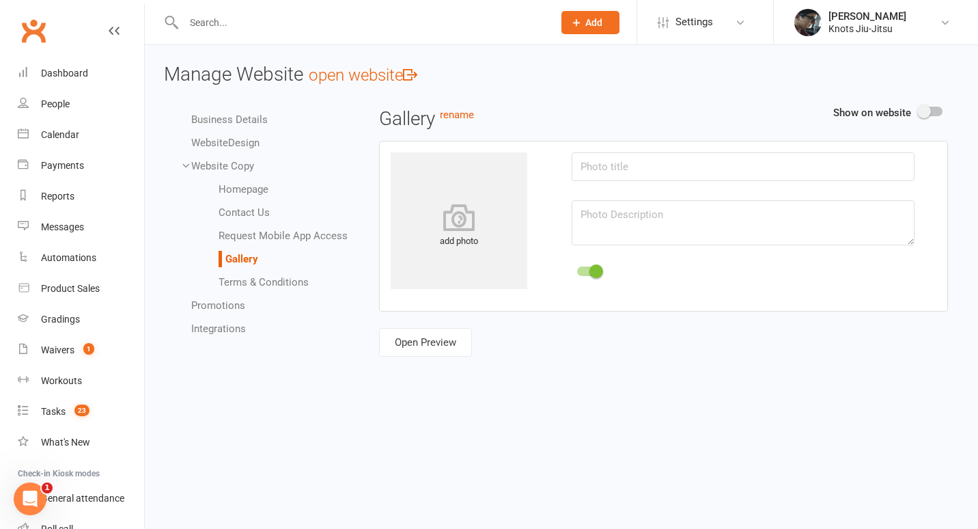
click at [248, 285] on link "Terms & Conditions" at bounding box center [264, 282] width 90 height 12
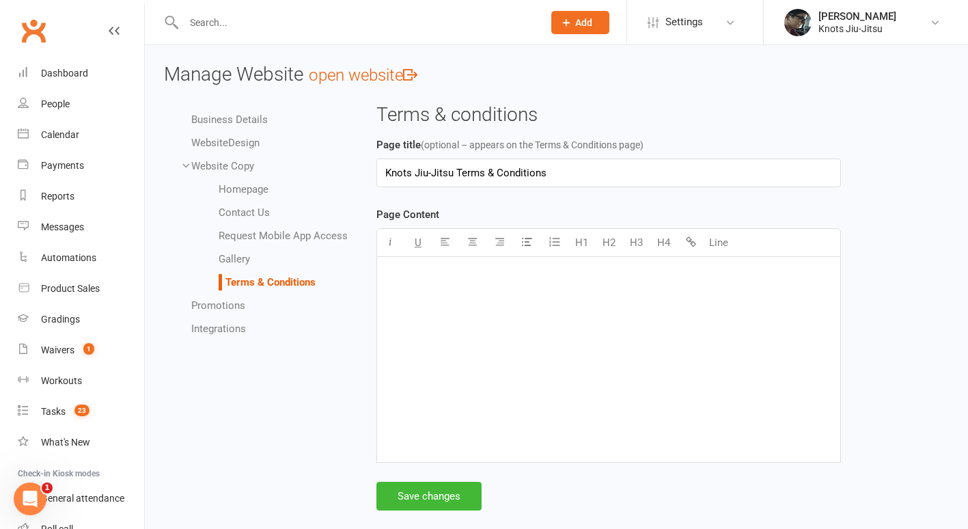
click at [234, 257] on link "Gallery" at bounding box center [234, 259] width 31 height 12
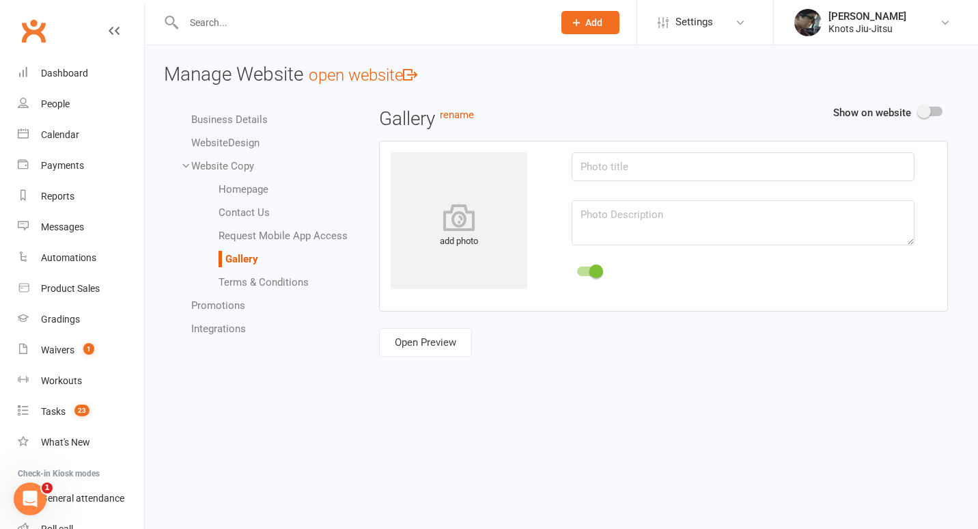
click at [212, 165] on link "Website Copy" at bounding box center [222, 166] width 63 height 12
click at [241, 124] on link "Business Details" at bounding box center [229, 119] width 76 height 12
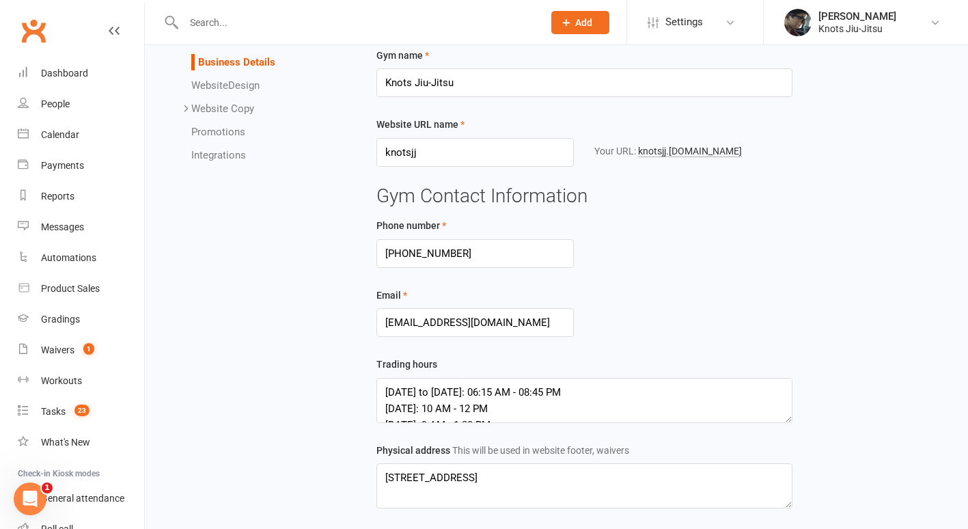
scroll to position [58, 0]
click at [482, 324] on input "[EMAIL_ADDRESS][DOMAIN_NAME]" at bounding box center [475, 321] width 198 height 29
type input "[EMAIL_ADDRESS][DOMAIN_NAME]"
click at [173, 395] on div "Business Details Website Design Website Copy Homepage Contact Us Request Mobile…" at bounding box center [556, 433] width 805 height 775
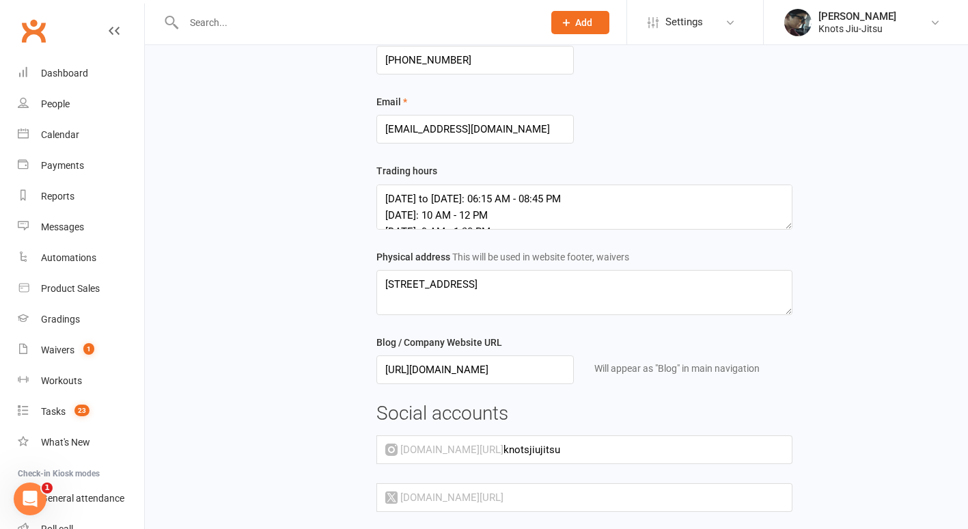
scroll to position [371, 0]
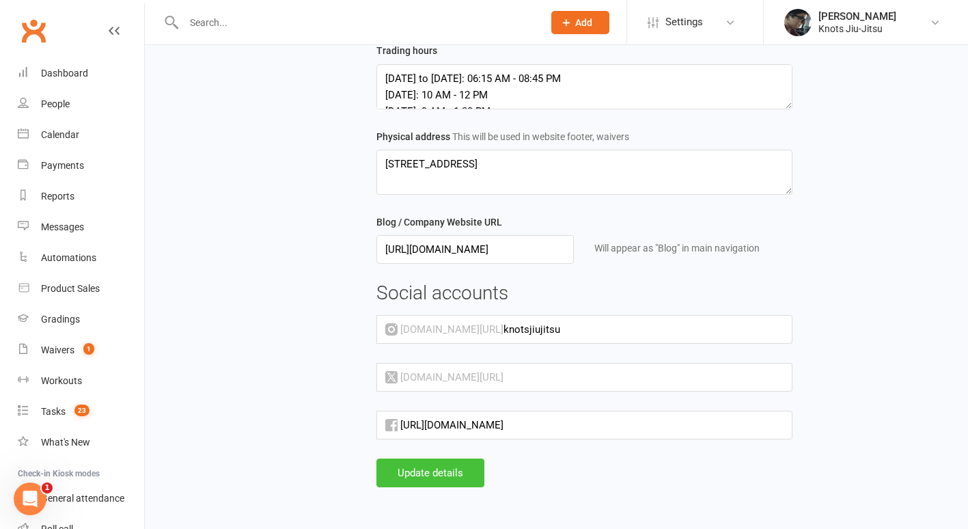
click at [427, 476] on button "Update details" at bounding box center [430, 472] width 108 height 29
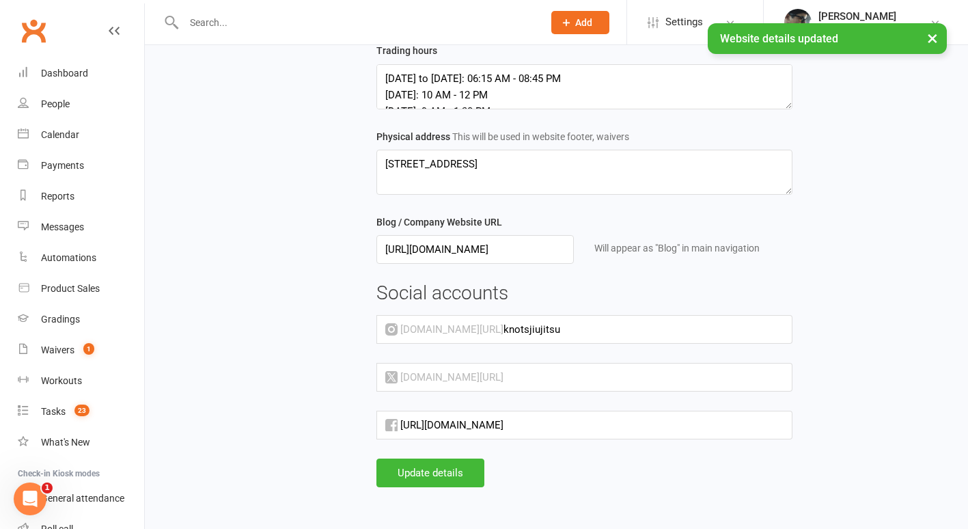
scroll to position [16, 0]
click at [487, 179] on textarea "1633 Mountain Road Suite 10 Moncton, NB, E1G1A0" at bounding box center [584, 172] width 416 height 45
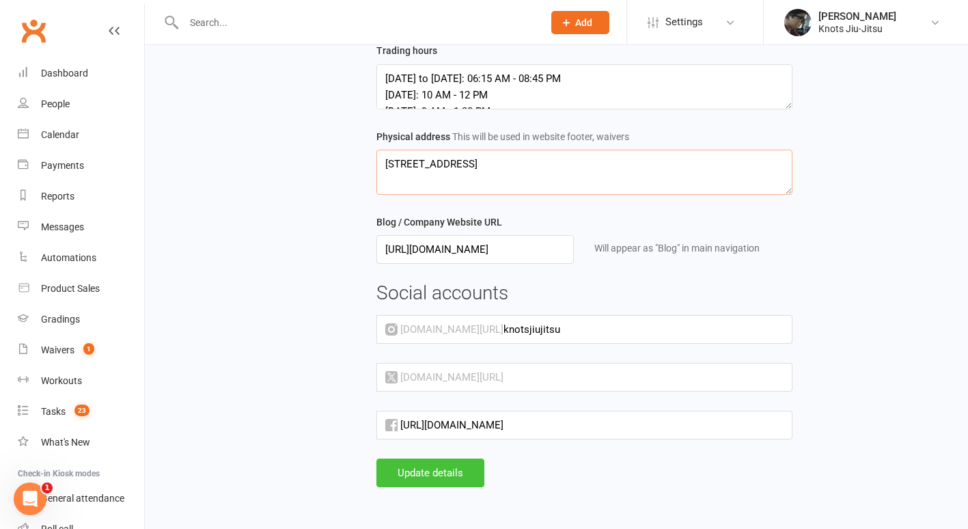
type textarea "1633 Mountain Road Suite 10 Moncton, NB, E1G1A5"
click at [427, 480] on button "Update details" at bounding box center [430, 472] width 108 height 29
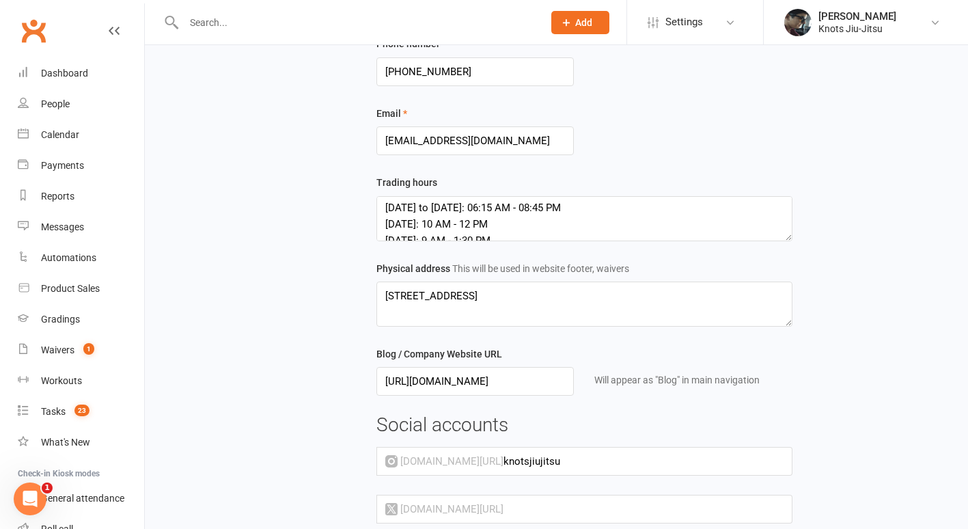
scroll to position [1, 0]
click at [446, 222] on textarea "Monday to Friday: 06:15 AM - 08:45 PM Saturday: 10 AM - 12 PM Sunday: 9 AM - 1:…" at bounding box center [584, 218] width 416 height 45
click at [476, 225] on textarea "Monday to Friday: 06:15 AM - 08:45 PM Saturday: 9 AM - 12 PM Sunday: 9 AM - 1:3…" at bounding box center [584, 218] width 416 height 45
click at [430, 224] on textarea "Monday to Friday: 06:15 AM - 08:45 PM Saturday: 9 AM - 1 PM Sunday: 9 AM - 1:30…" at bounding box center [584, 218] width 416 height 45
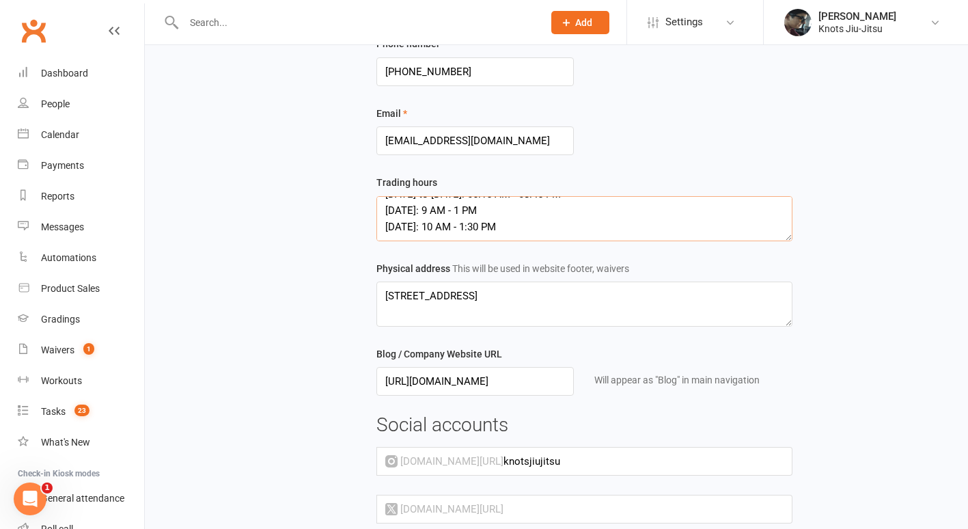
click at [479, 227] on textarea "Monday to Friday: 06:15 AM - 08:45 PM Saturday: 9 AM - 1 PM Sunday: 10 AM - 1:3…" at bounding box center [584, 218] width 416 height 45
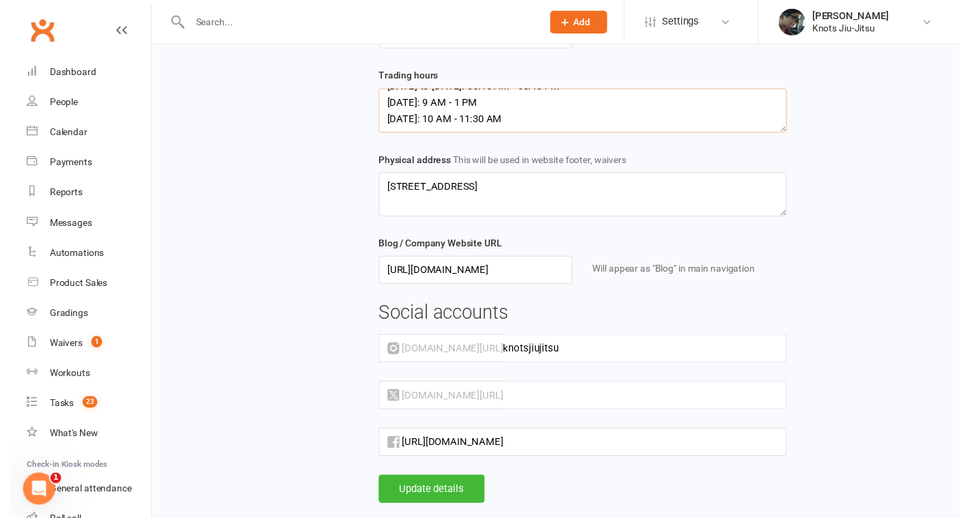
scroll to position [371, 0]
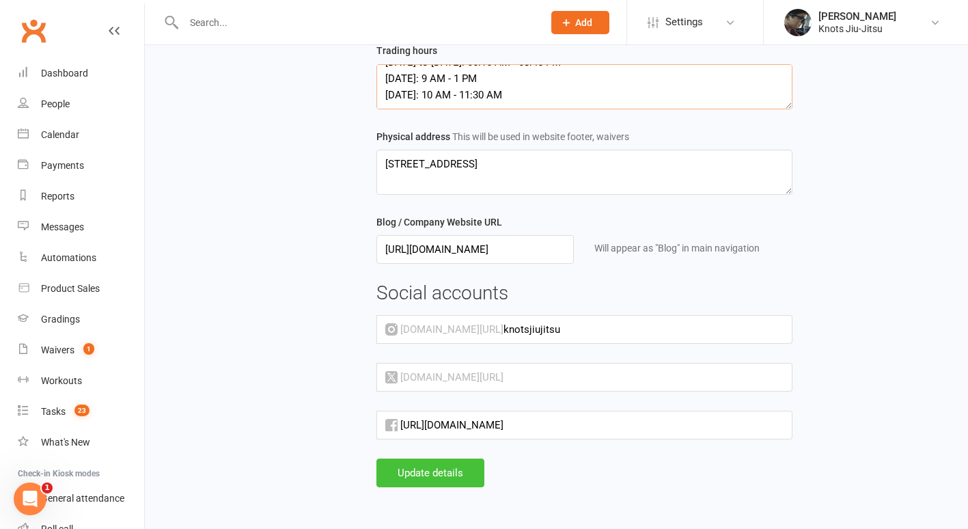
type textarea "Monday to Friday: 06:15 AM - 08:45 PM Saturday: 9 AM - 1 PM Sunday: 10 AM - 11:…"
click at [410, 470] on button "Update details" at bounding box center [430, 472] width 108 height 29
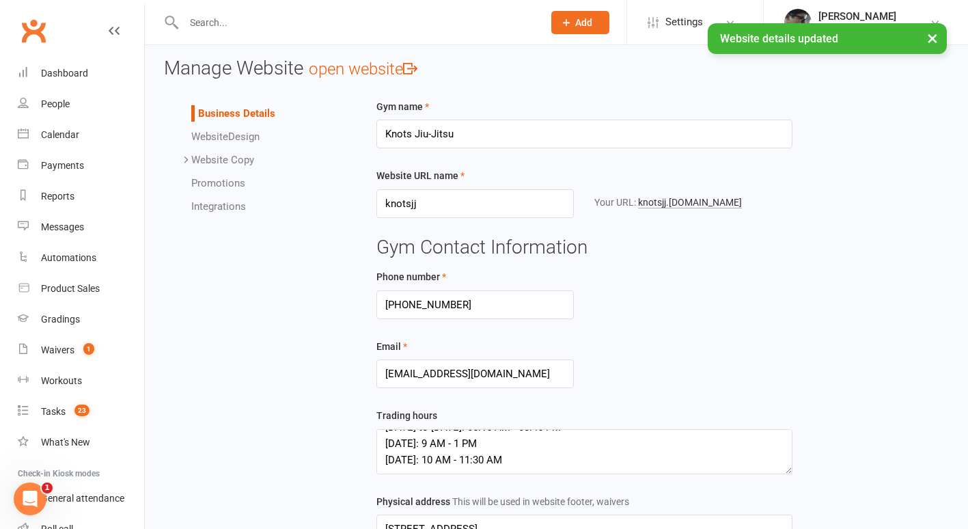
scroll to position [0, 0]
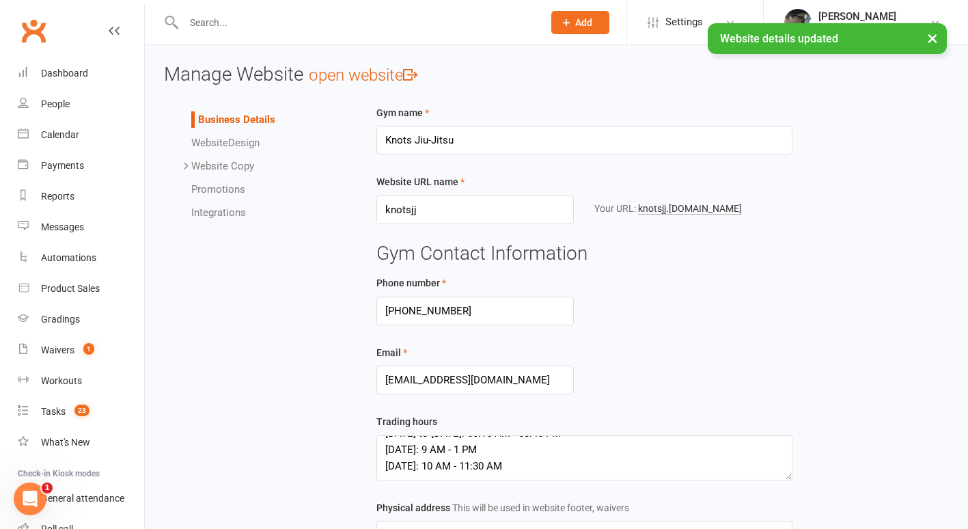
click at [257, 144] on link "Website Design" at bounding box center [225, 143] width 68 height 12
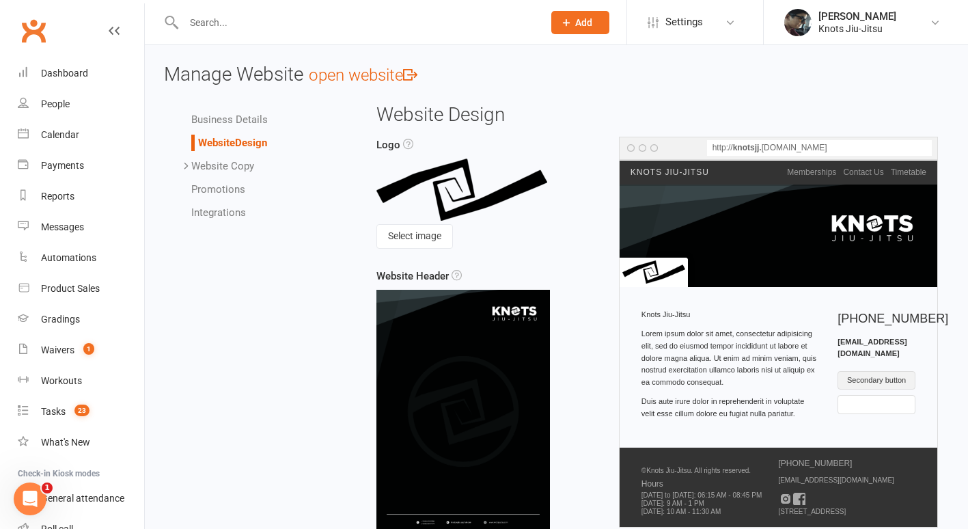
click at [238, 168] on link "Website Copy" at bounding box center [222, 166] width 63 height 12
click at [247, 191] on link "Homepage" at bounding box center [244, 189] width 50 height 12
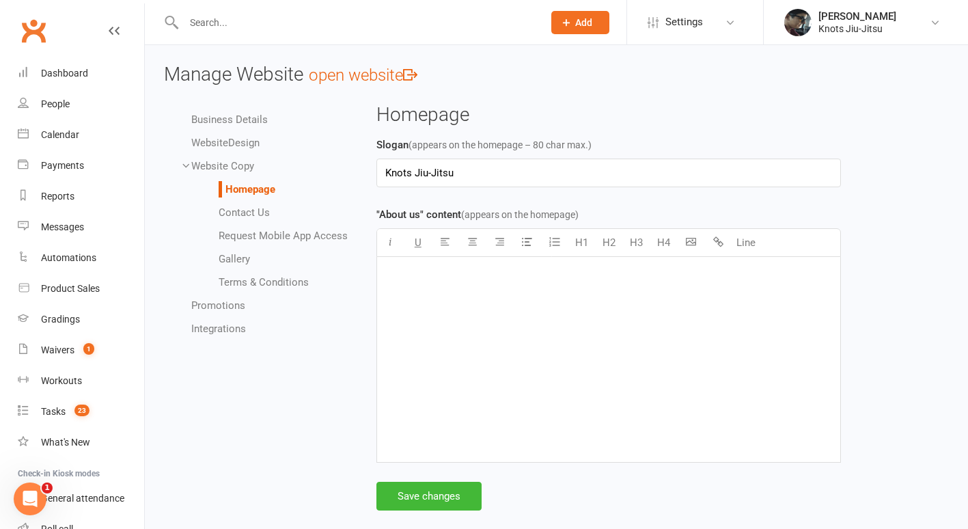
click at [255, 210] on link "Contact Us" at bounding box center [244, 212] width 51 height 12
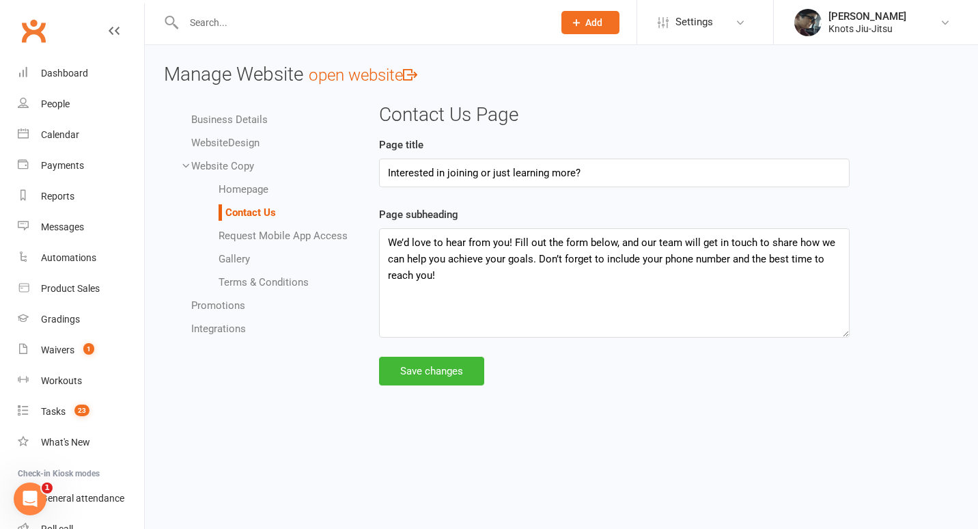
click at [264, 235] on link "Request Mobile App Access" at bounding box center [283, 235] width 129 height 12
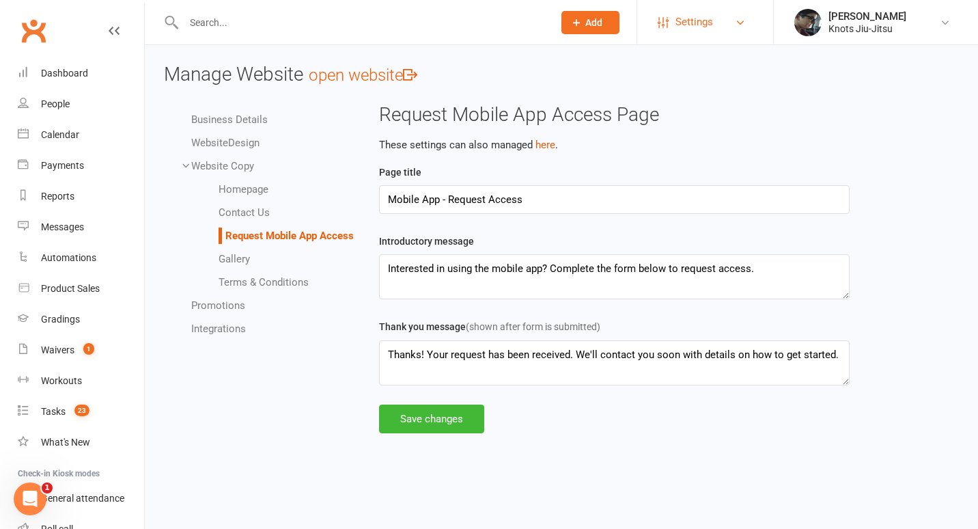
click at [682, 25] on span "Settings" at bounding box center [694, 22] width 38 height 31
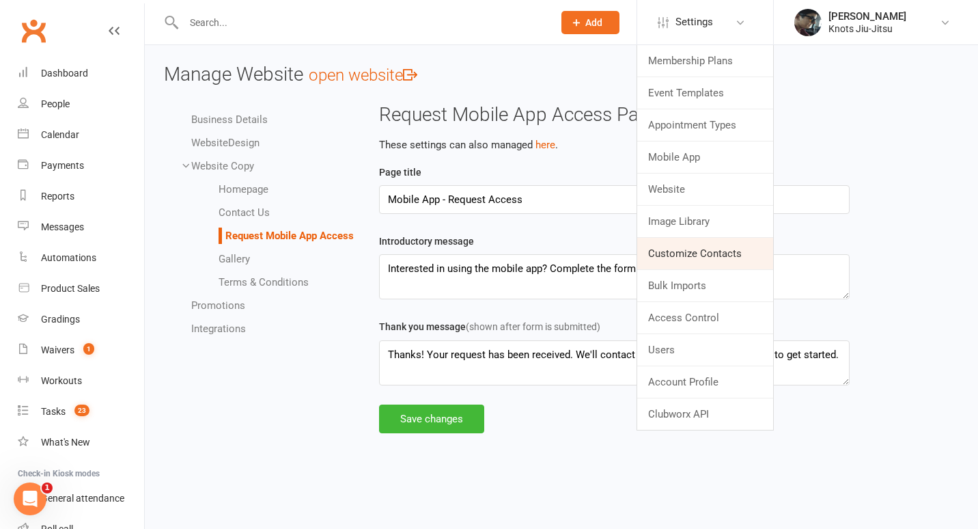
click at [694, 254] on link "Customize Contacts" at bounding box center [705, 253] width 136 height 31
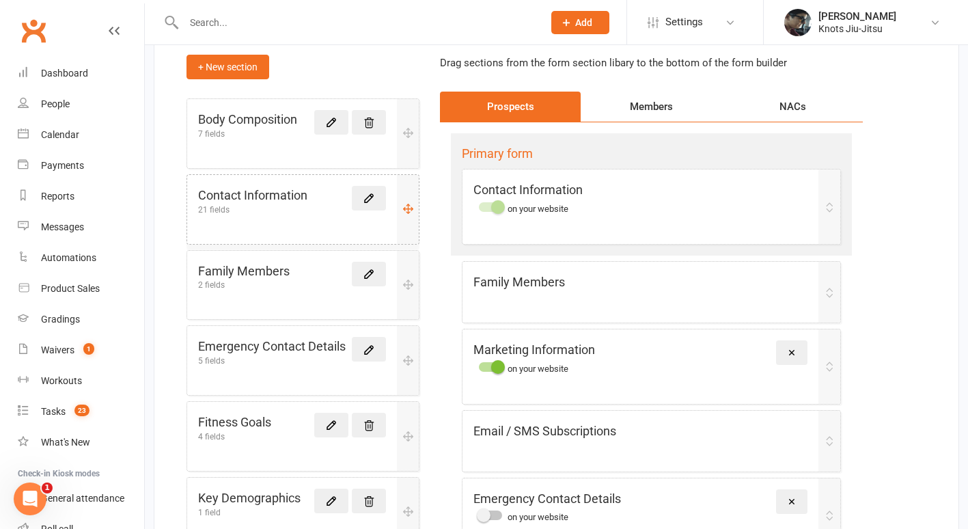
scroll to position [124, 0]
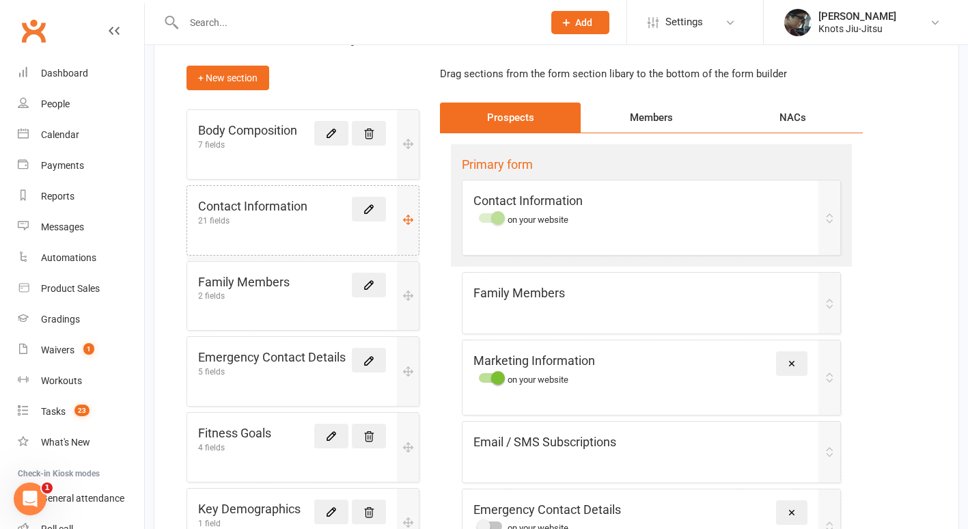
click at [282, 210] on h5 "Contact Information" at bounding box center [252, 207] width 109 height 20
click at [590, 214] on div "Contact Information on your website" at bounding box center [640, 207] width 334 height 33
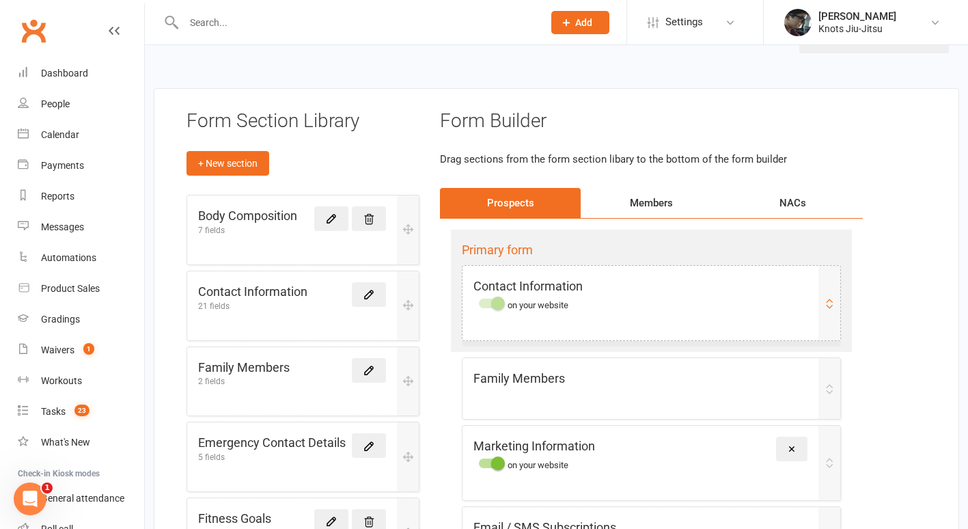
scroll to position [36, 0]
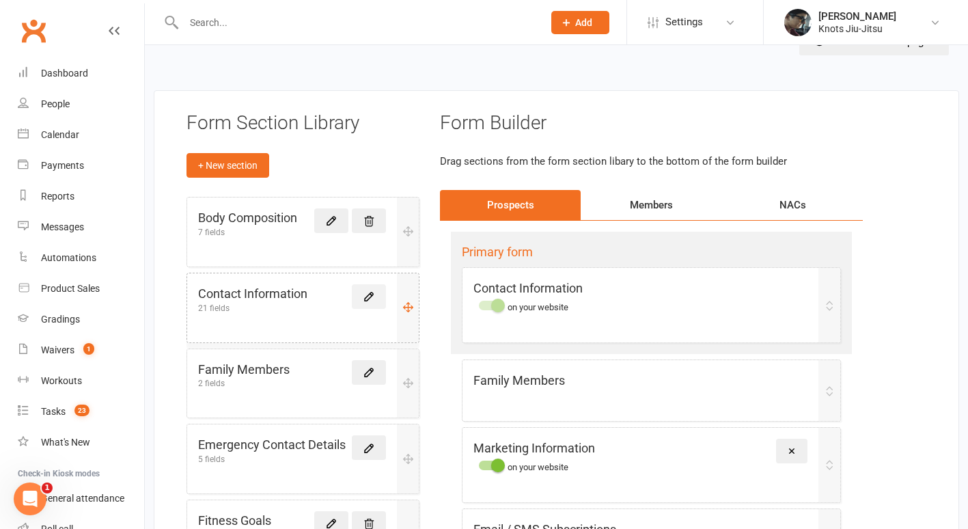
click at [365, 293] on icon at bounding box center [369, 296] width 12 height 12
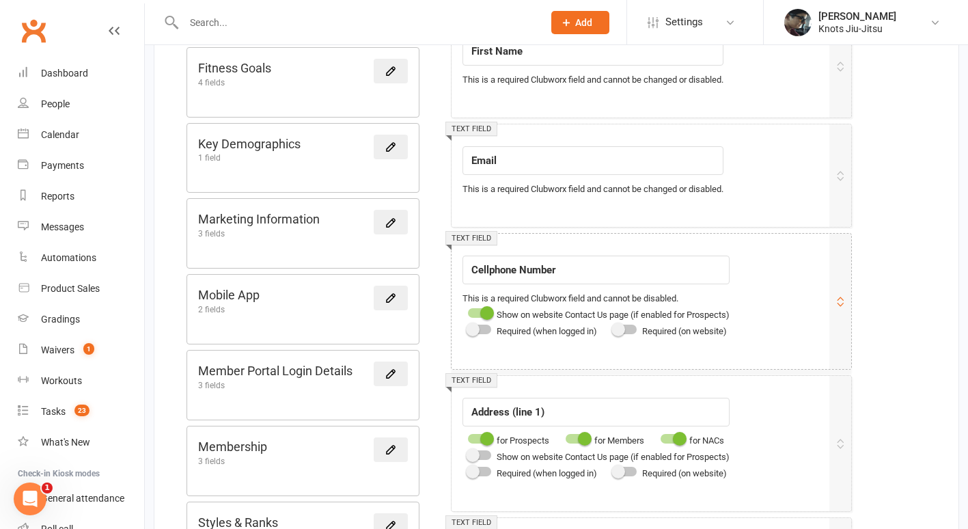
scroll to position [474, 0]
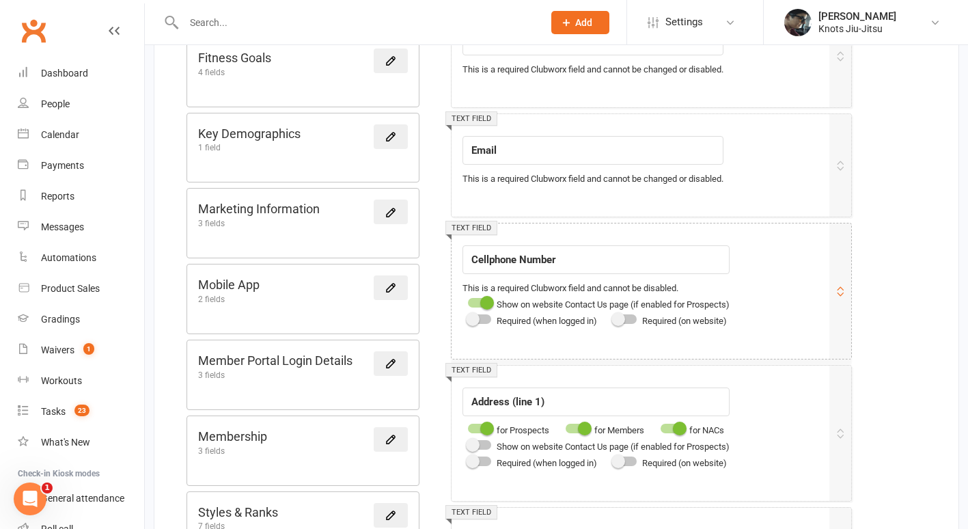
click at [630, 319] on div at bounding box center [624, 319] width 23 height 10
click at [613, 317] on input "checkbox" at bounding box center [613, 317] width 0 height 0
click at [480, 307] on div at bounding box center [479, 303] width 23 height 10
click at [468, 301] on input "checkbox" at bounding box center [468, 301] width 0 height 0
click at [483, 301] on div at bounding box center [479, 303] width 23 height 10
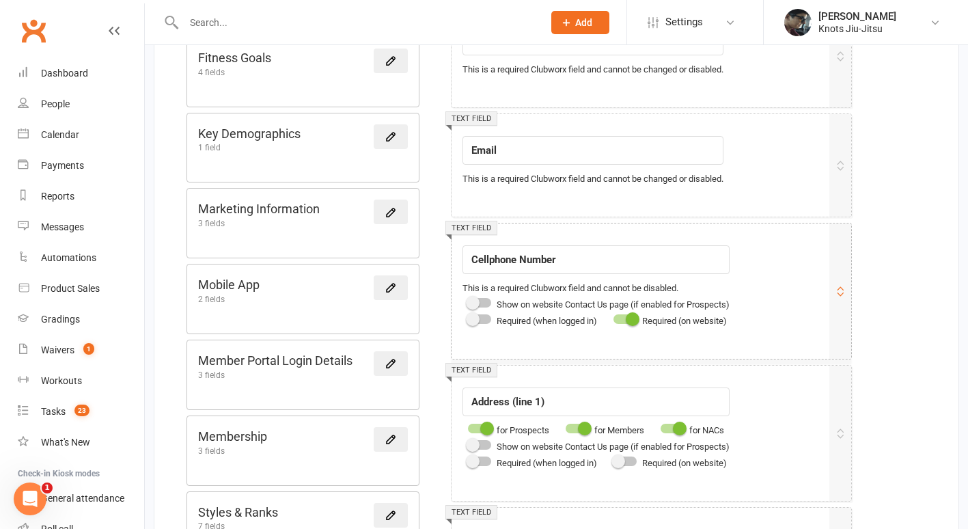
click at [468, 301] on input "checkbox" at bounding box center [468, 301] width 0 height 0
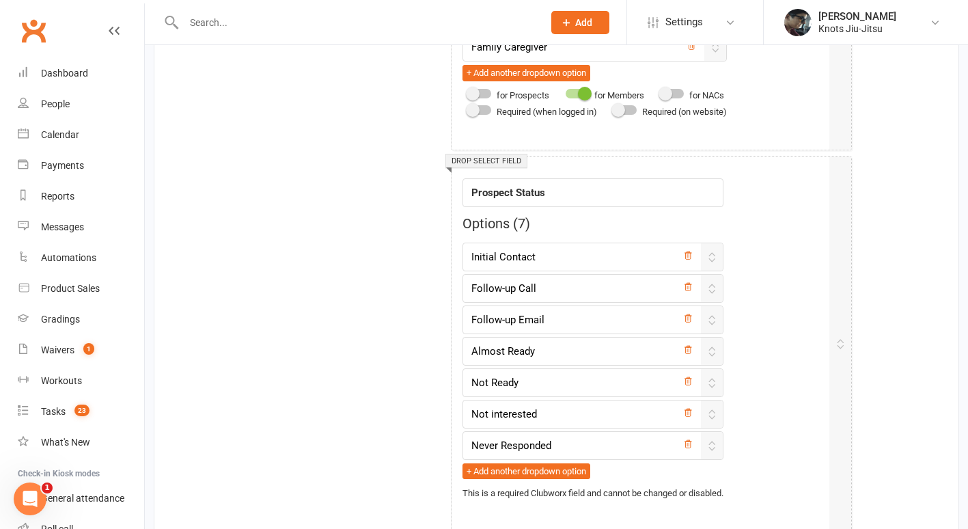
scroll to position [2626, 0]
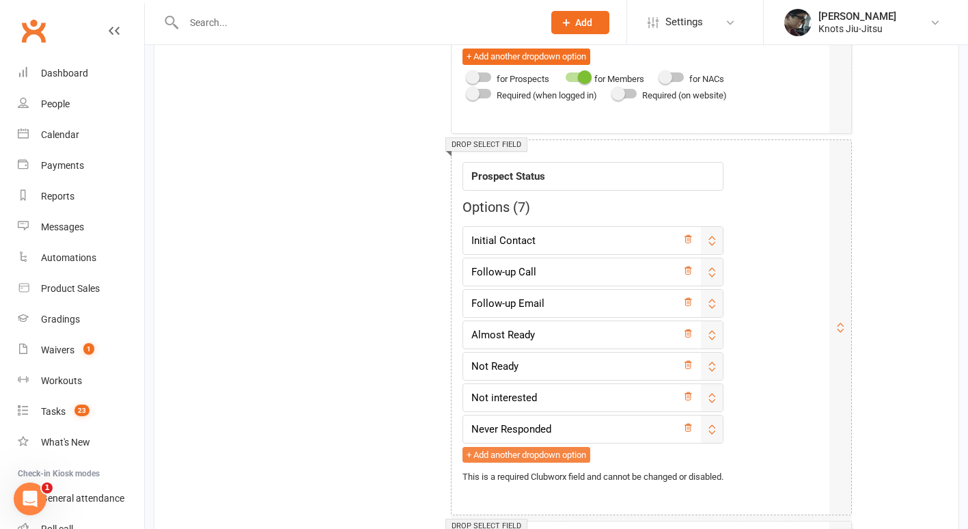
click at [569, 455] on button "+ Add another dropdown option" at bounding box center [526, 455] width 128 height 16
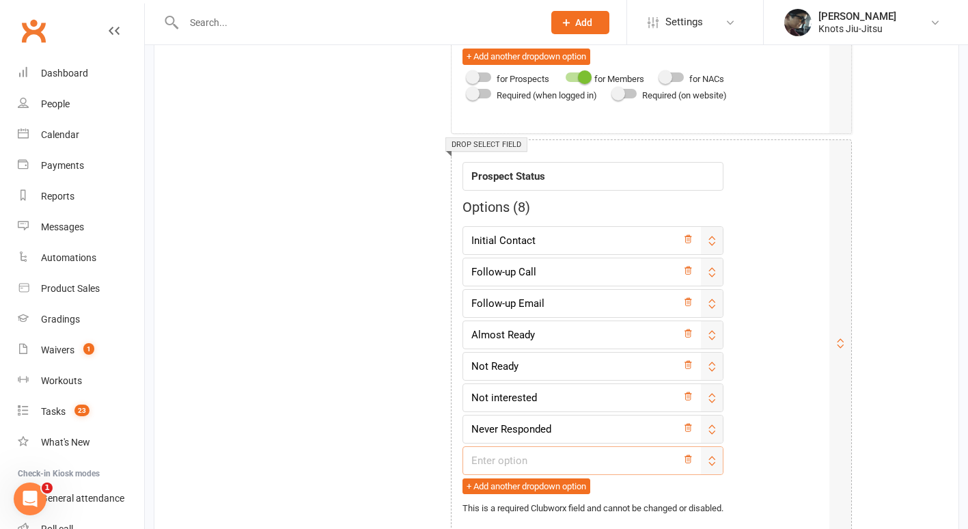
click at [568, 465] on input "text" at bounding box center [592, 460] width 261 height 29
type input "Follow-up Text Message"
click at [717, 457] on icon at bounding box center [711, 460] width 11 height 11
click at [723, 460] on div at bounding box center [712, 460] width 22 height 27
click at [662, 490] on div "+ Add another dropdown option" at bounding box center [592, 485] width 261 height 17
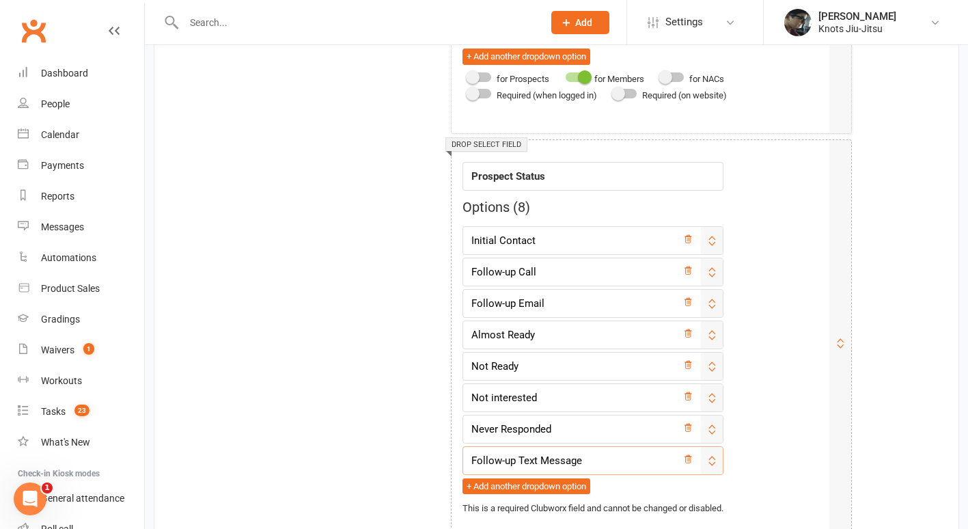
drag, startPoint x: 649, startPoint y: 467, endPoint x: 660, endPoint y: 364, distance: 103.7
click at [660, 364] on div "Initial Contact Follow-up Call Follow-up Email Almost Ready Not Ready Not inter…" at bounding box center [592, 360] width 261 height 268
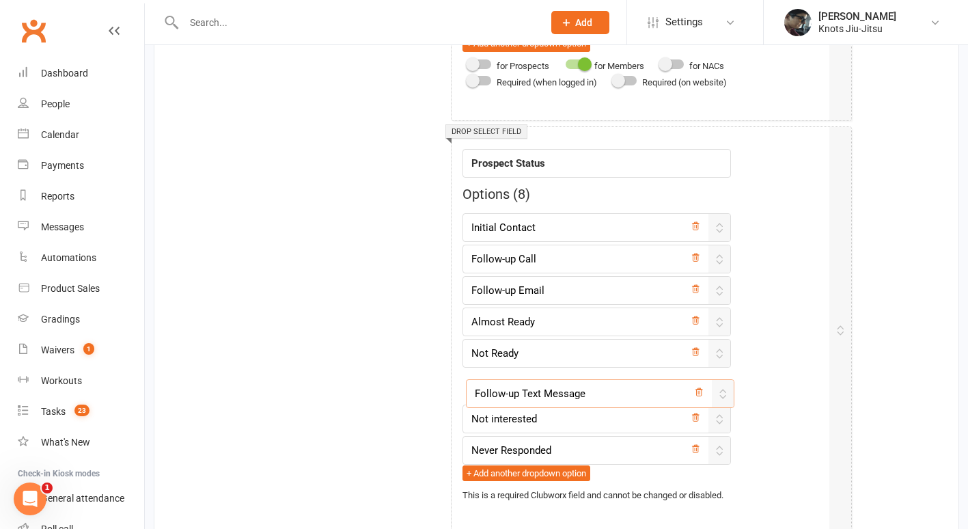
scroll to position [2643, 0]
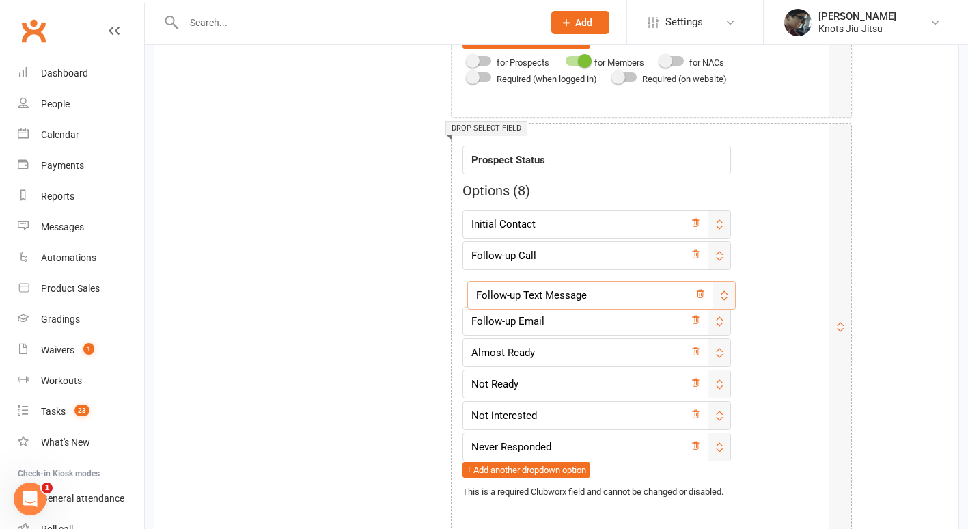
drag, startPoint x: 722, startPoint y: 458, endPoint x: 727, endPoint y: 288, distance: 170.1
click at [727, 288] on div "Text field Field label Last Name This is a required Clubworx field and cannot b…" at bounding box center [651, 179] width 423 height 4928
type input "Follow-up Text Message"
type input "Follow-up Email"
type input "Almost Ready"
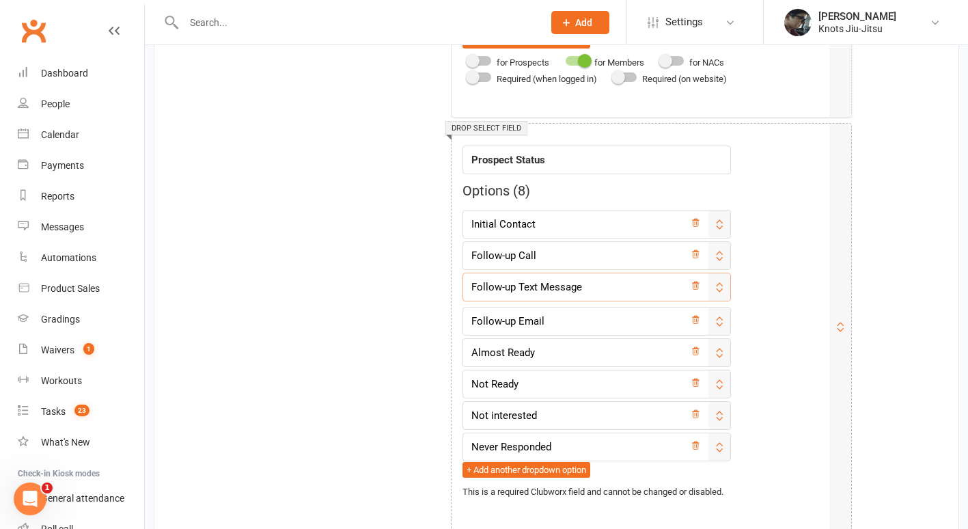
type input "Not Ready"
type input "Not interested"
type input "Never Responded"
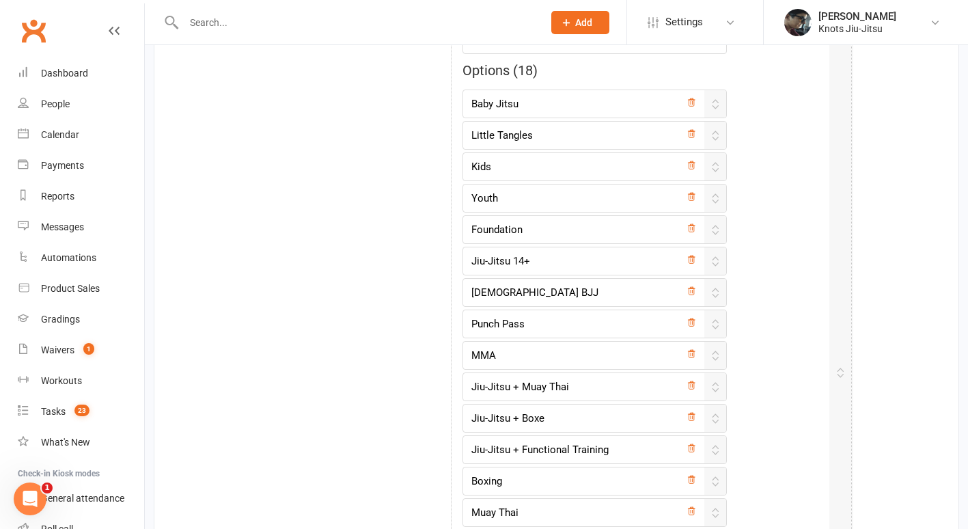
scroll to position [3701, 0]
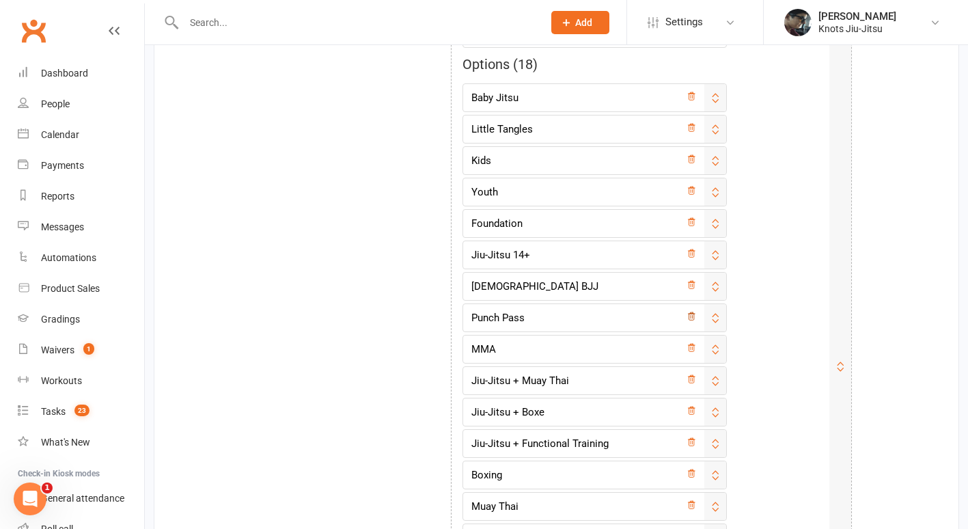
click at [696, 315] on icon at bounding box center [691, 316] width 10 height 10
type input "MMA"
type input "Jiu-Jitsu + Muay Thai"
type input "Jiu-Jitsu + Boxe"
type input "Jiu-Jitsu + Functional Training"
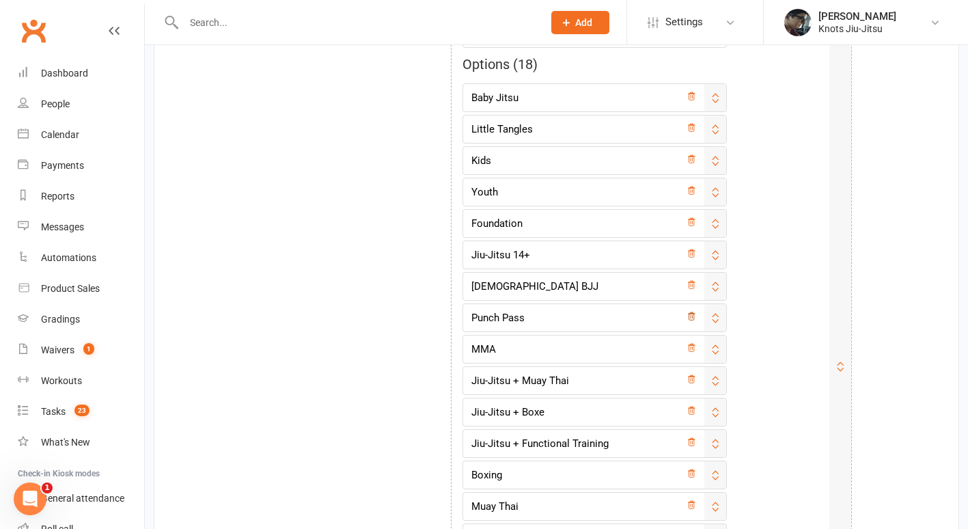
type input "Boxing"
type input "Muay Thai"
type input "Muay Thai + Boxing"
type input "Functional Training"
type input "Functional Training + Muay Thai"
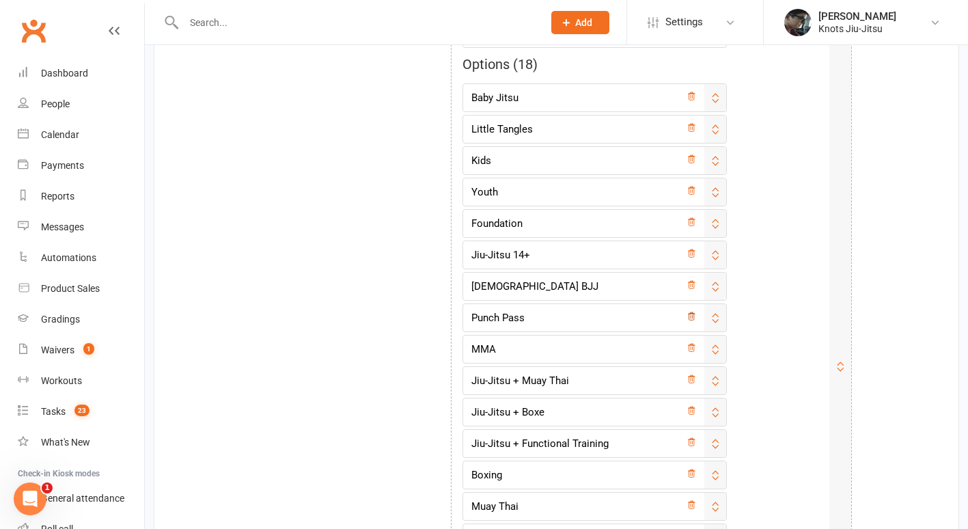
type input "Functional Training + Boxing"
click at [696, 315] on icon at bounding box center [691, 316] width 10 height 10
type input "Jiu-Jitsu + Muay Thai"
type input "Jiu-Jitsu + Boxe"
type input "Jiu-Jitsu + Functional Training"
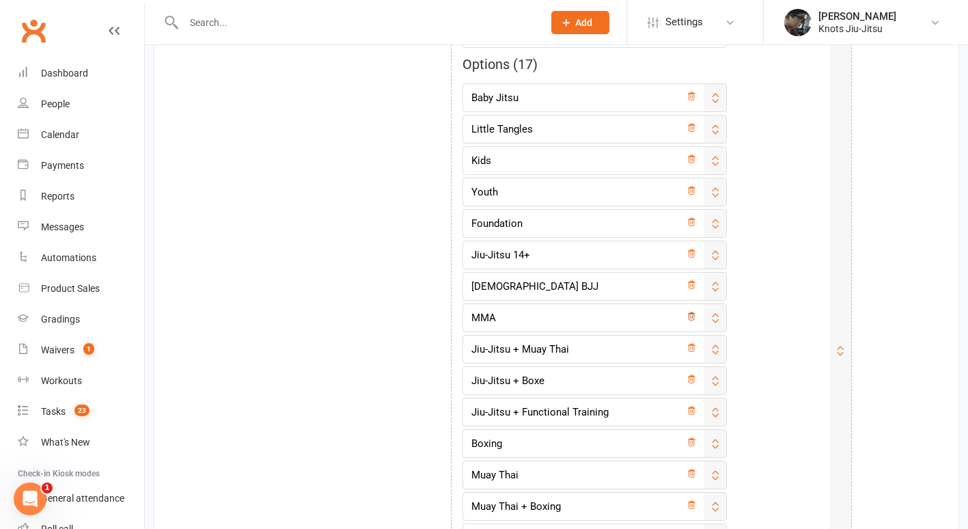
type input "Boxing"
type input "Muay Thai"
type input "Muay Thai + Boxing"
type input "Functional Training"
type input "Functional Training + Muay Thai"
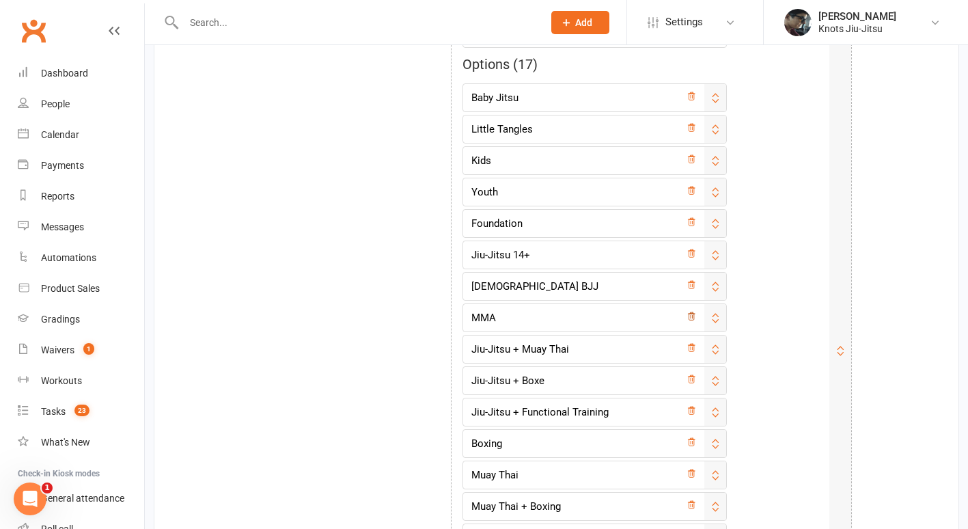
type input "Functional Training + Boxing"
click at [696, 315] on icon at bounding box center [691, 316] width 10 height 10
type input "Jiu-Jitsu + Boxe"
type input "Jiu-Jitsu + Functional Training"
type input "Boxing"
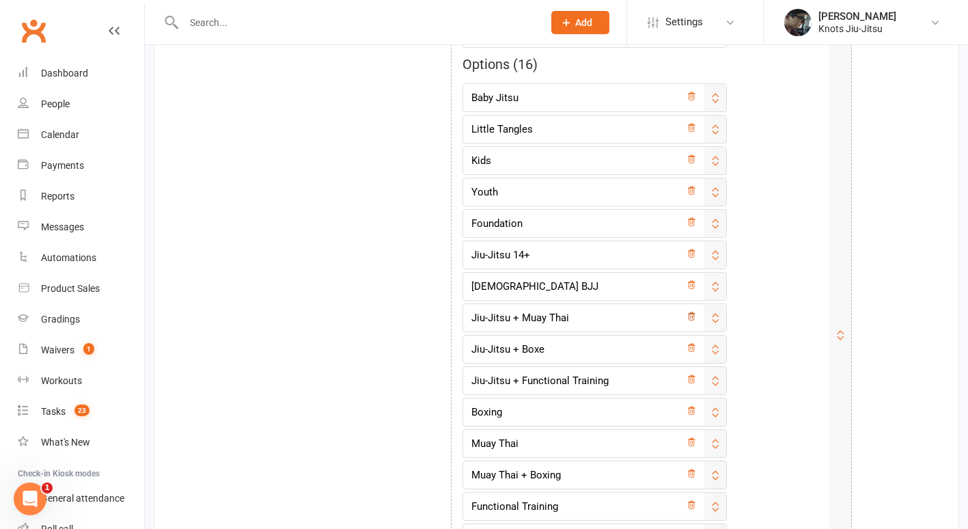
type input "Muay Thai"
type input "Muay Thai + Boxing"
type input "Functional Training"
type input "Functional Training + Muay Thai"
type input "Functional Training + Boxing"
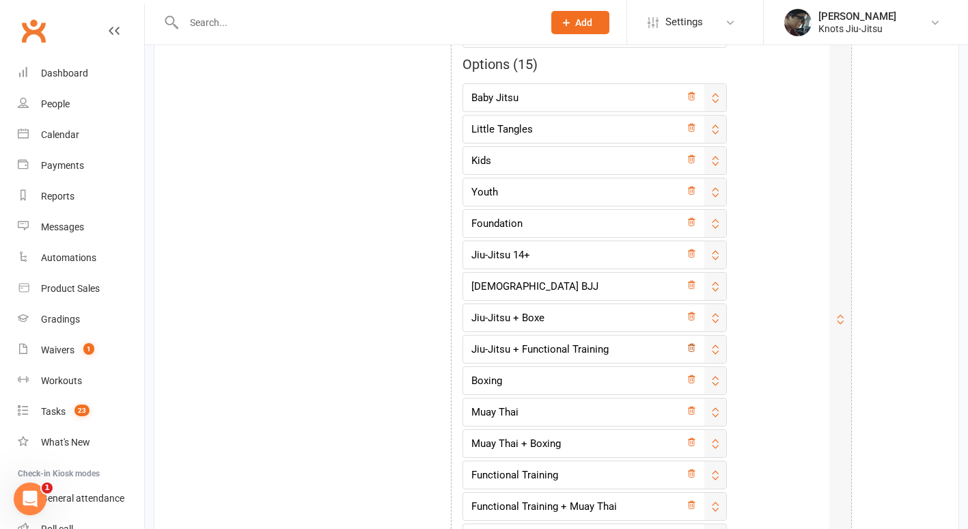
click at [696, 342] on link at bounding box center [691, 349] width 10 height 16
type input "Boxing"
type input "Muay Thai"
type input "Muay Thai + Boxing"
type input "Functional Training"
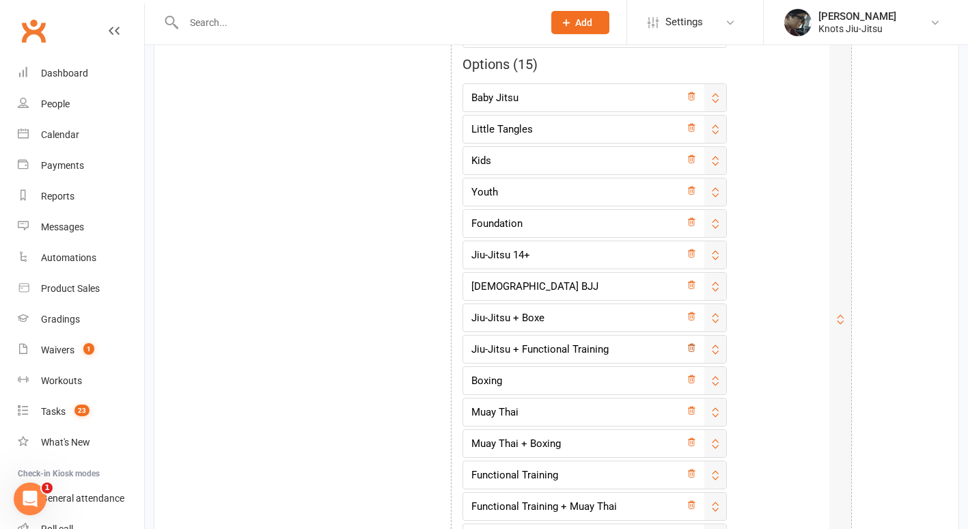
type input "Functional Training + Muay Thai"
type input "Functional Training + Boxing"
click at [696, 380] on icon at bounding box center [691, 379] width 10 height 10
type input "Muay Thai + Boxing"
type input "Functional Training"
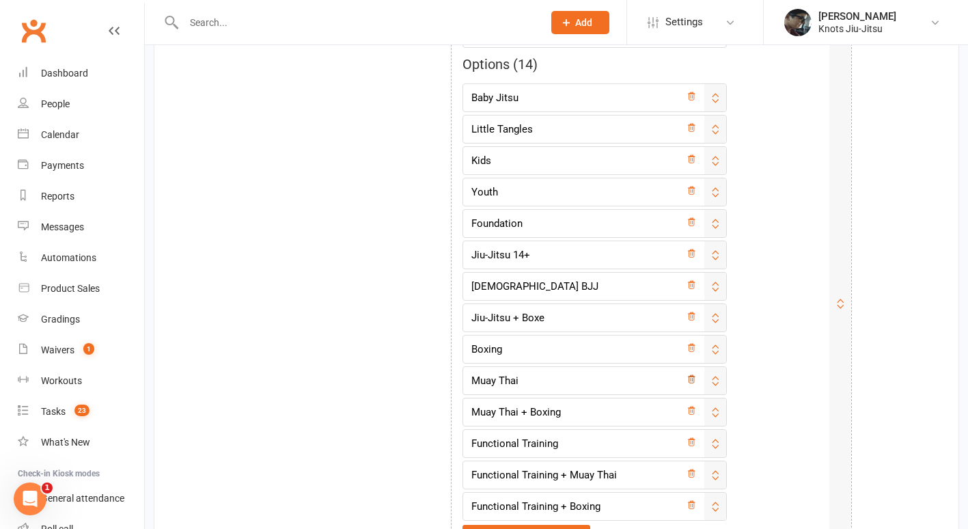
type input "Functional Training + Muay Thai"
type input "Functional Training + Boxing"
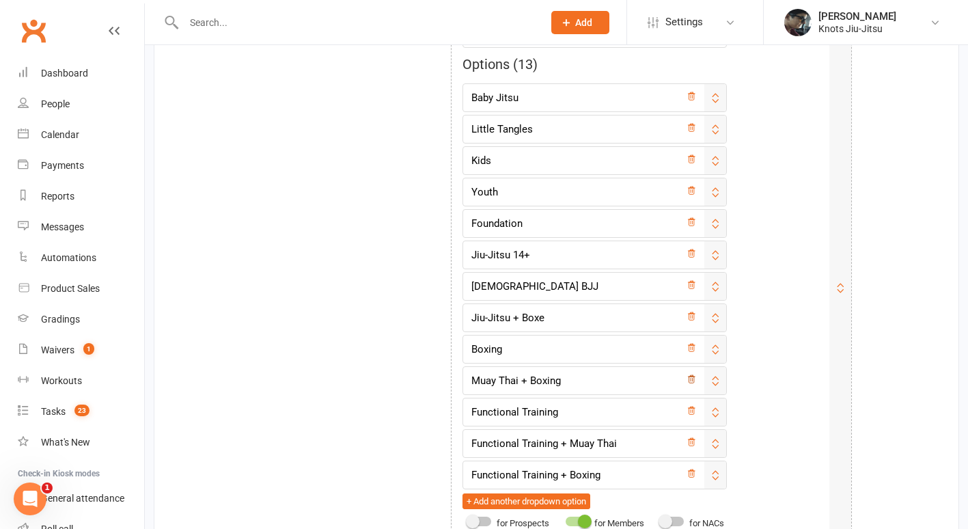
click at [696, 380] on icon at bounding box center [691, 379] width 10 height 10
type input "Functional Training"
type input "Functional Training + Muay Thai"
type input "Functional Training + Boxing"
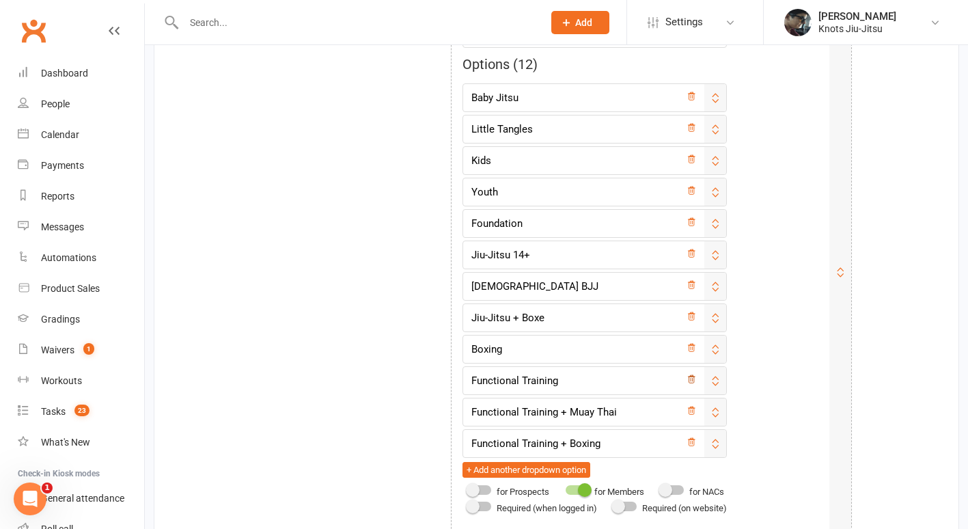
click at [696, 380] on icon at bounding box center [691, 379] width 10 height 10
type input "Functional Training + Muay Thai"
type input "Functional Training + Boxing"
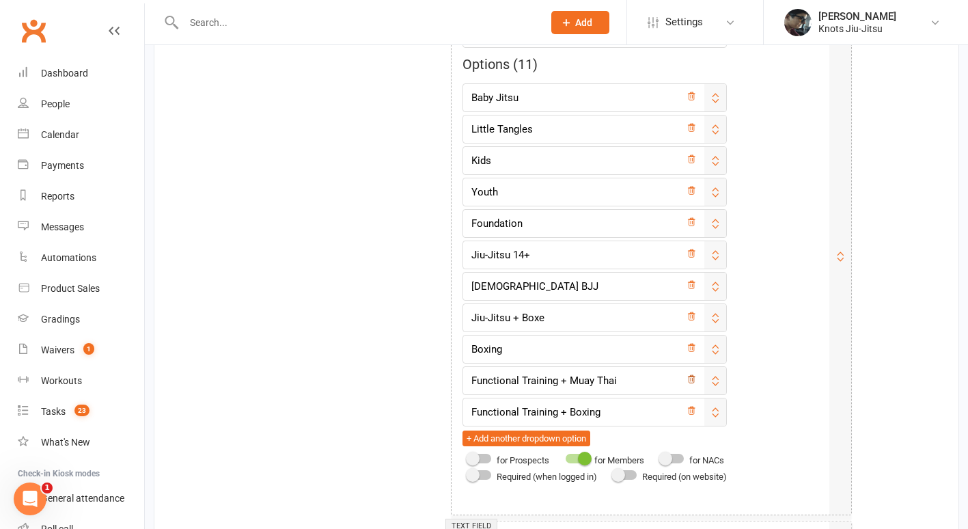
click at [696, 380] on icon at bounding box center [691, 379] width 10 height 10
type input "Functional Training + Boxing"
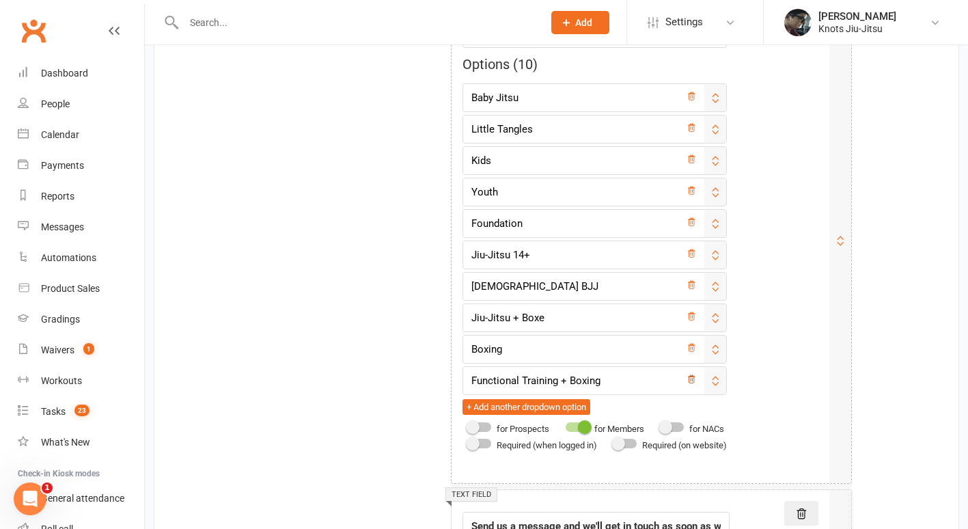
click at [696, 380] on icon at bounding box center [691, 379] width 10 height 10
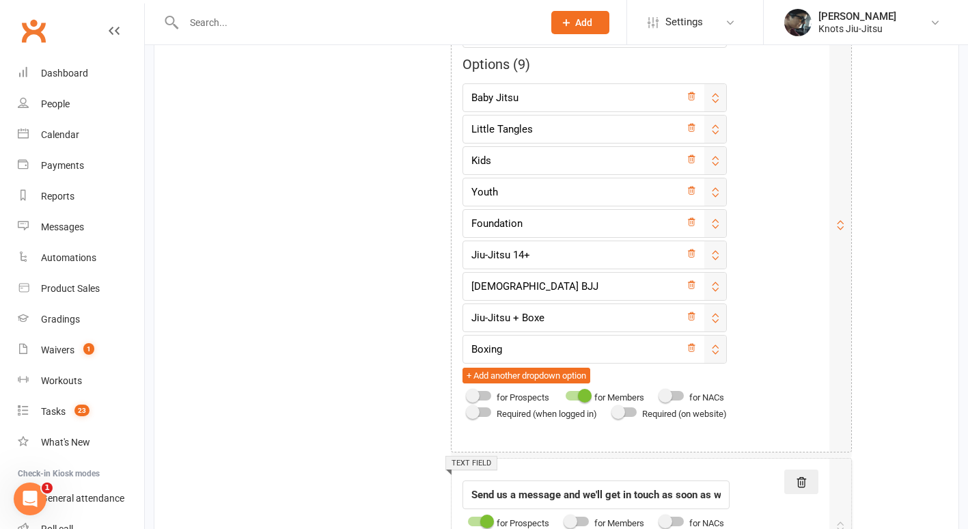
type input "Never Responded"
click at [544, 225] on input "Foundation" at bounding box center [594, 223] width 264 height 29
type input "F"
type input "Beginner"
click at [540, 98] on input "Baby Jitsu" at bounding box center [594, 97] width 264 height 29
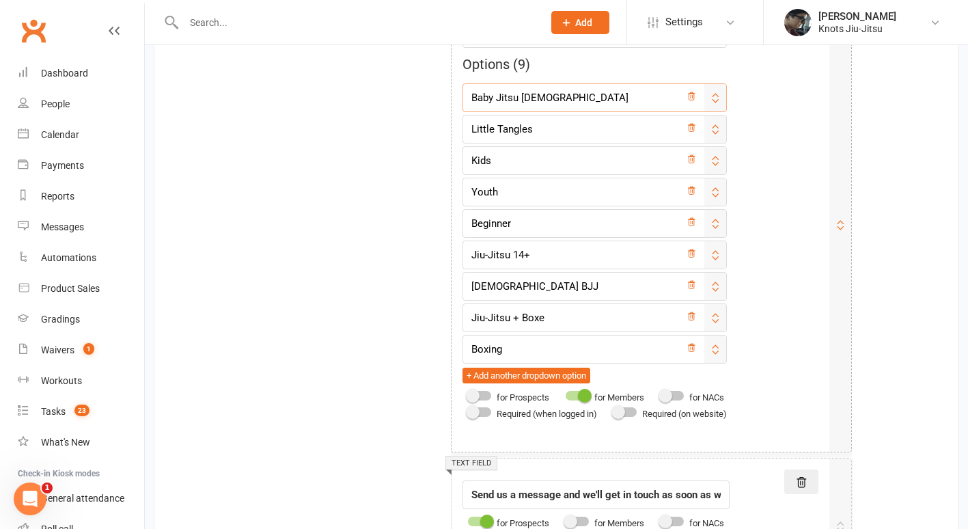
type input "Baby Jitsu 2-3yo"
click at [545, 134] on input "Little Tangles" at bounding box center [594, 129] width 264 height 29
type input "Little Tangles 3-5yo"
click at [532, 166] on input "Kids" at bounding box center [594, 160] width 264 height 29
type input "Kids 6-8yo"
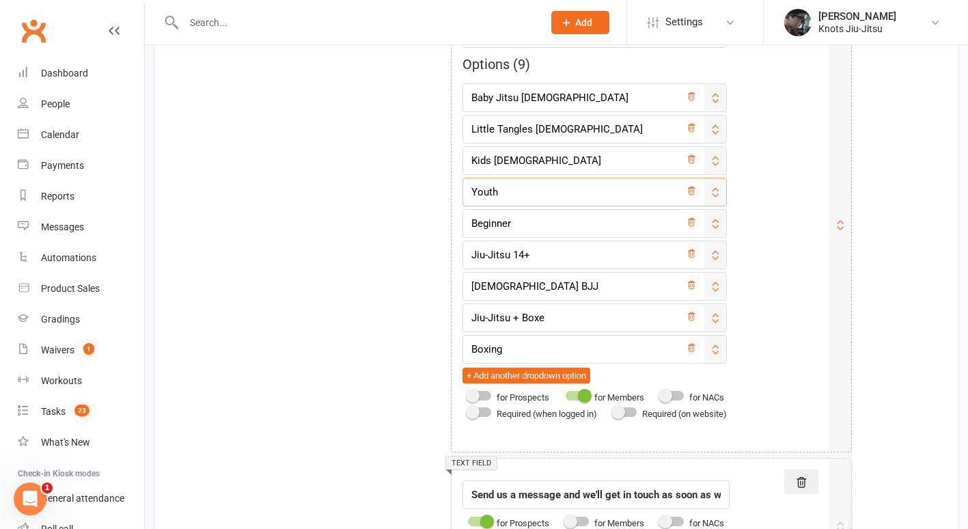
click at [523, 199] on input "Youth" at bounding box center [594, 192] width 264 height 29
type input "Youth 9-13yo"
click at [526, 222] on input "Beginner" at bounding box center [594, 223] width 264 height 29
click at [540, 377] on button "+ Add another dropdown option" at bounding box center [526, 375] width 128 height 16
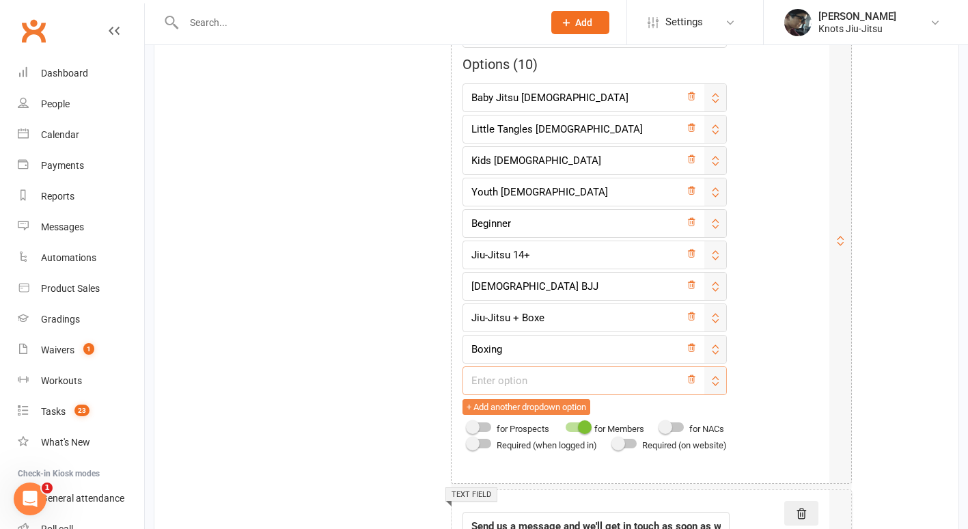
click at [540, 377] on input "text" at bounding box center [594, 380] width 264 height 29
type input "Trained Jiu-Jitsu Before"
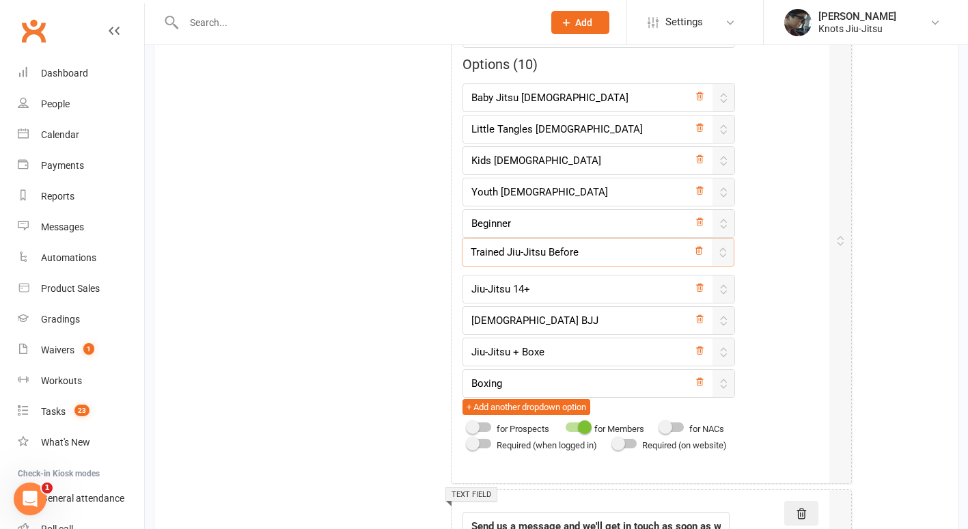
drag, startPoint x: 724, startPoint y: 382, endPoint x: 723, endPoint y: 247, distance: 134.6
type input "Trained Jiu-Jitsu Before"
type input "Jiu-Jitsu 14+"
type input "Ladies BJJ"
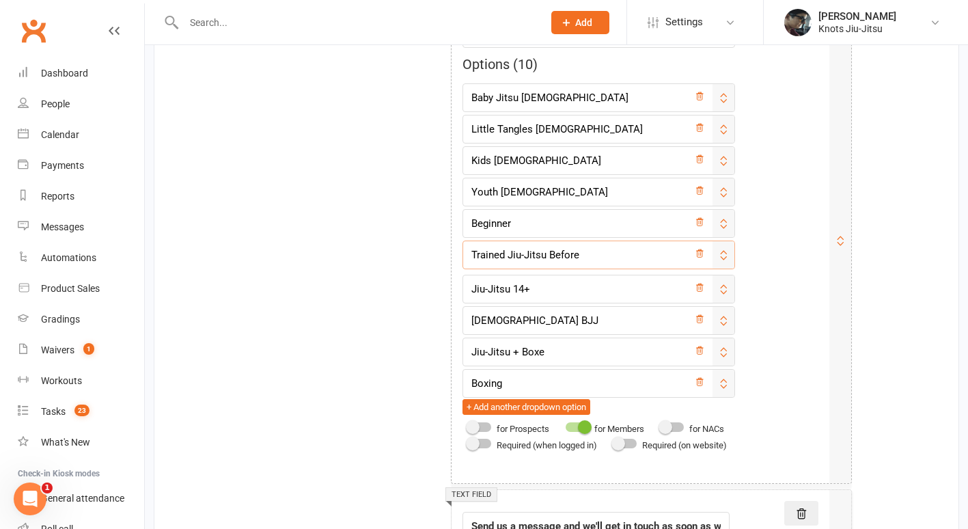
type input "Jiu-Jitsu + Boxe"
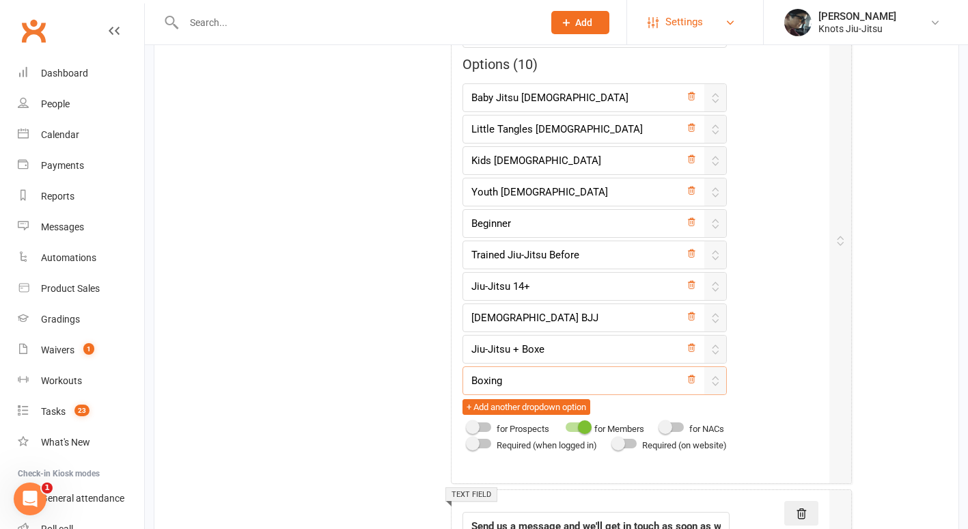
type input "Boxing"
click at [546, 292] on input "Jiu-Jitsu 14+" at bounding box center [594, 286] width 264 height 29
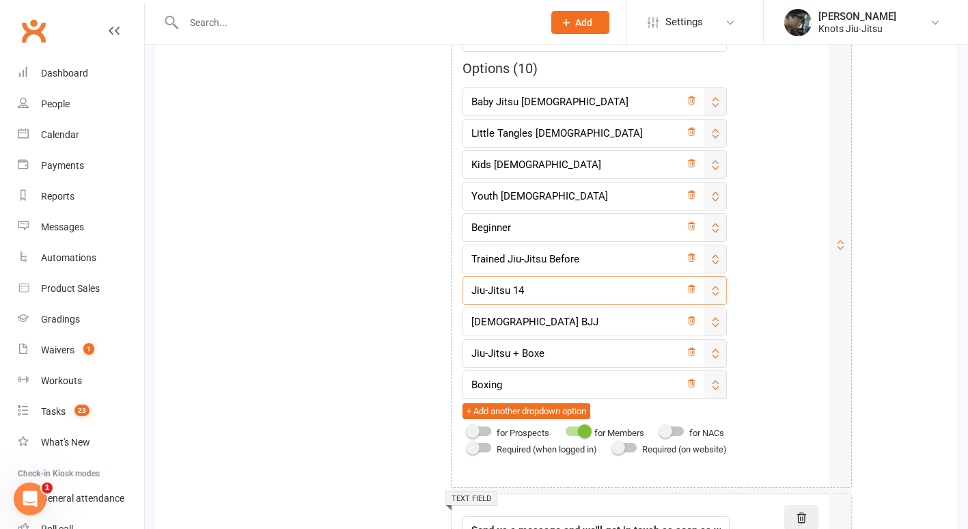
scroll to position [3701, 0]
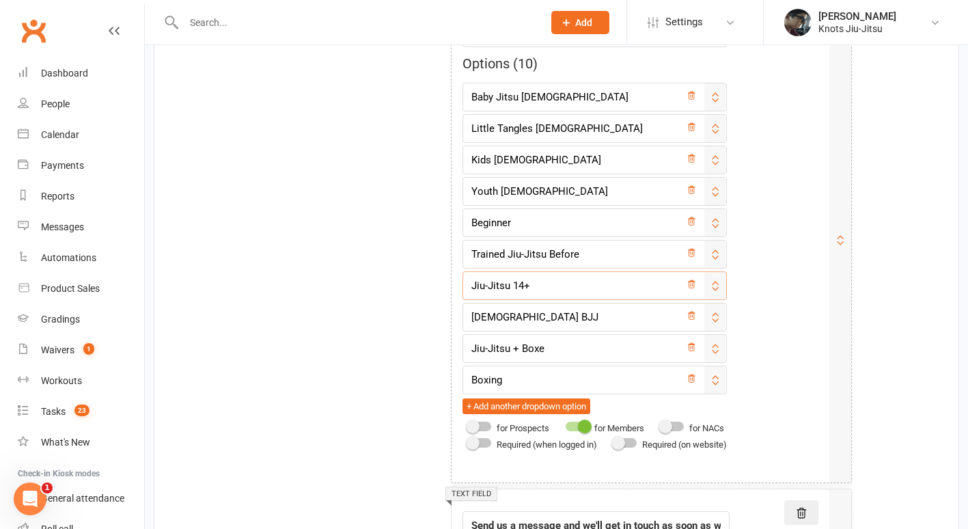
type input "Jiu-Jitsu 14+"
drag, startPoint x: 527, startPoint y: 225, endPoint x: 447, endPoint y: 215, distance: 80.6
type input "Foundation"
click at [696, 256] on icon at bounding box center [691, 253] width 10 height 10
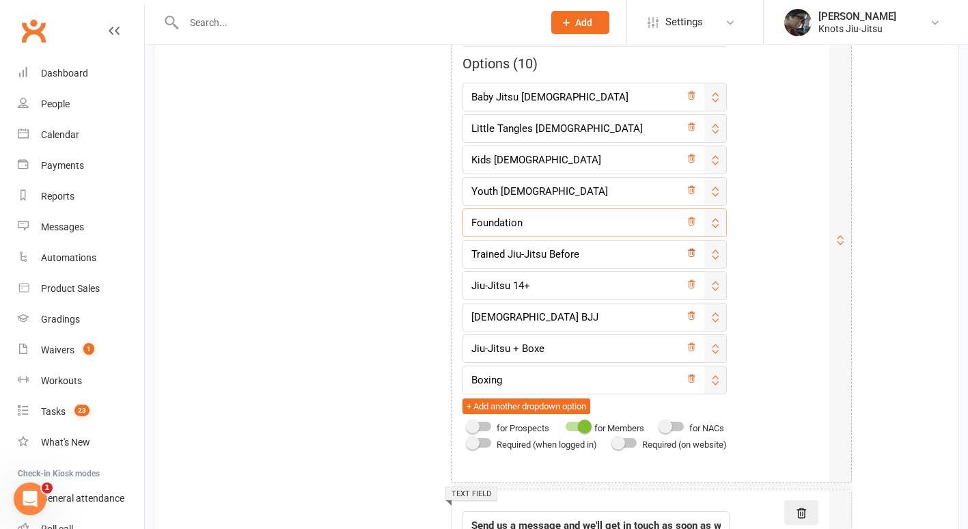
type input "Jiu-Jitsu 14+"
type input "Ladies BJJ"
type input "Jiu-Jitsu + Boxe"
type input "Boxing"
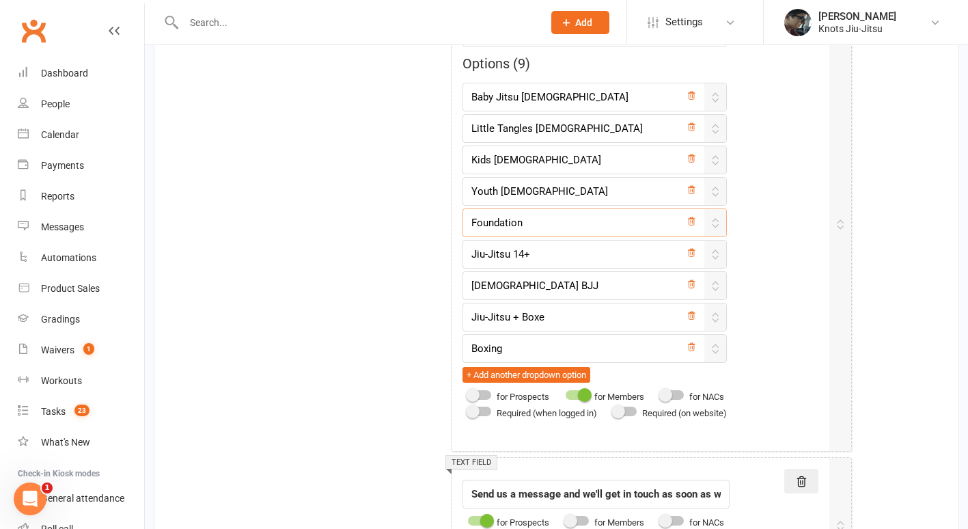
type input "Foundation"
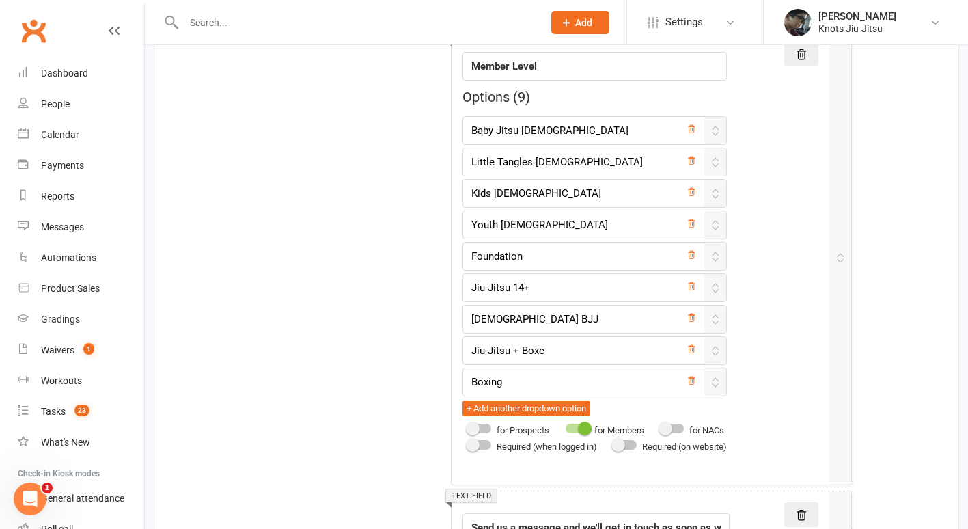
scroll to position [3667, 0]
click at [507, 406] on button "+ Add another dropdown option" at bounding box center [526, 409] width 128 height 16
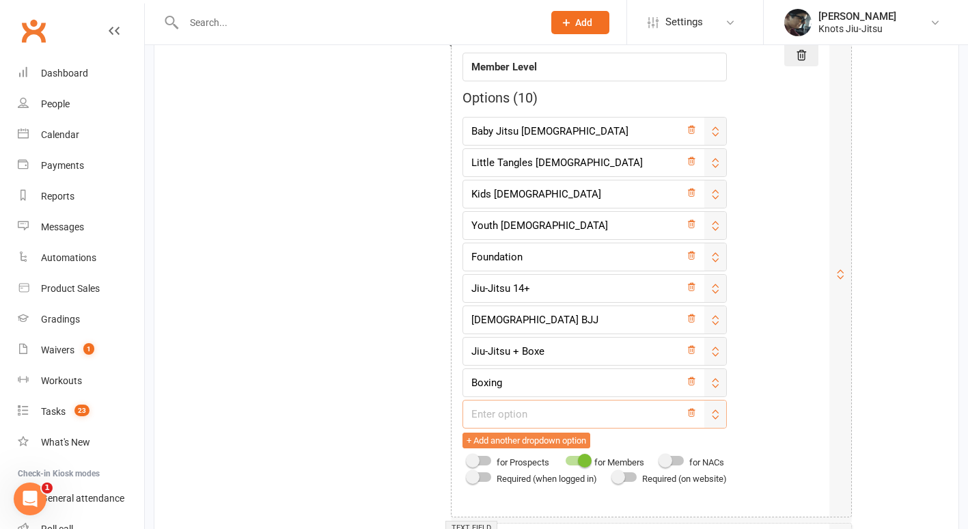
click at [507, 406] on input "text" at bounding box center [594, 414] width 264 height 29
type input "Private Class"
click at [534, 444] on button "+ Add another dropdown option" at bounding box center [526, 440] width 128 height 16
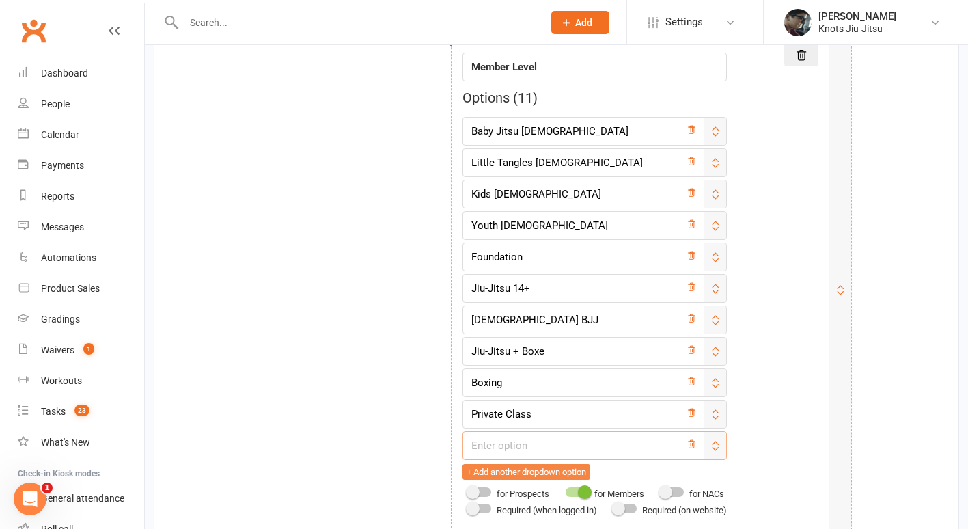
click at [534, 444] on input "text" at bounding box center [594, 445] width 264 height 29
type input "Party"
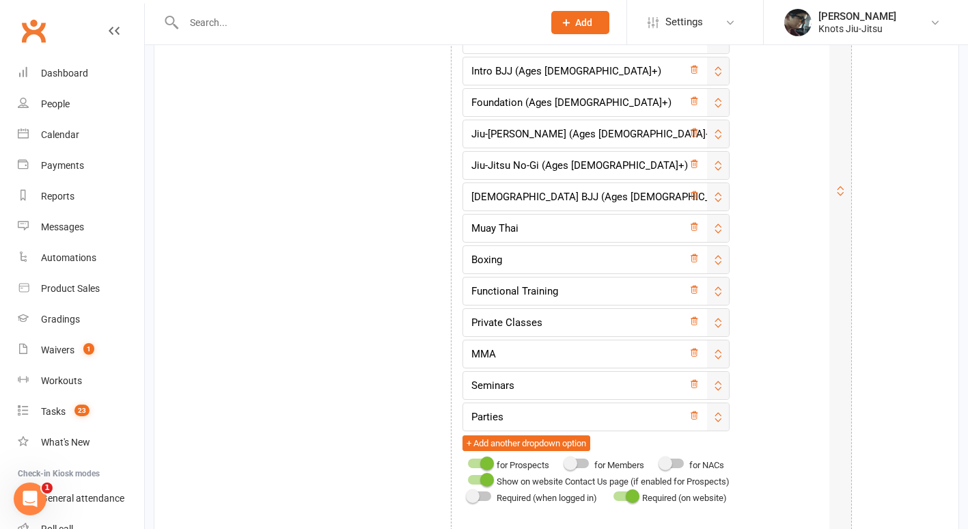
scroll to position [4517, 0]
click at [699, 292] on icon at bounding box center [694, 291] width 10 height 10
type input "Private Classes"
type input "MMA"
type input "Seminars"
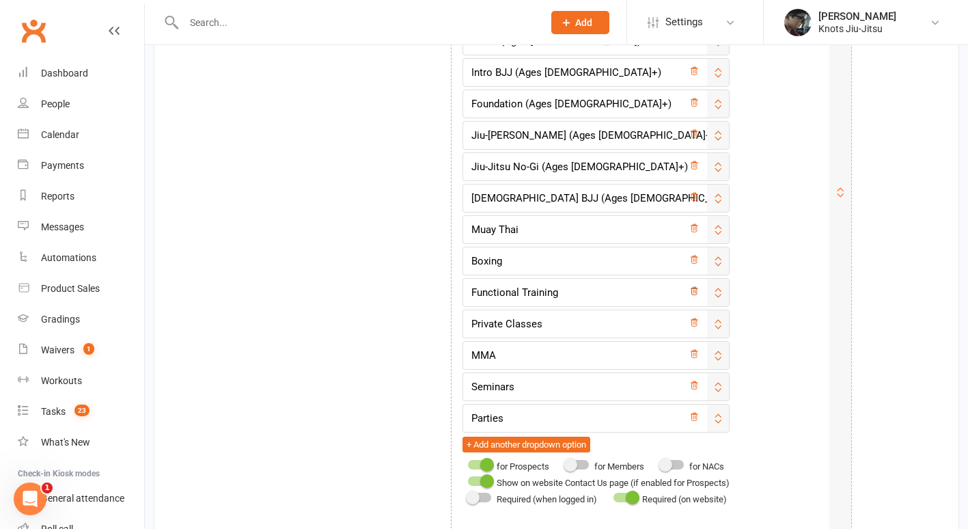
type input "Parties"
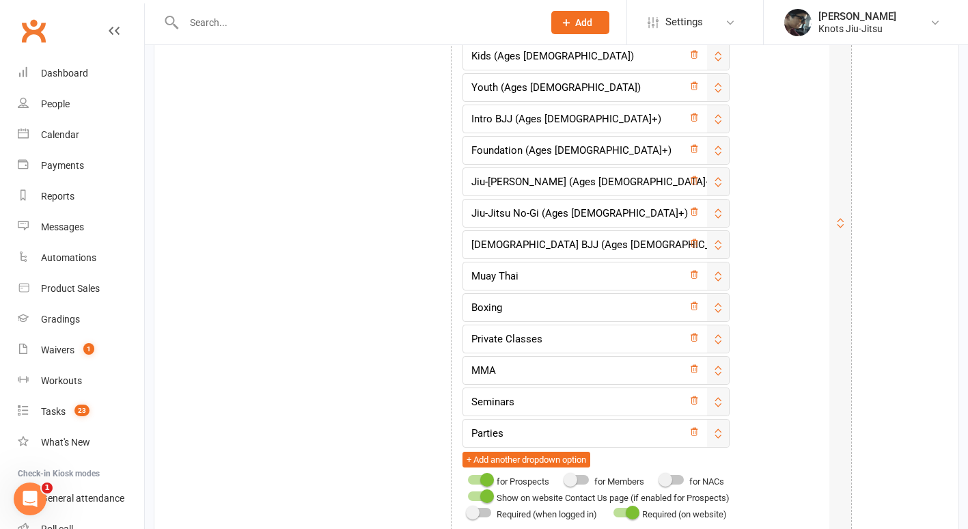
scroll to position [4470, 0]
click at [699, 278] on icon at bounding box center [694, 276] width 10 height 10
type input "Boxing"
type input "Private Classes"
type input "MMA"
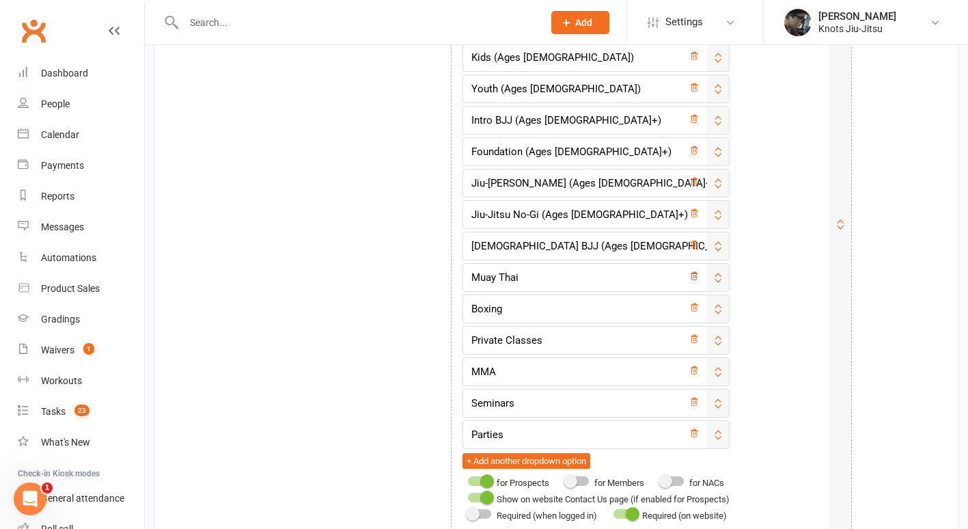
type input "Seminars"
type input "Parties"
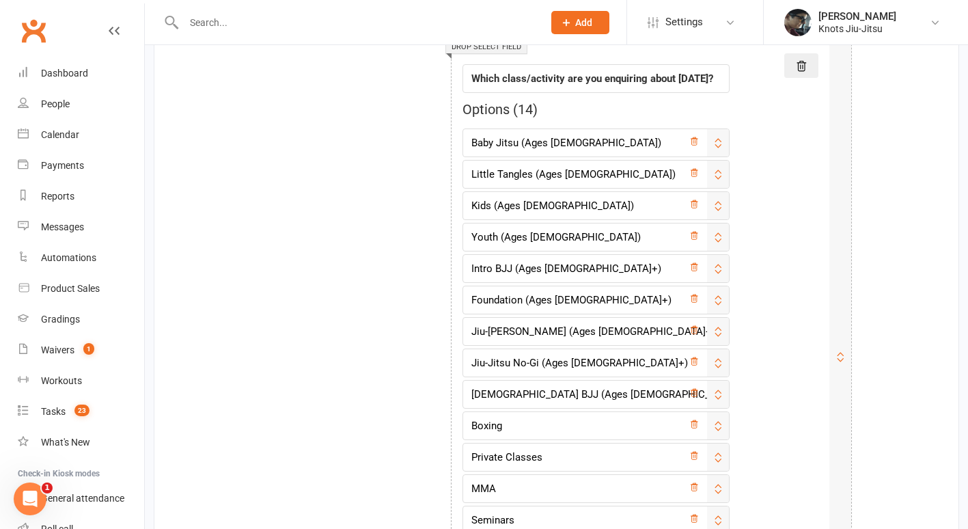
scroll to position [4319, 0]
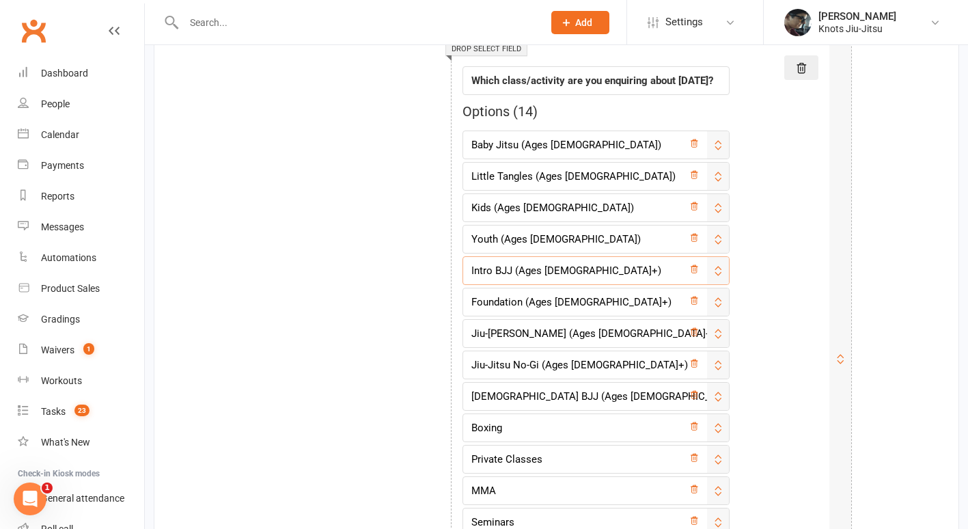
click at [512, 271] on input "Intro BJJ (Ages [DEMOGRAPHIC_DATA]+)" at bounding box center [595, 270] width 267 height 29
click at [565, 269] on input "Intro BJJ (Ages [DEMOGRAPHIC_DATA]+)" at bounding box center [595, 270] width 267 height 29
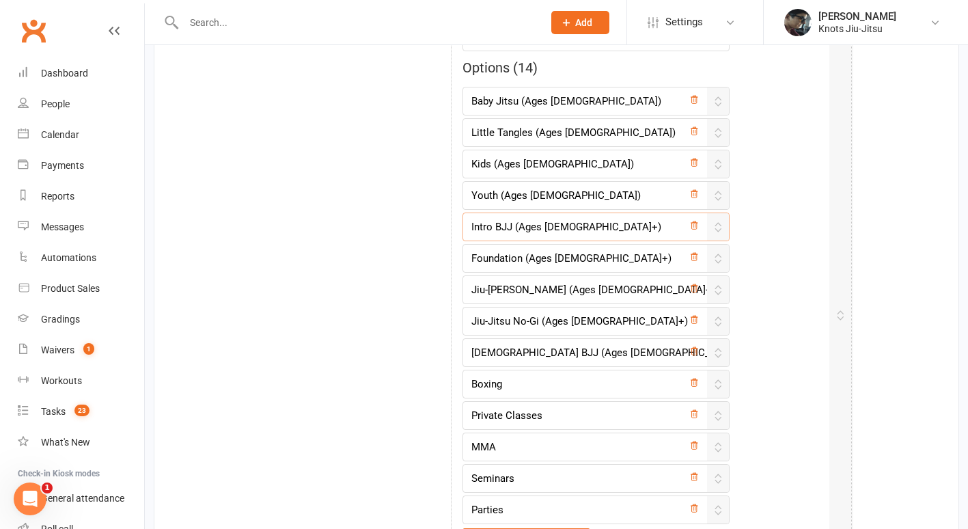
scroll to position [4368, 0]
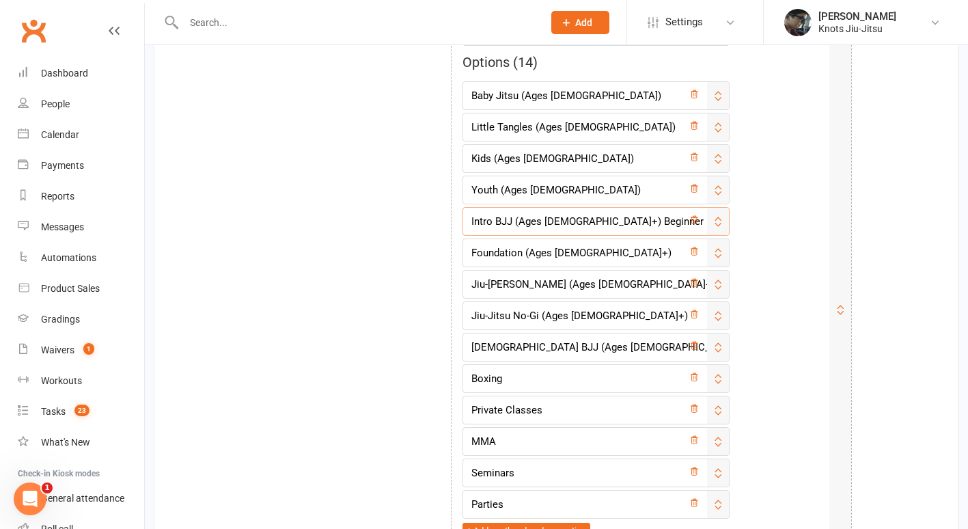
type input "Intro BJJ (Ages 14+) Beginner"
click at [601, 253] on input "Foundation (Ages [DEMOGRAPHIC_DATA]+)" at bounding box center [595, 252] width 267 height 29
type input "Foundation (Ages 14+) Trained Before"
click at [607, 288] on input "Jiu-[PERSON_NAME] (Ages [DEMOGRAPHIC_DATA]+)" at bounding box center [595, 284] width 267 height 29
type input "Jiu-[PERSON_NAME] (Ages [DEMOGRAPHIC_DATA]+)"
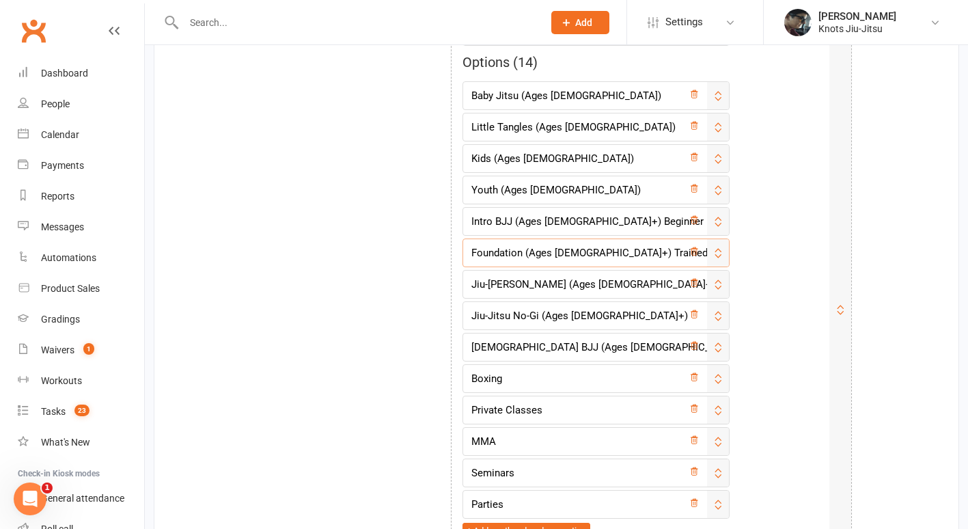
drag, startPoint x: 650, startPoint y: 253, endPoint x: 576, endPoint y: 257, distance: 73.2
click at [576, 257] on input "Foundation (Ages 14+) Trained Before" at bounding box center [595, 252] width 267 height 29
type input "Foundation (Ages [DEMOGRAPHIC_DATA]+)"
click at [646, 220] on input "Intro BJJ (Ages 14+) Beginner" at bounding box center [595, 221] width 267 height 29
type input "Intro BJJ (Ages [DEMOGRAPHIC_DATA]+)"
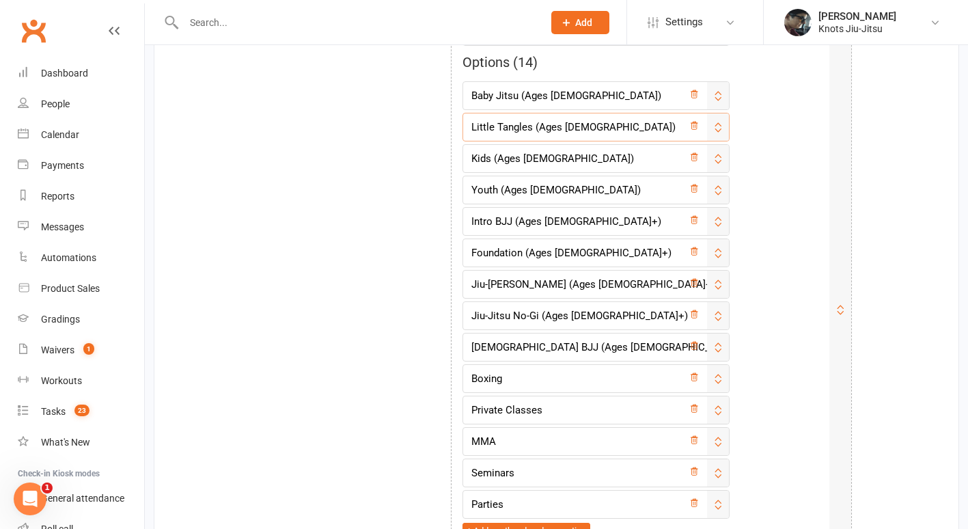
click at [579, 129] on input "Little Tangles (Ages [DEMOGRAPHIC_DATA])" at bounding box center [595, 127] width 267 height 29
click at [574, 121] on input "Little Tangles (Ages 3 -5)" at bounding box center [595, 127] width 267 height 29
type input "Little Tangles (Ages 3-5)"
click at [536, 162] on input "Kids (Ages [DEMOGRAPHIC_DATA])" at bounding box center [595, 158] width 267 height 29
type input "Kids (Ages 6-8)"
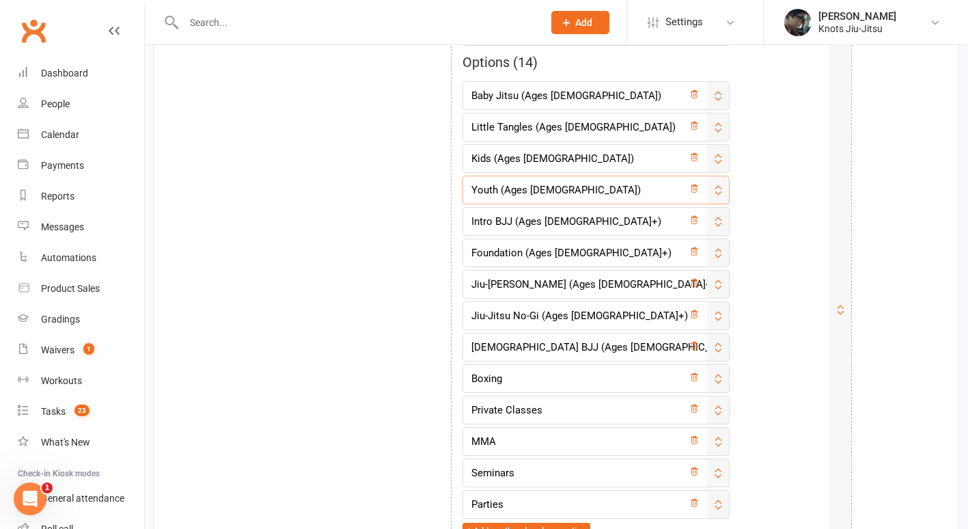
click at [546, 190] on input "Youth (Ages [DEMOGRAPHIC_DATA])" at bounding box center [595, 190] width 267 height 29
type input "Youth (Ages 9-13)"
click at [566, 102] on input "Baby Jitsu (Ages [DEMOGRAPHIC_DATA])" at bounding box center [595, 95] width 267 height 29
type input "Baby Jitsu (Ages 2-3yo)"
click at [577, 123] on input "Little Tangles (Ages 3-5)" at bounding box center [595, 127] width 267 height 29
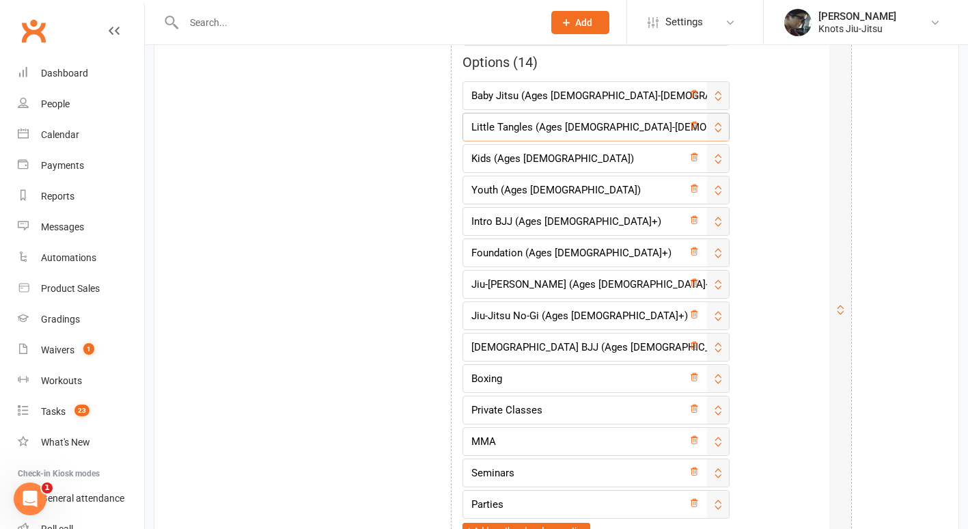
type input "Little Tangles (Ages 3-5yo)"
click at [536, 164] on input "Kids (Ages 6-8)" at bounding box center [595, 158] width 267 height 29
type input "Kids (Ages 6-8yo)"
click at [549, 186] on input "Youth (Ages 9-13)" at bounding box center [595, 190] width 267 height 29
type input "Youth (Ages 9-13yo)"
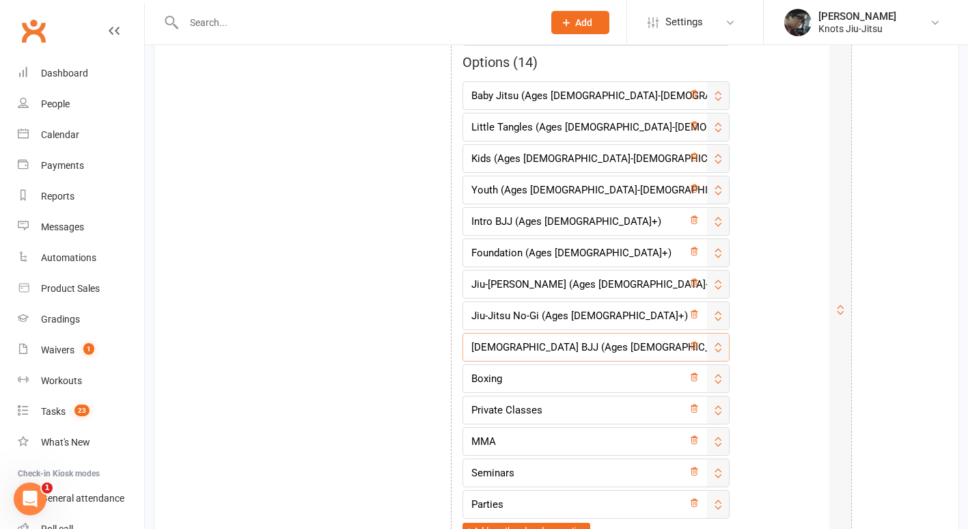
drag, startPoint x: 571, startPoint y: 348, endPoint x: 529, endPoint y: 350, distance: 41.7
click at [529, 350] on input "[DEMOGRAPHIC_DATA] BJJ (Ages [DEMOGRAPHIC_DATA]+)" at bounding box center [595, 347] width 267 height 29
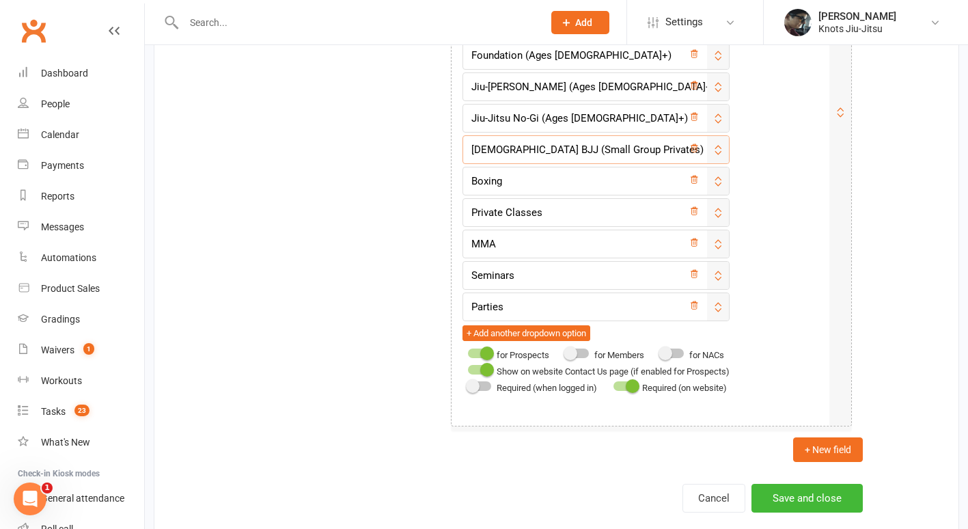
scroll to position [4611, 0]
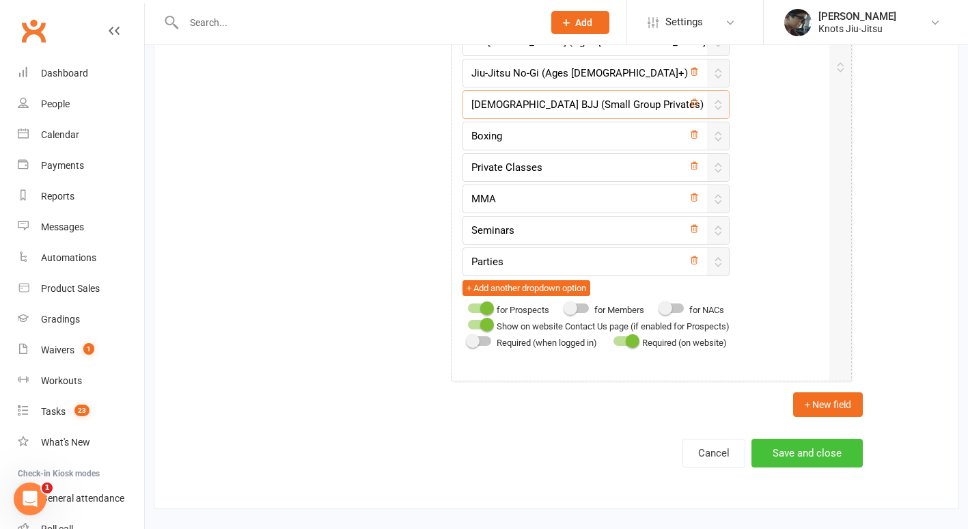
type input "Ladies BJJ (Small Group Privates)"
click at [790, 449] on button "Save and close" at bounding box center [806, 452] width 111 height 29
